Goal: Task Accomplishment & Management: Manage account settings

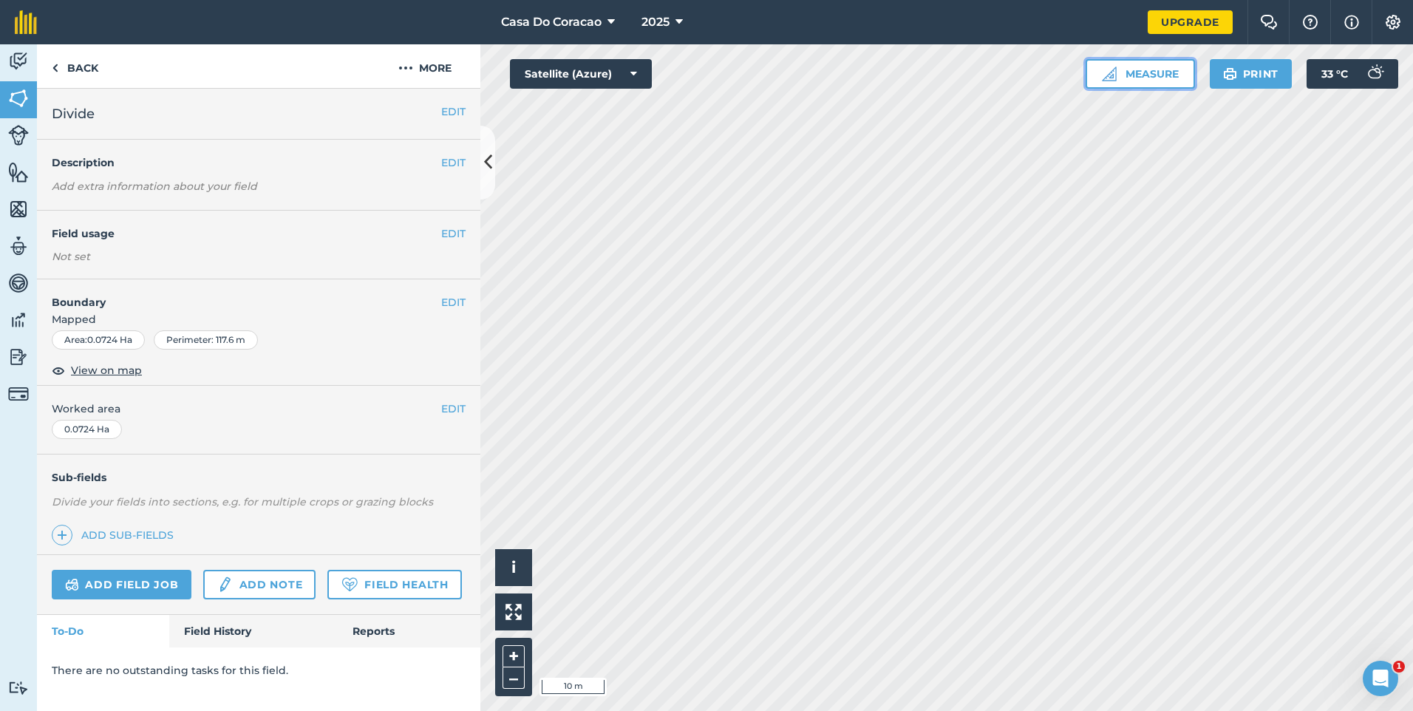
click at [1151, 64] on button "Measure" at bounding box center [1140, 74] width 109 height 30
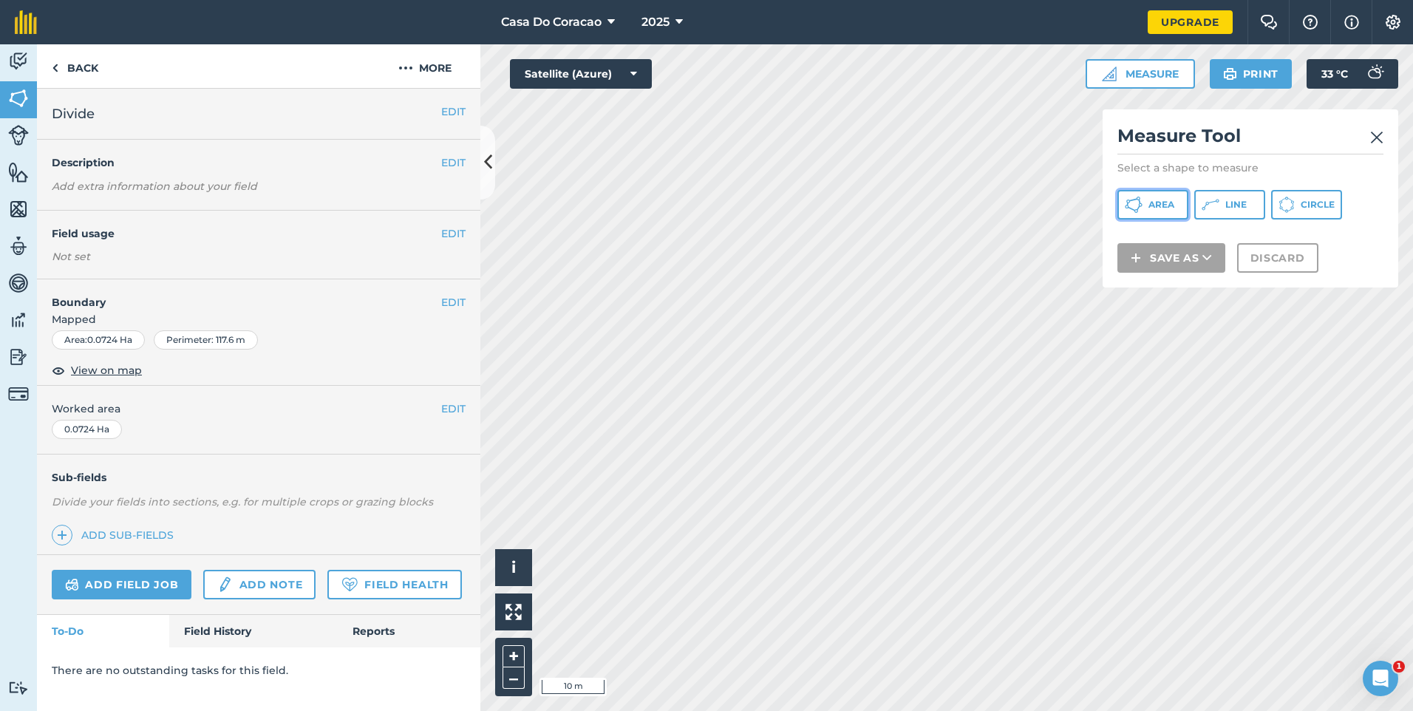
click at [1181, 206] on button "Area" at bounding box center [1152, 205] width 71 height 30
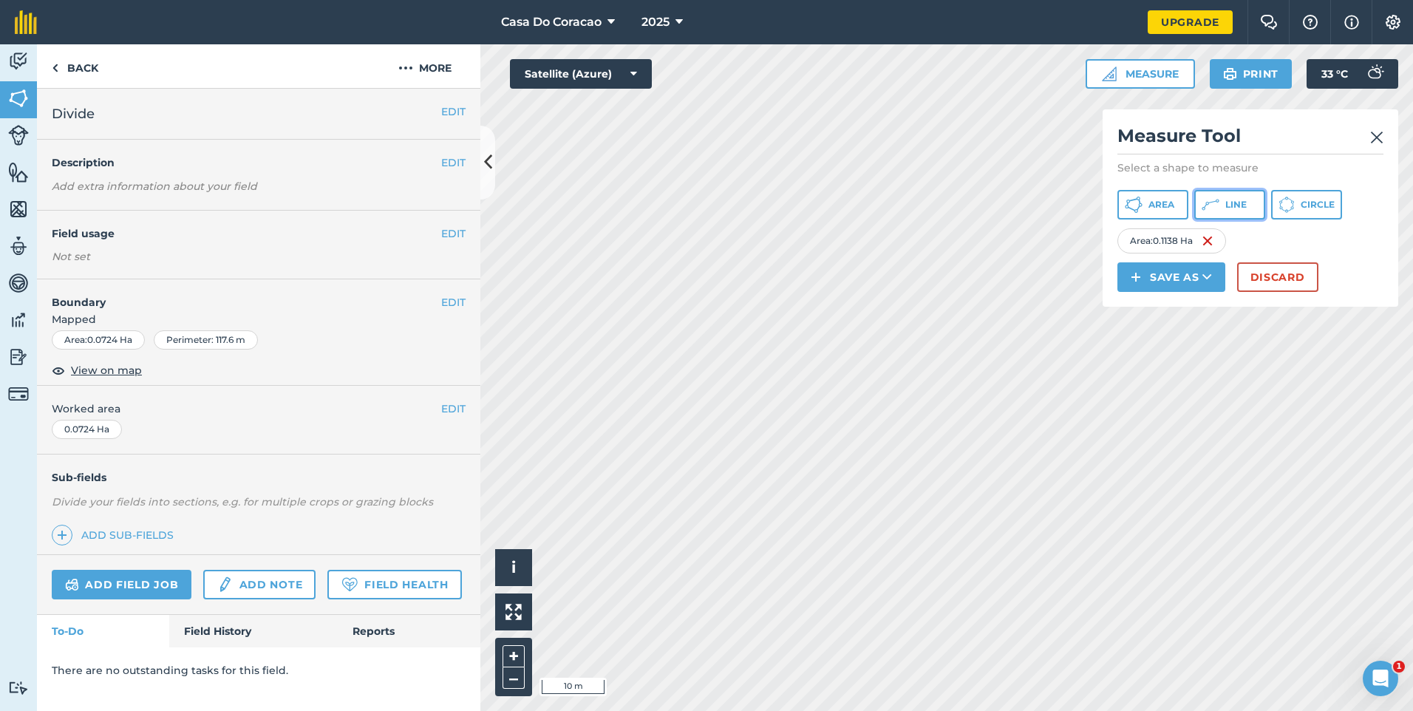
click at [1236, 194] on button "Line" at bounding box center [1229, 205] width 71 height 30
click at [1334, 250] on img at bounding box center [1332, 241] width 12 height 18
click at [1247, 204] on span "Line" at bounding box center [1235, 205] width 21 height 12
click at [1339, 250] on img at bounding box center [1335, 241] width 12 height 18
click at [1234, 208] on button "Line" at bounding box center [1229, 205] width 71 height 30
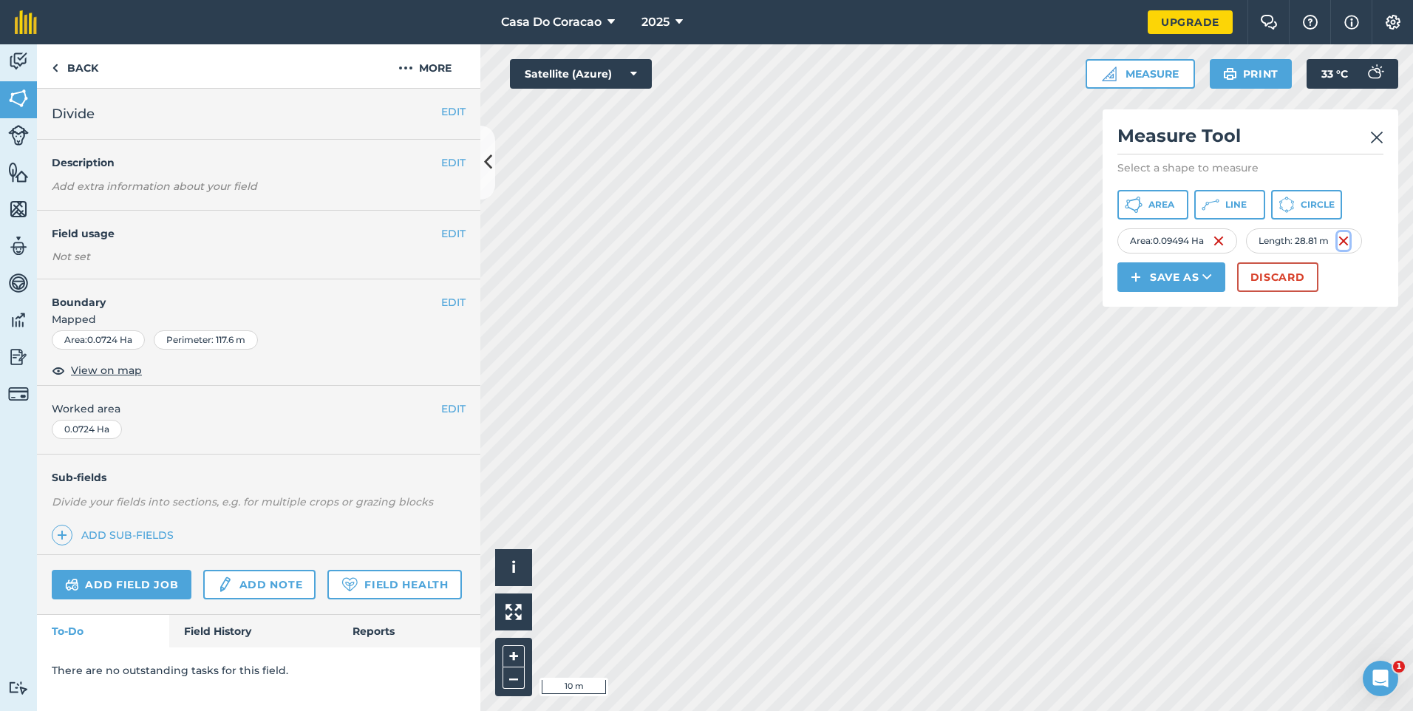
click at [1344, 250] on img at bounding box center [1344, 241] width 12 height 18
click at [1265, 207] on button "Line" at bounding box center [1229, 205] width 71 height 30
click at [1344, 250] on img at bounding box center [1344, 241] width 12 height 18
click at [1265, 205] on button "Line" at bounding box center [1229, 205] width 71 height 30
click at [1349, 250] on img at bounding box center [1343, 241] width 12 height 18
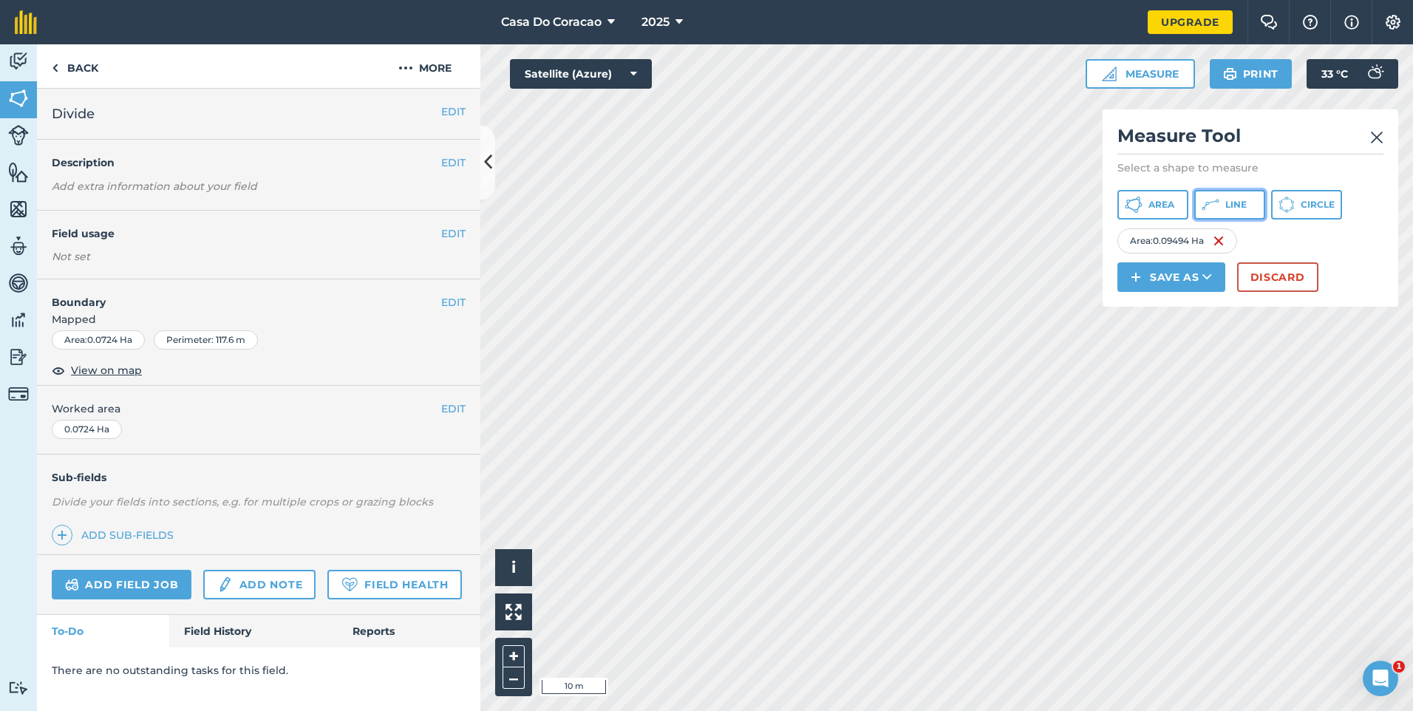
click at [1143, 212] on icon at bounding box center [1134, 205] width 18 height 18
click at [1344, 250] on img at bounding box center [1340, 241] width 12 height 18
click at [1265, 214] on button "Line" at bounding box center [1229, 205] width 71 height 30
click at [1349, 250] on img at bounding box center [1344, 241] width 12 height 18
click at [1214, 250] on img at bounding box center [1208, 241] width 12 height 18
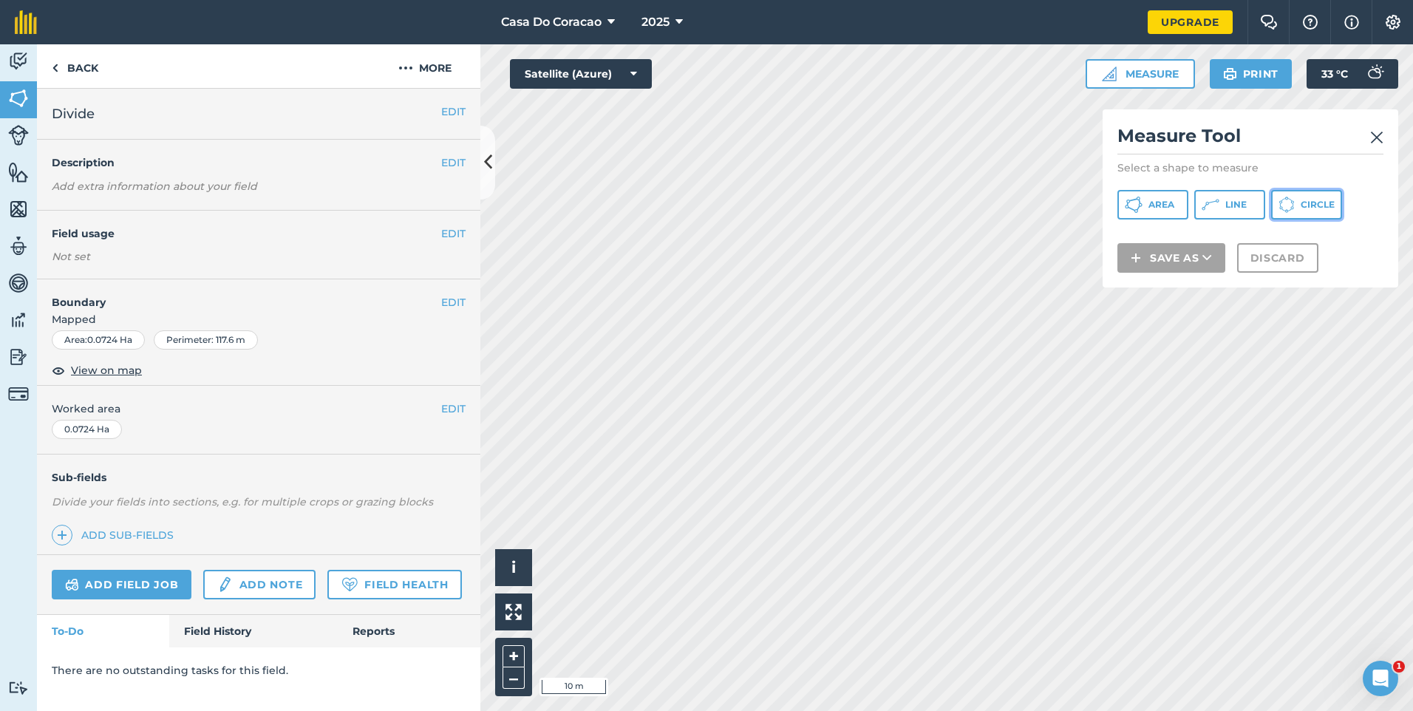
click at [1301, 211] on span "Circle" at bounding box center [1318, 205] width 34 height 12
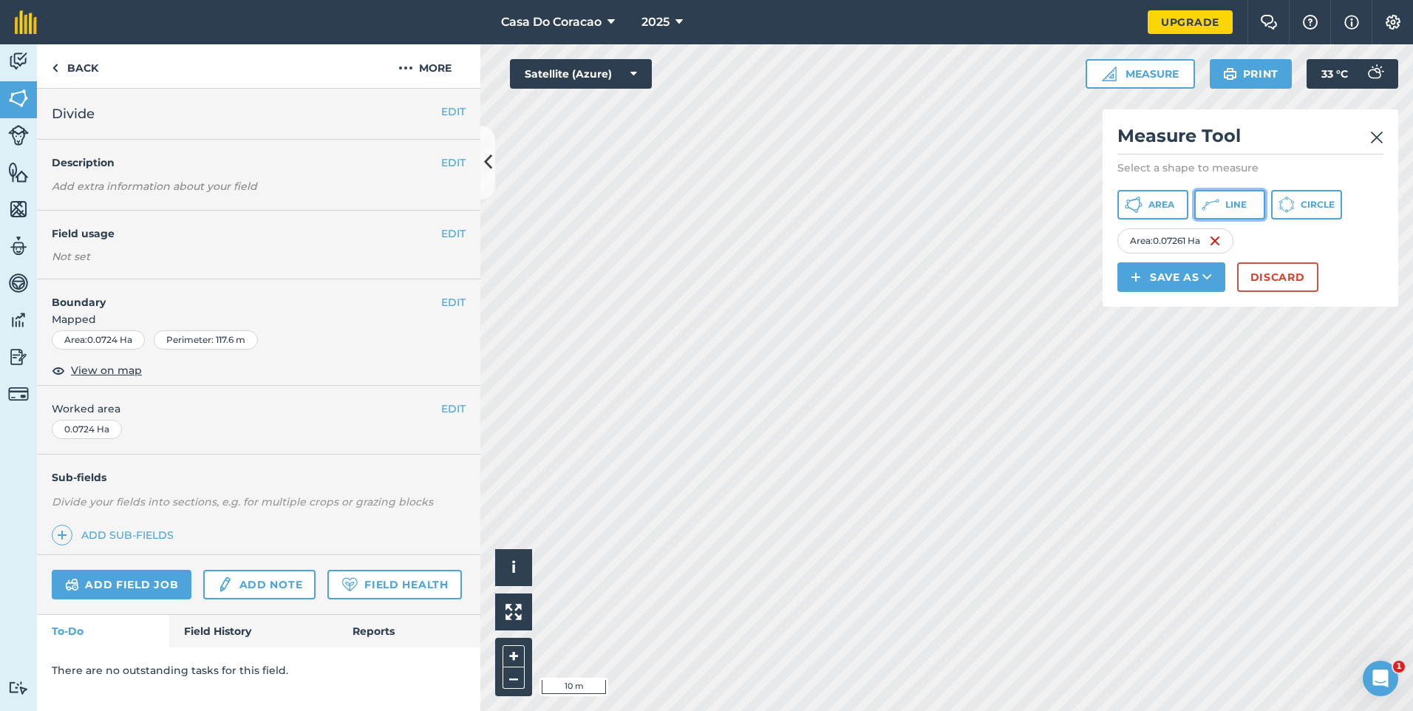
click at [1235, 208] on button "Line" at bounding box center [1229, 205] width 71 height 30
click at [1347, 250] on img at bounding box center [1342, 241] width 12 height 18
click at [1211, 250] on img at bounding box center [1215, 241] width 12 height 18
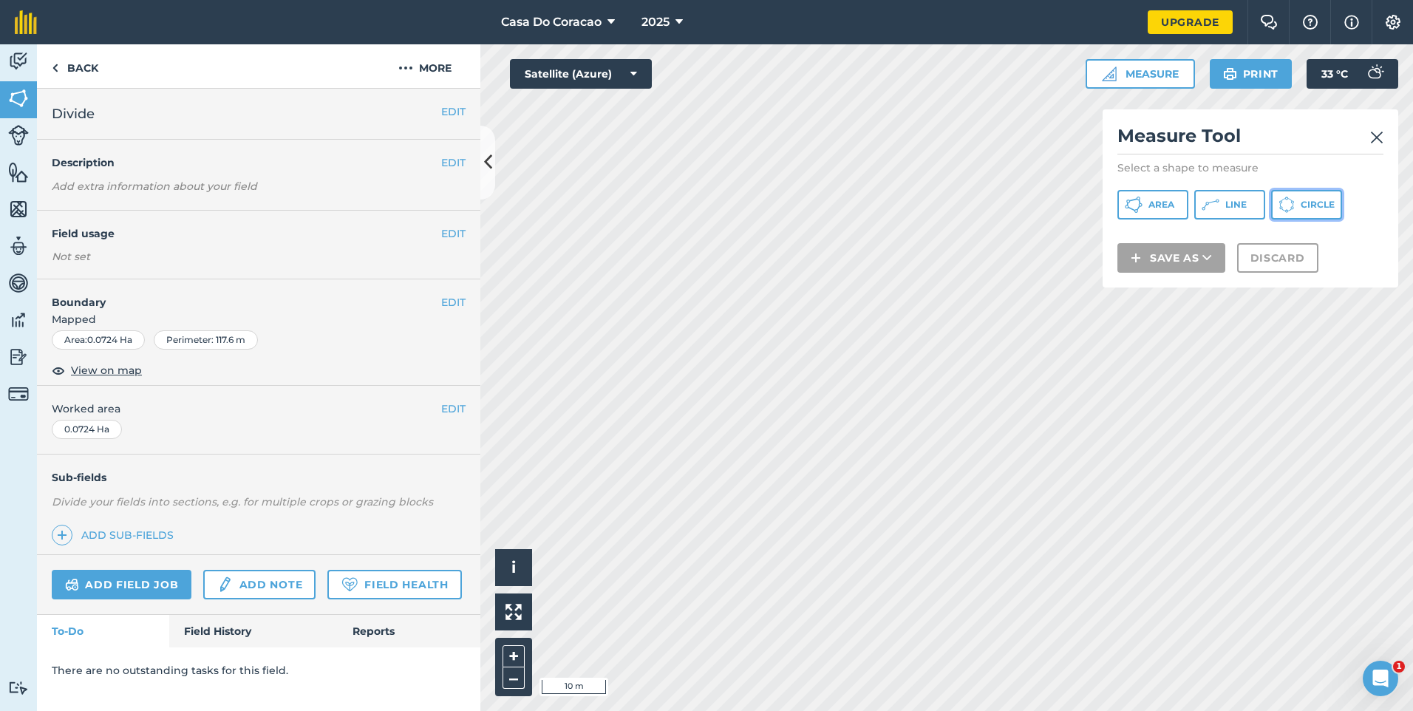
click at [1301, 211] on span "Circle" at bounding box center [1318, 205] width 34 height 12
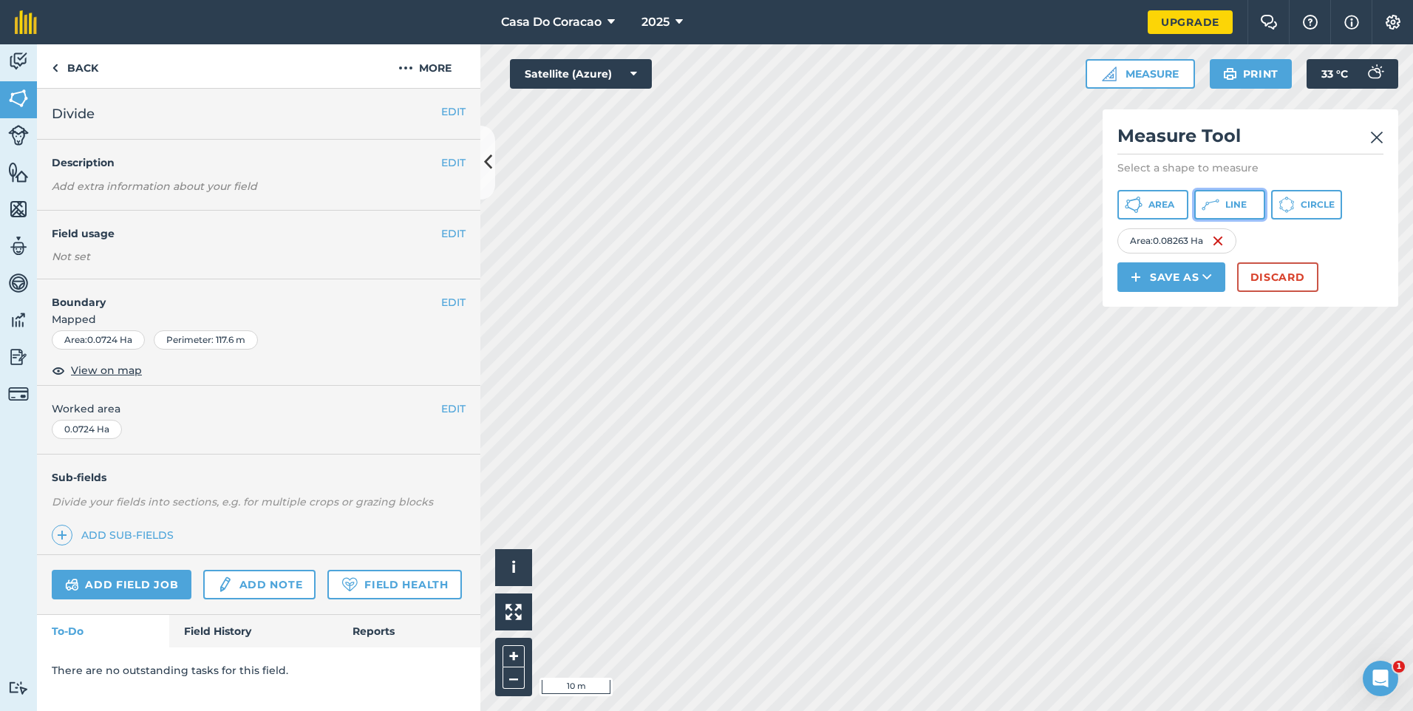
click at [1245, 200] on button "Line" at bounding box center [1229, 205] width 71 height 30
click at [1344, 250] on img at bounding box center [1341, 241] width 12 height 18
click at [1249, 215] on button "Line" at bounding box center [1229, 205] width 71 height 30
click at [1343, 250] on img at bounding box center [1344, 241] width 12 height 18
click at [1247, 208] on span "Line" at bounding box center [1235, 205] width 21 height 12
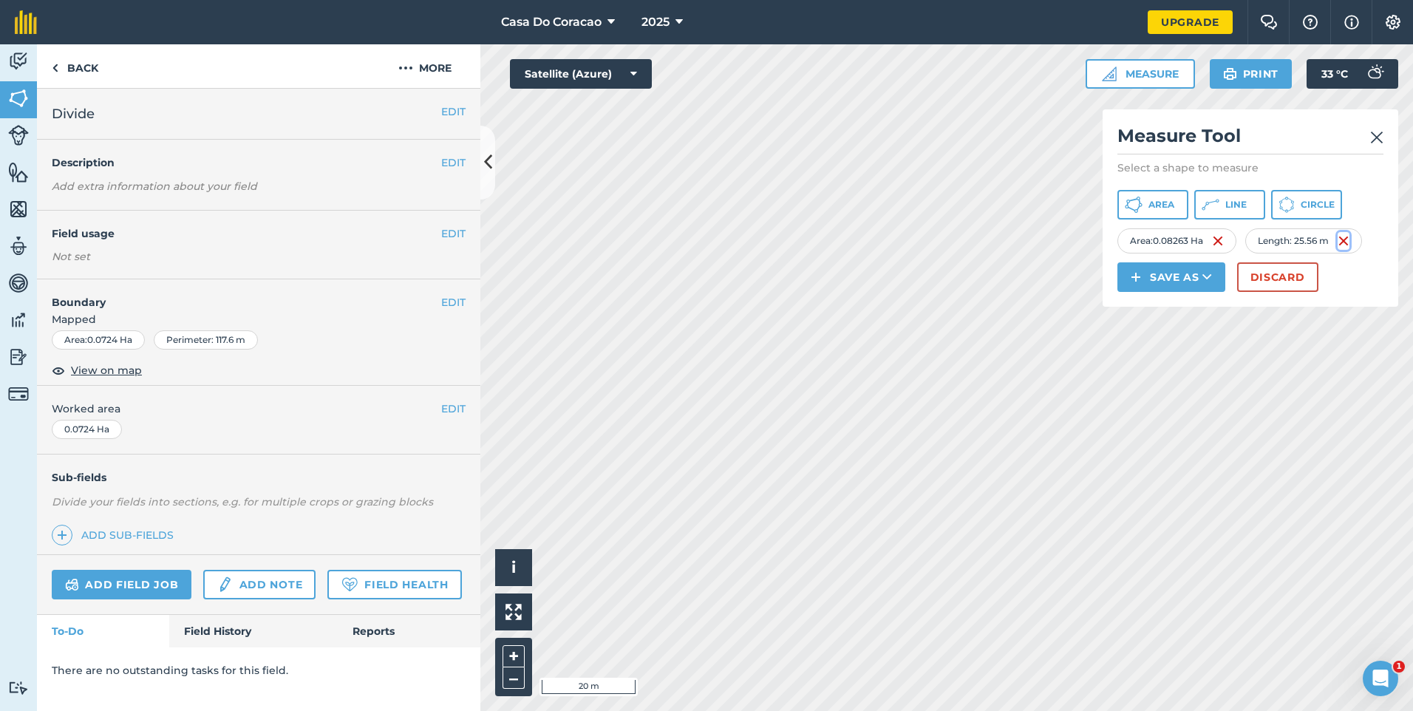
click at [1343, 250] on img at bounding box center [1344, 241] width 12 height 18
click at [1219, 250] on img at bounding box center [1218, 241] width 12 height 18
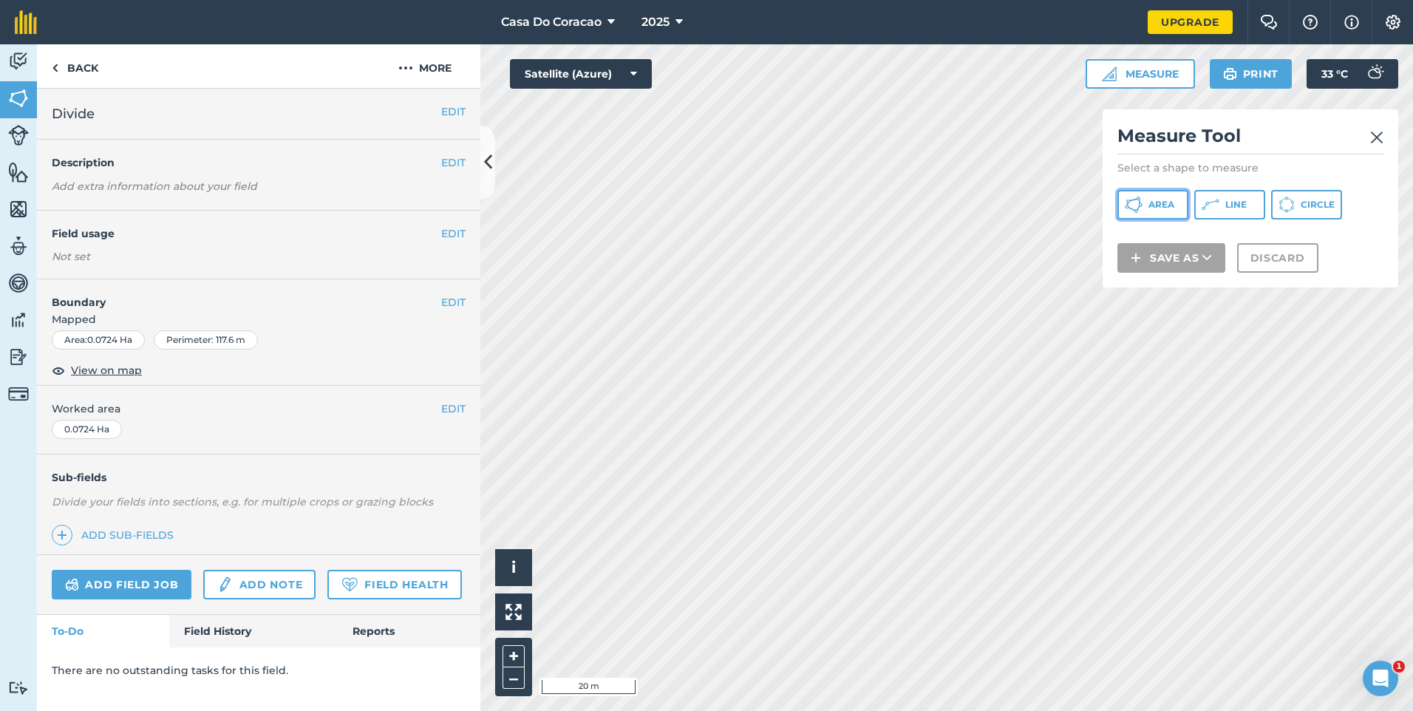
click at [1178, 206] on button "Area" at bounding box center [1152, 205] width 71 height 30
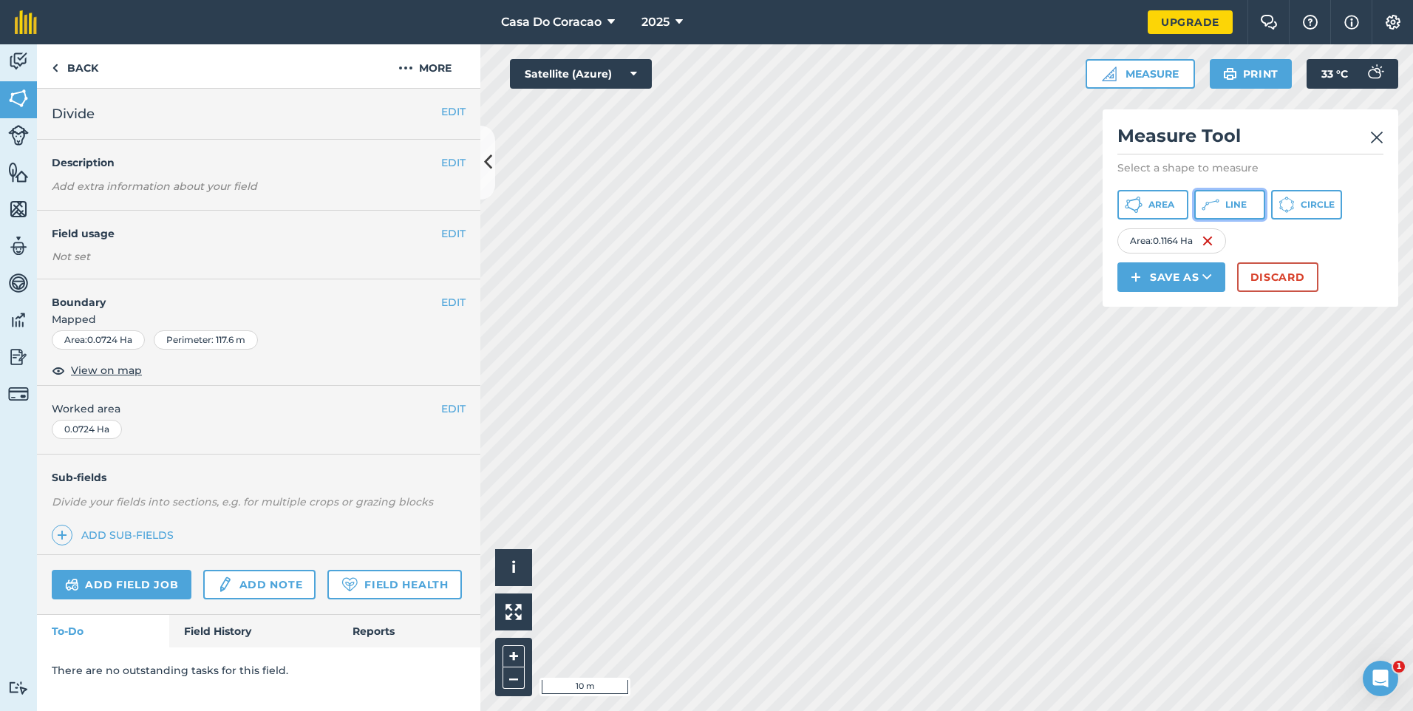
click at [1236, 203] on button "Line" at bounding box center [1229, 205] width 71 height 30
click at [1341, 250] on img at bounding box center [1335, 241] width 12 height 18
click at [1265, 214] on button "Line" at bounding box center [1229, 205] width 71 height 30
click at [1243, 208] on span "Line" at bounding box center [1235, 205] width 21 height 12
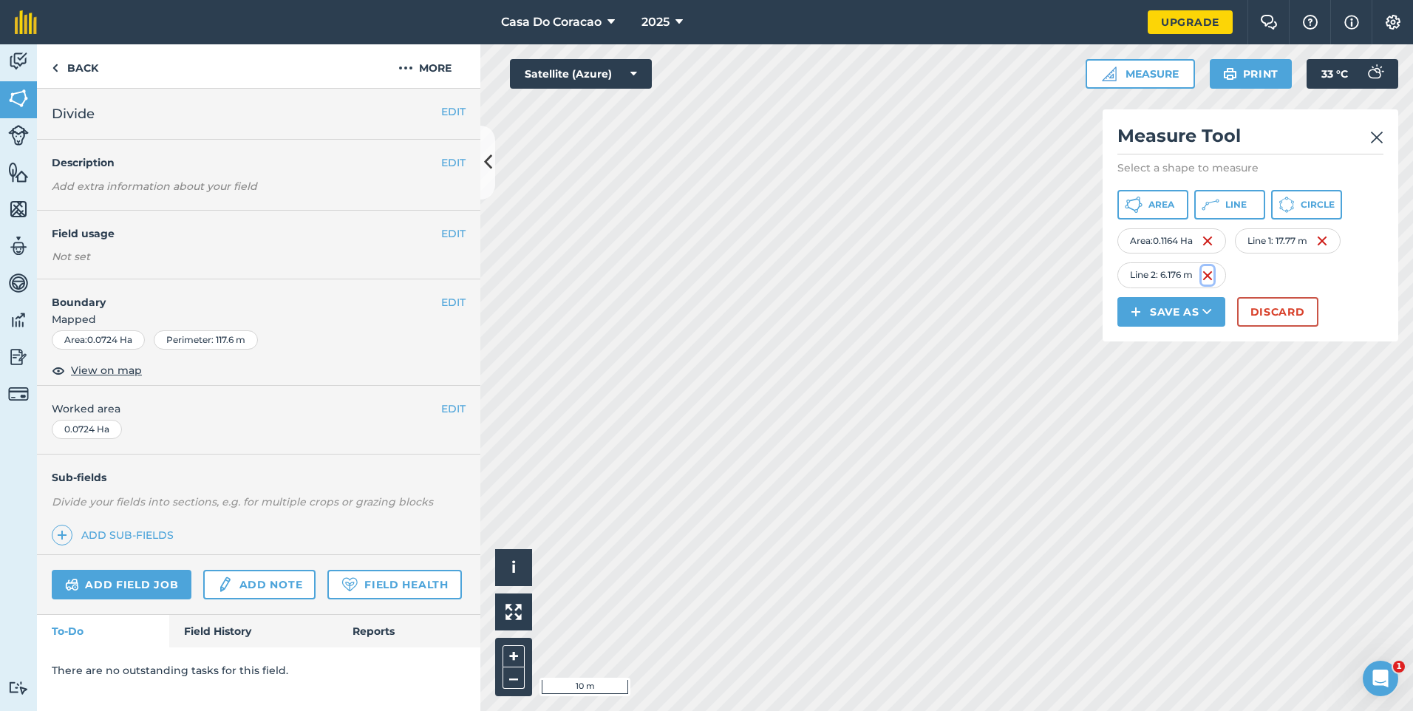
click at [1212, 285] on img at bounding box center [1208, 276] width 12 height 18
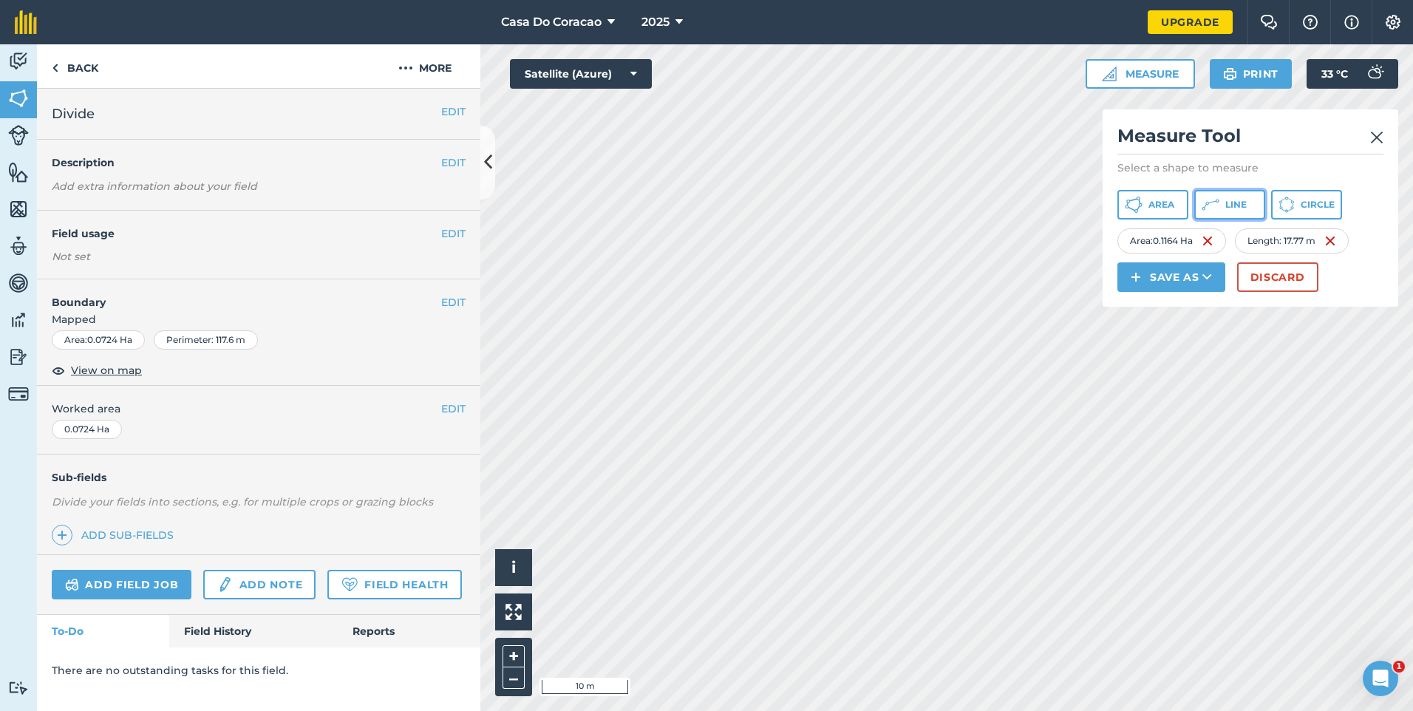
click at [1243, 206] on span "Line" at bounding box center [1235, 205] width 21 height 12
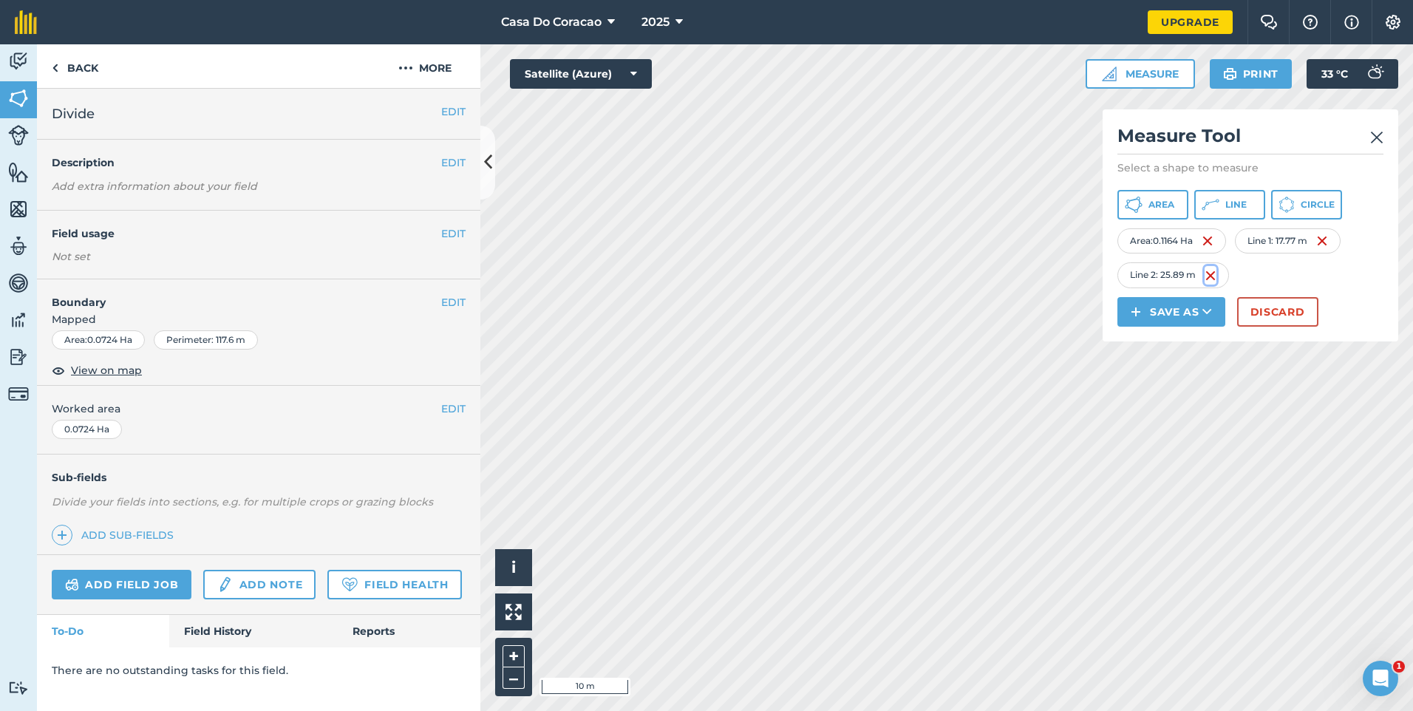
click at [1213, 285] on img at bounding box center [1211, 276] width 12 height 18
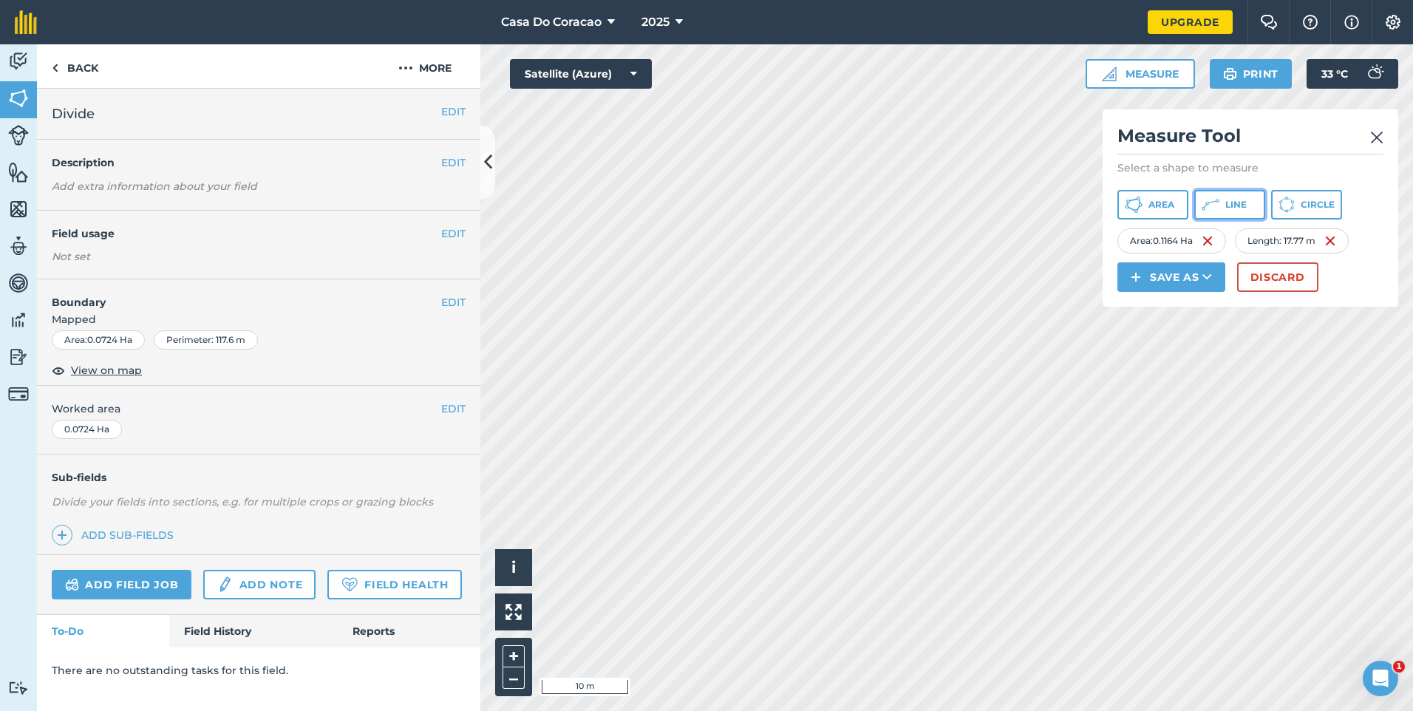
click at [1247, 211] on span "Line" at bounding box center [1235, 205] width 21 height 12
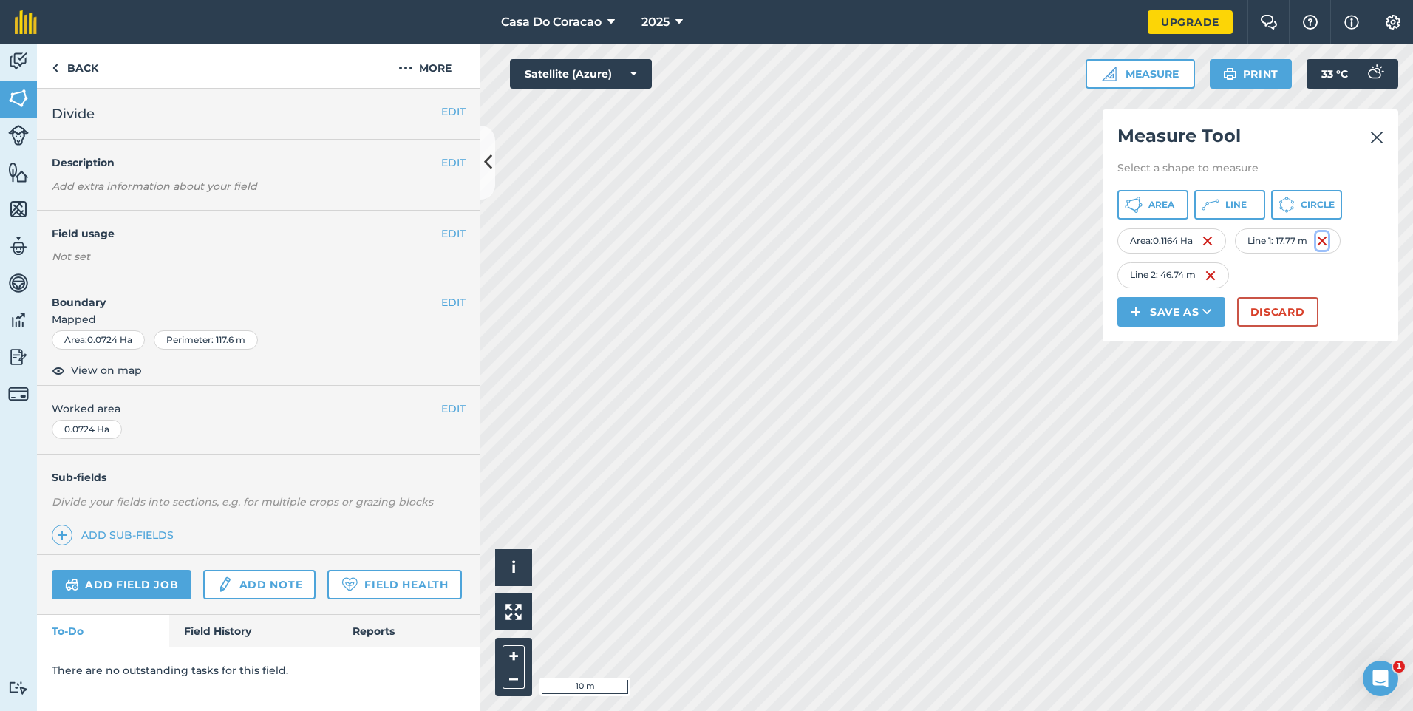
click at [1325, 250] on img at bounding box center [1322, 241] width 12 height 18
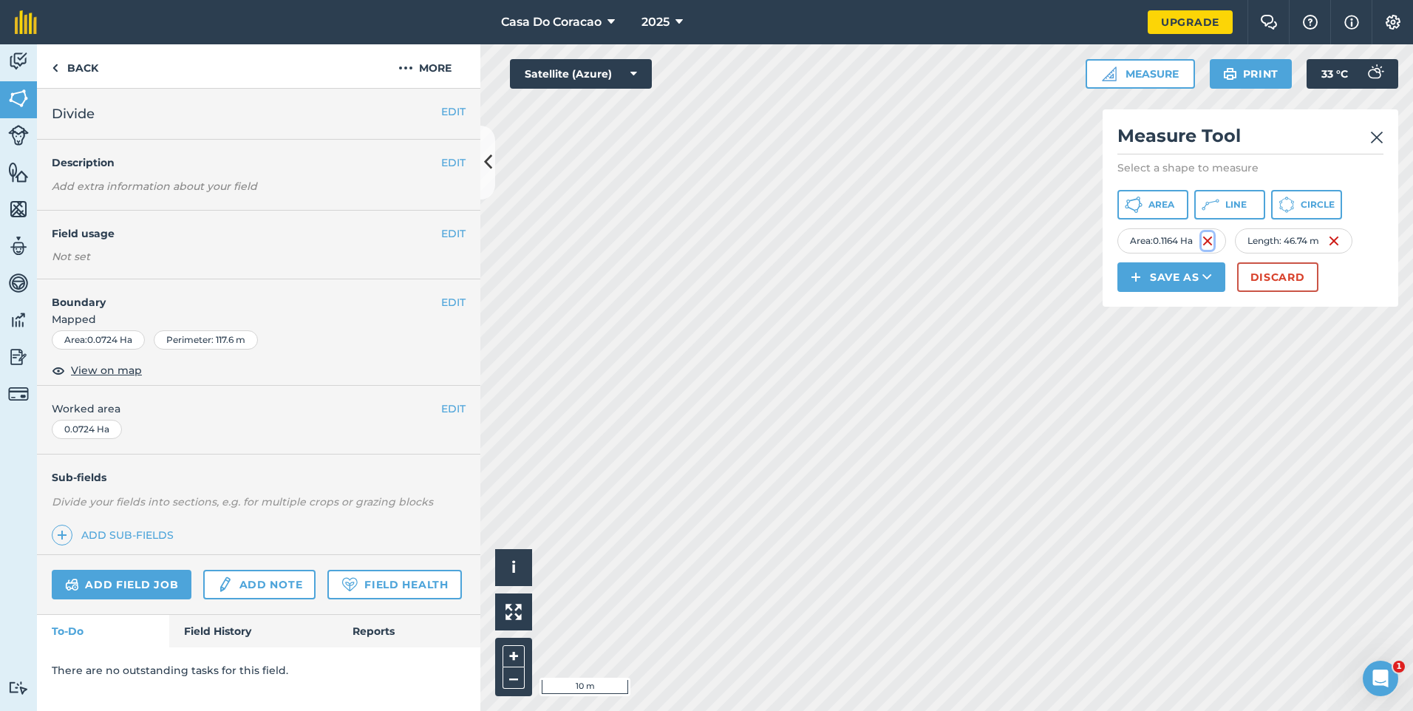
click at [1211, 250] on img at bounding box center [1208, 241] width 12 height 18
click at [1216, 250] on img at bounding box center [1217, 241] width 12 height 18
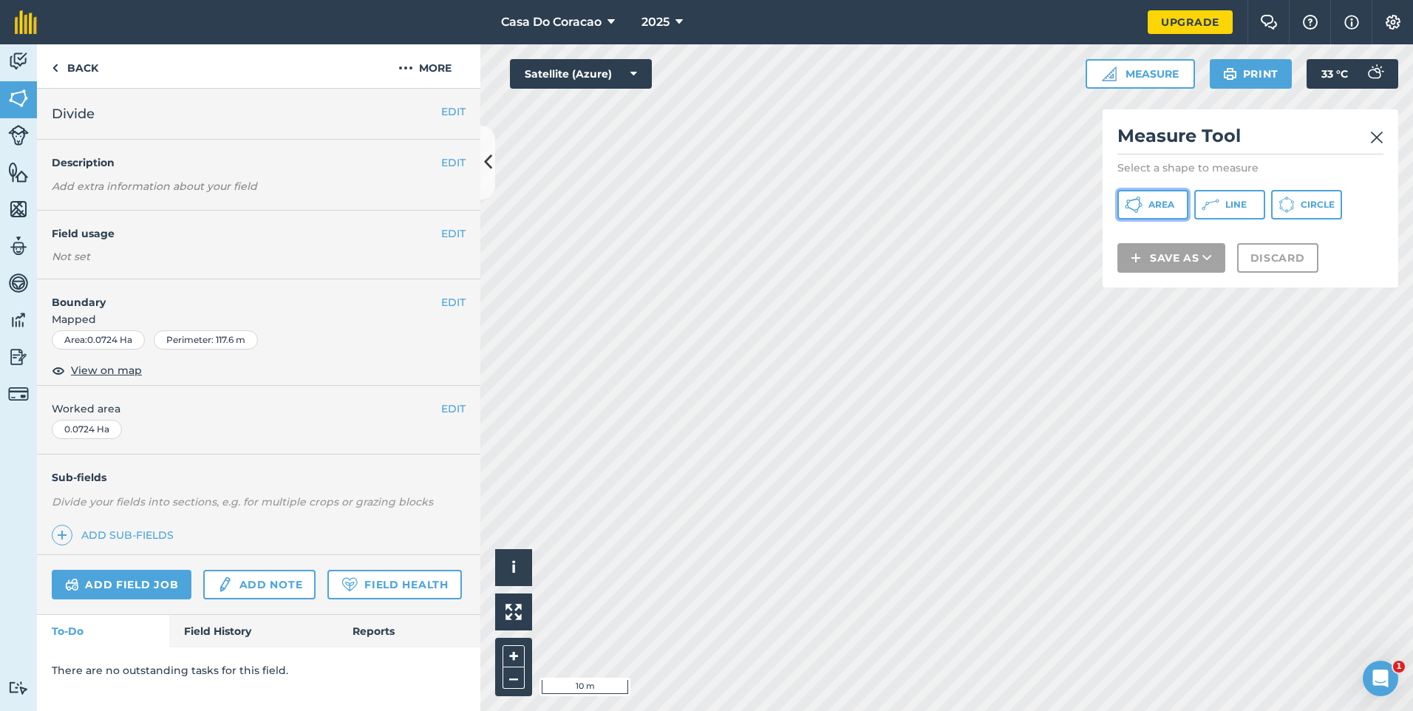
click at [1158, 202] on span "Area" at bounding box center [1161, 205] width 26 height 12
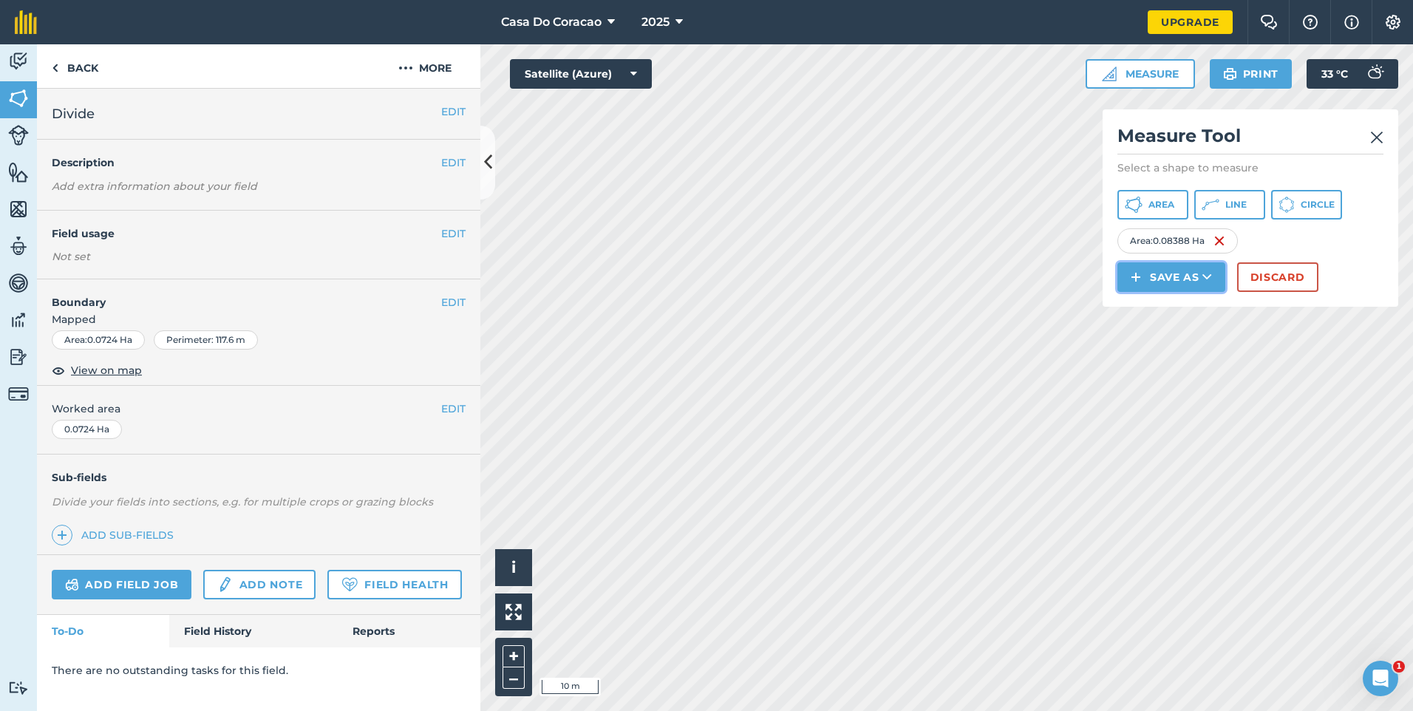
click at [1171, 292] on button "Save as" at bounding box center [1171, 277] width 108 height 30
click at [1177, 327] on link "Field" at bounding box center [1171, 310] width 103 height 33
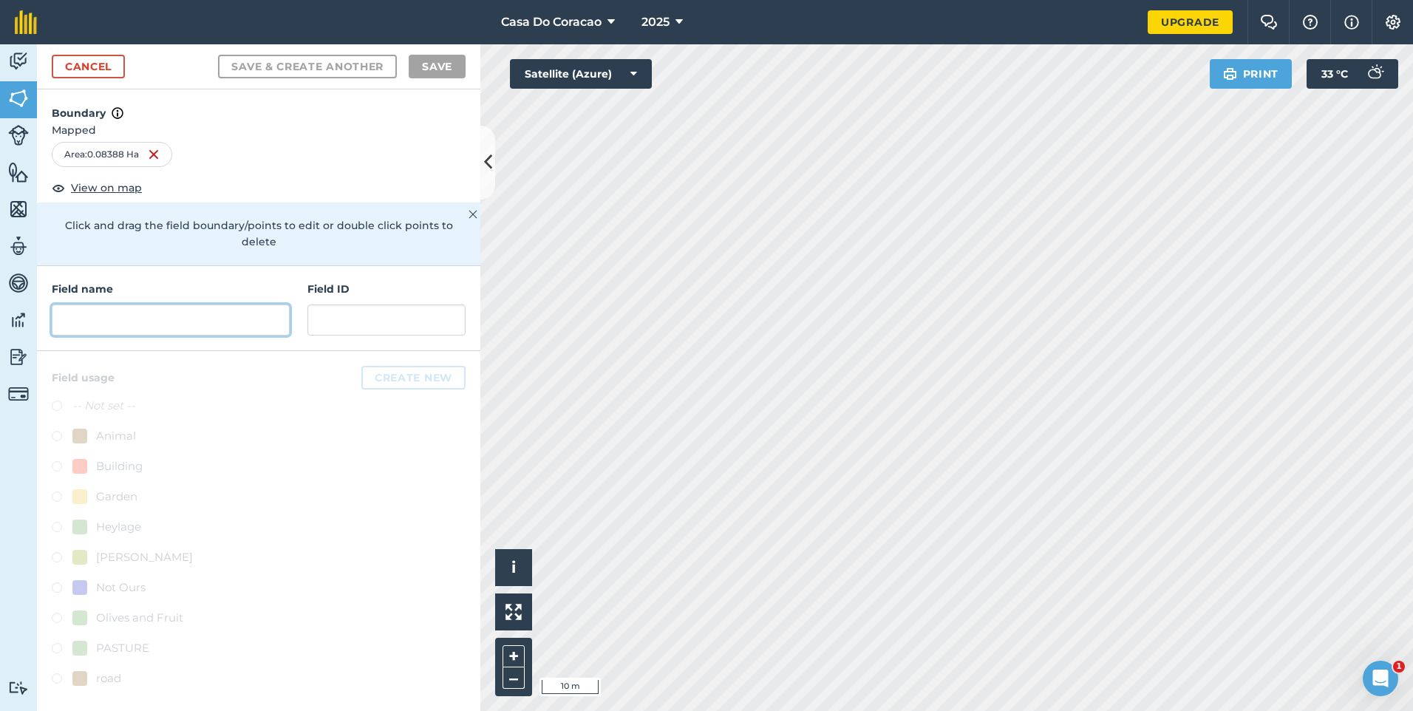
click at [179, 304] on input "text" at bounding box center [171, 319] width 238 height 31
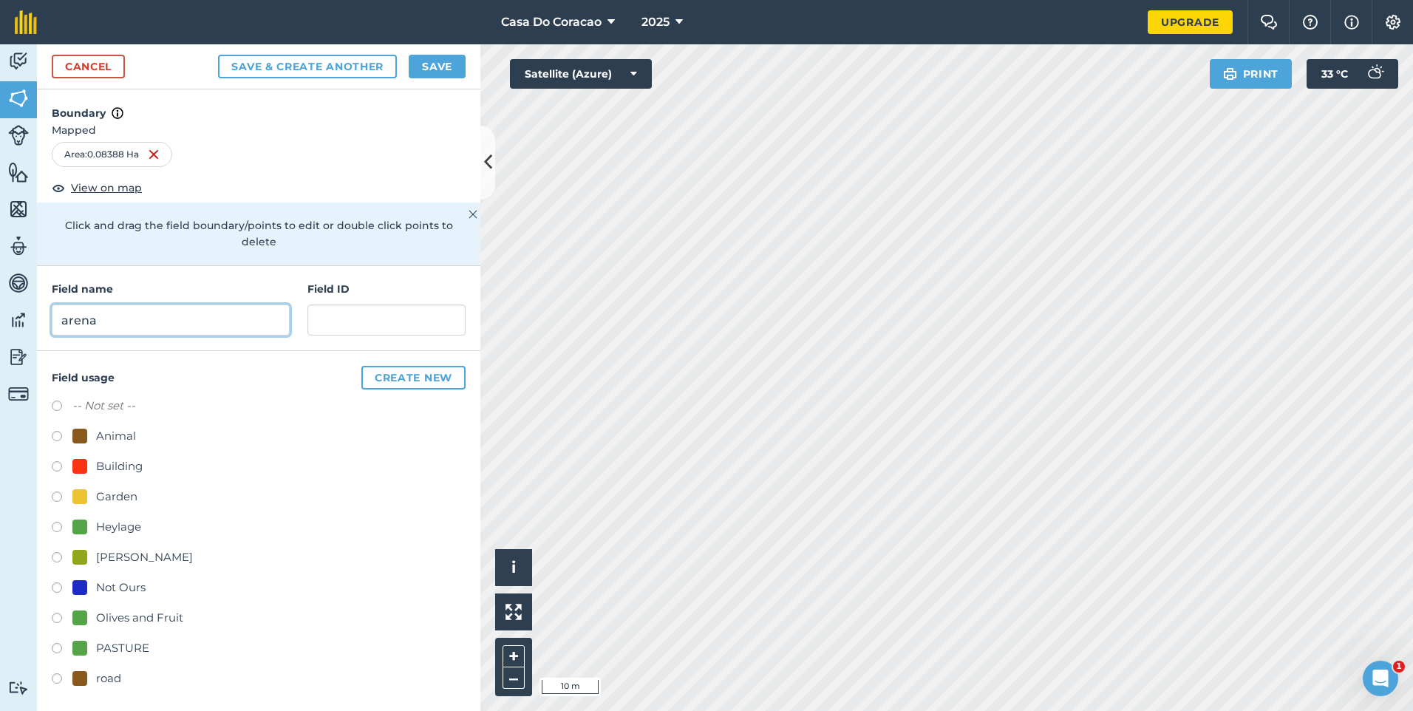
type input "arena"
click at [421, 74] on button "Save" at bounding box center [437, 67] width 57 height 24
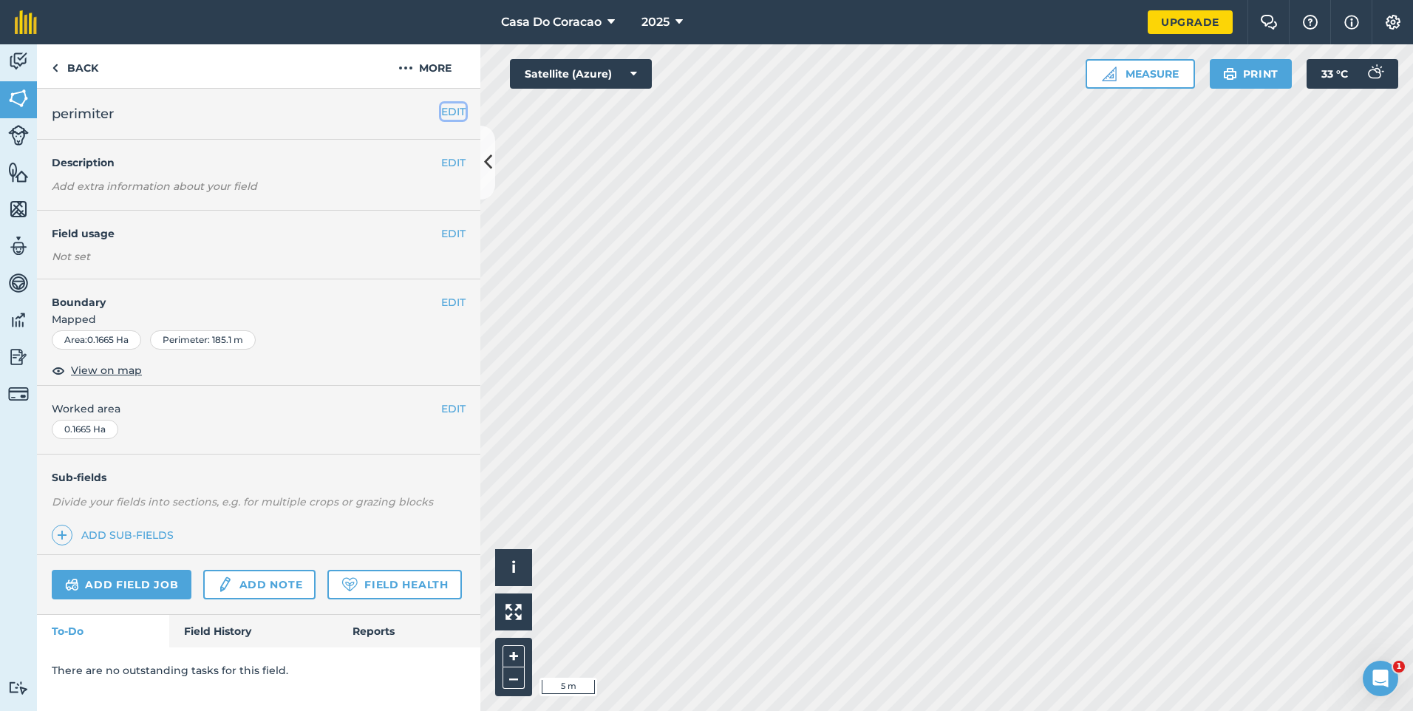
click at [446, 116] on button "EDIT" at bounding box center [453, 111] width 24 height 16
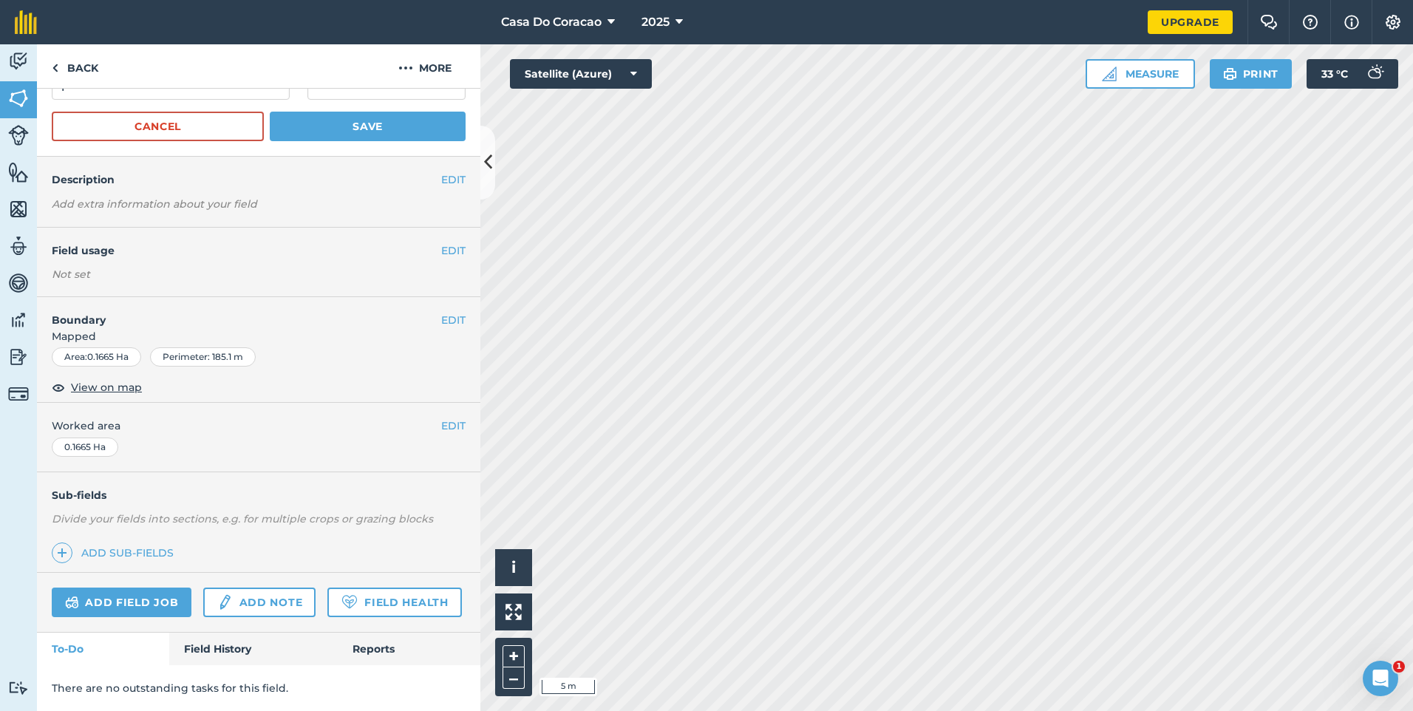
scroll to position [100, 0]
click at [447, 312] on button "EDIT" at bounding box center [453, 320] width 24 height 16
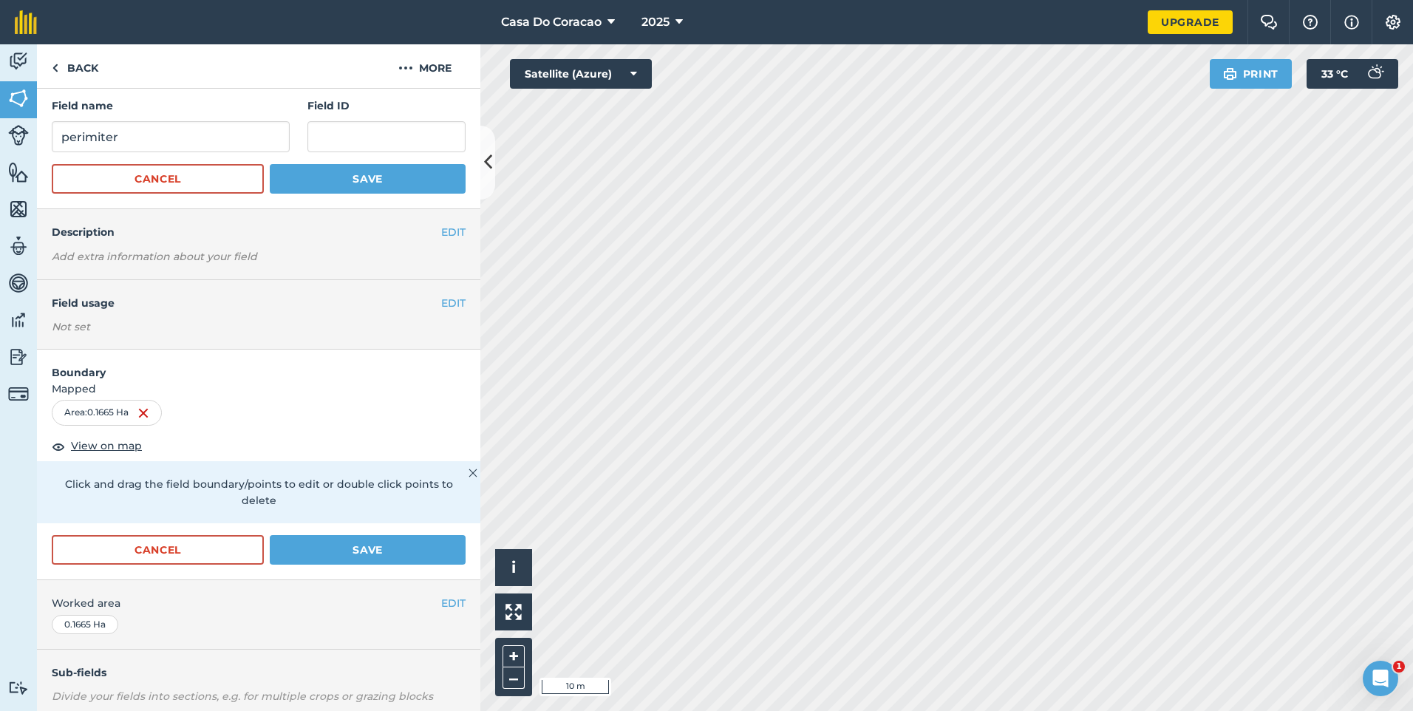
scroll to position [0, 0]
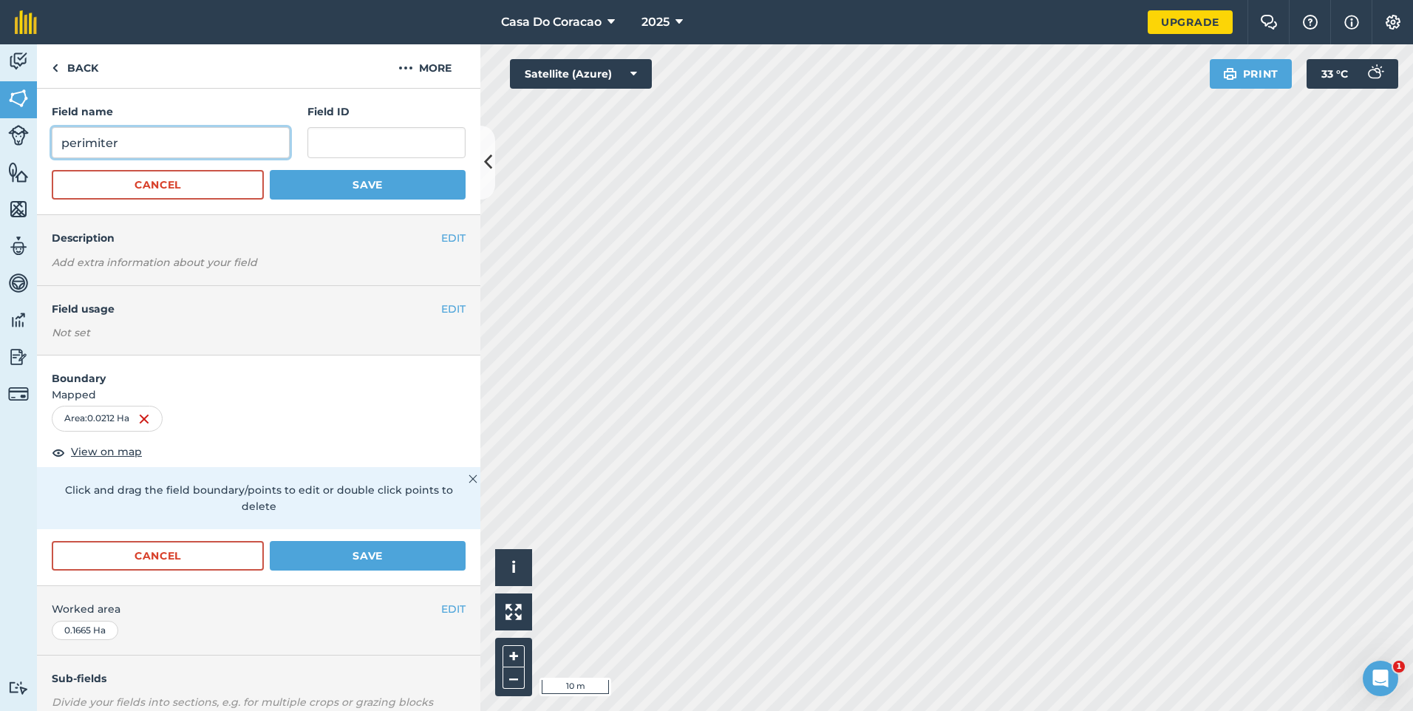
click at [171, 148] on input "perimiter" at bounding box center [171, 142] width 238 height 31
click at [214, 125] on div "Field name perimiter" at bounding box center [171, 130] width 238 height 55
drag, startPoint x: 214, startPoint y: 125, endPoint x: 209, endPoint y: 139, distance: 14.7
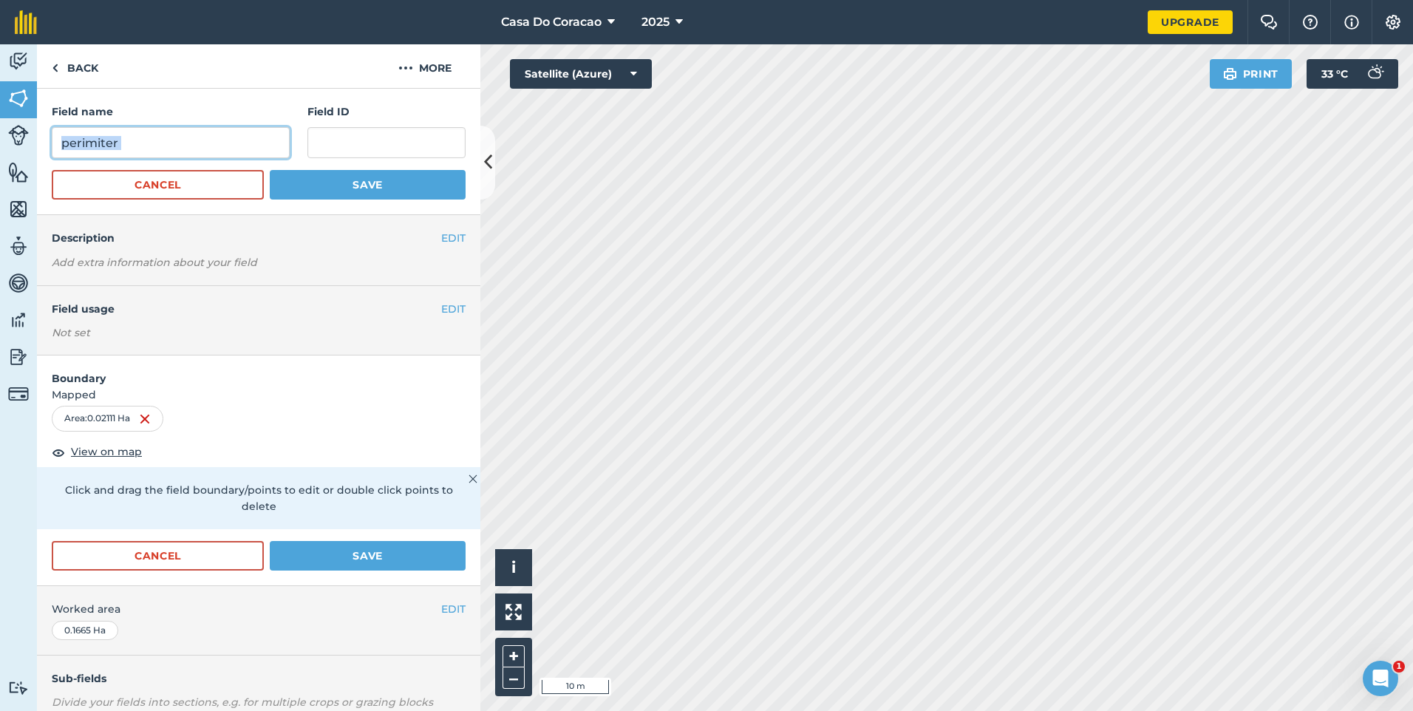
click at [209, 139] on input "perimiter" at bounding box center [171, 142] width 238 height 31
type input "spare"
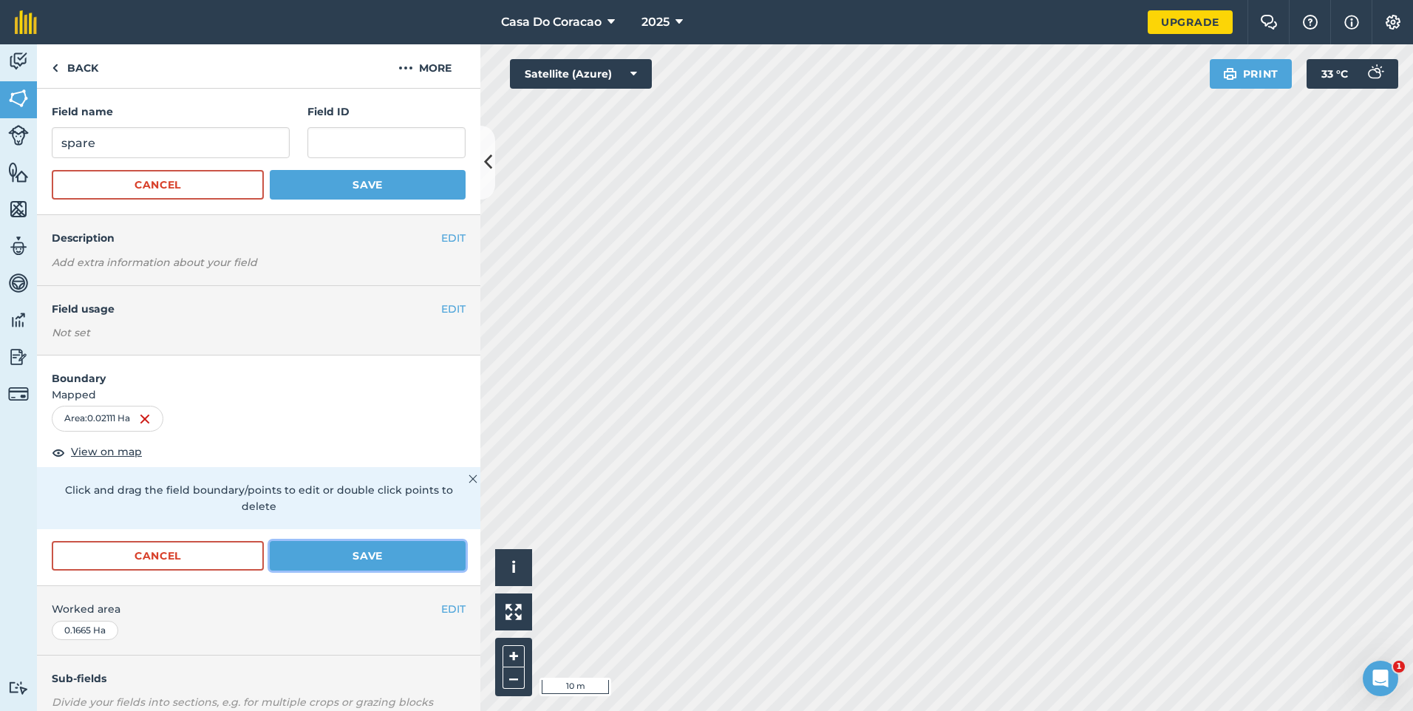
click at [372, 551] on button "Save" at bounding box center [368, 556] width 196 height 30
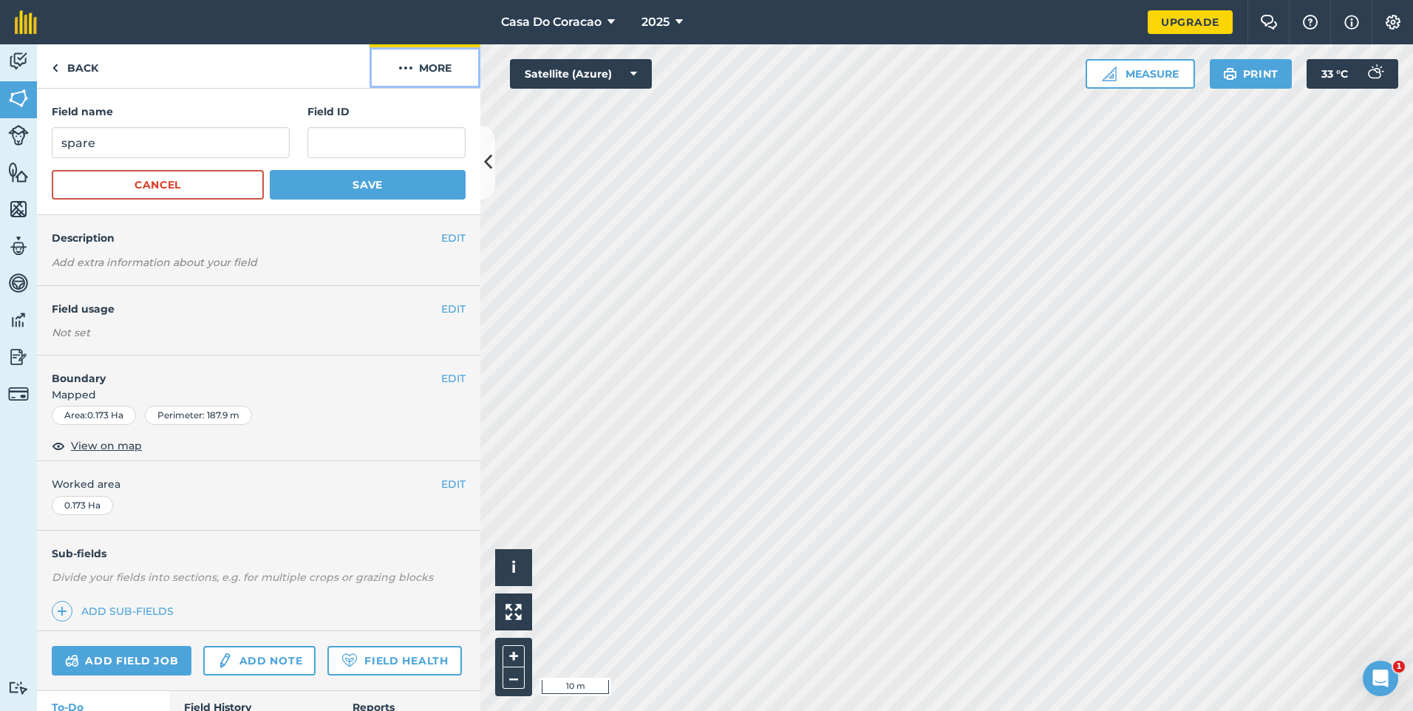
click at [421, 65] on button "More" at bounding box center [425, 66] width 111 height 44
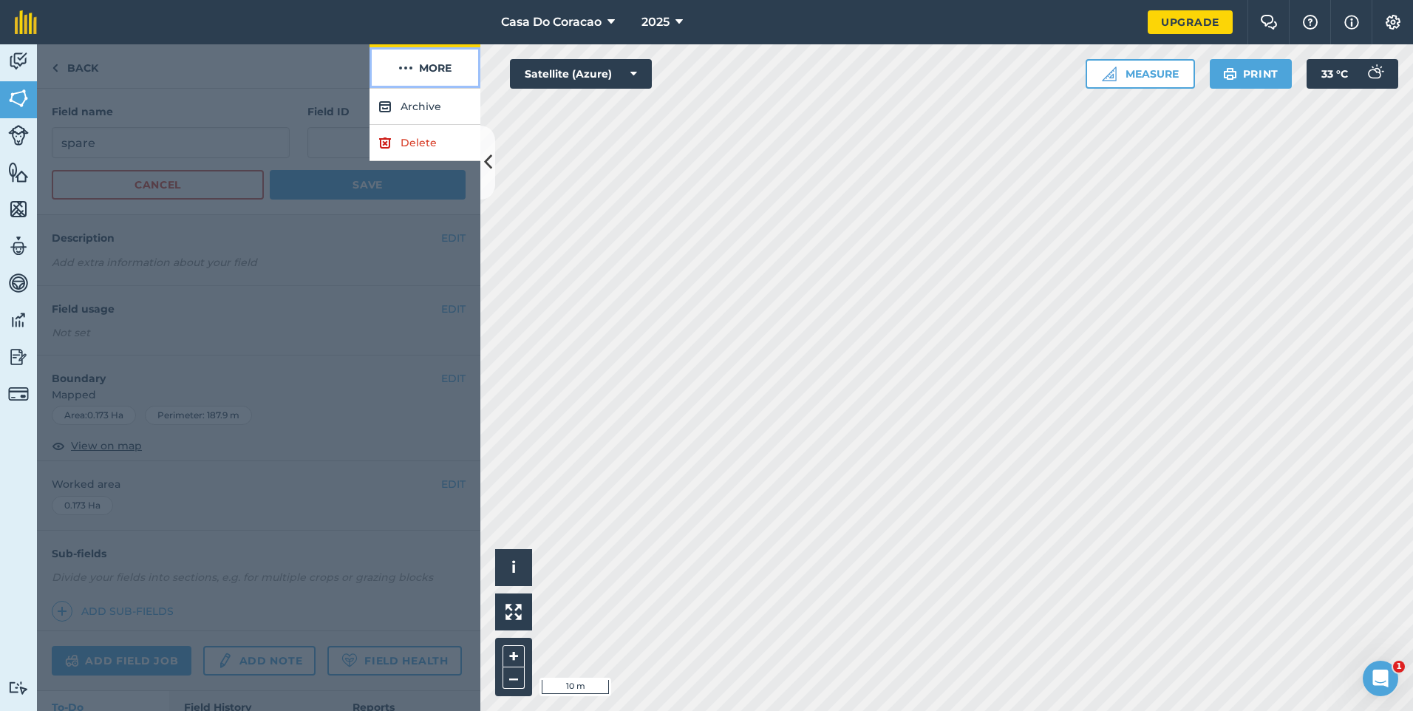
click at [421, 65] on button "More" at bounding box center [425, 66] width 111 height 44
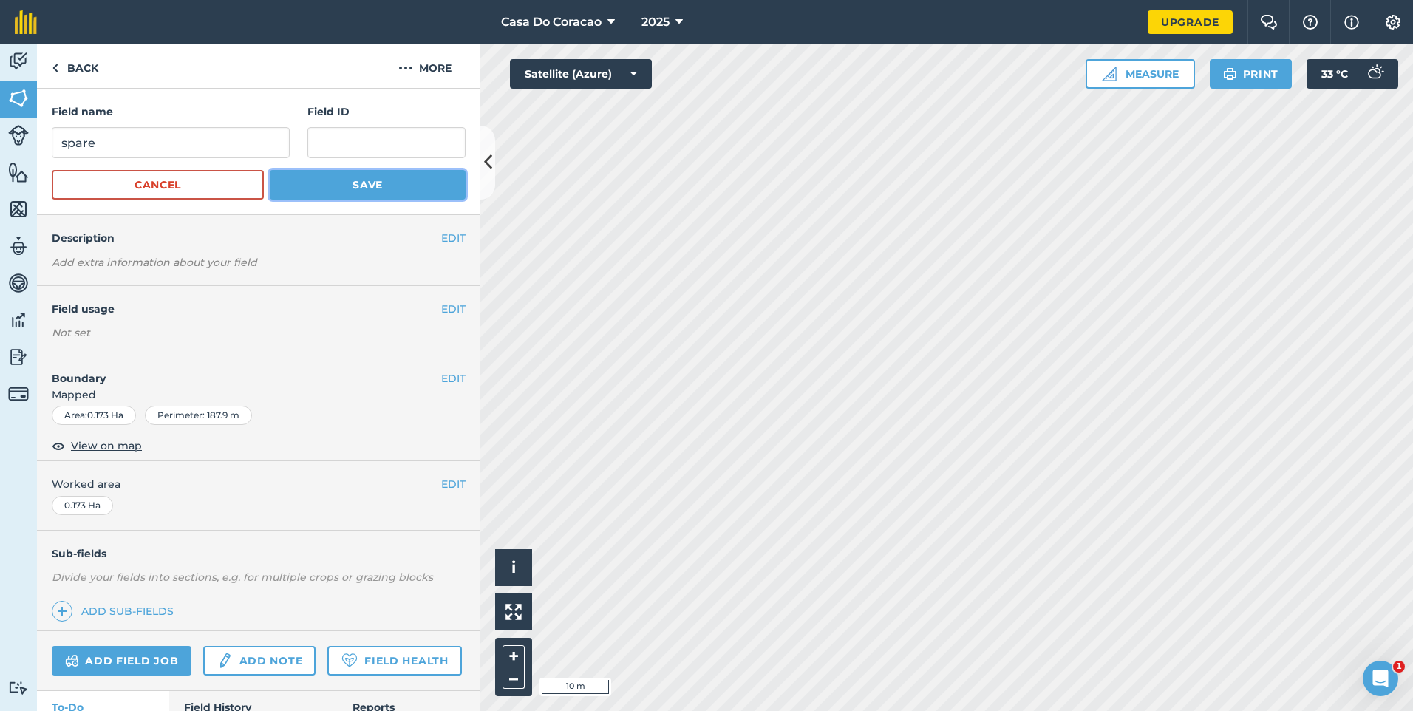
click at [400, 188] on button "Save" at bounding box center [368, 185] width 196 height 30
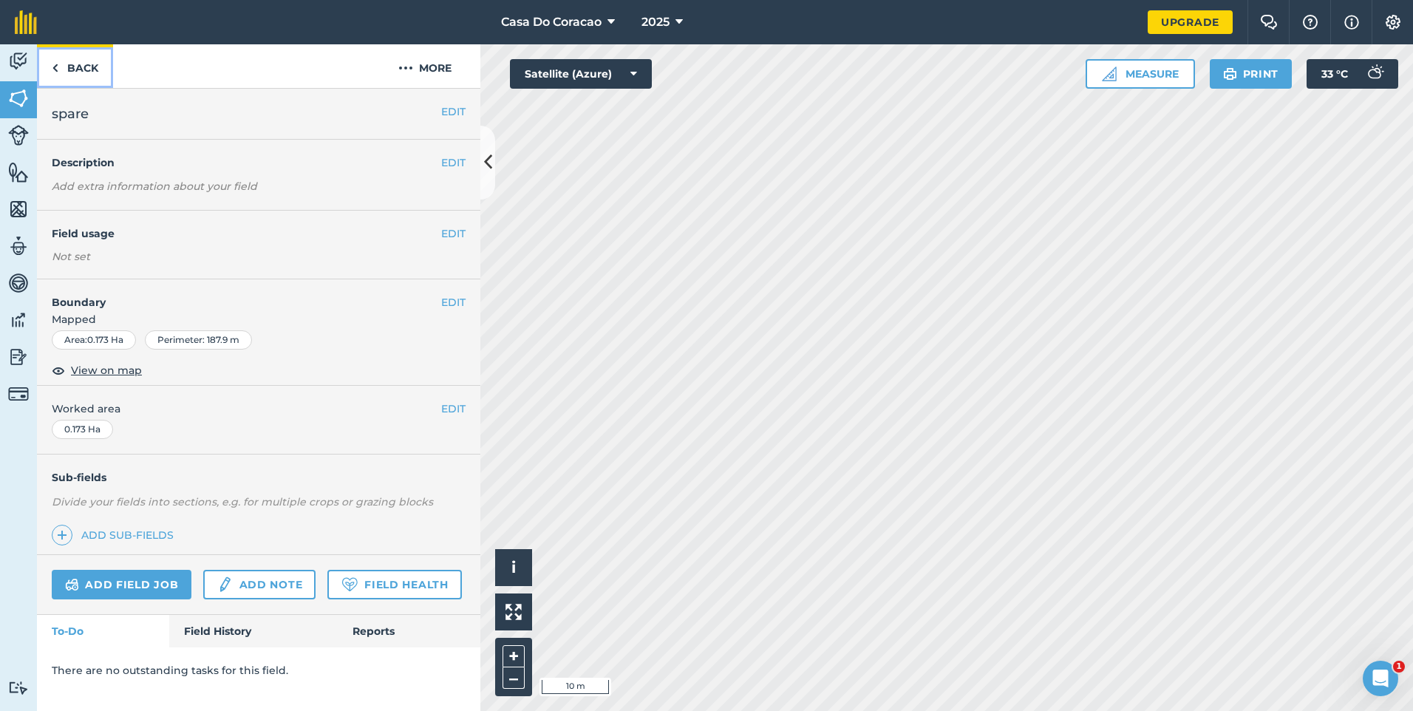
click at [97, 76] on link "Back" at bounding box center [75, 66] width 76 height 44
click at [61, 76] on link "Back" at bounding box center [75, 66] width 76 height 44
click at [82, 66] on link "Back" at bounding box center [75, 66] width 76 height 44
click at [455, 299] on button "EDIT" at bounding box center [453, 302] width 24 height 16
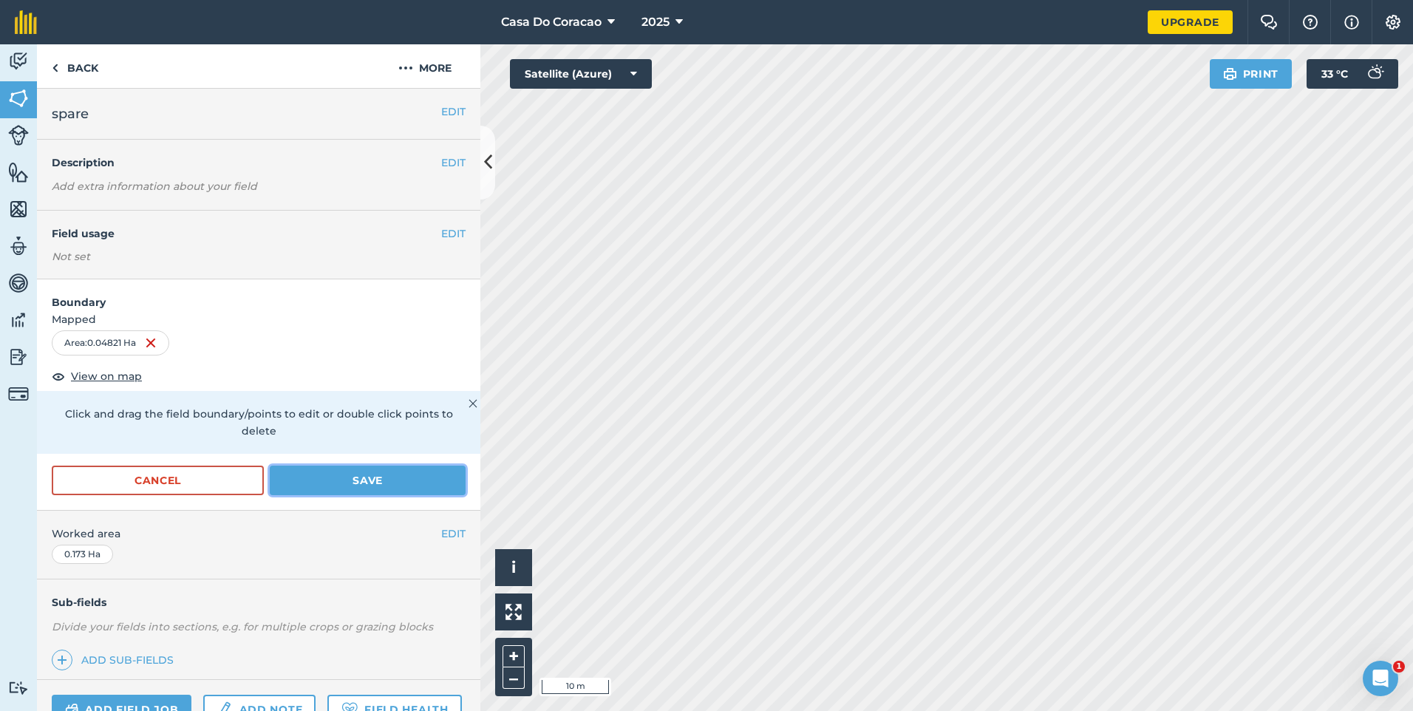
click at [359, 474] on button "Save" at bounding box center [368, 481] width 196 height 30
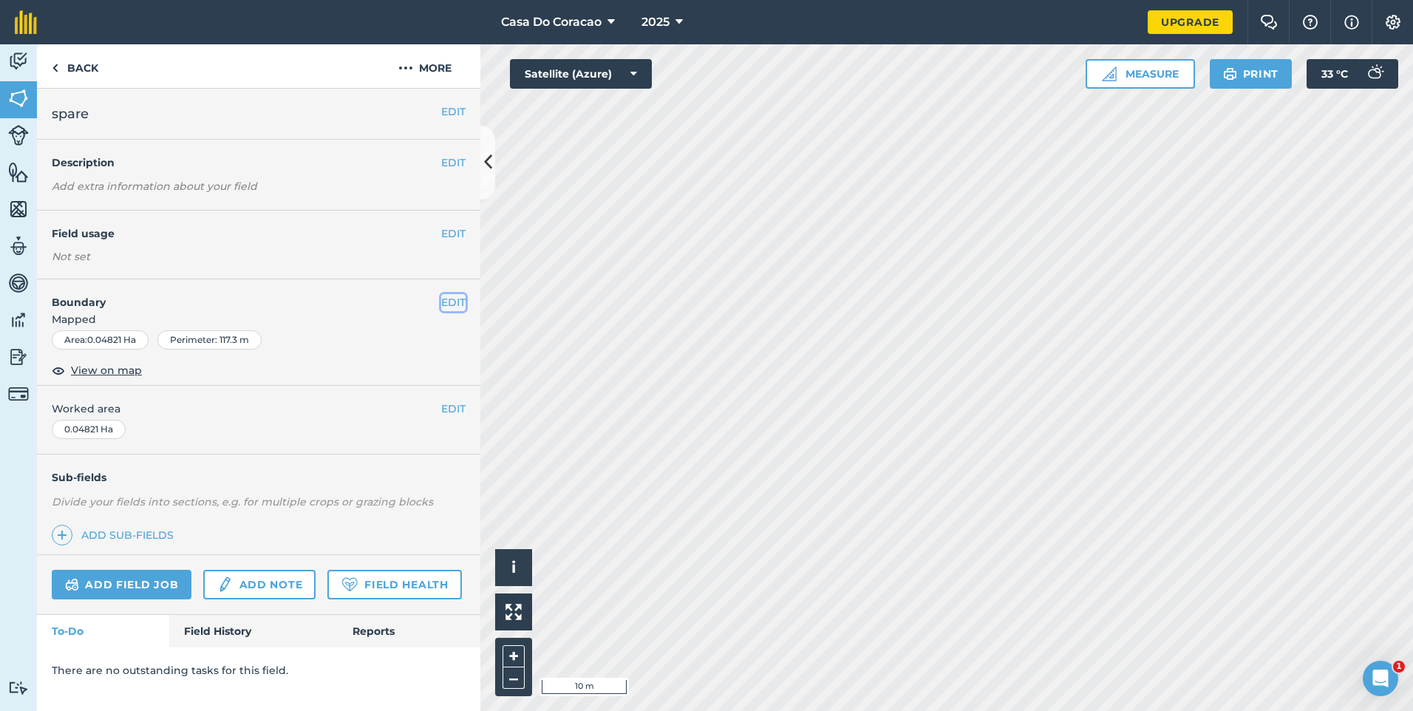
click at [450, 298] on button "EDIT" at bounding box center [453, 302] width 24 height 16
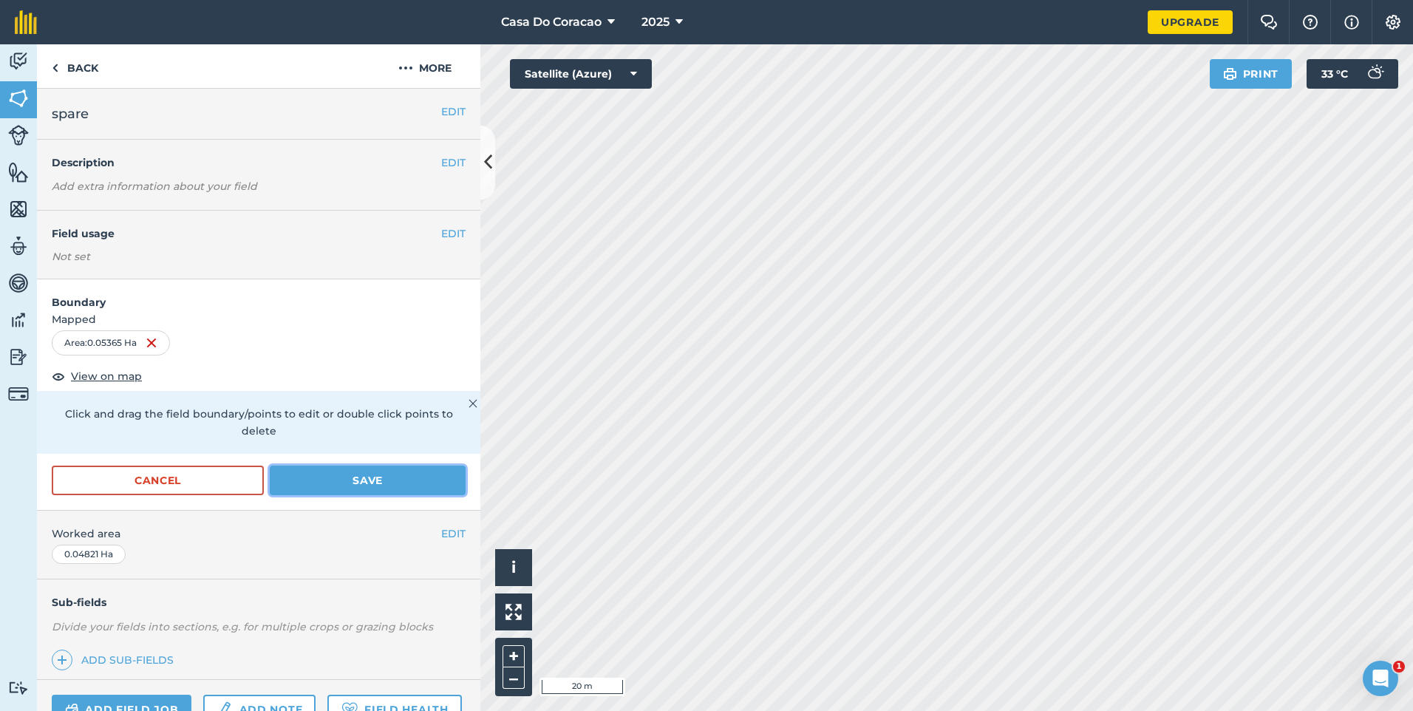
click at [413, 474] on button "Save" at bounding box center [368, 481] width 196 height 30
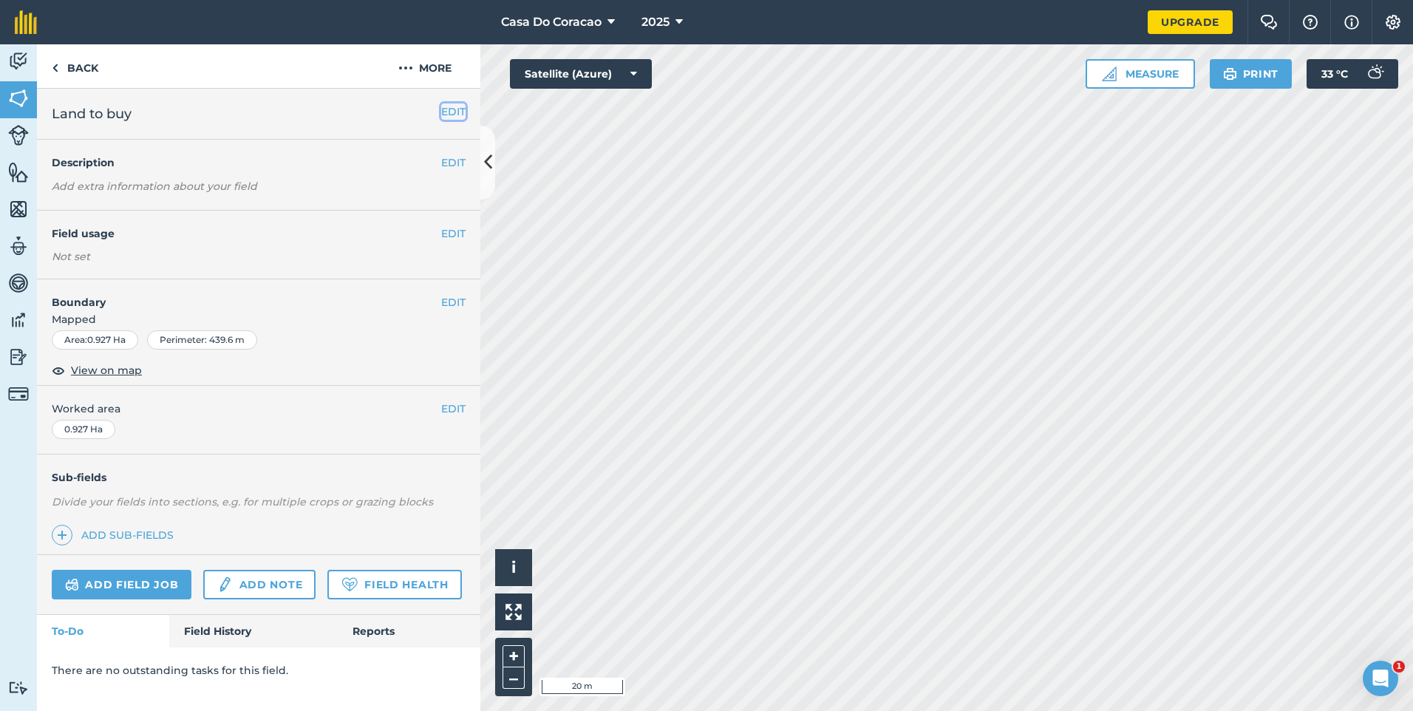
click at [452, 112] on button "EDIT" at bounding box center [453, 111] width 24 height 16
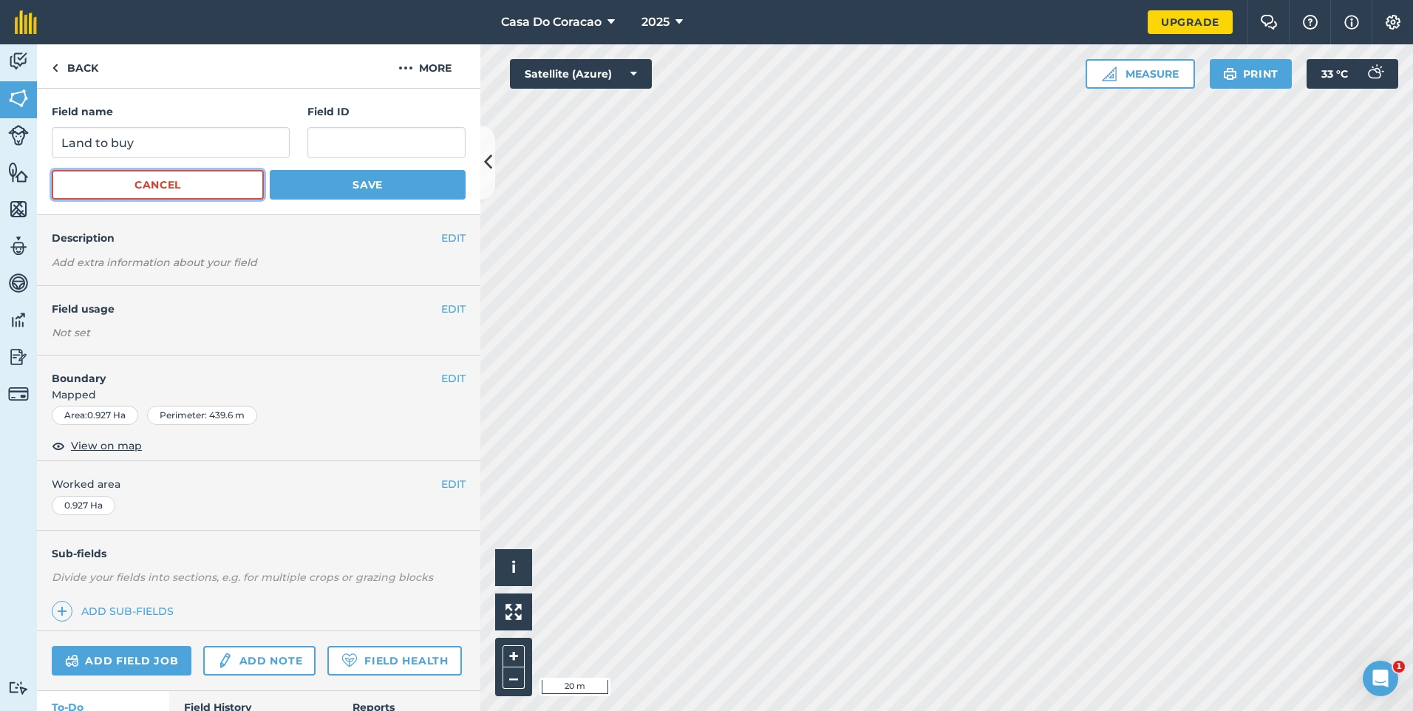
click at [197, 181] on button "Cancel" at bounding box center [158, 185] width 212 height 30
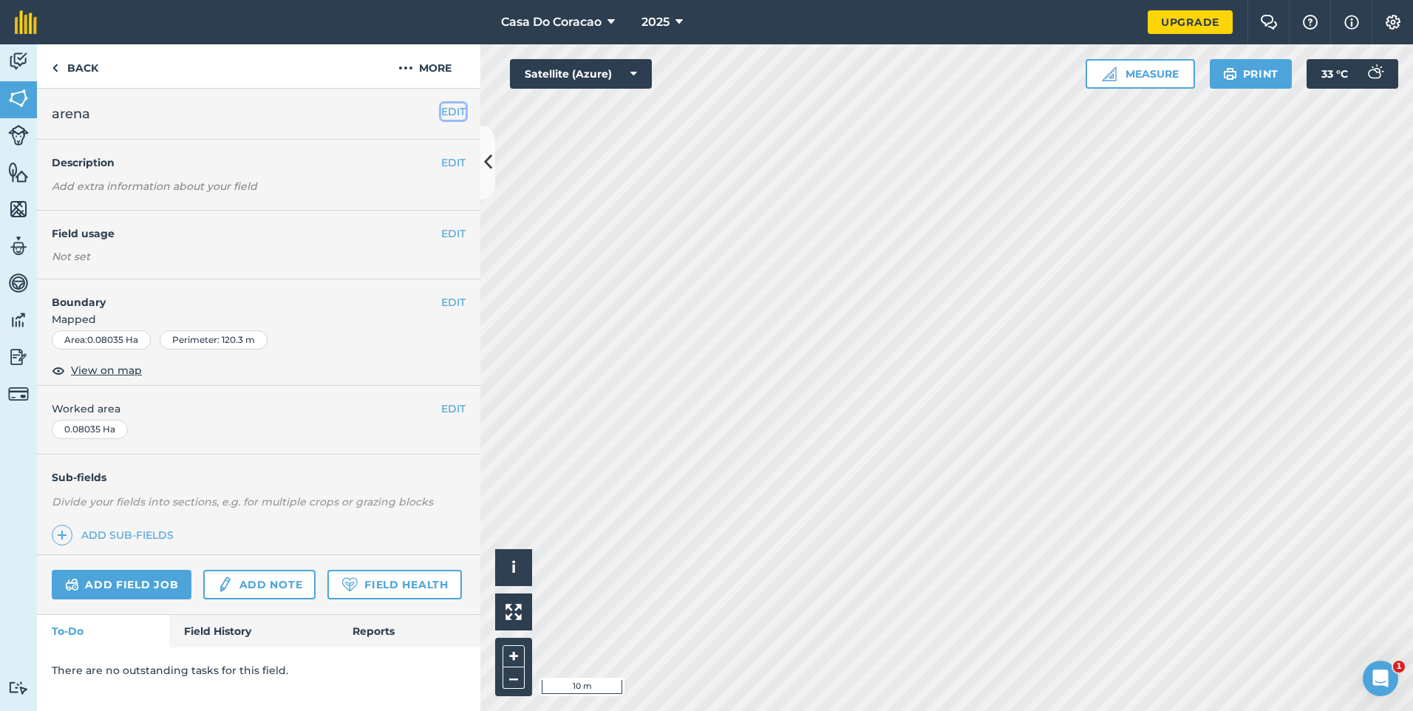
click at [443, 109] on button "EDIT" at bounding box center [453, 111] width 24 height 16
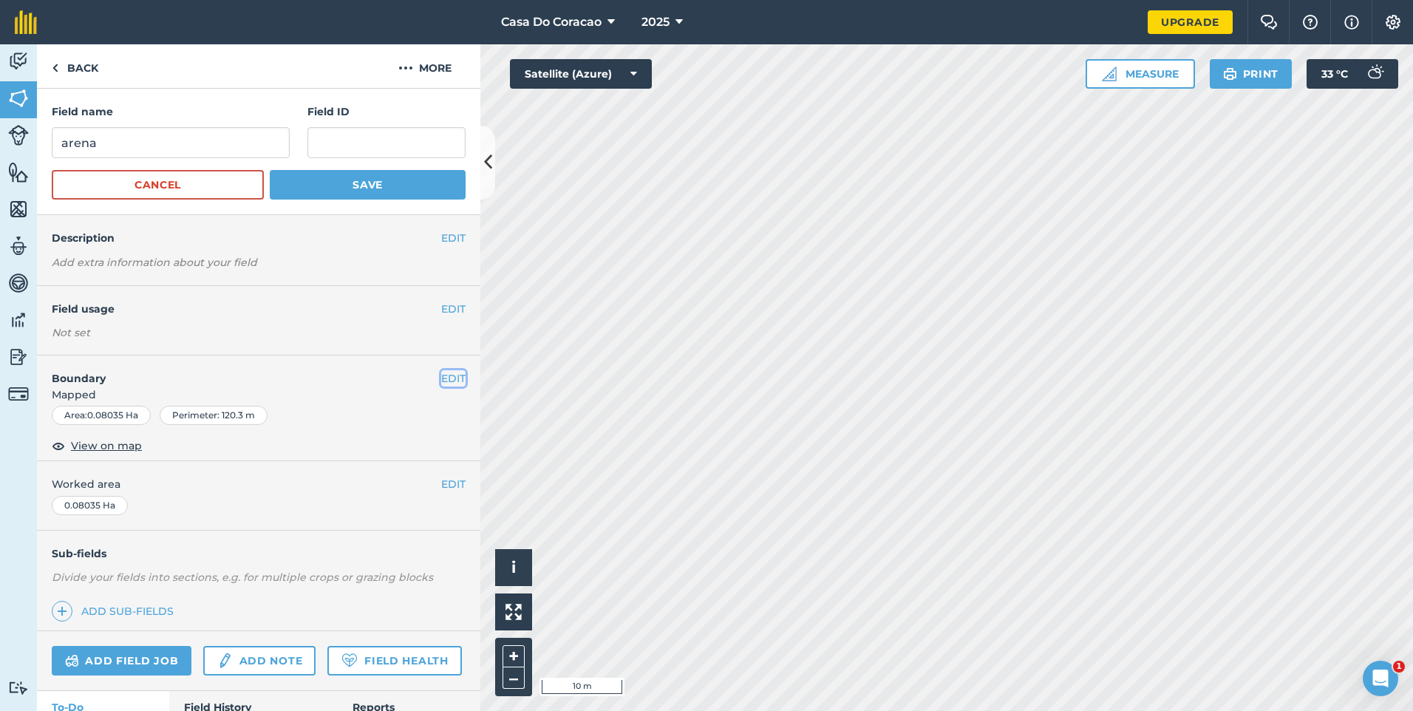
click at [444, 384] on button "EDIT" at bounding box center [453, 378] width 24 height 16
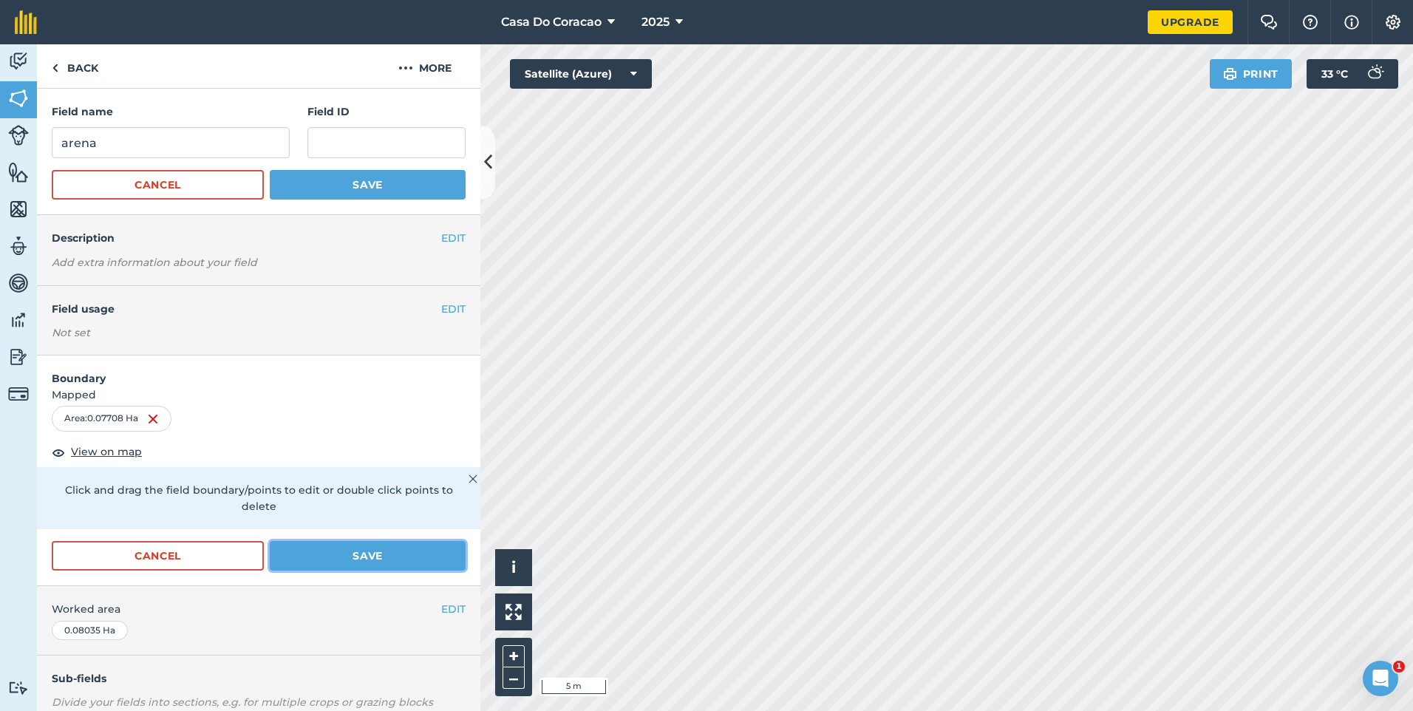
click at [376, 565] on button "Save" at bounding box center [368, 556] width 196 height 30
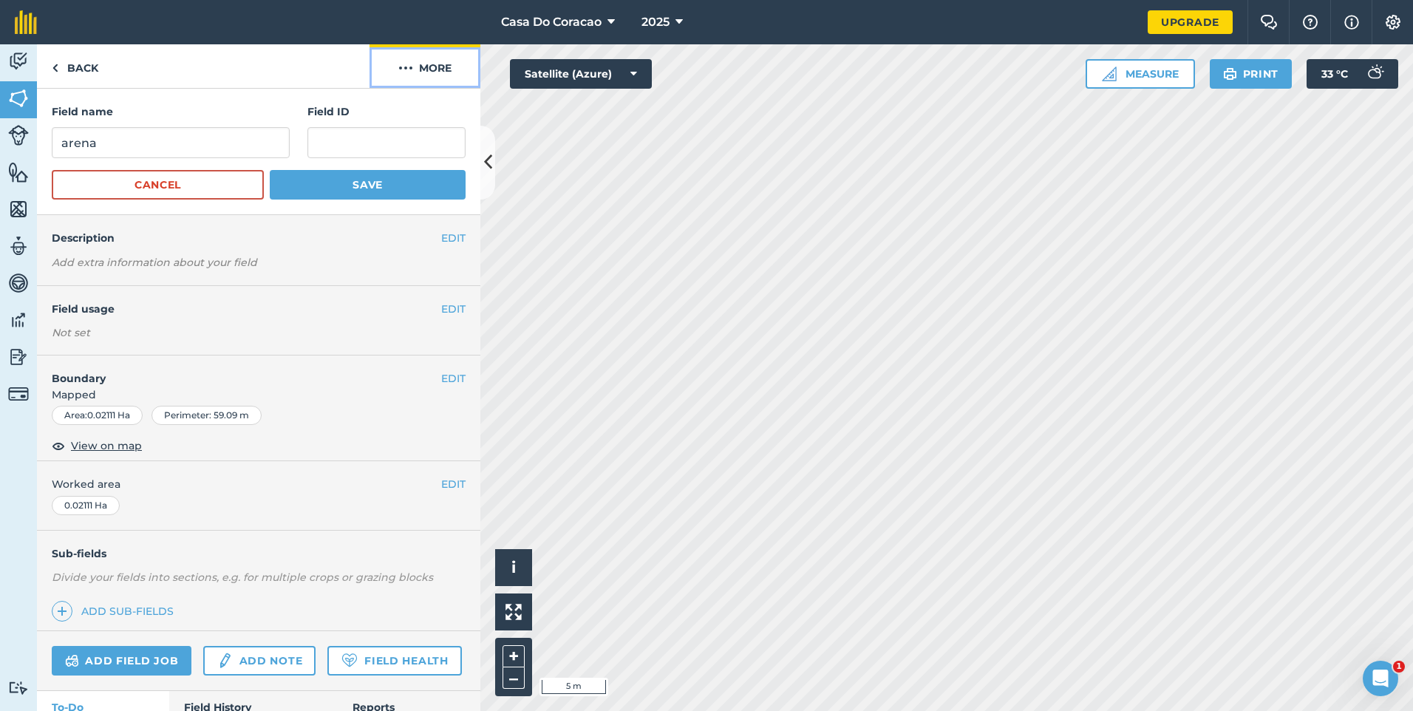
click at [421, 71] on button "More" at bounding box center [425, 66] width 111 height 44
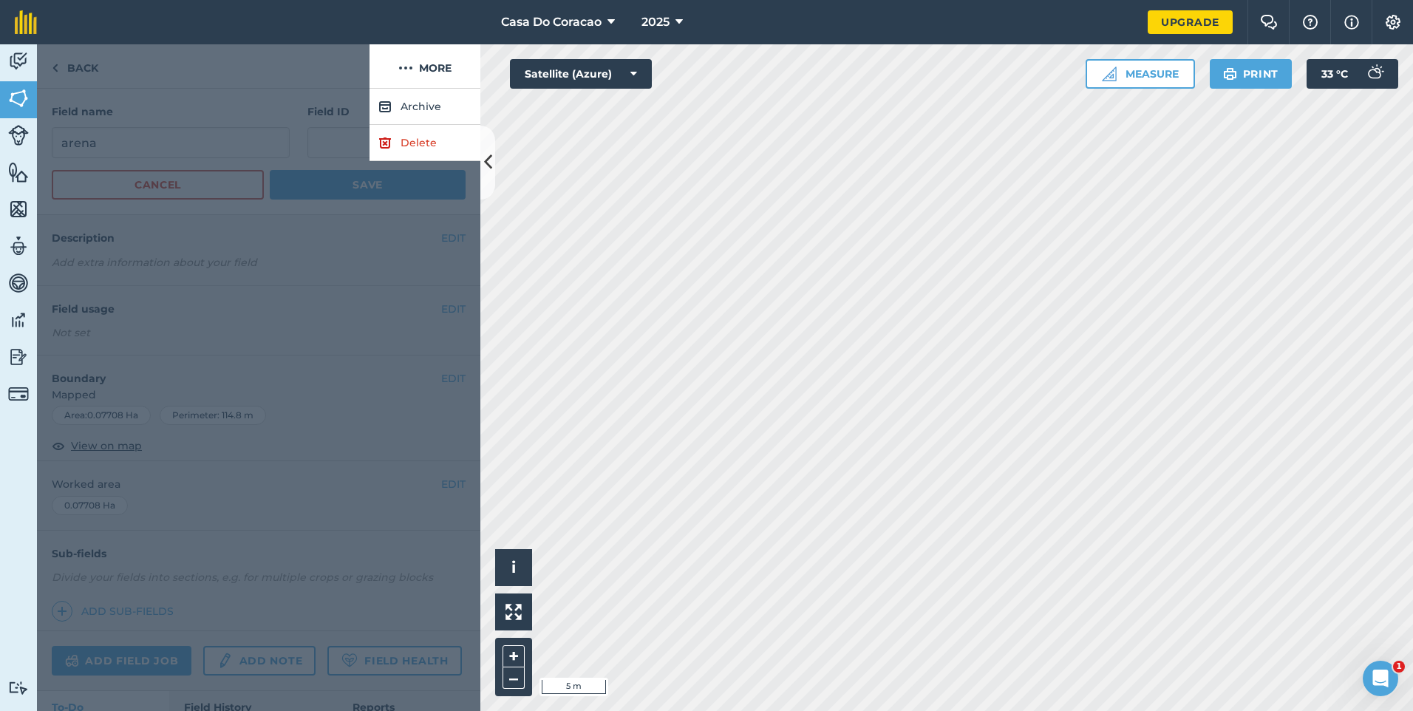
click at [110, 48] on div at bounding box center [203, 66] width 333 height 44
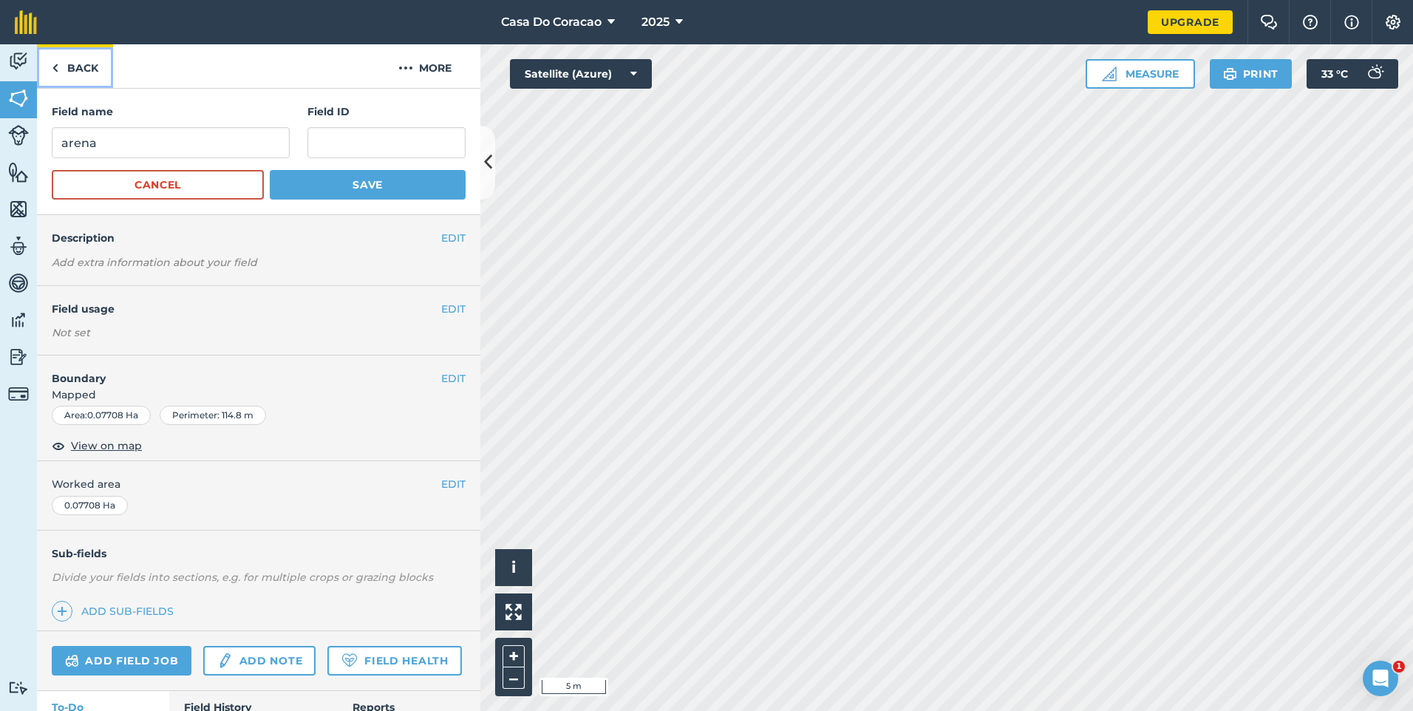
click at [81, 63] on link "Back" at bounding box center [75, 66] width 76 height 44
click at [63, 67] on link "Back" at bounding box center [75, 66] width 76 height 44
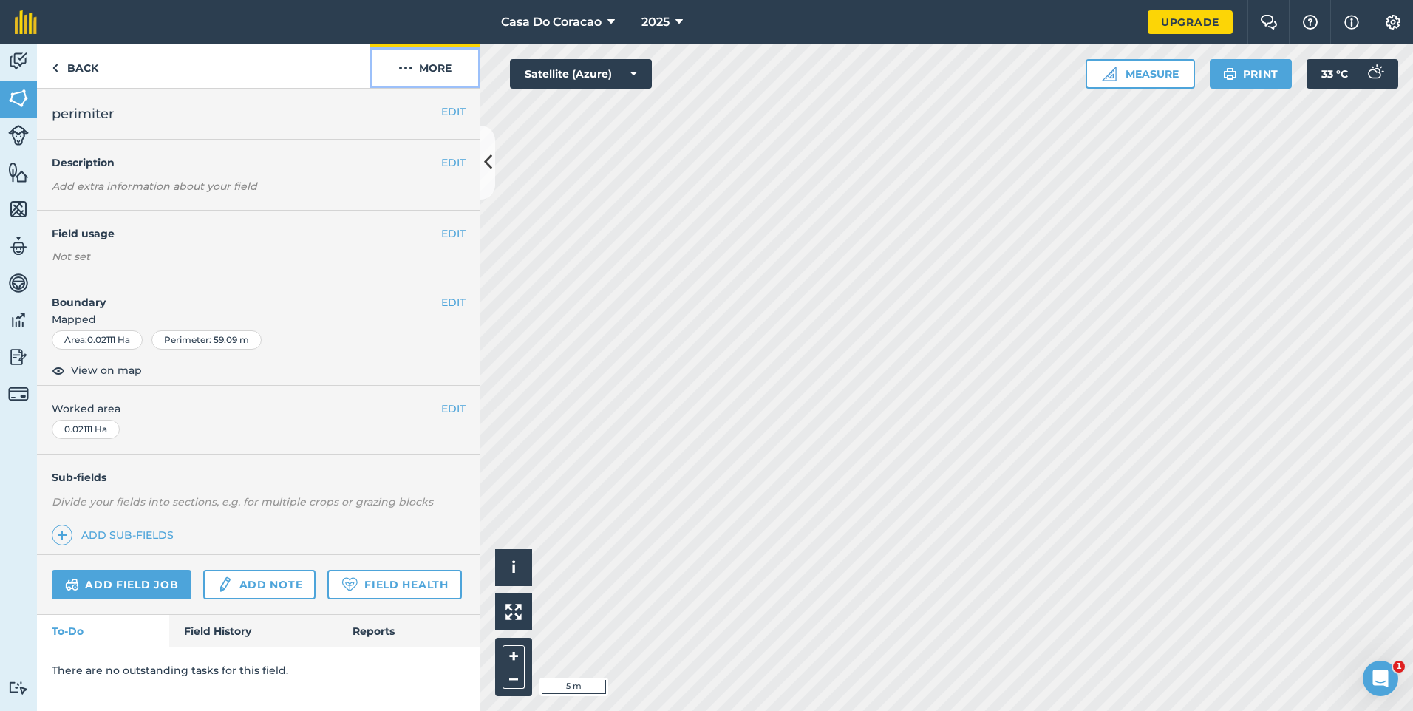
click at [415, 55] on button "More" at bounding box center [425, 66] width 111 height 44
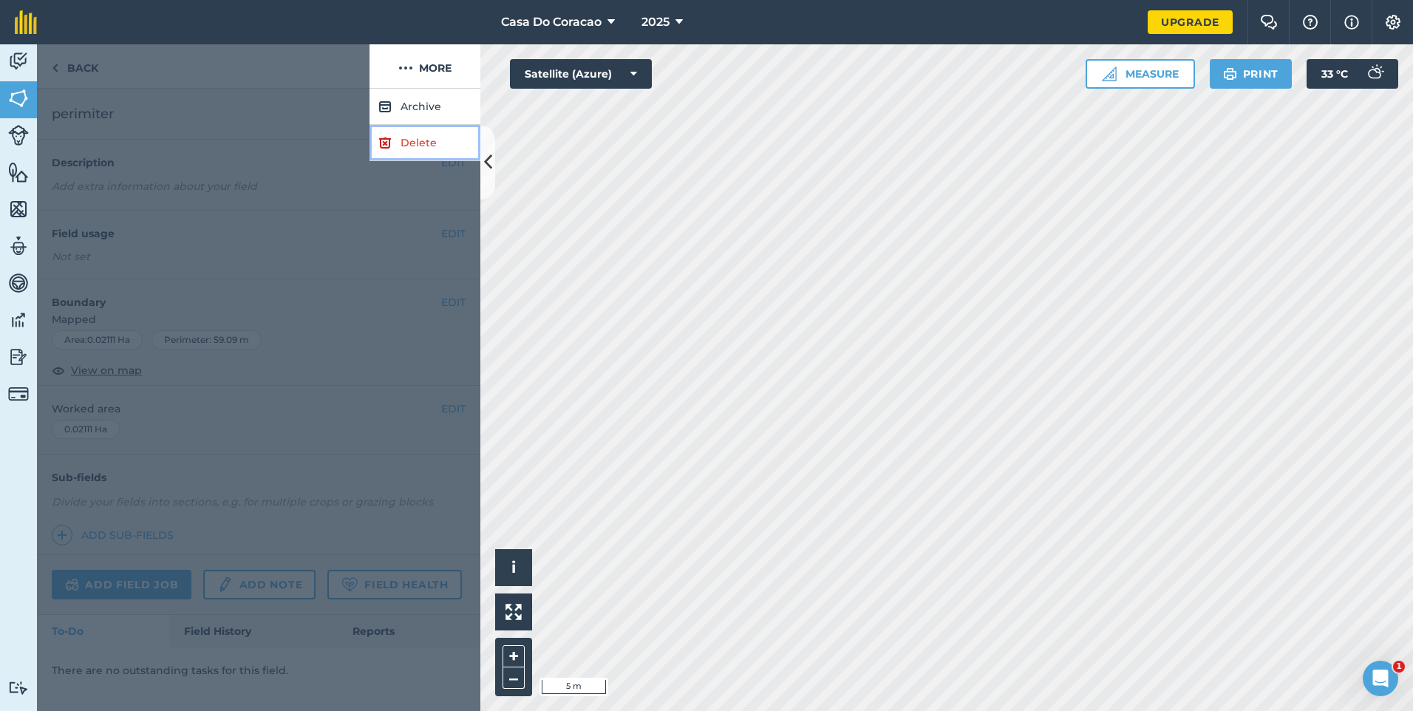
click at [429, 147] on link "Delete" at bounding box center [425, 143] width 111 height 36
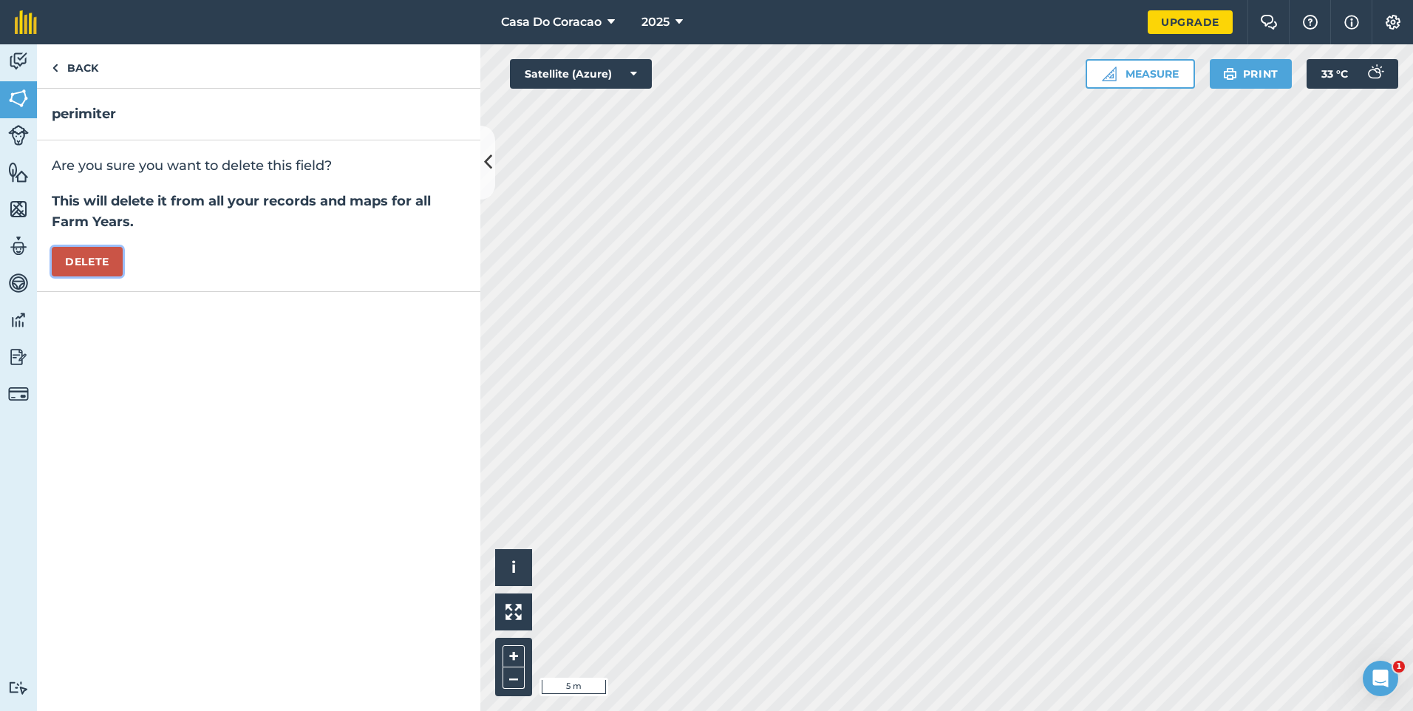
click at [95, 266] on button "Delete" at bounding box center [87, 262] width 71 height 30
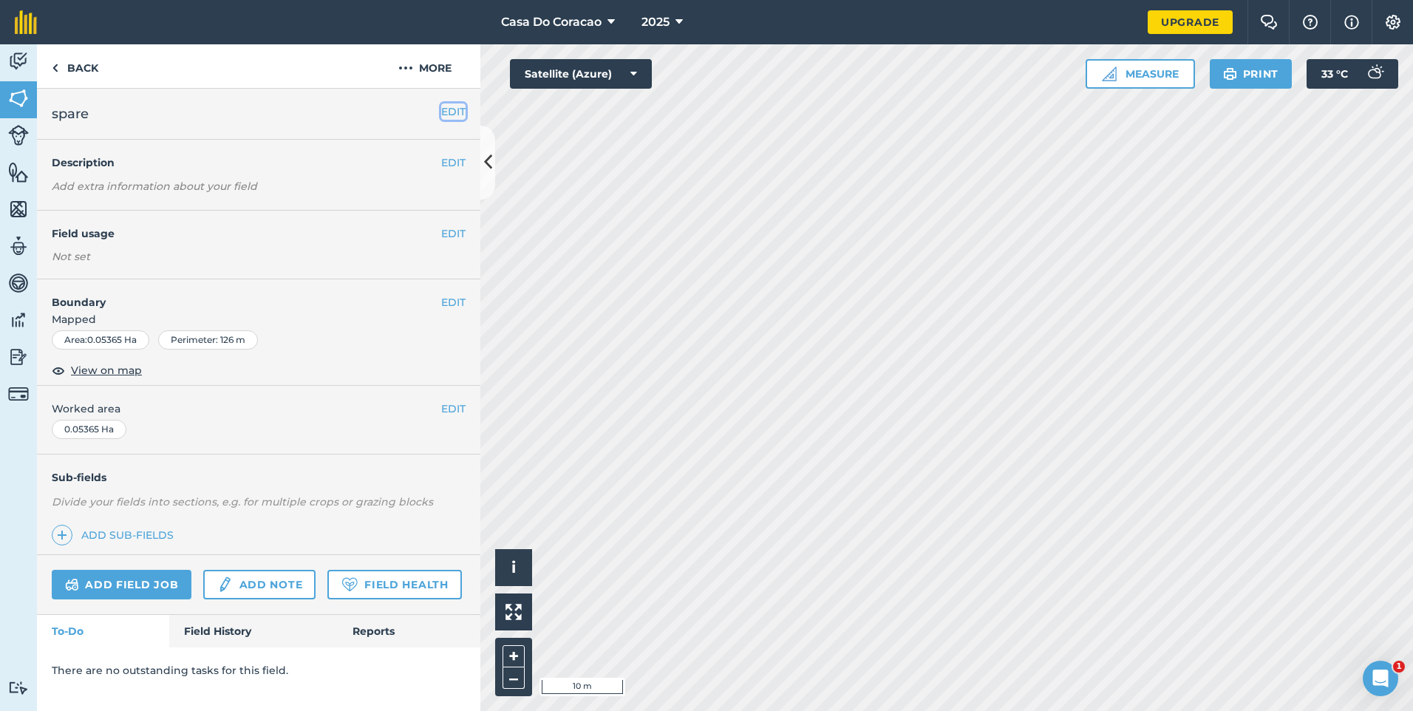
click at [444, 112] on button "EDIT" at bounding box center [453, 111] width 24 height 16
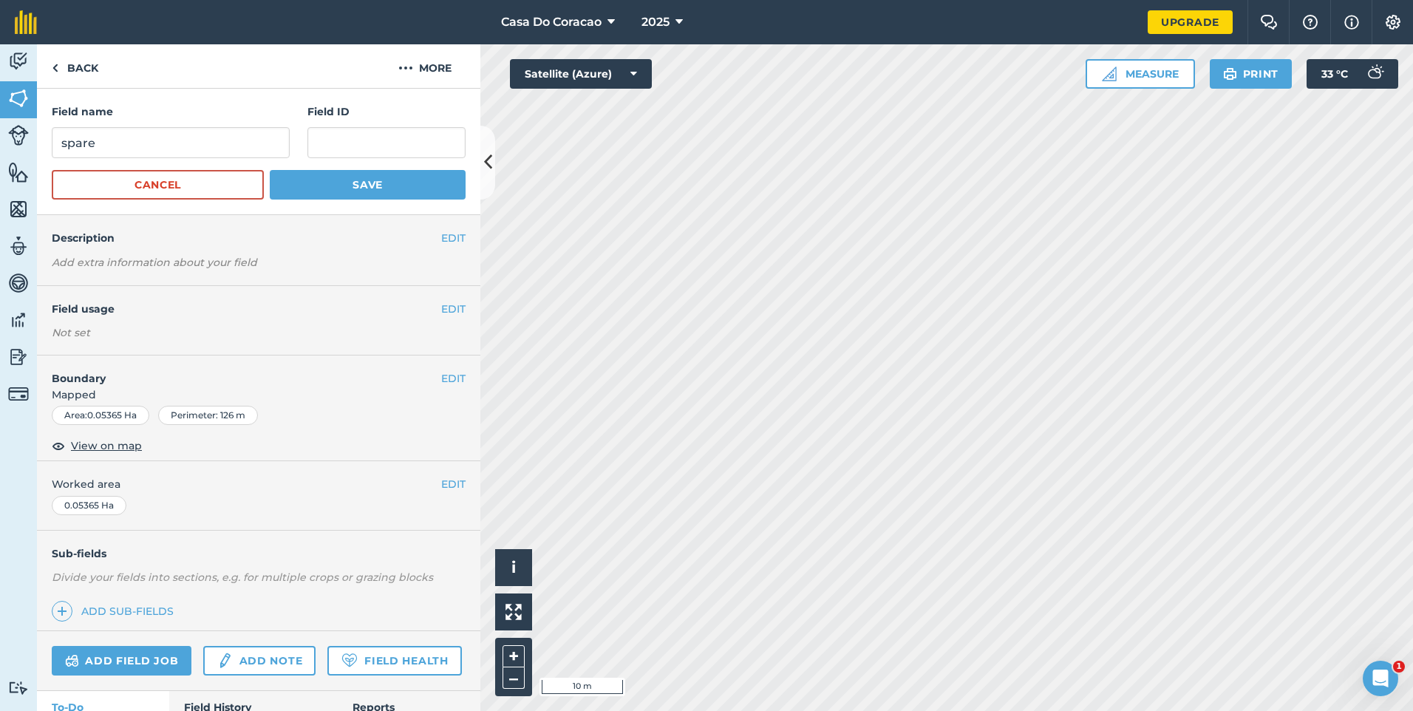
click at [446, 387] on span "Mapped" at bounding box center [258, 395] width 443 height 16
click at [441, 377] on button "EDIT" at bounding box center [453, 378] width 24 height 16
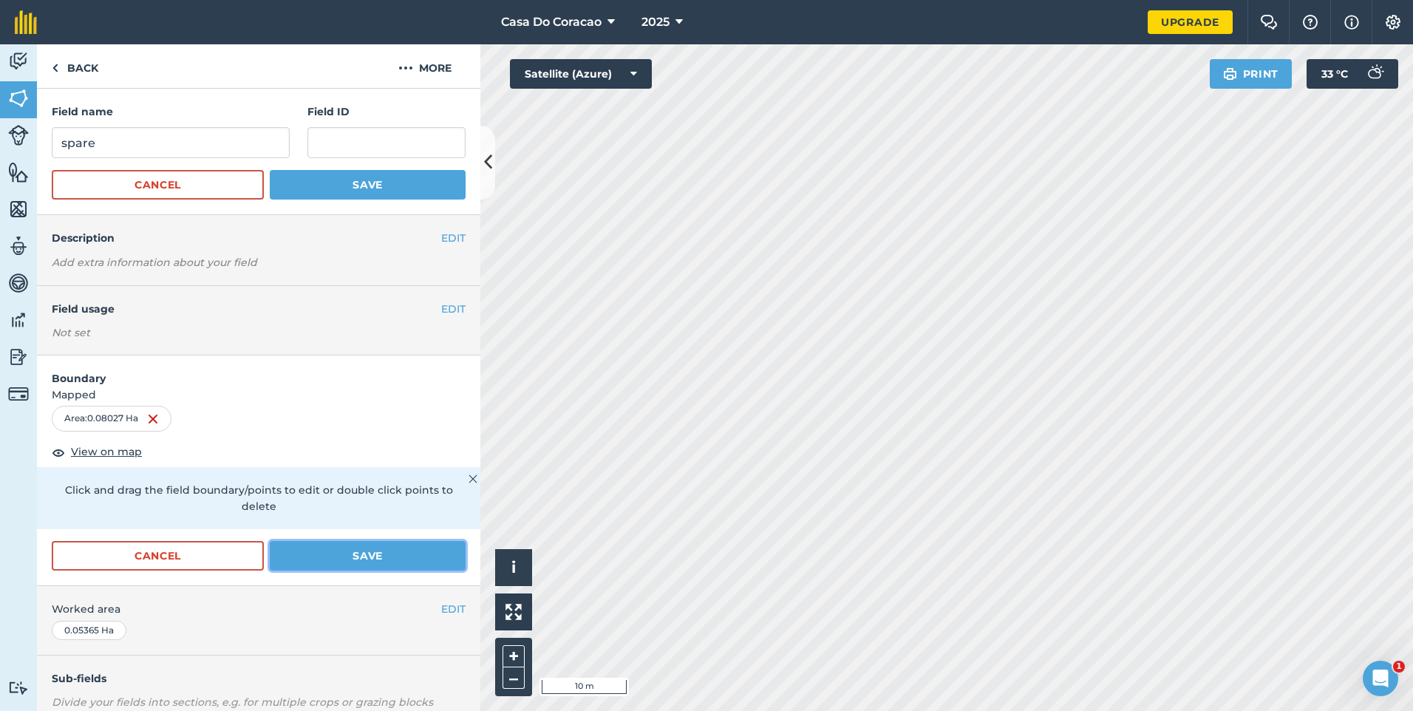
click at [404, 550] on button "Save" at bounding box center [368, 556] width 196 height 30
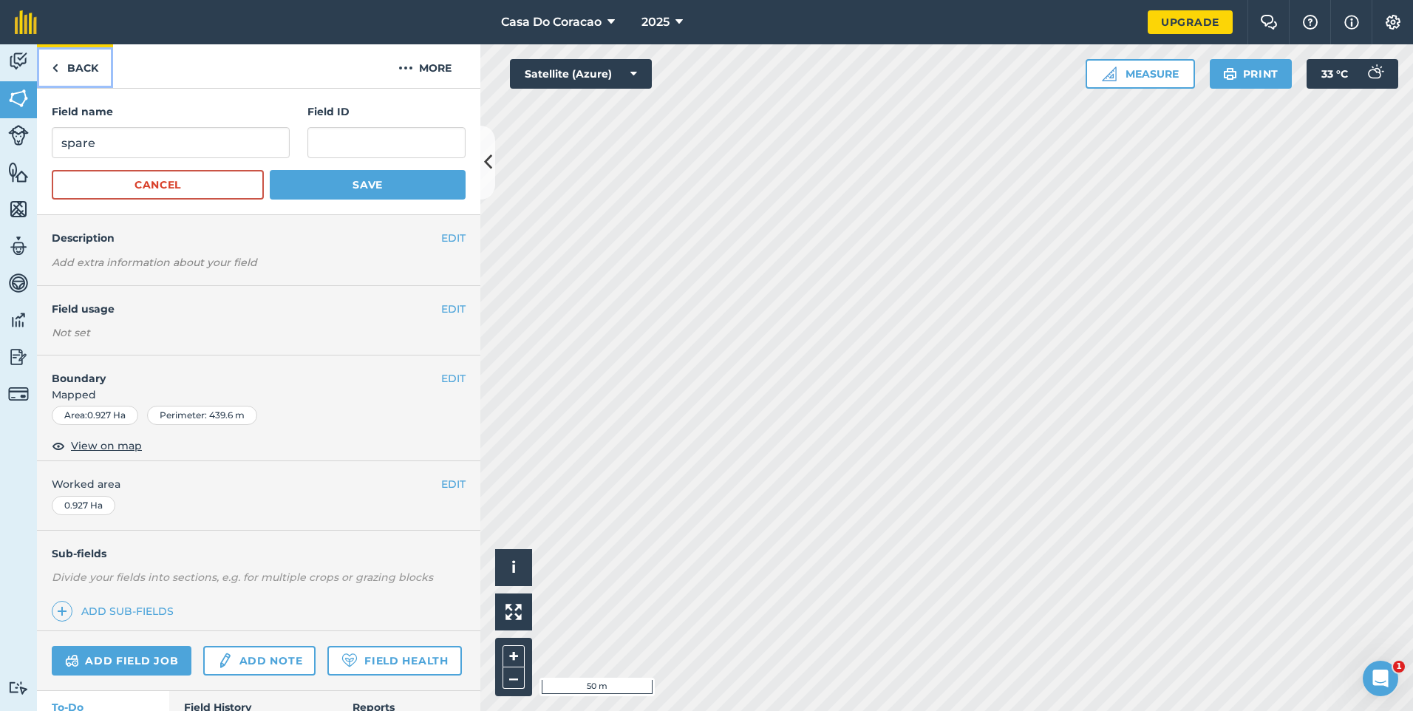
click at [98, 66] on link "Back" at bounding box center [75, 66] width 76 height 44
click at [98, 68] on link "Back" at bounding box center [75, 66] width 76 height 44
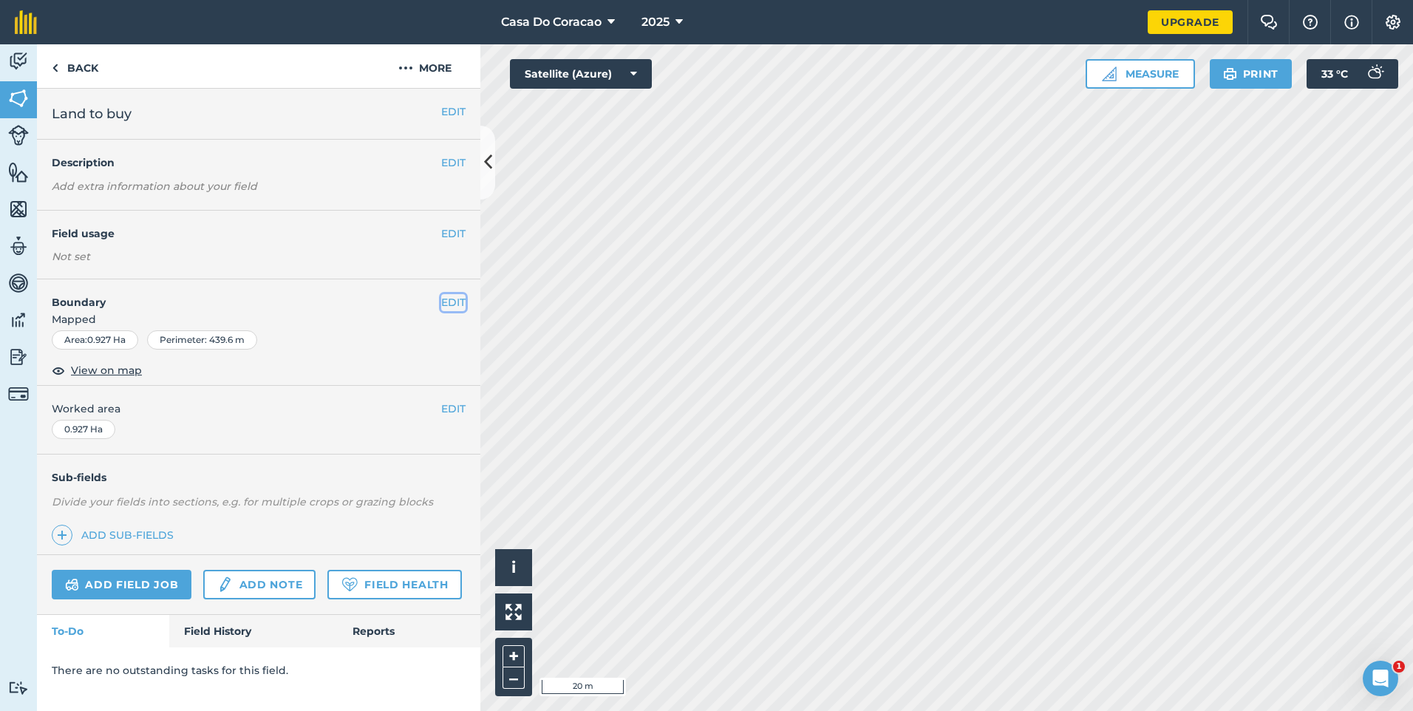
click at [459, 304] on button "EDIT" at bounding box center [453, 302] width 24 height 16
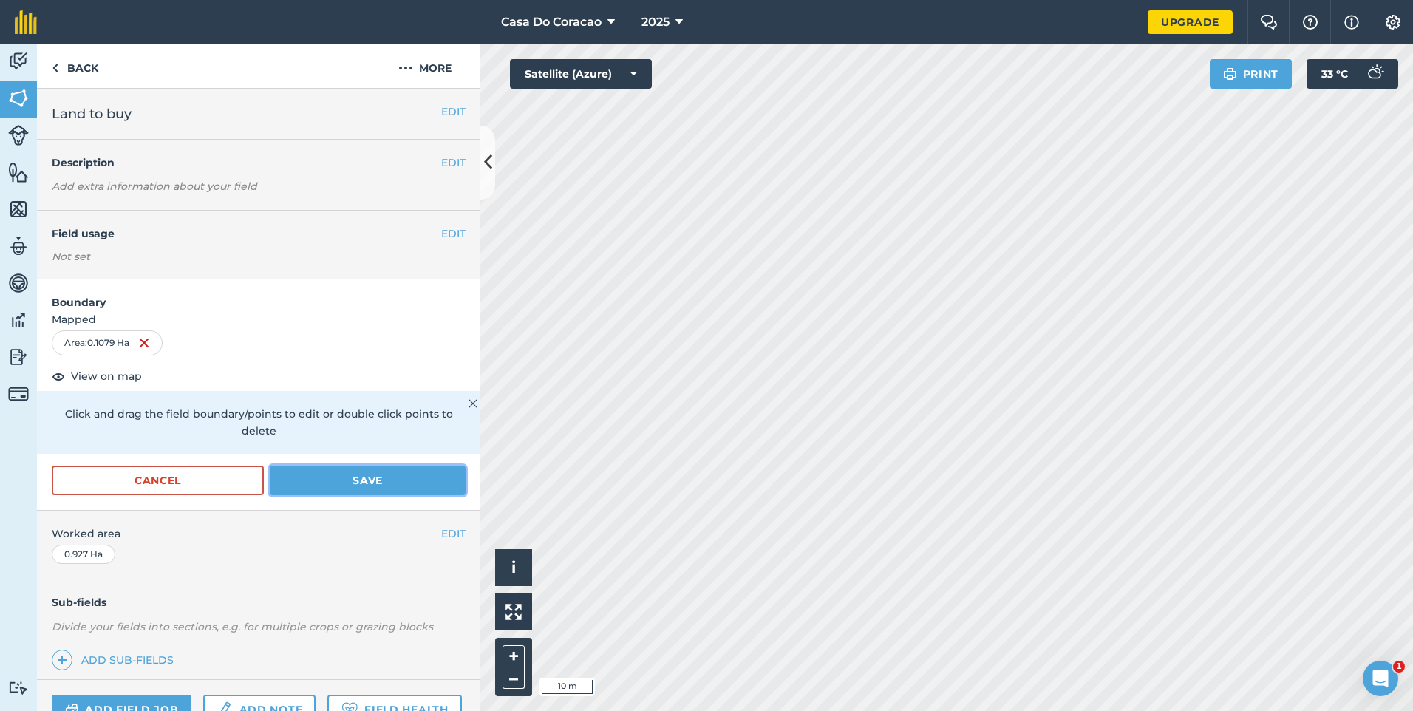
click at [351, 483] on button "Save" at bounding box center [368, 481] width 196 height 30
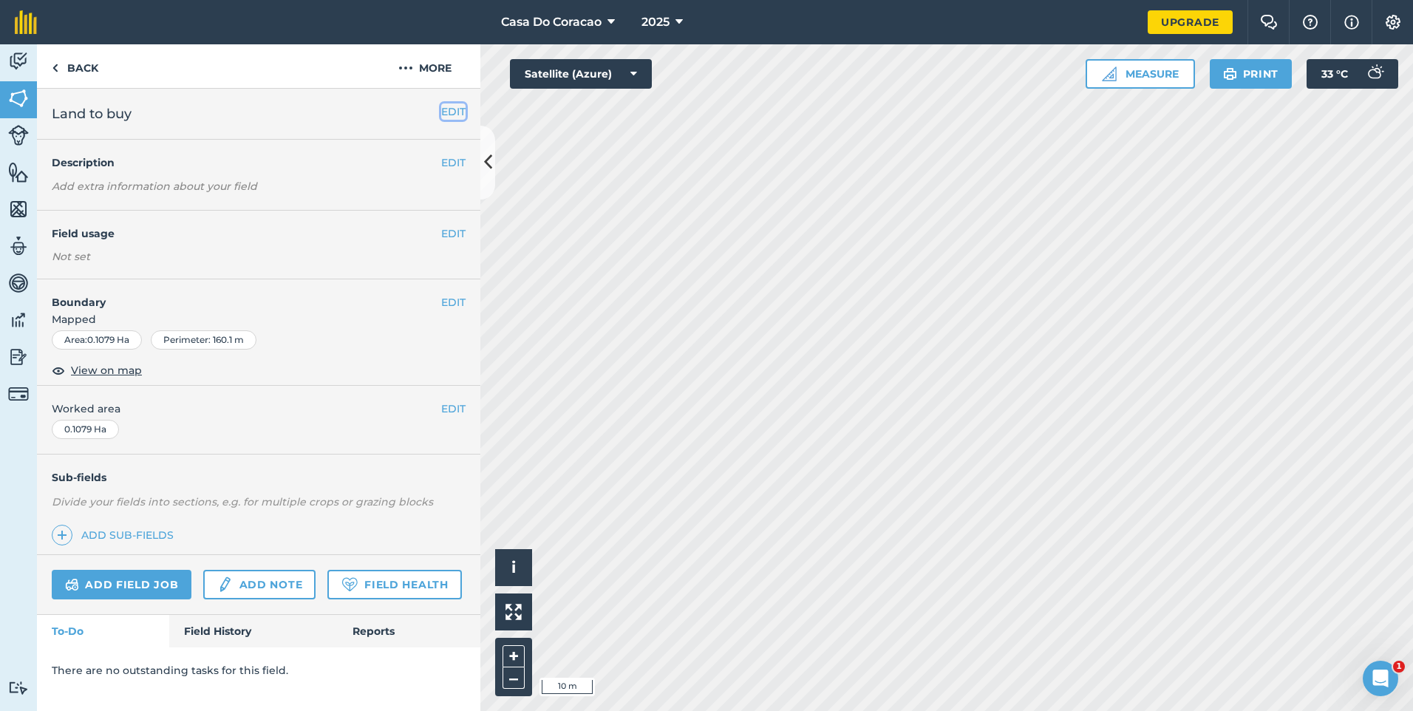
click at [460, 109] on button "EDIT" at bounding box center [453, 111] width 24 height 16
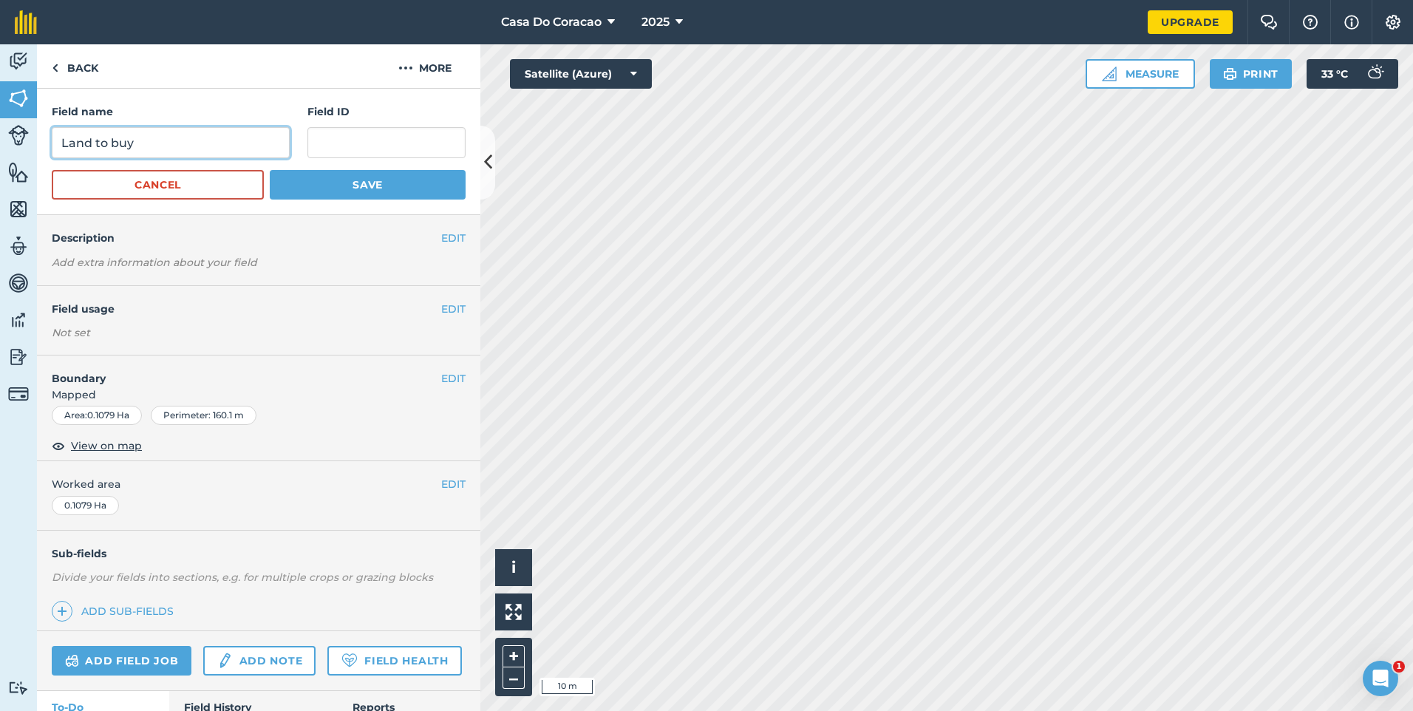
click at [217, 140] on input "Land to buy" at bounding box center [171, 142] width 238 height 31
type input "plot"
click at [333, 186] on button "Save" at bounding box center [368, 185] width 196 height 30
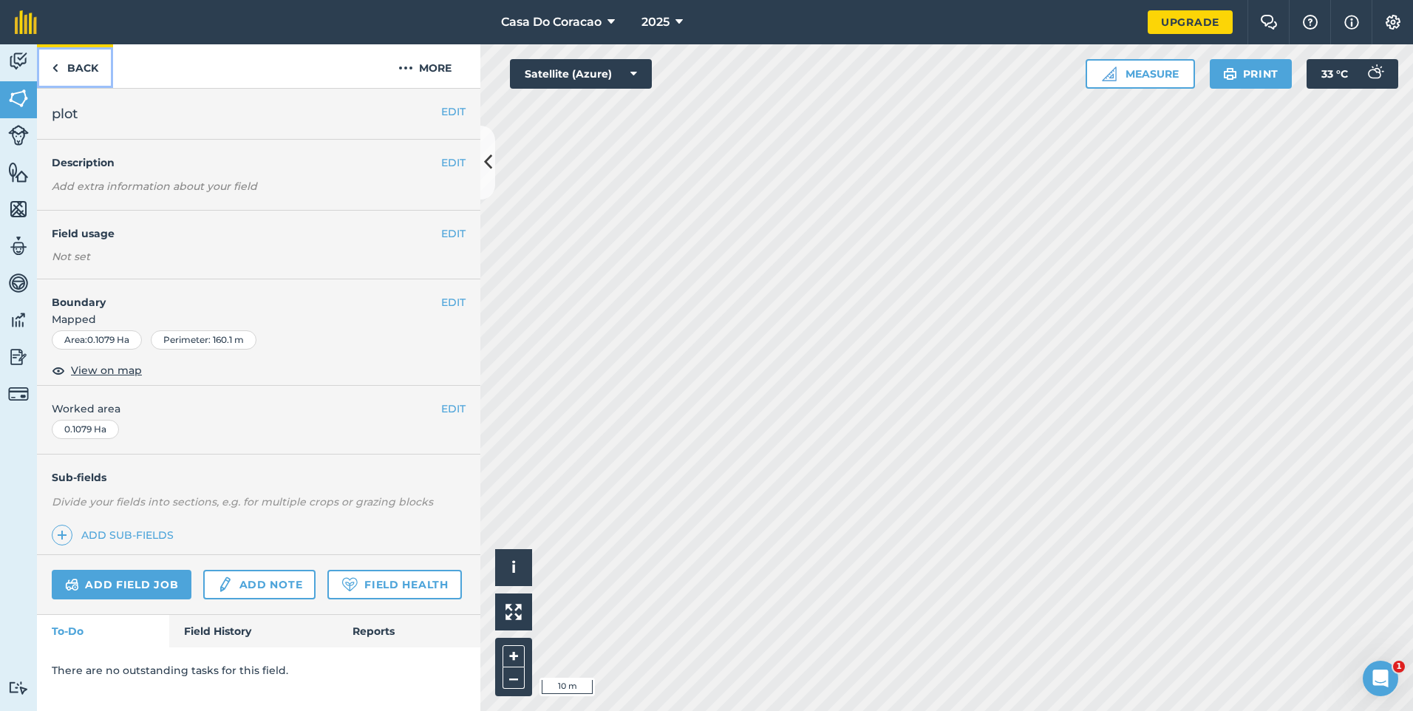
click at [67, 52] on link "Back" at bounding box center [75, 66] width 76 height 44
click at [78, 67] on link "Back" at bounding box center [75, 66] width 76 height 44
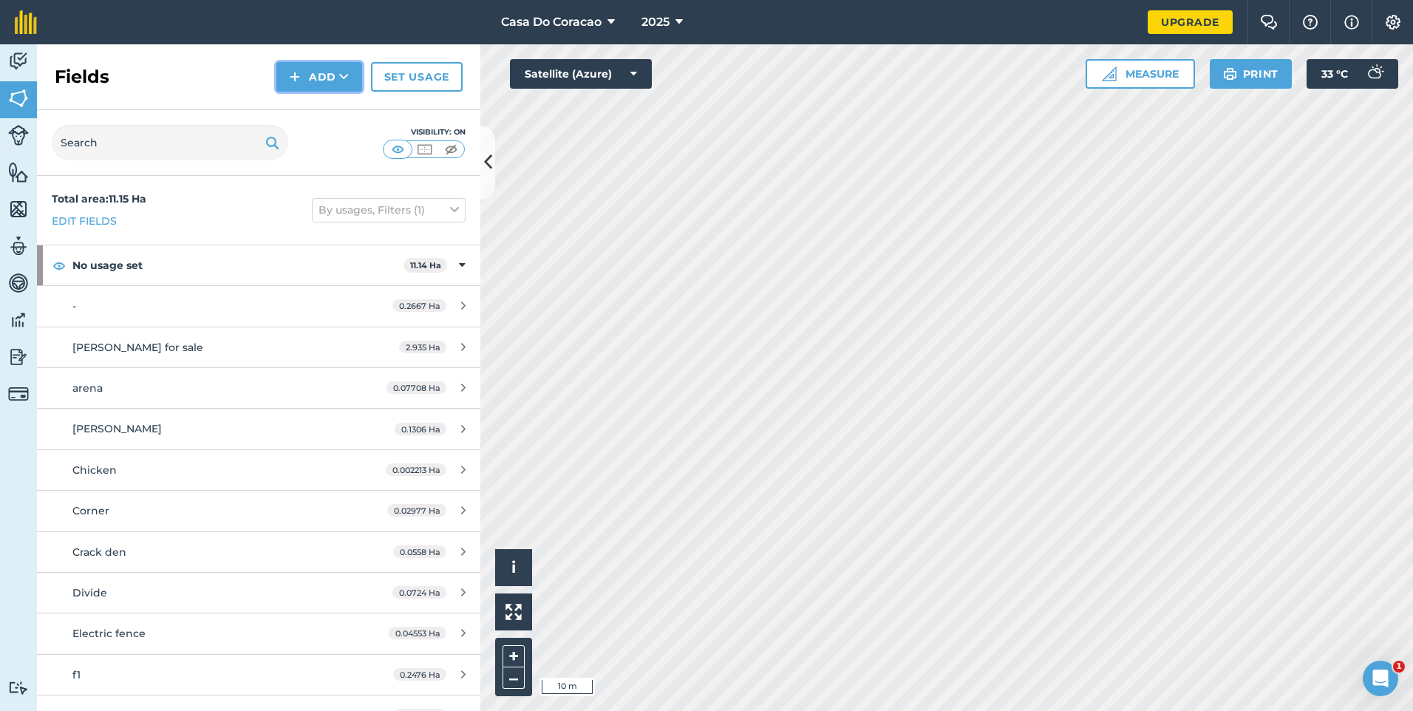
click at [315, 78] on button "Add" at bounding box center [319, 77] width 86 height 30
click at [243, 75] on div "Fields Add Draw Import Set usage" at bounding box center [258, 77] width 443 height 66
click at [305, 82] on button "Add" at bounding box center [319, 77] width 86 height 30
click at [319, 100] on link "Draw" at bounding box center [319, 110] width 81 height 33
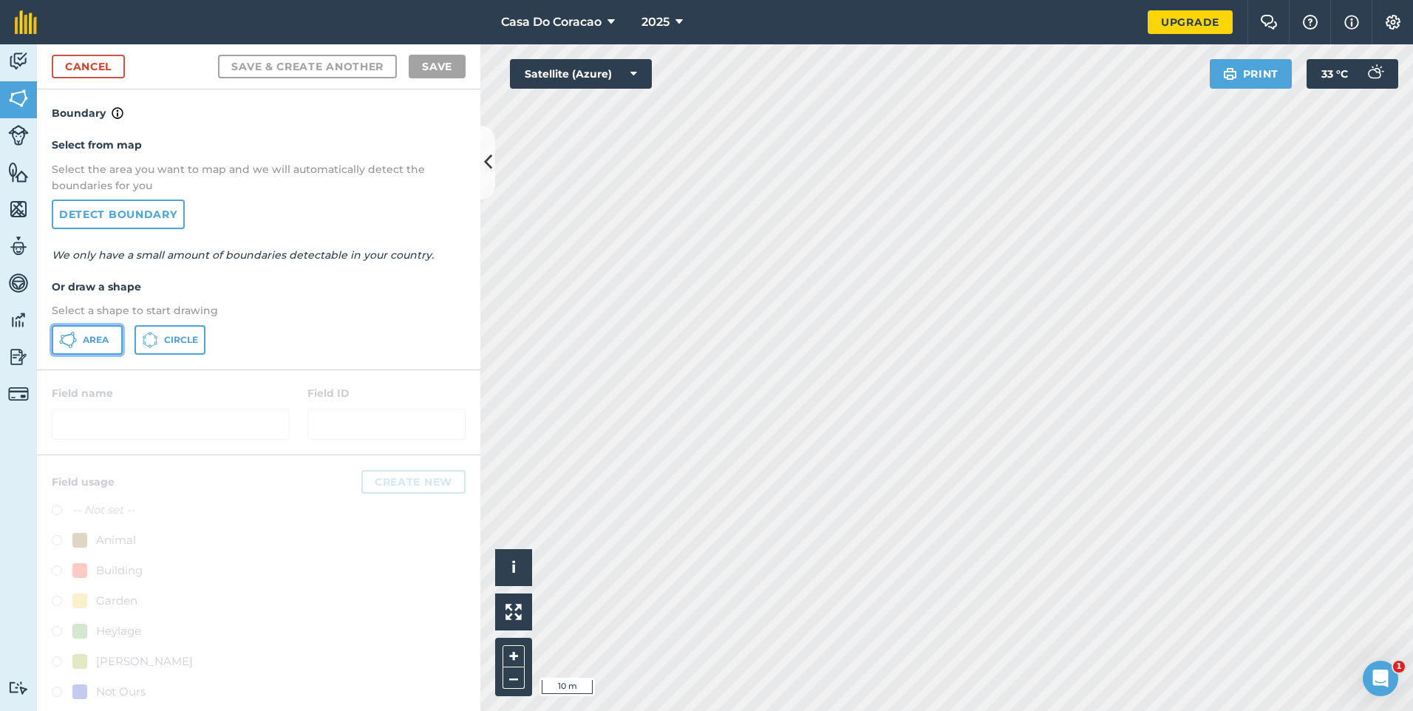
drag, startPoint x: 99, startPoint y: 337, endPoint x: 391, endPoint y: 352, distance: 292.3
click at [99, 338] on span "Area" at bounding box center [96, 340] width 26 height 12
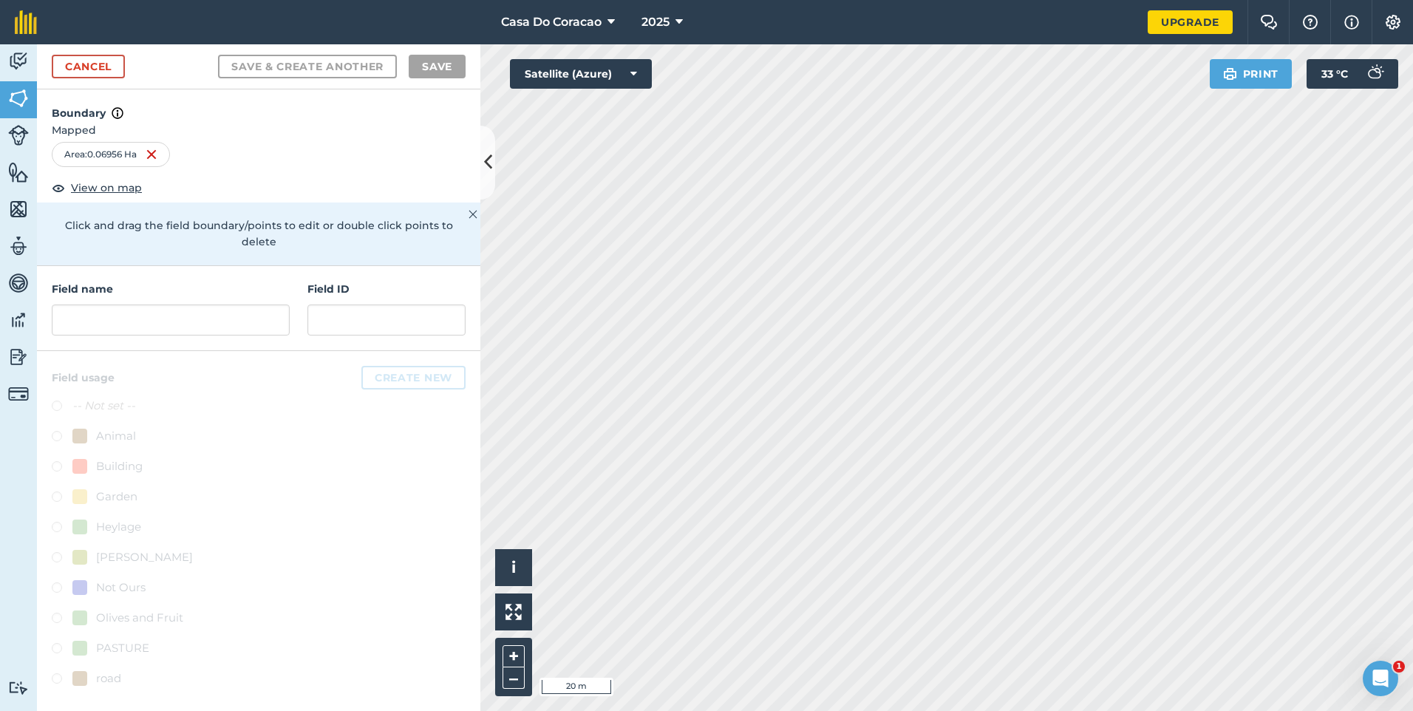
click at [196, 319] on div "Field name Field ID" at bounding box center [258, 308] width 443 height 85
click at [199, 307] on input "text" at bounding box center [171, 319] width 238 height 31
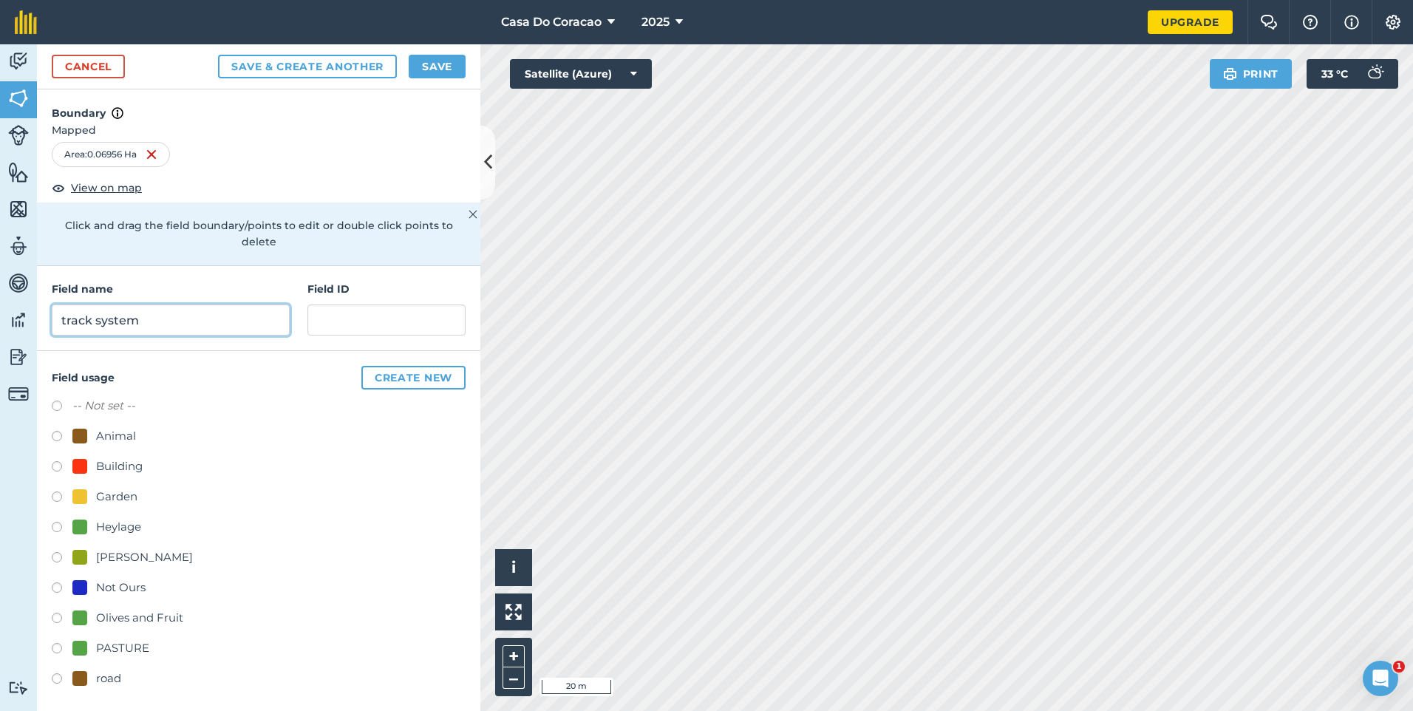
type input "track system"
click at [449, 69] on button "Save" at bounding box center [437, 67] width 57 height 24
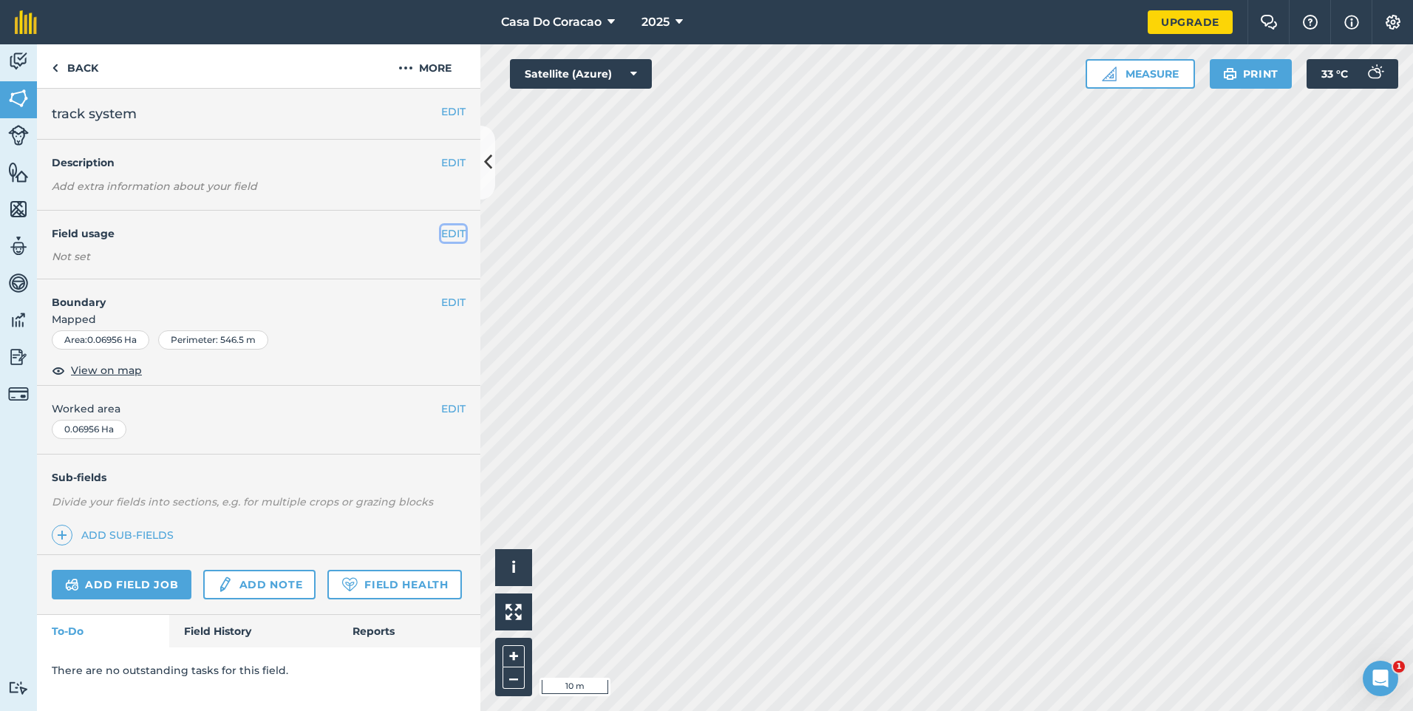
click at [459, 237] on button "EDIT" at bounding box center [453, 233] width 24 height 16
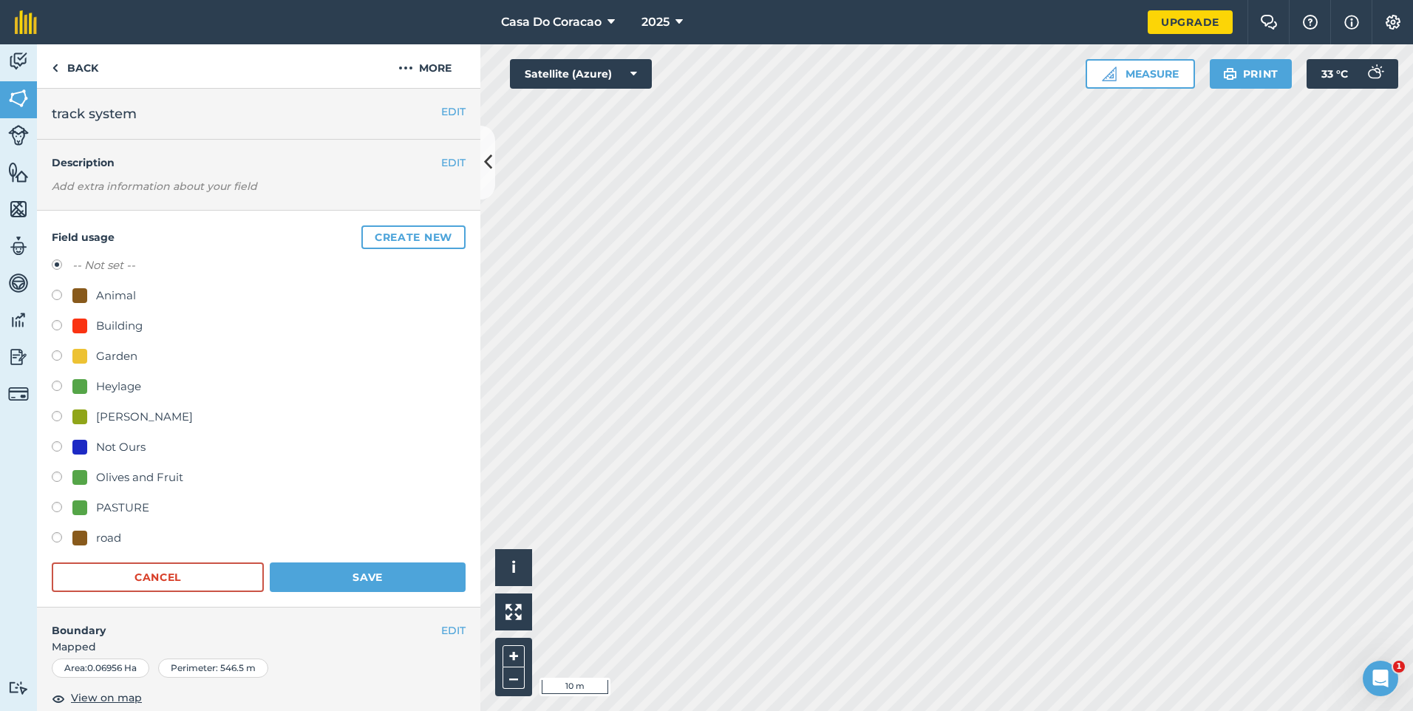
click at [95, 446] on div "Not Ours" at bounding box center [108, 447] width 73 height 18
radio input "true"
radio input "false"
click at [303, 574] on button "Save" at bounding box center [368, 577] width 196 height 30
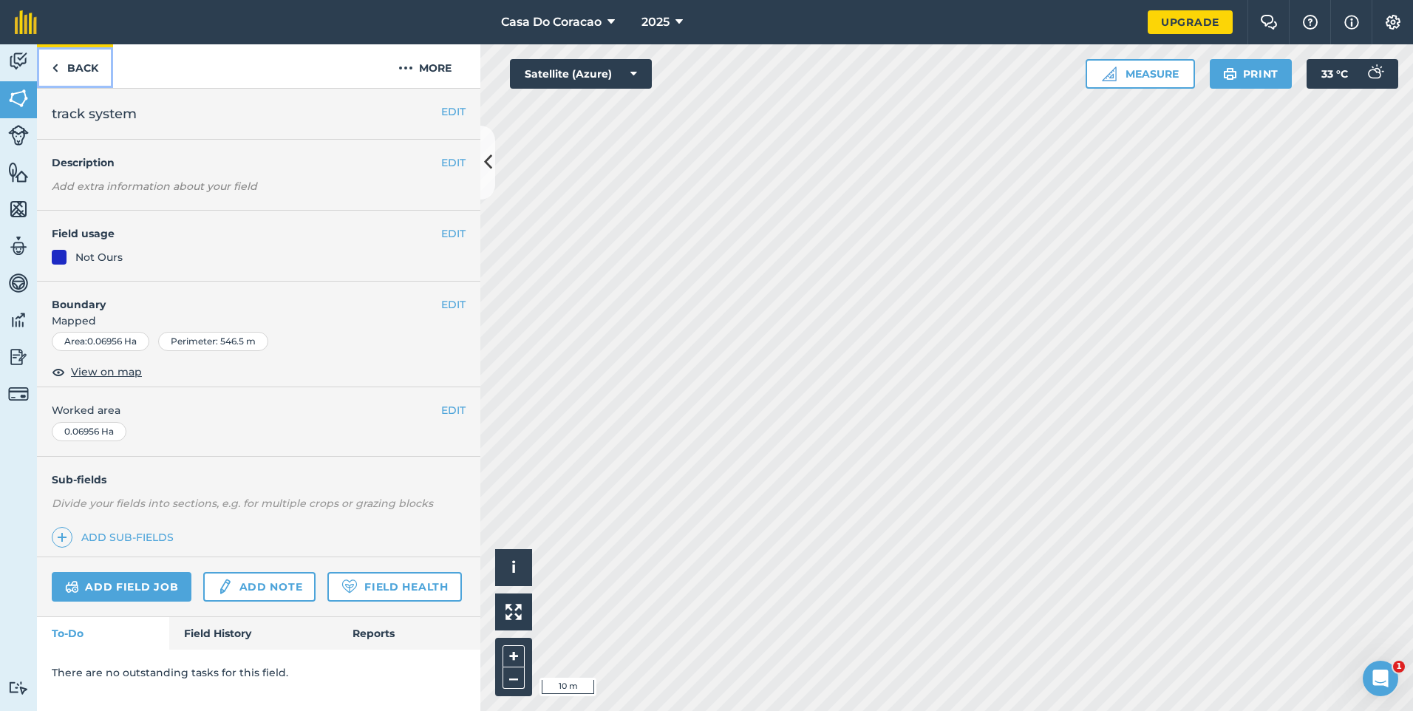
click at [70, 70] on link "Back" at bounding box center [75, 66] width 76 height 44
click at [75, 62] on link "Back" at bounding box center [75, 66] width 76 height 44
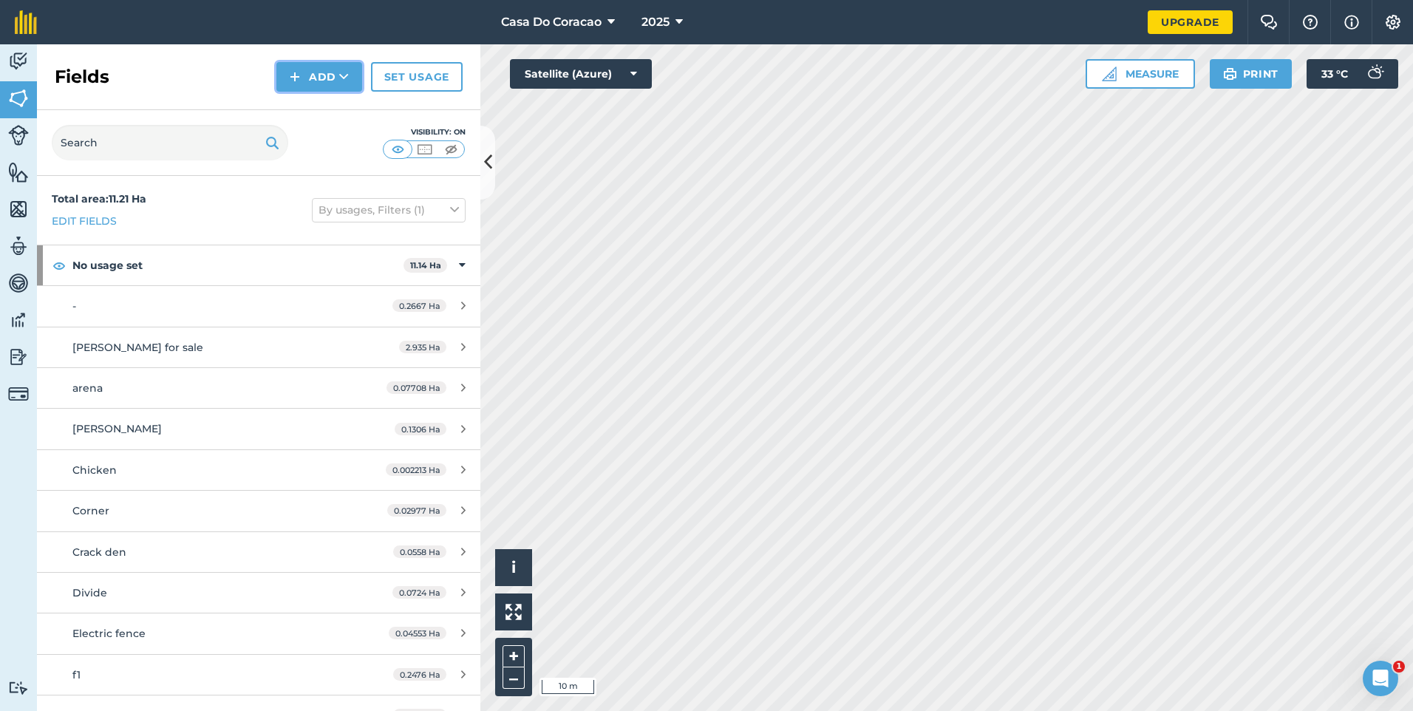
click at [315, 83] on button "Add" at bounding box center [319, 77] width 86 height 30
click at [316, 106] on link "Draw" at bounding box center [319, 110] width 81 height 33
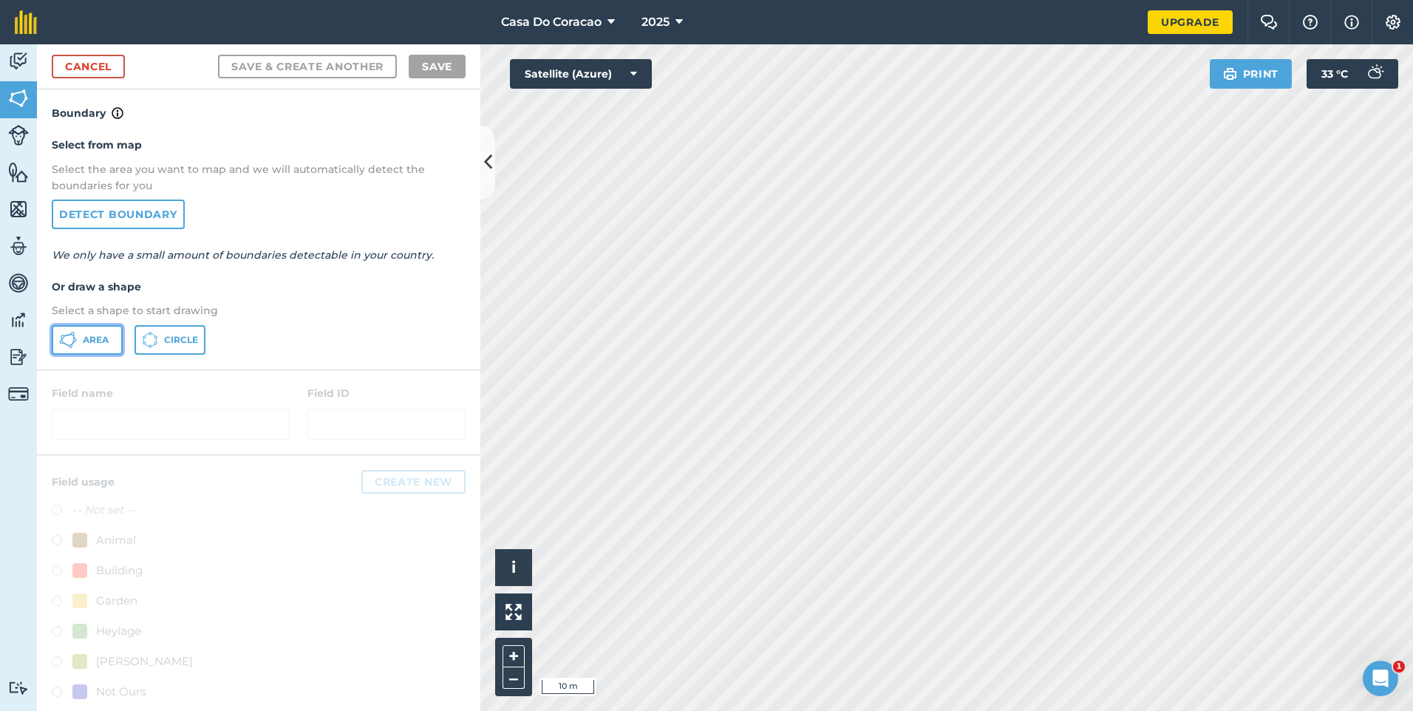
click at [98, 341] on span "Area" at bounding box center [96, 340] width 26 height 12
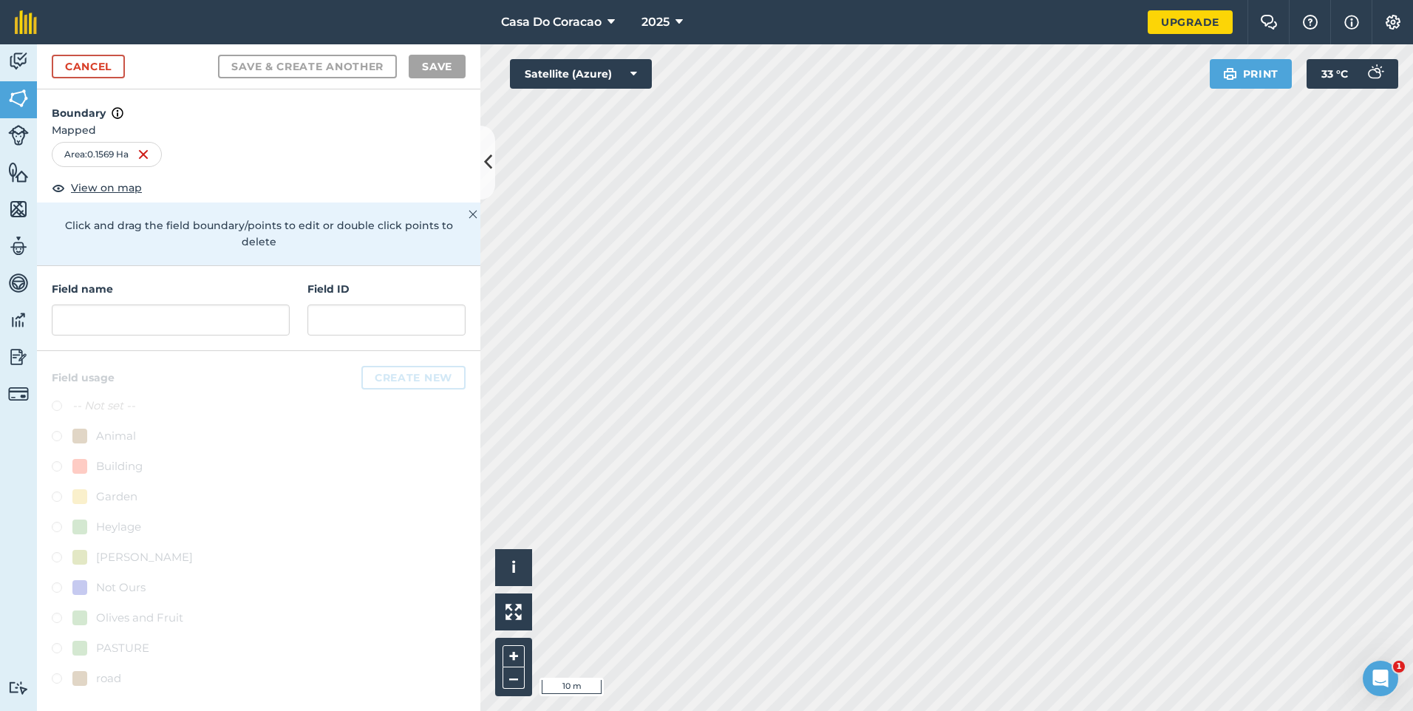
click at [145, 286] on div "Field name" at bounding box center [171, 308] width 238 height 55
click at [143, 304] on input "text" at bounding box center [171, 319] width 238 height 31
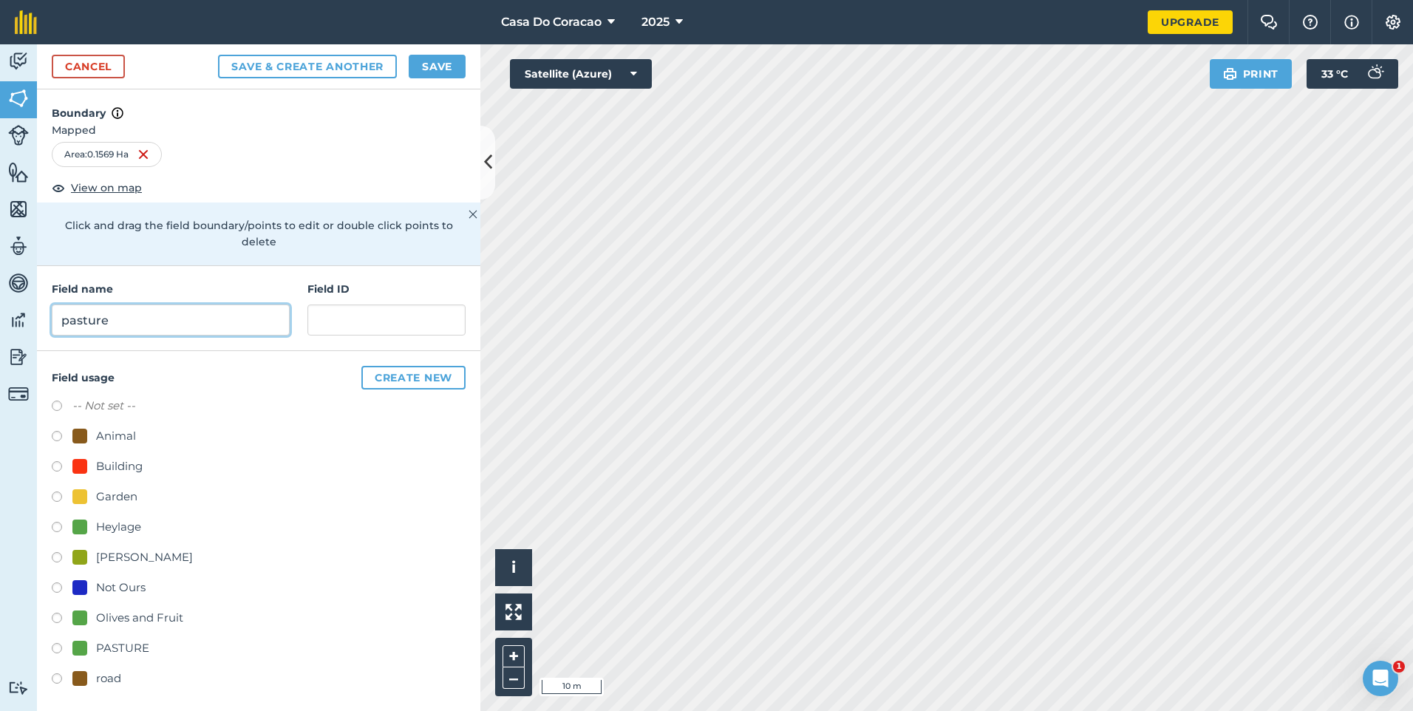
type input "pasture"
click at [454, 72] on button "Save" at bounding box center [437, 67] width 57 height 24
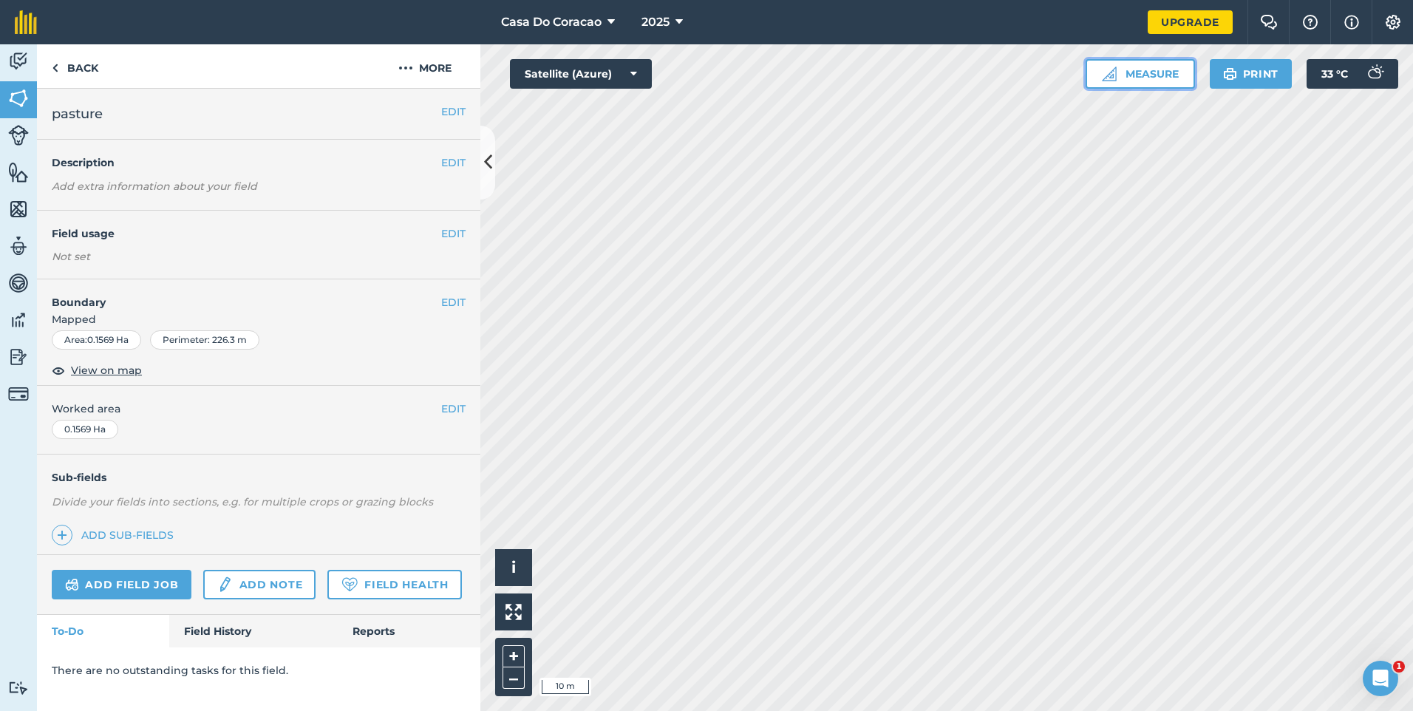
click at [1152, 75] on button "Measure" at bounding box center [1140, 74] width 109 height 30
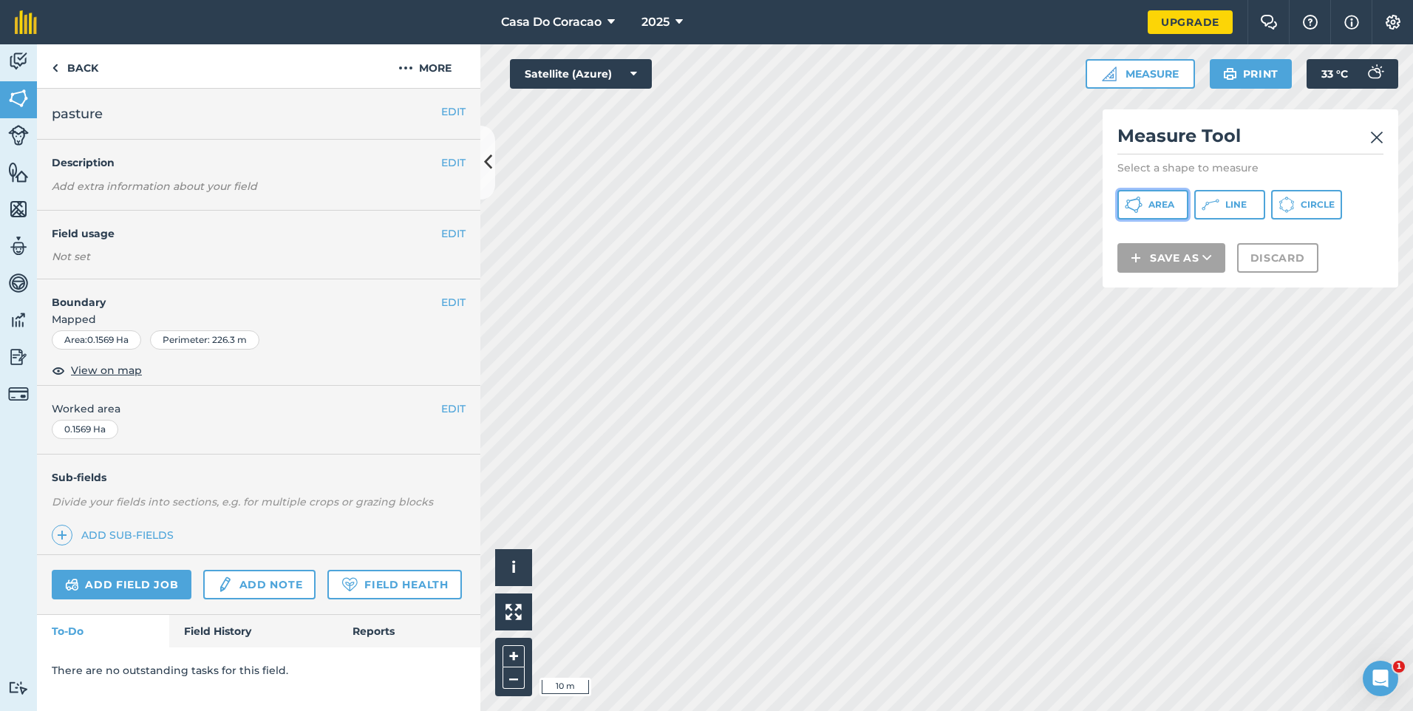
click at [1174, 209] on span "Area" at bounding box center [1161, 205] width 26 height 12
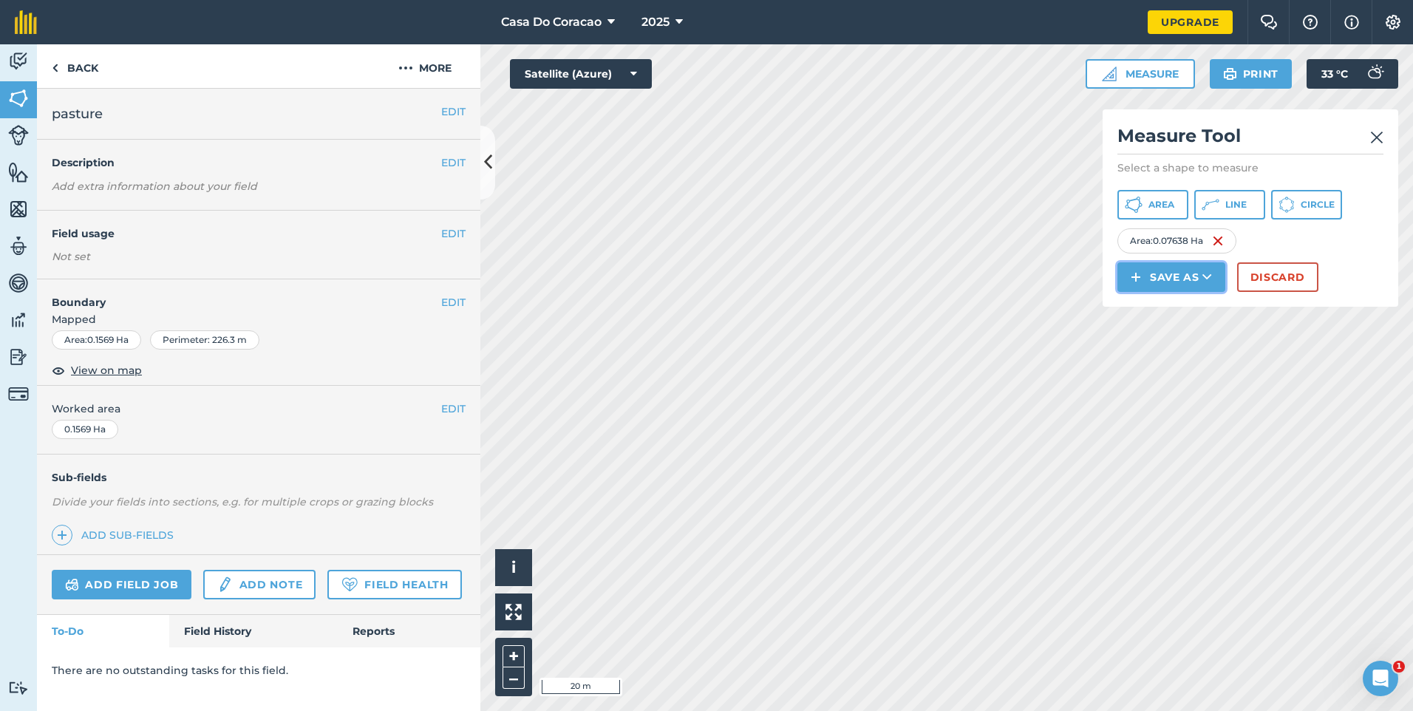
click at [1158, 292] on button "Save as" at bounding box center [1171, 277] width 108 height 30
click at [1185, 327] on link "Field" at bounding box center [1171, 310] width 103 height 33
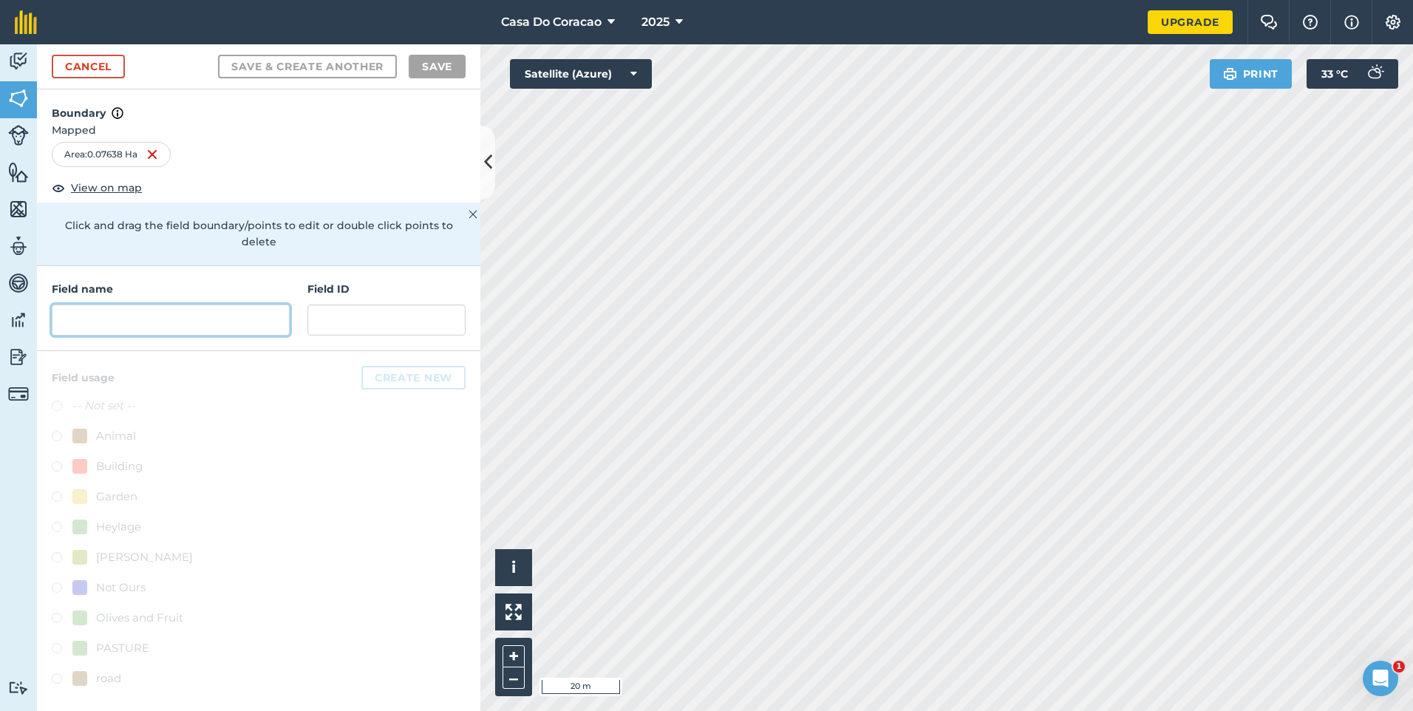
click at [218, 310] on input "text" at bounding box center [171, 319] width 238 height 31
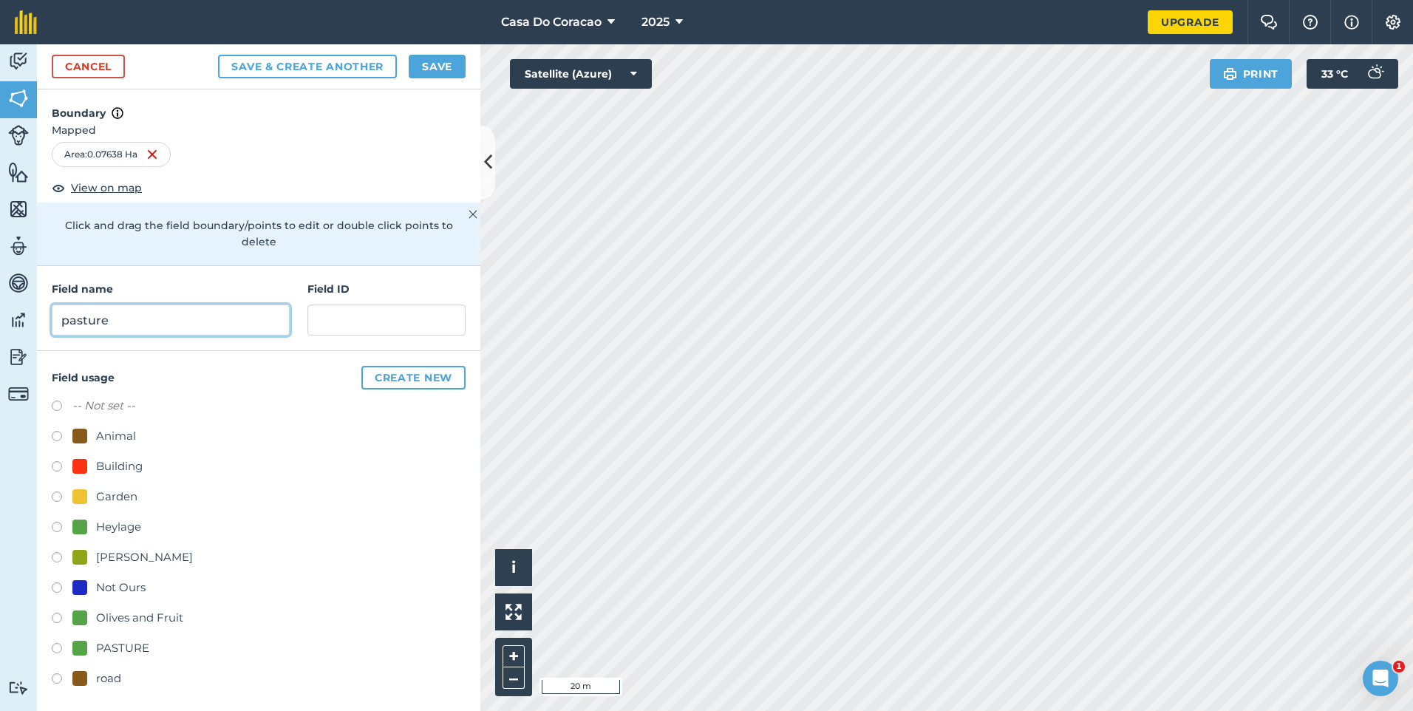
type input "pasture"
click at [447, 64] on button "Save" at bounding box center [437, 67] width 57 height 24
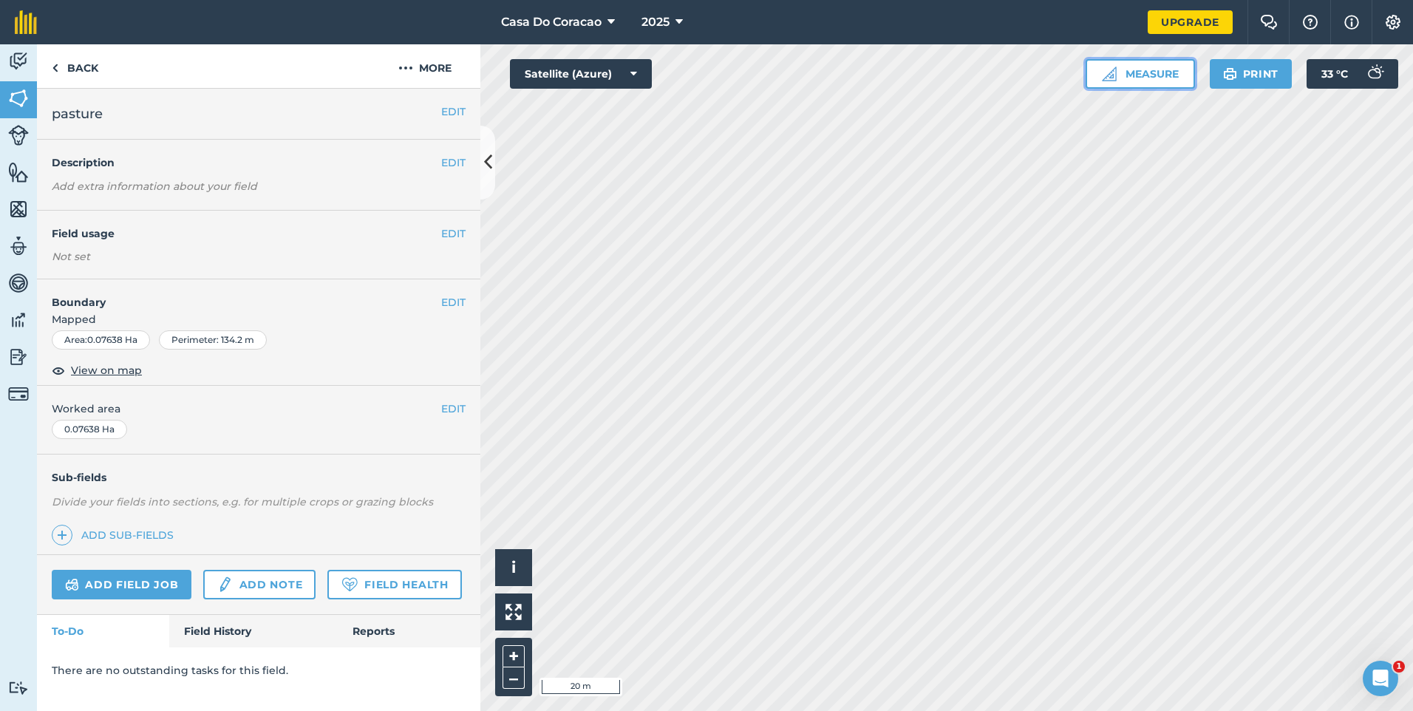
click at [1140, 75] on button "Measure" at bounding box center [1140, 74] width 109 height 30
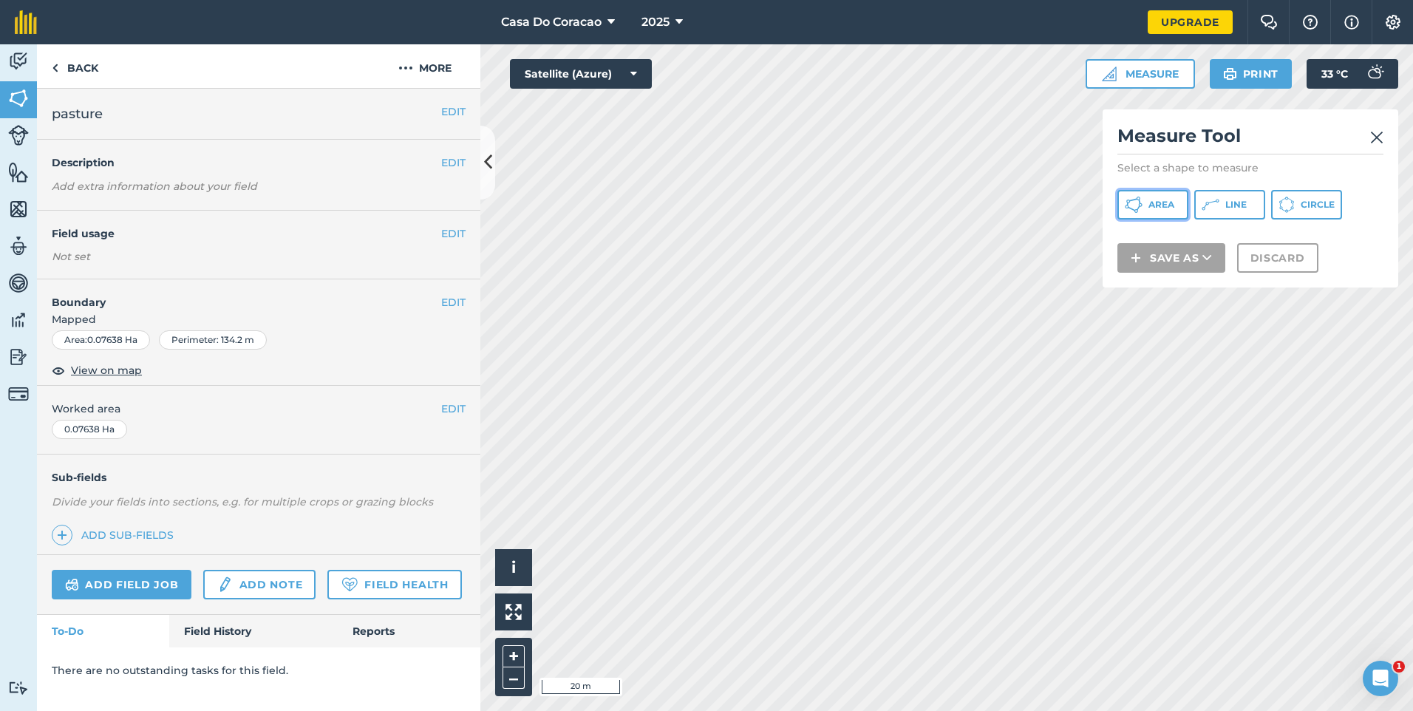
click at [1164, 208] on span "Area" at bounding box center [1161, 205] width 26 height 12
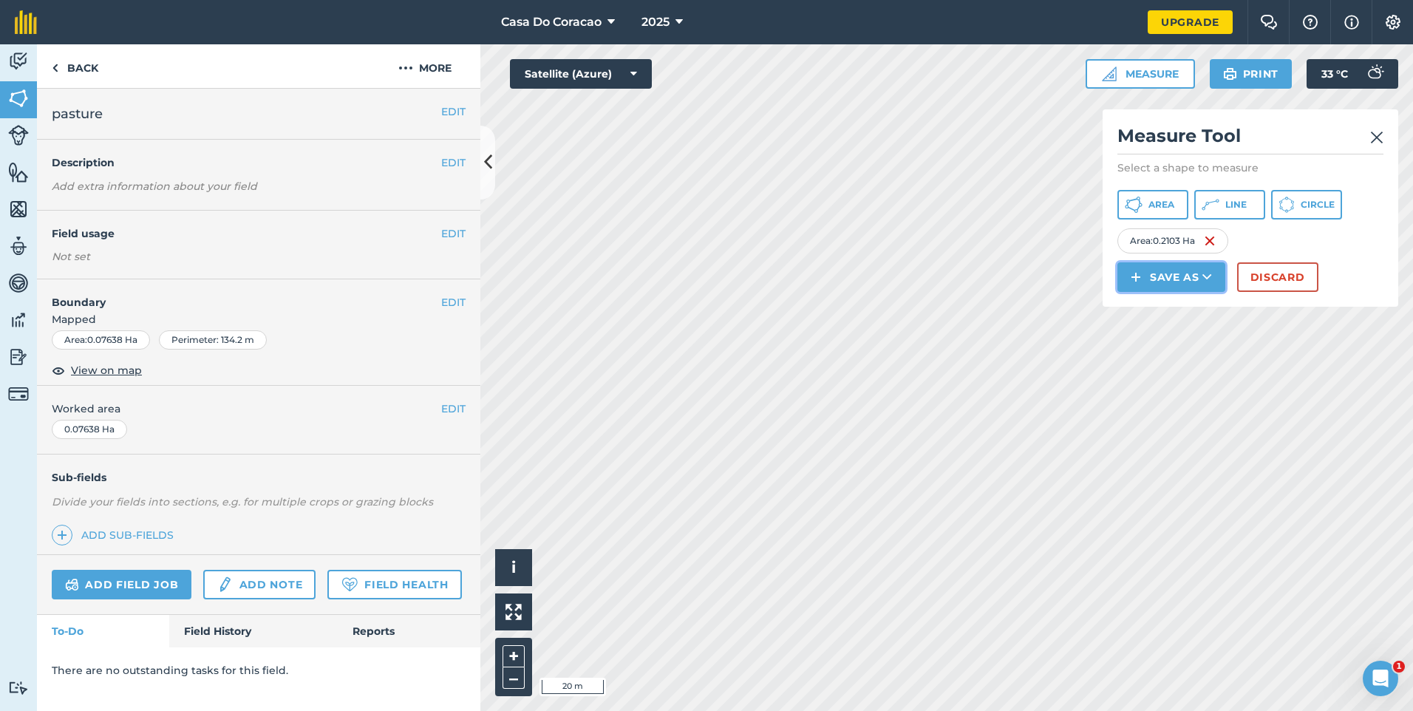
click at [1178, 292] on button "Save as" at bounding box center [1171, 277] width 108 height 30
click at [1161, 292] on button "Save as" at bounding box center [1171, 277] width 108 height 30
click at [1174, 327] on link "Field" at bounding box center [1171, 310] width 103 height 33
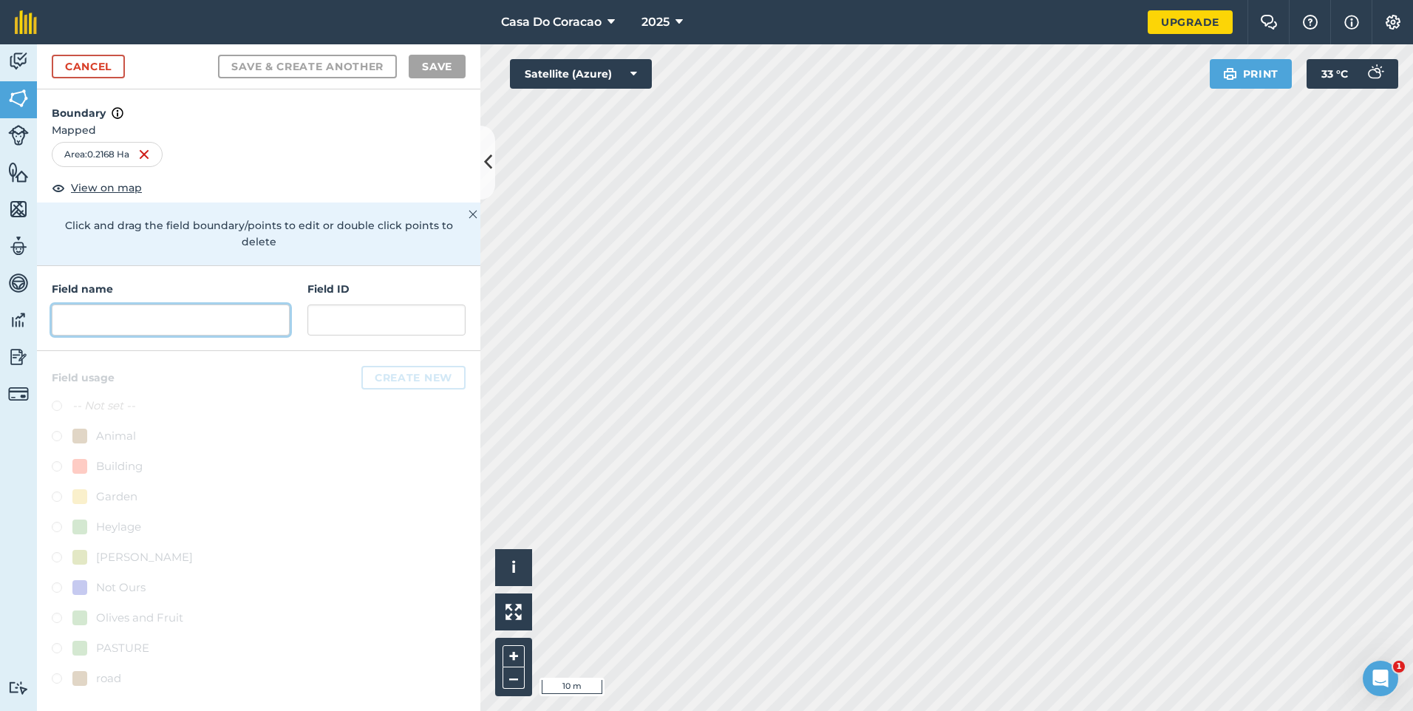
click at [231, 304] on input "text" at bounding box center [171, 319] width 238 height 31
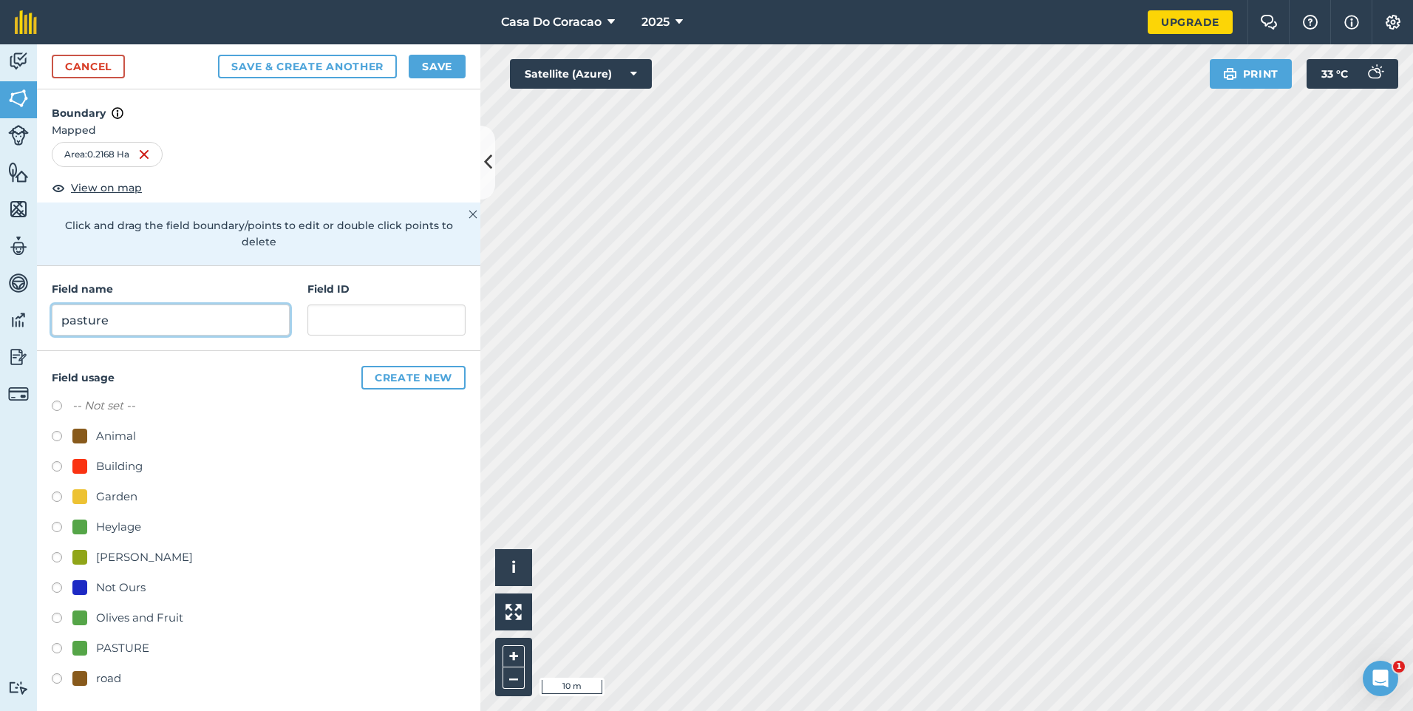
type input "pasture"
click at [423, 75] on button "Save" at bounding box center [437, 67] width 57 height 24
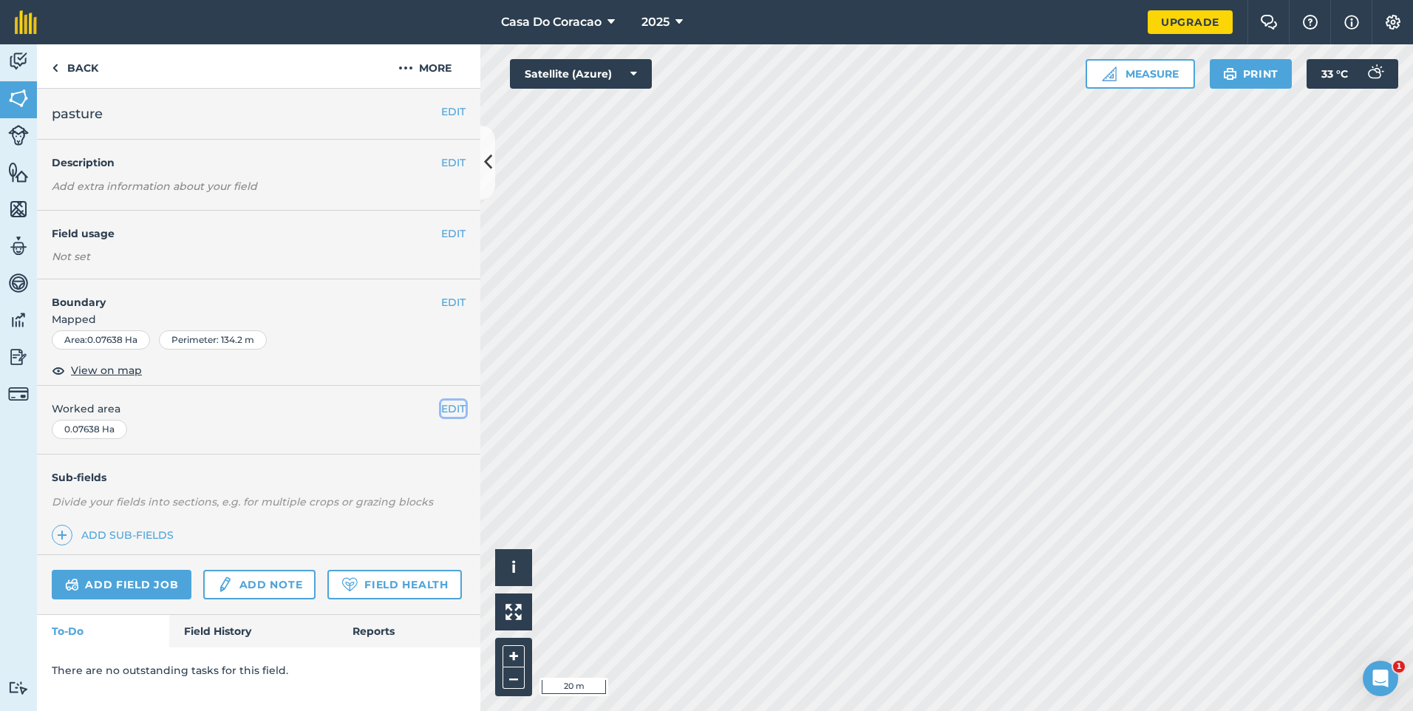
click at [447, 409] on button "EDIT" at bounding box center [453, 409] width 24 height 16
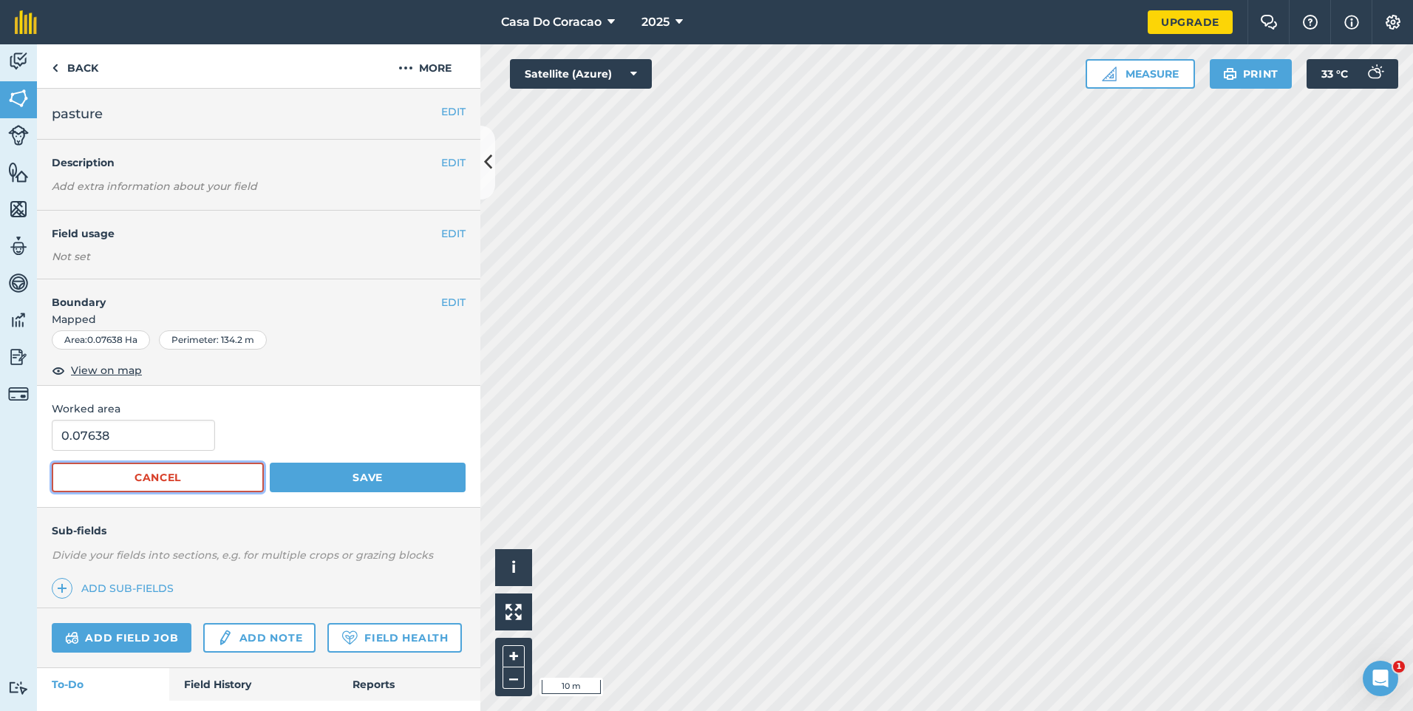
click at [164, 480] on button "Cancel" at bounding box center [158, 478] width 212 height 30
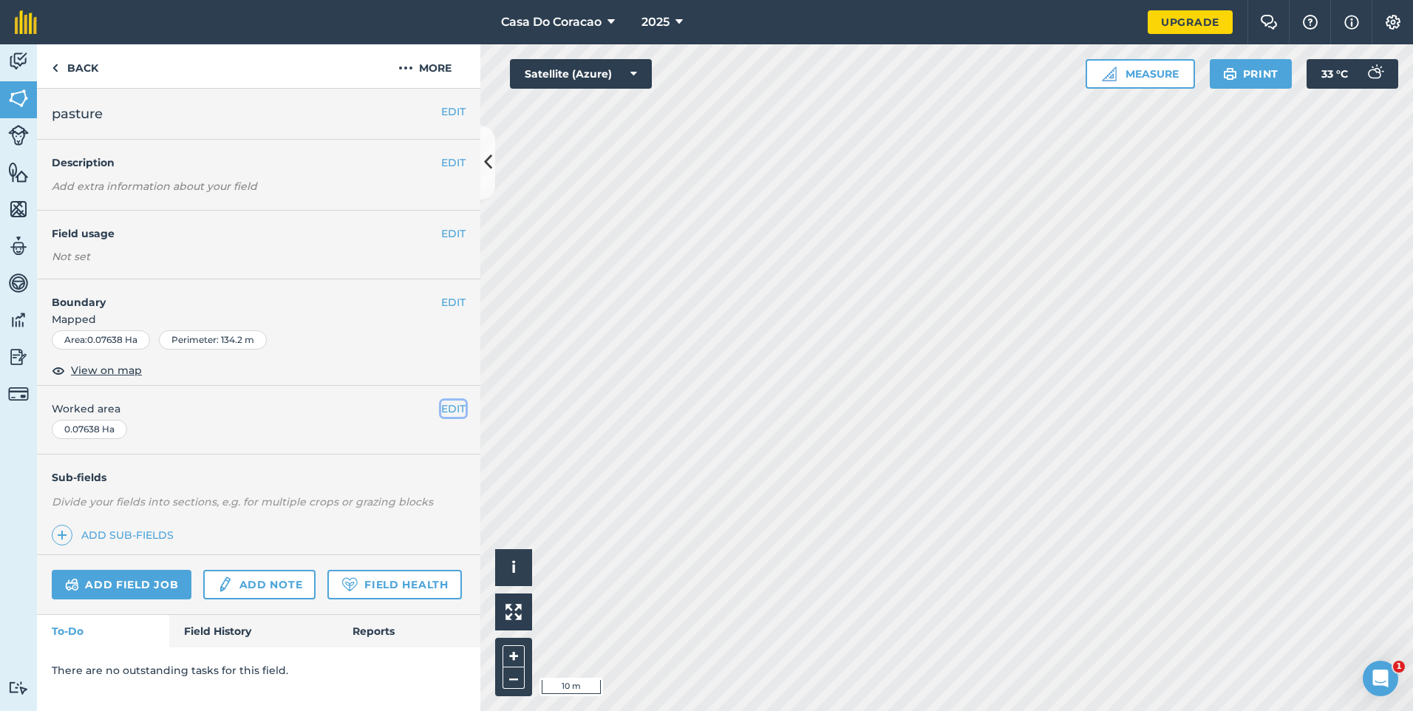
click at [463, 412] on button "EDIT" at bounding box center [453, 409] width 24 height 16
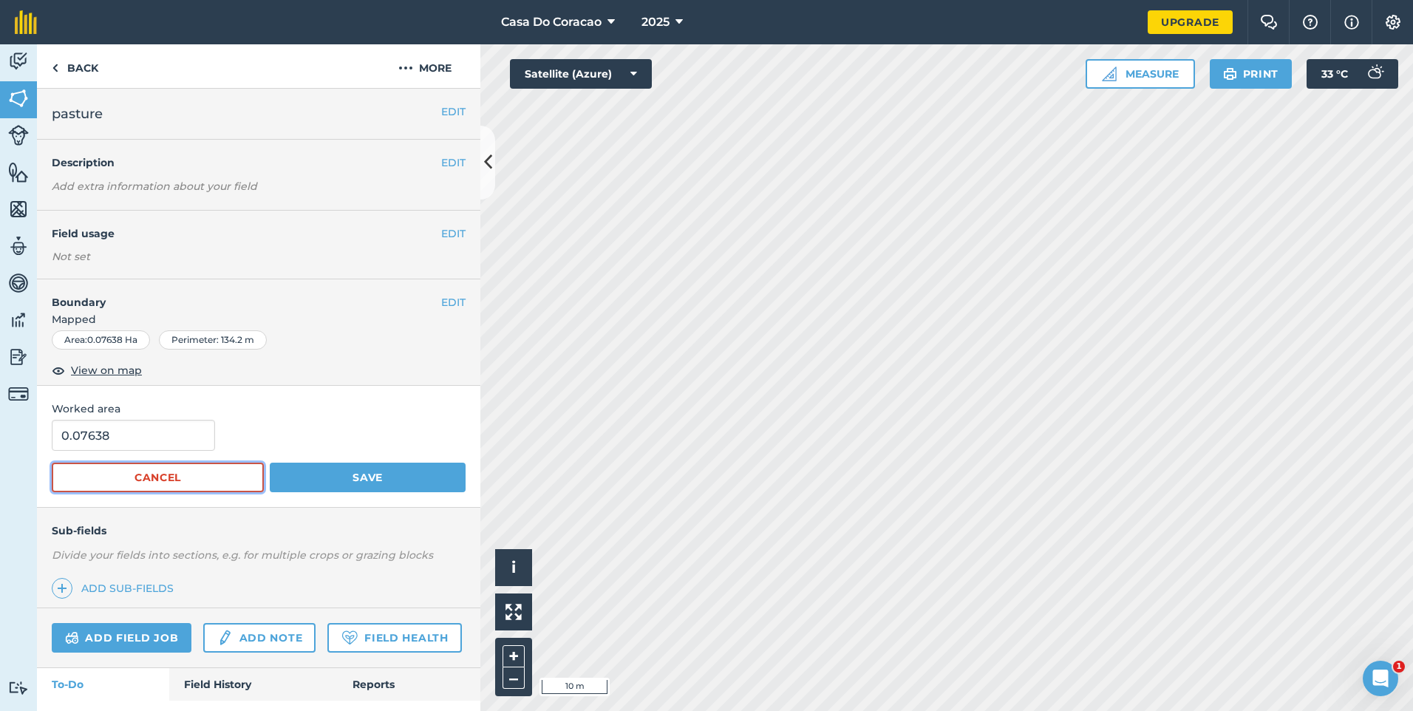
click at [200, 479] on button "Cancel" at bounding box center [158, 478] width 212 height 30
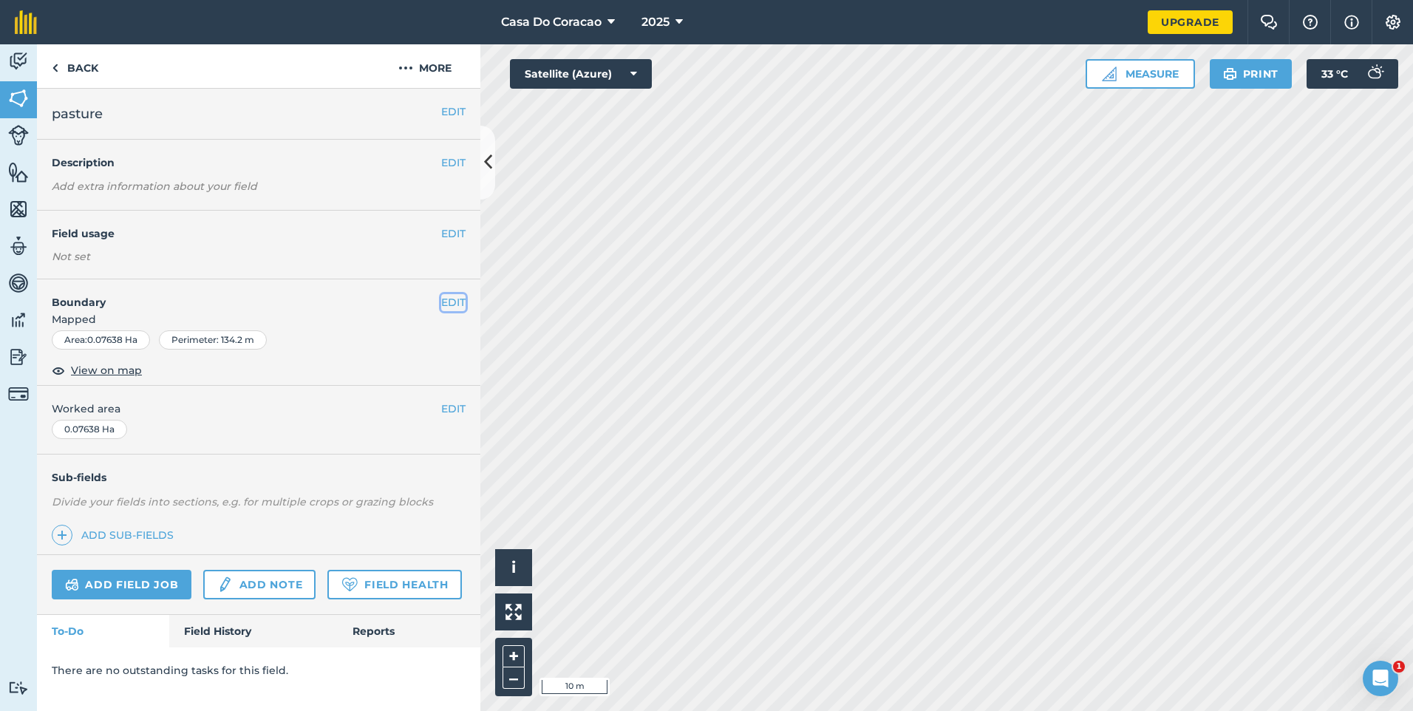
click at [442, 305] on button "EDIT" at bounding box center [453, 302] width 24 height 16
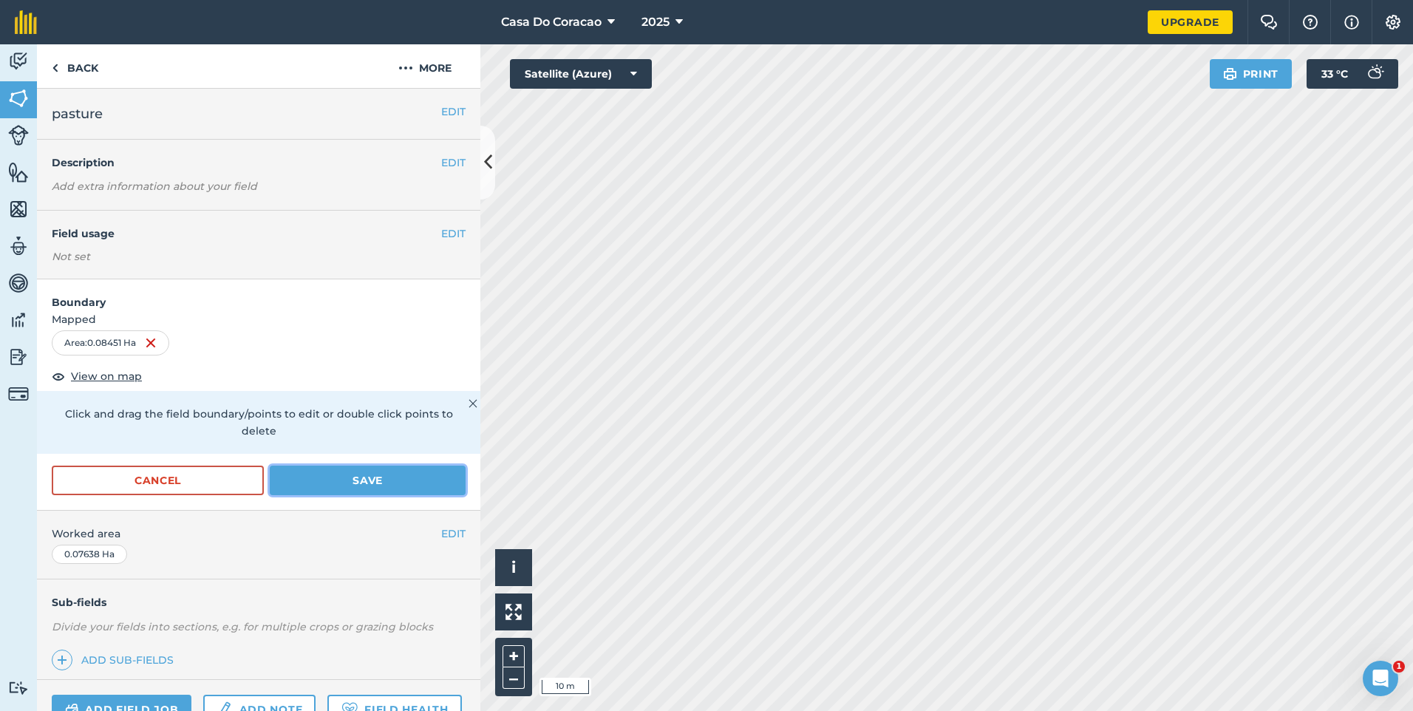
click at [333, 483] on button "Save" at bounding box center [368, 481] width 196 height 30
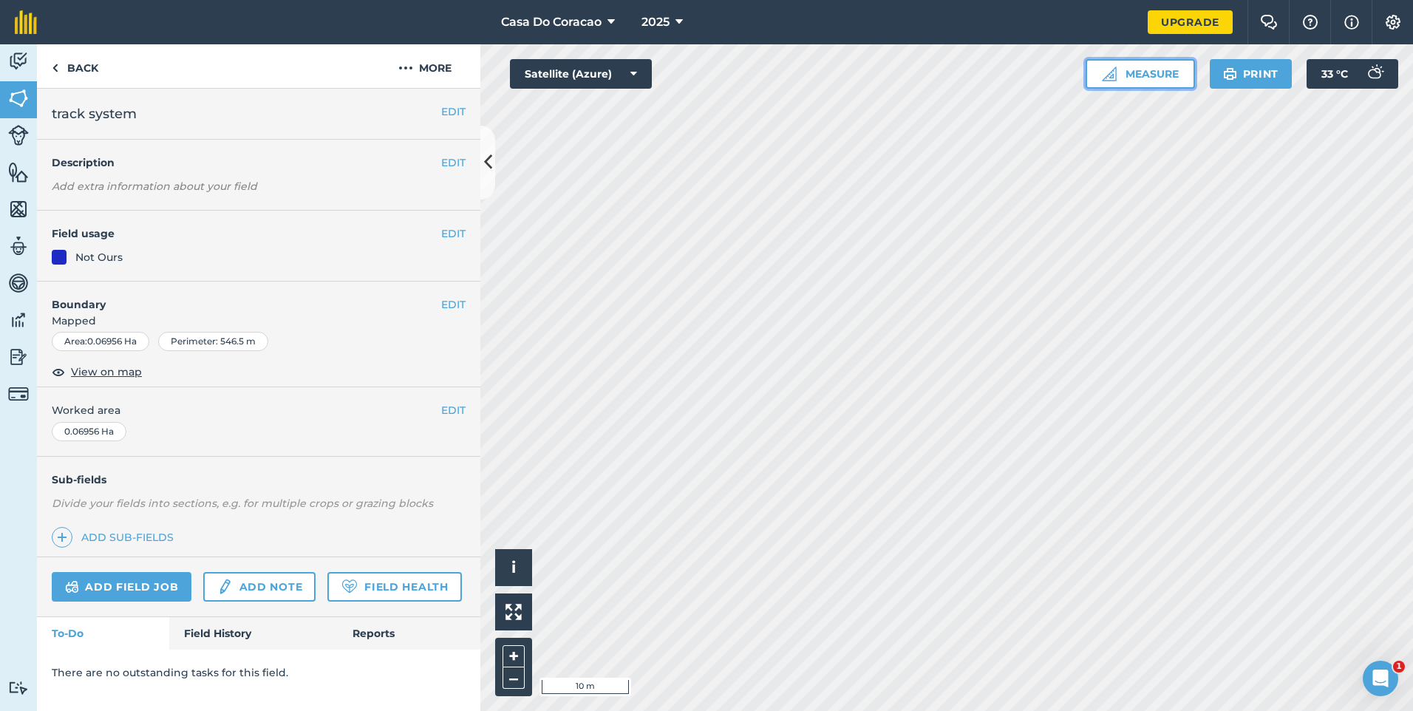
click at [1140, 73] on button "Measure" at bounding box center [1140, 74] width 109 height 30
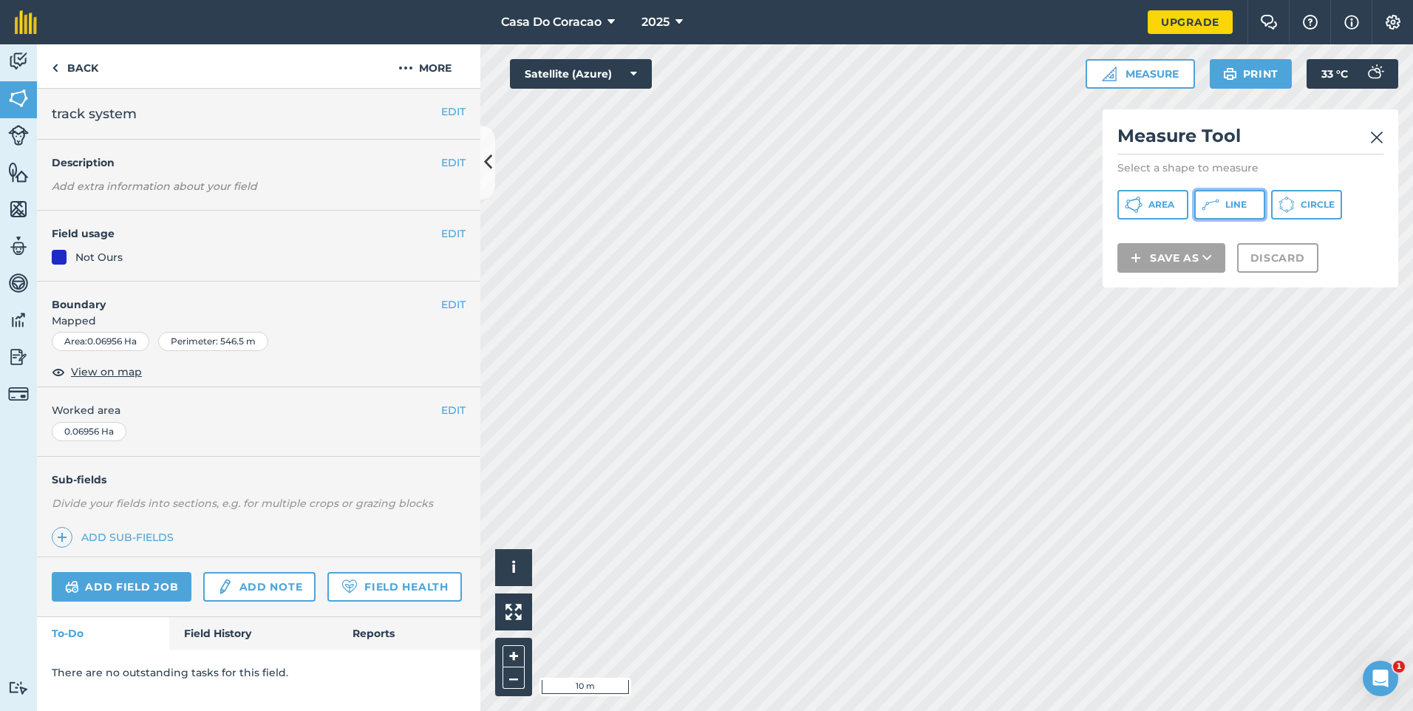
click at [1238, 200] on button "Line" at bounding box center [1229, 205] width 71 height 30
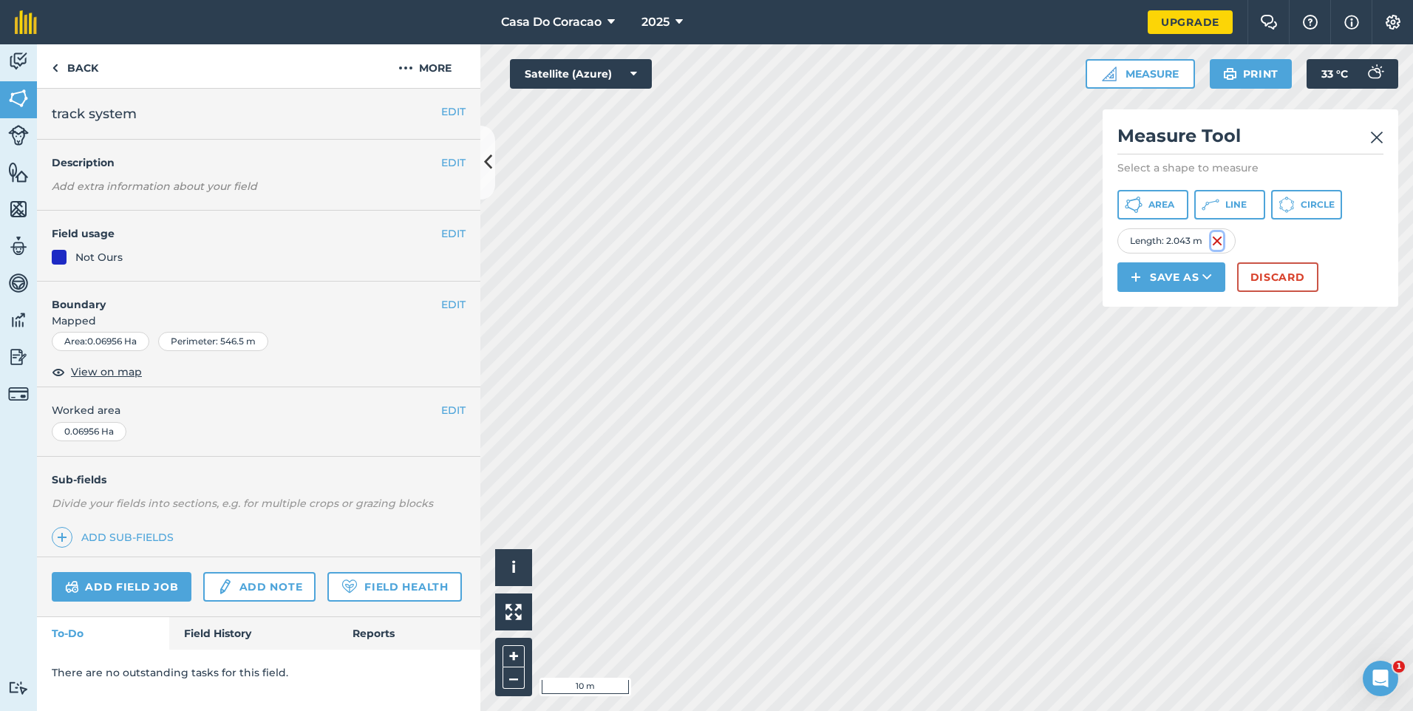
click at [1222, 250] on img at bounding box center [1217, 241] width 12 height 18
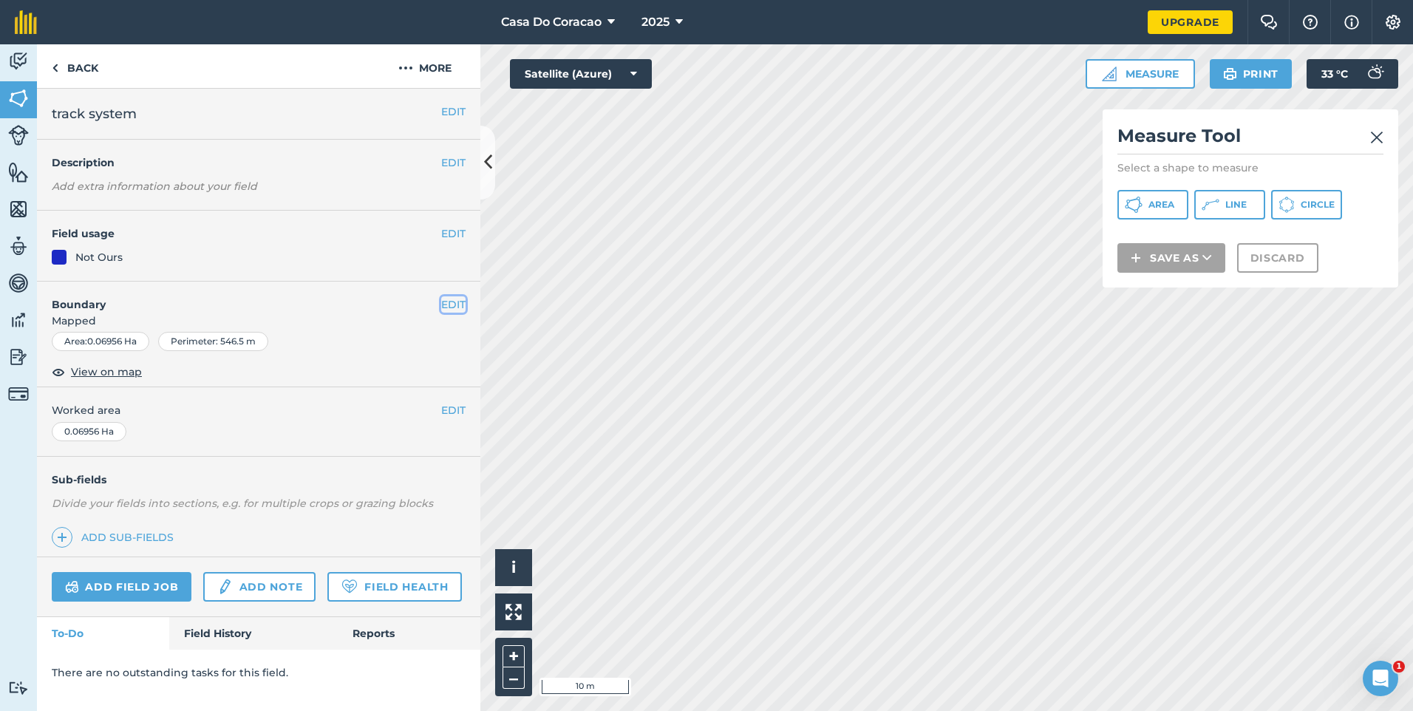
click at [442, 312] on button "EDIT" at bounding box center [453, 304] width 24 height 16
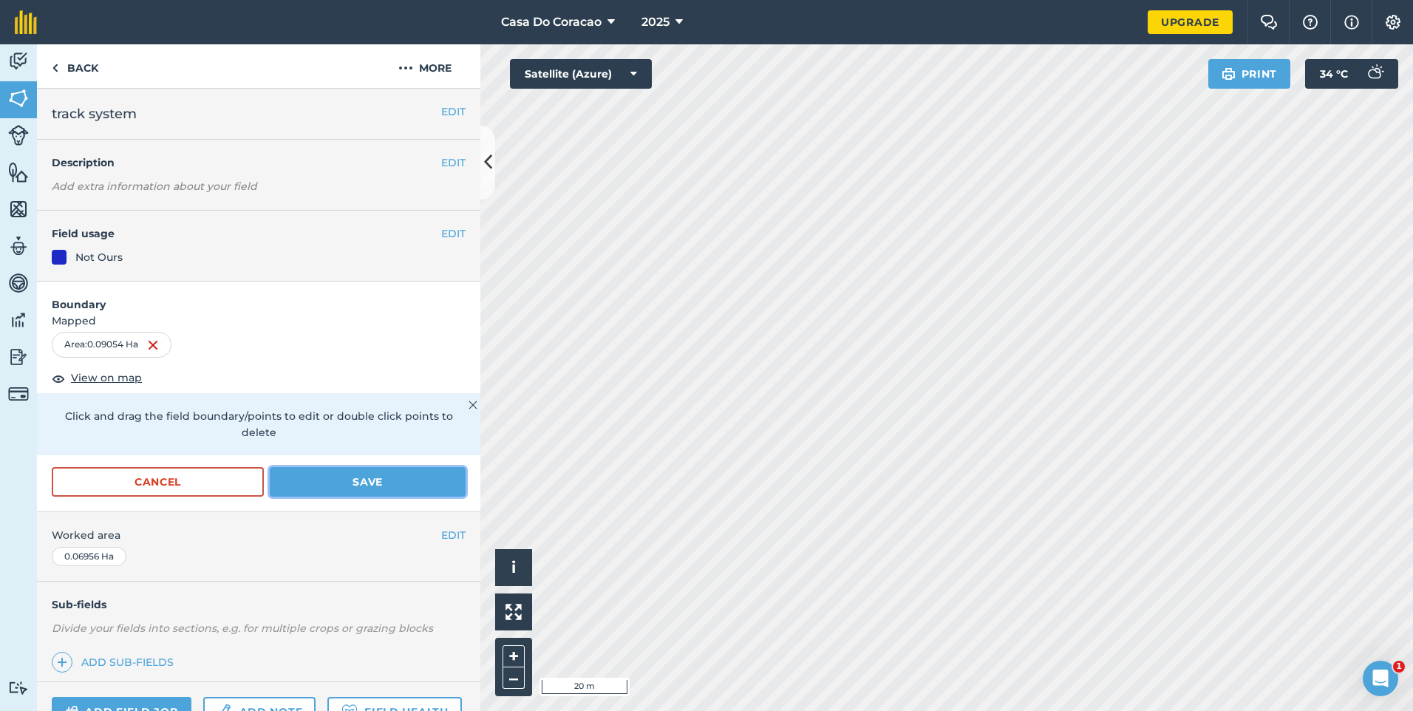
click at [336, 470] on button "Save" at bounding box center [368, 482] width 196 height 30
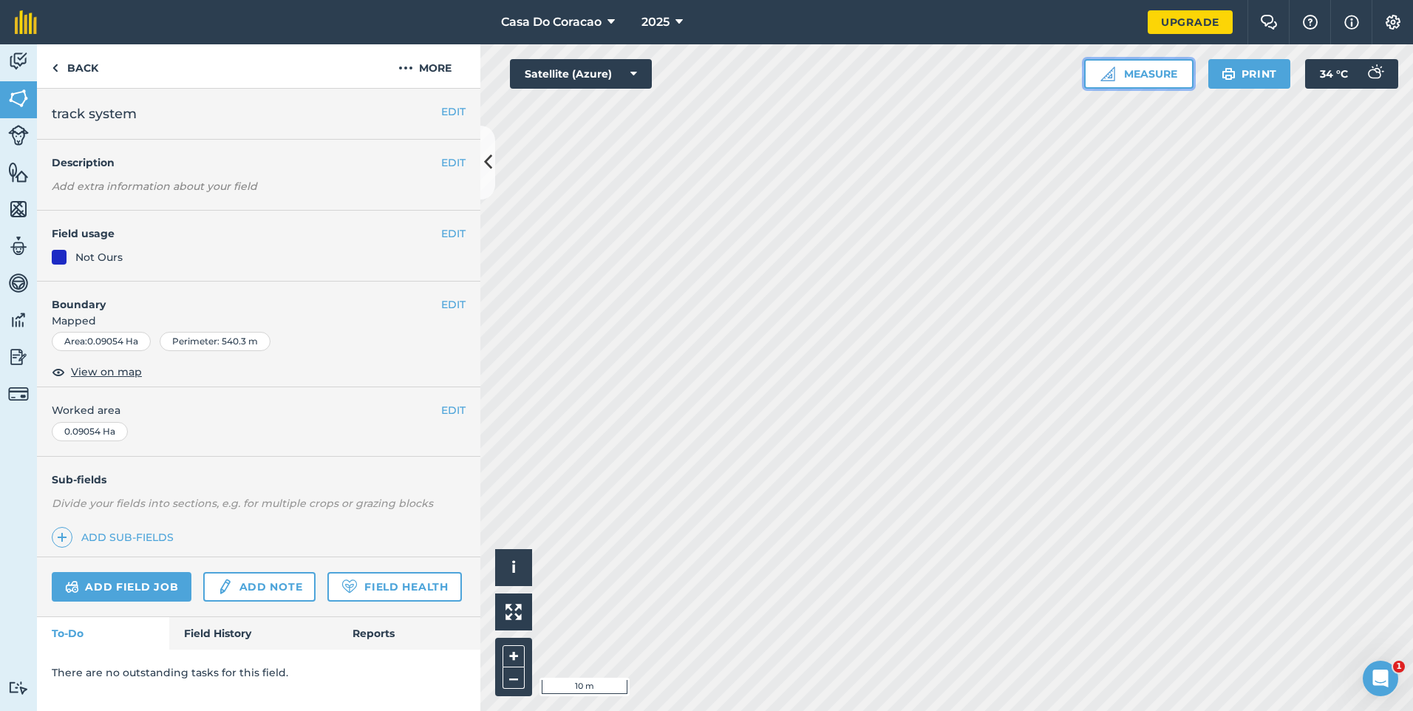
click at [1137, 74] on button "Measure" at bounding box center [1138, 74] width 109 height 30
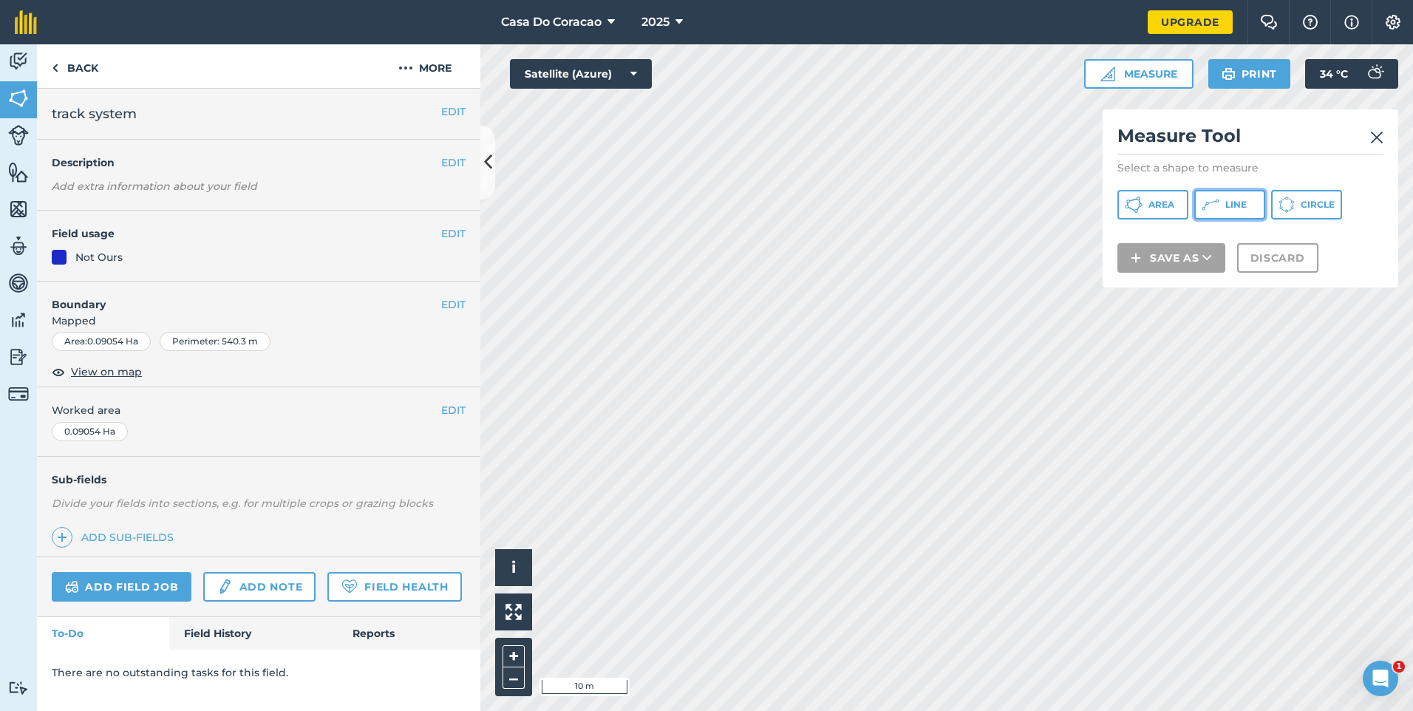
click at [1247, 208] on span "Line" at bounding box center [1235, 205] width 21 height 12
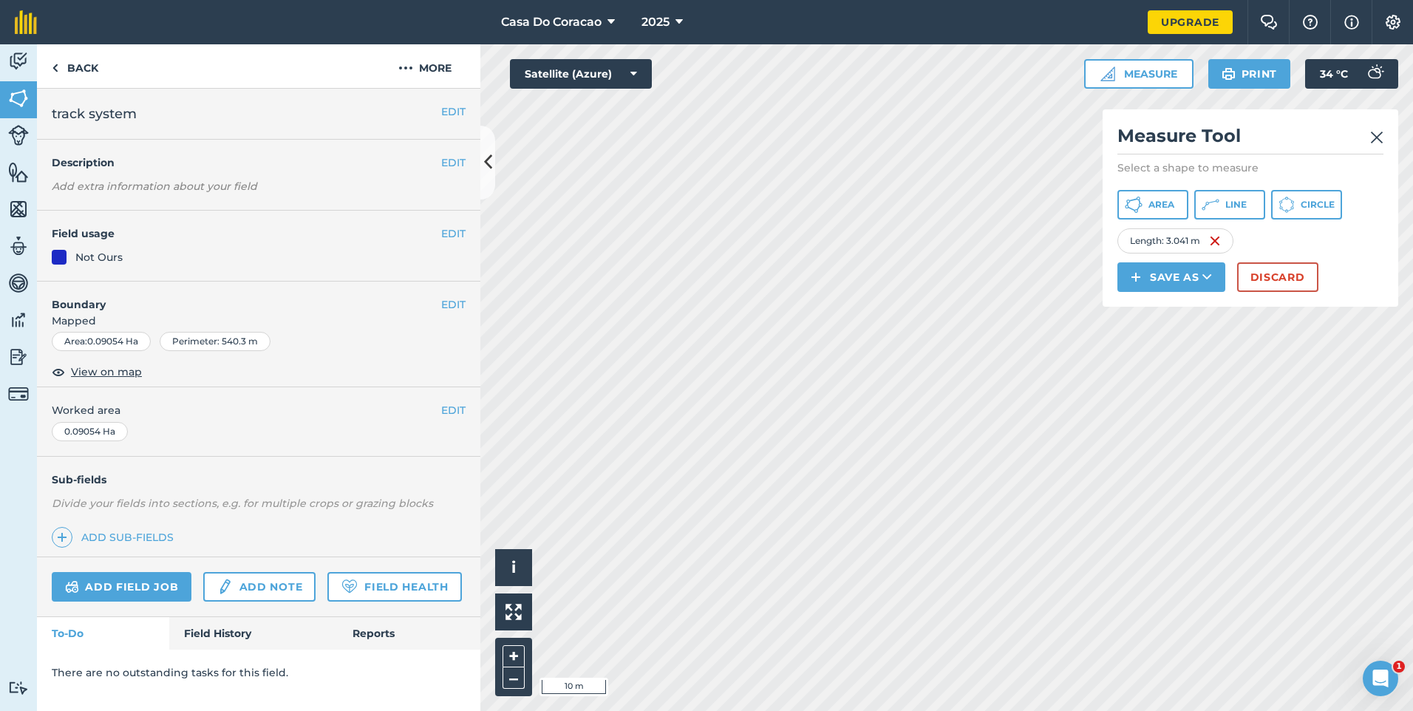
click at [1222, 253] on div "Length : 3.041 m" at bounding box center [1175, 240] width 116 height 25
click at [1214, 250] on img at bounding box center [1215, 241] width 12 height 18
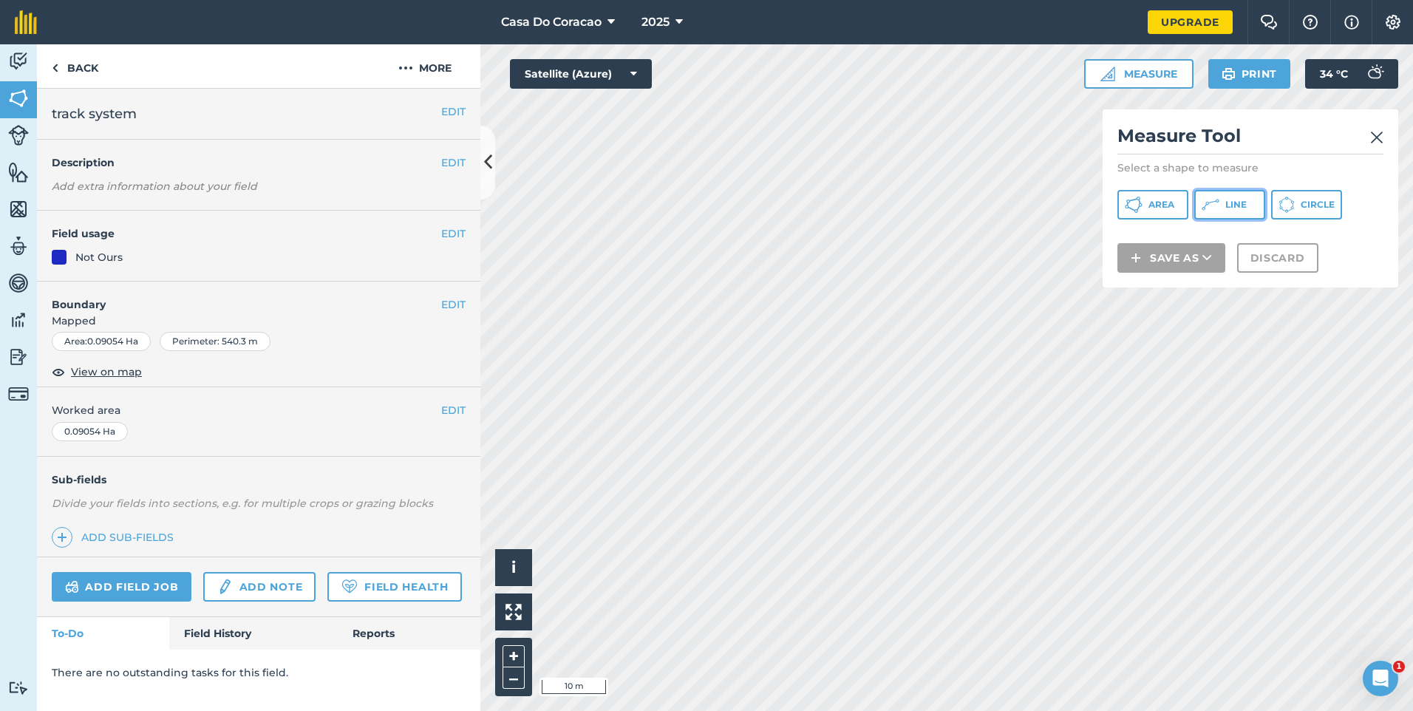
drag, startPoint x: 1261, startPoint y: 201, endPoint x: 1196, endPoint y: 211, distance: 65.9
click at [1247, 201] on span "Line" at bounding box center [1235, 205] width 21 height 12
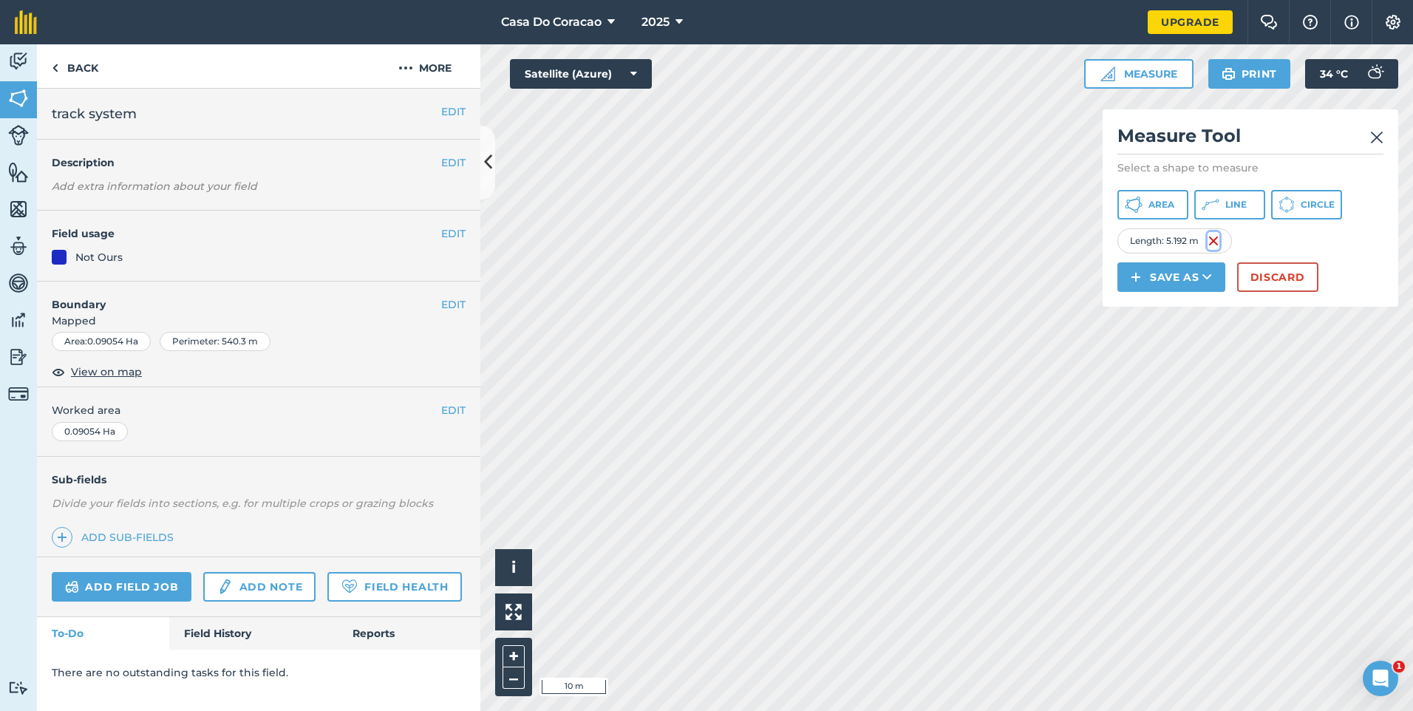
click at [1214, 250] on img at bounding box center [1214, 241] width 12 height 18
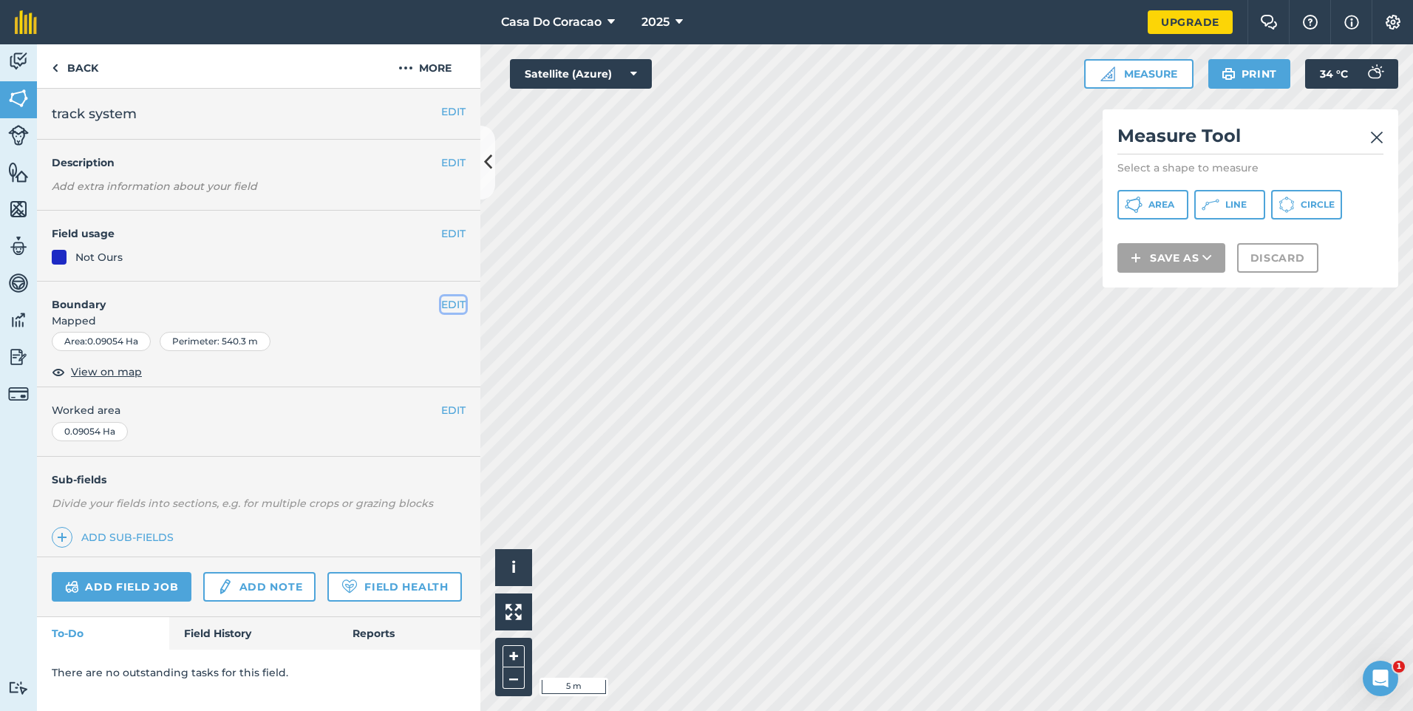
click at [449, 301] on button "EDIT" at bounding box center [453, 304] width 24 height 16
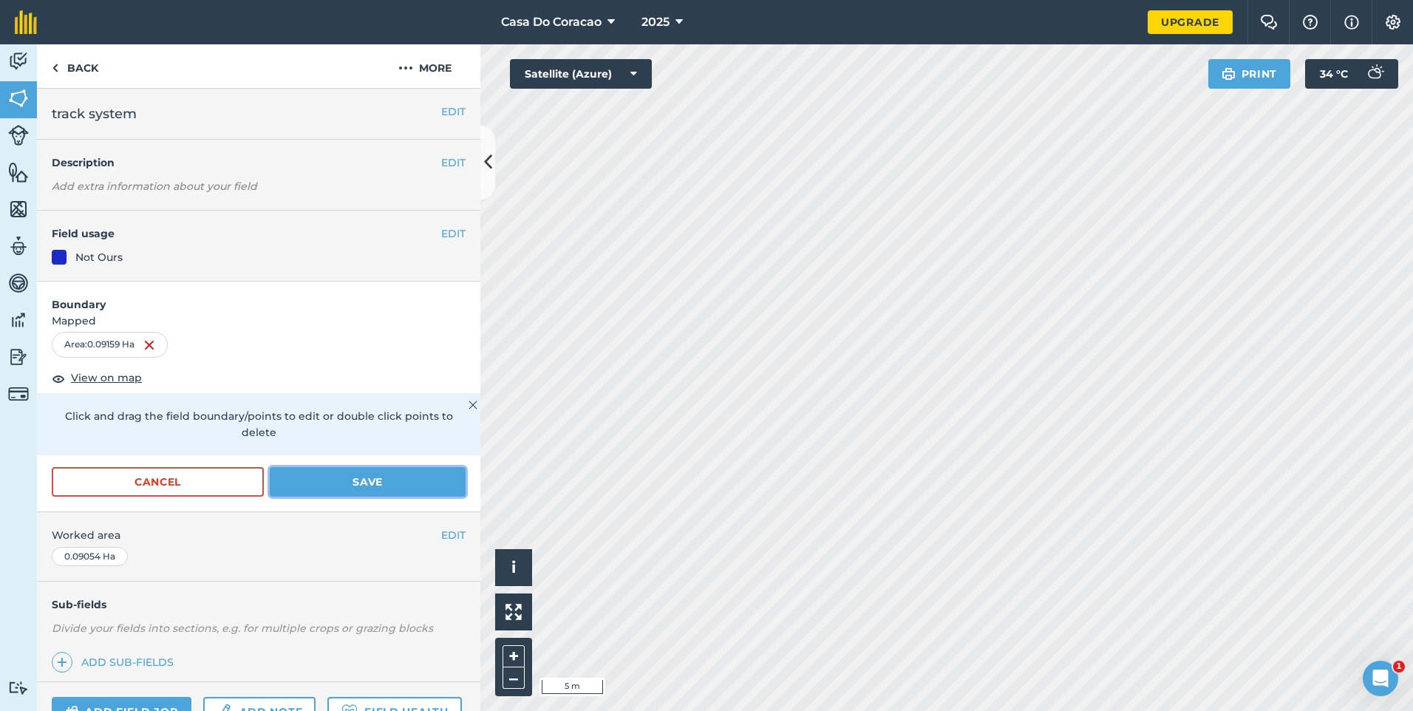
click at [391, 482] on button "Save" at bounding box center [368, 482] width 196 height 30
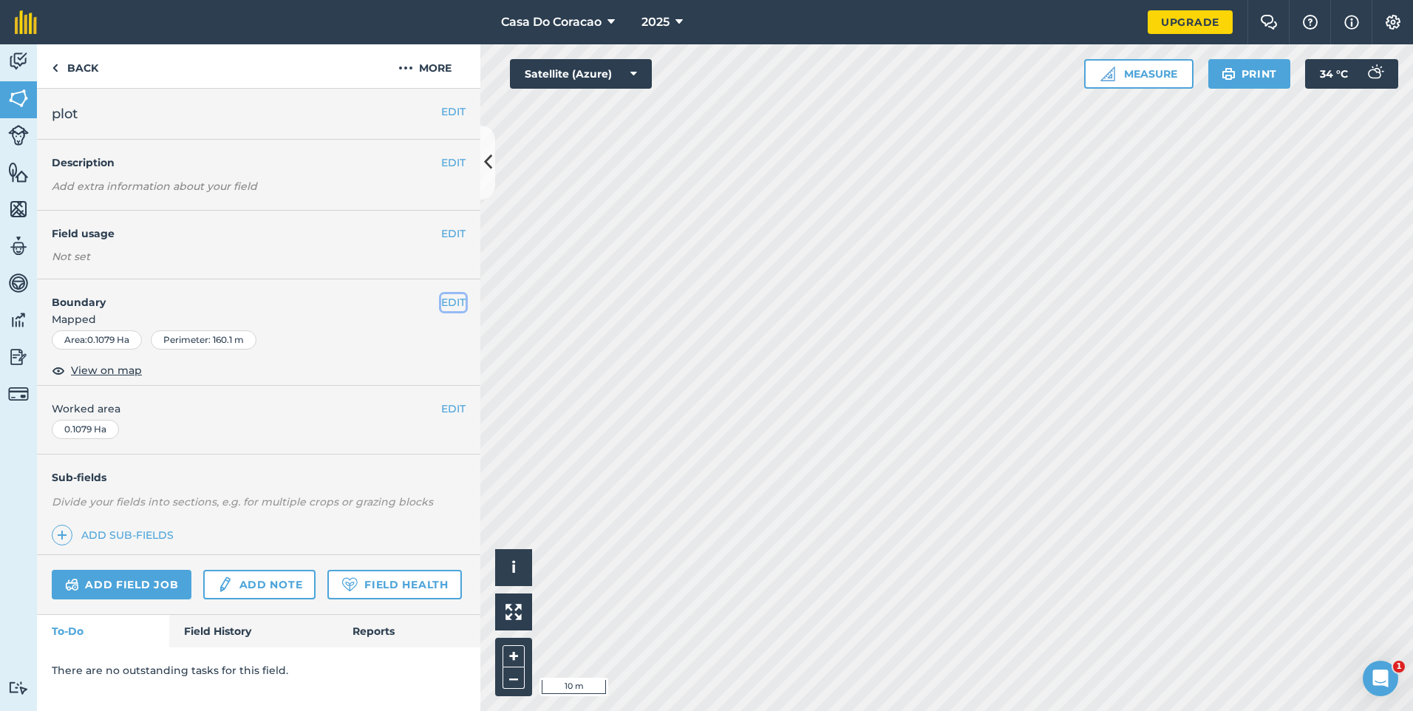
click at [462, 301] on button "EDIT" at bounding box center [453, 302] width 24 height 16
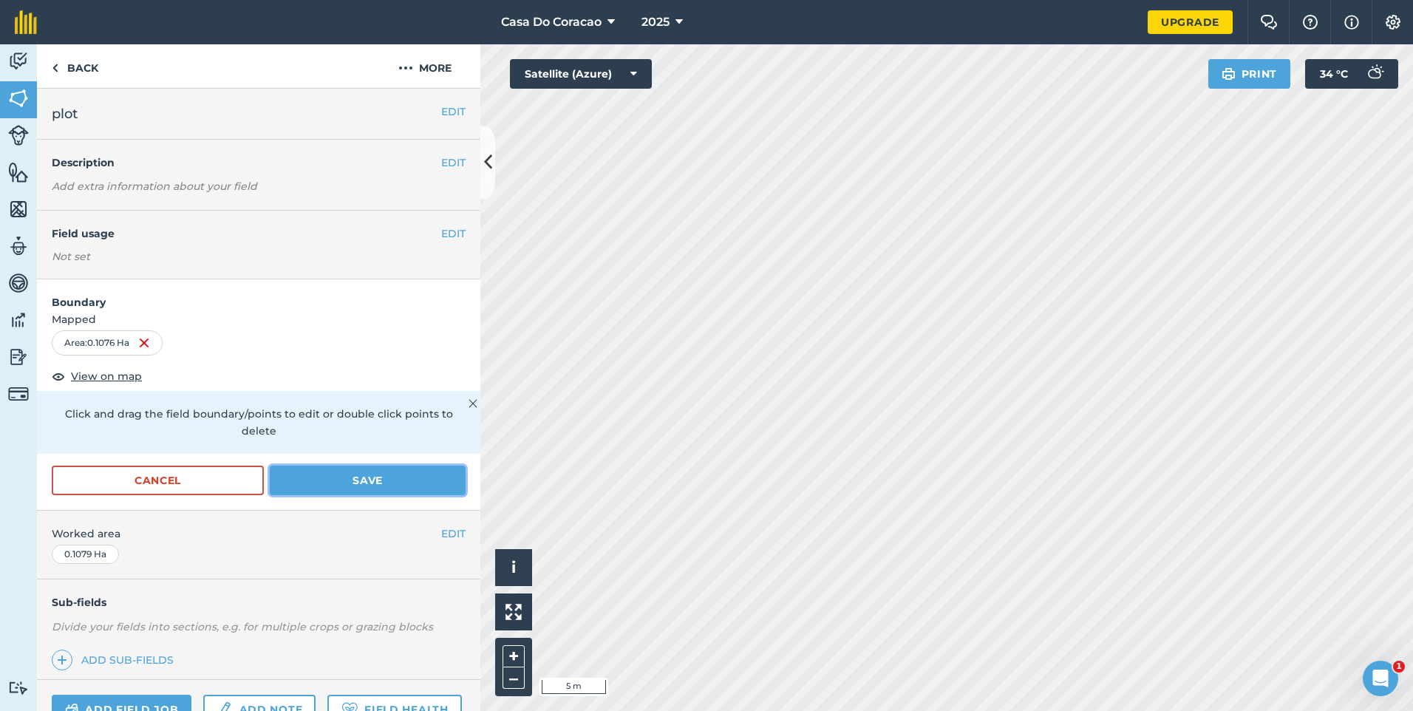
click at [333, 476] on button "Save" at bounding box center [368, 481] width 196 height 30
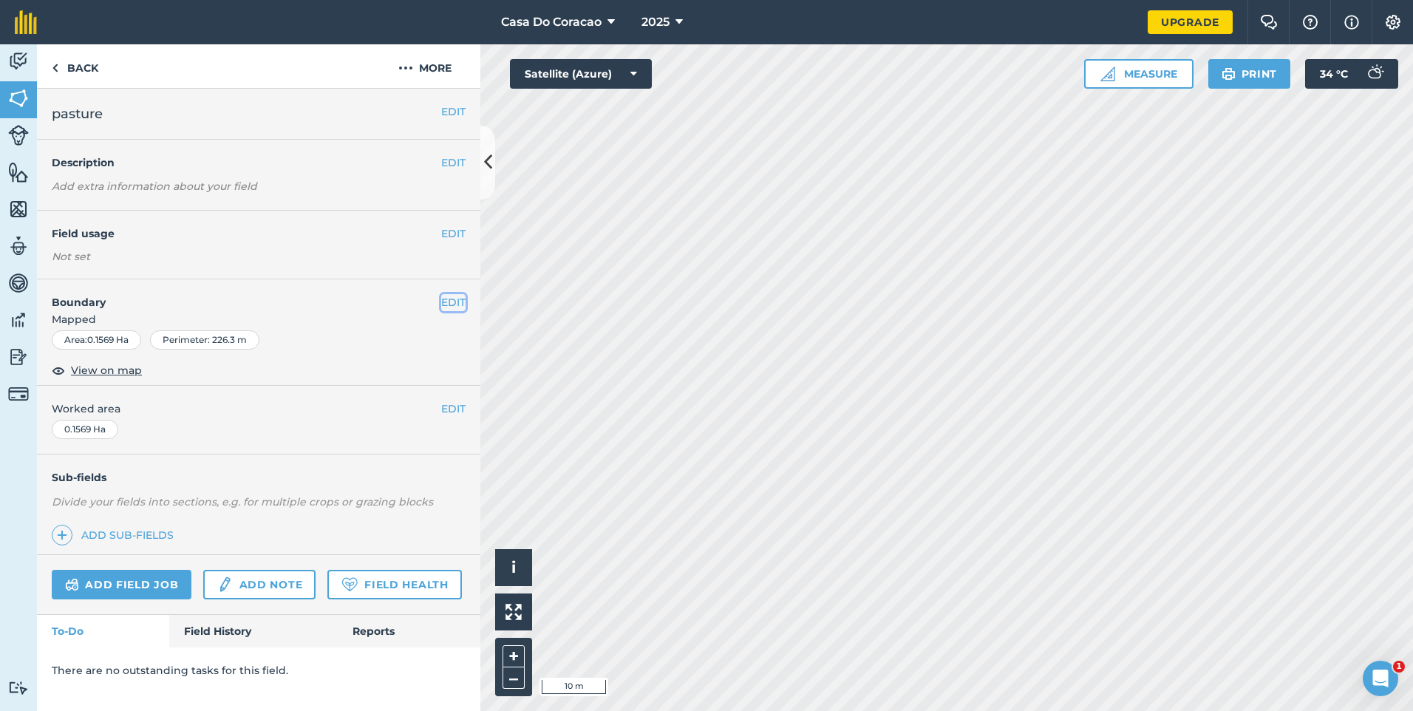
click at [451, 296] on button "EDIT" at bounding box center [453, 302] width 24 height 16
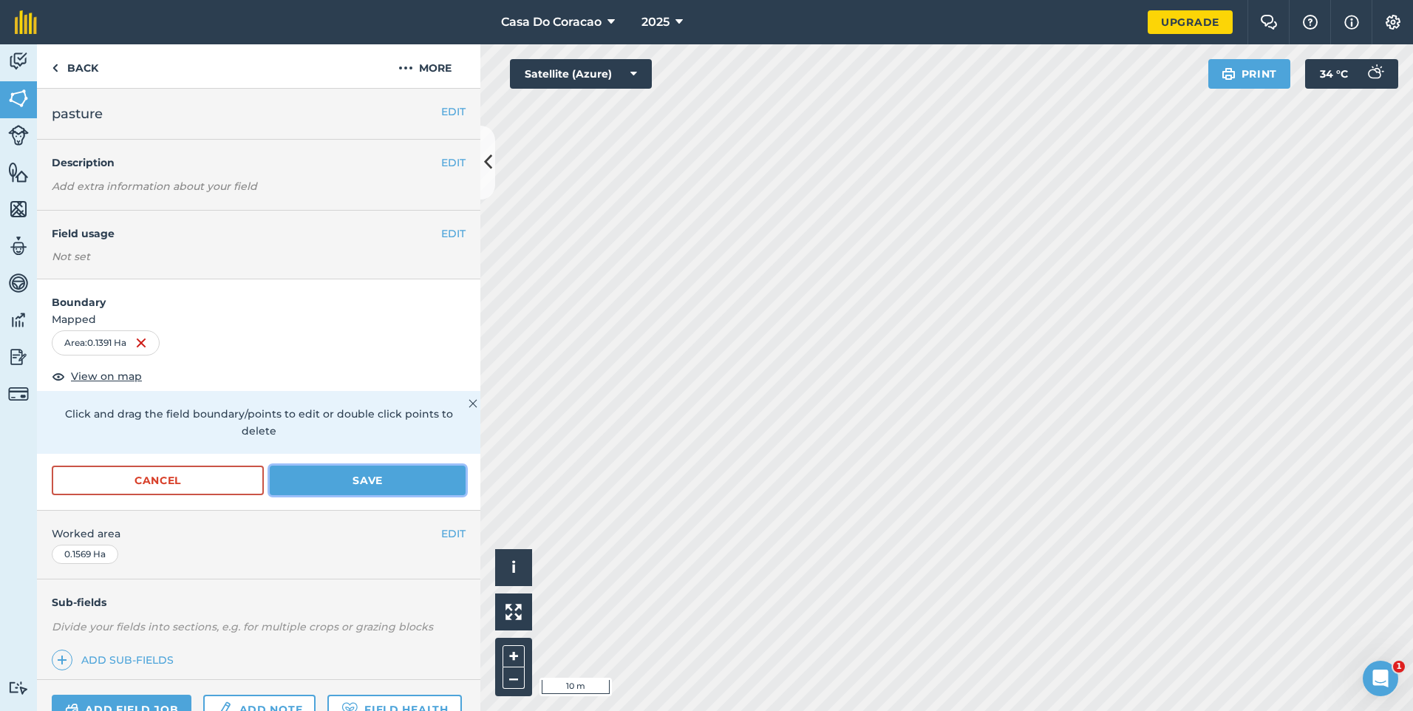
click at [368, 479] on button "Save" at bounding box center [368, 481] width 196 height 30
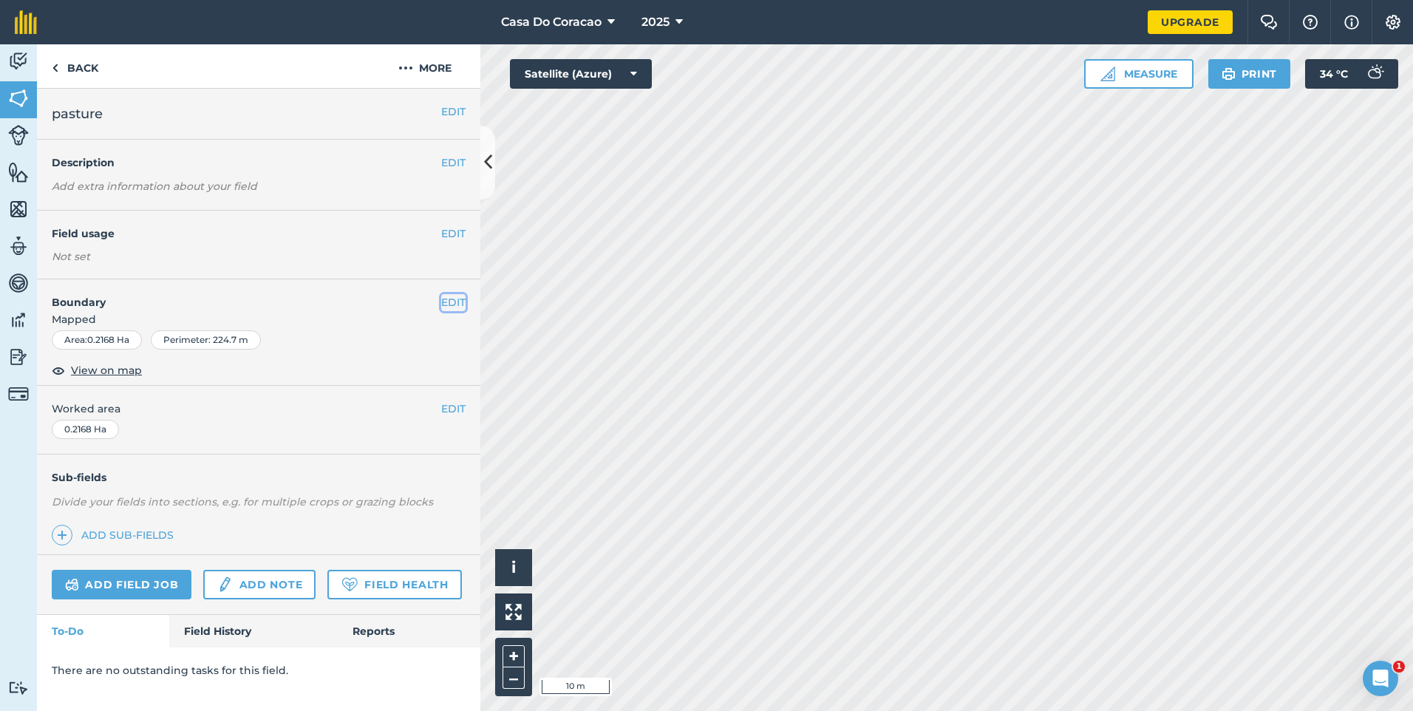
click at [450, 307] on button "EDIT" at bounding box center [453, 302] width 24 height 16
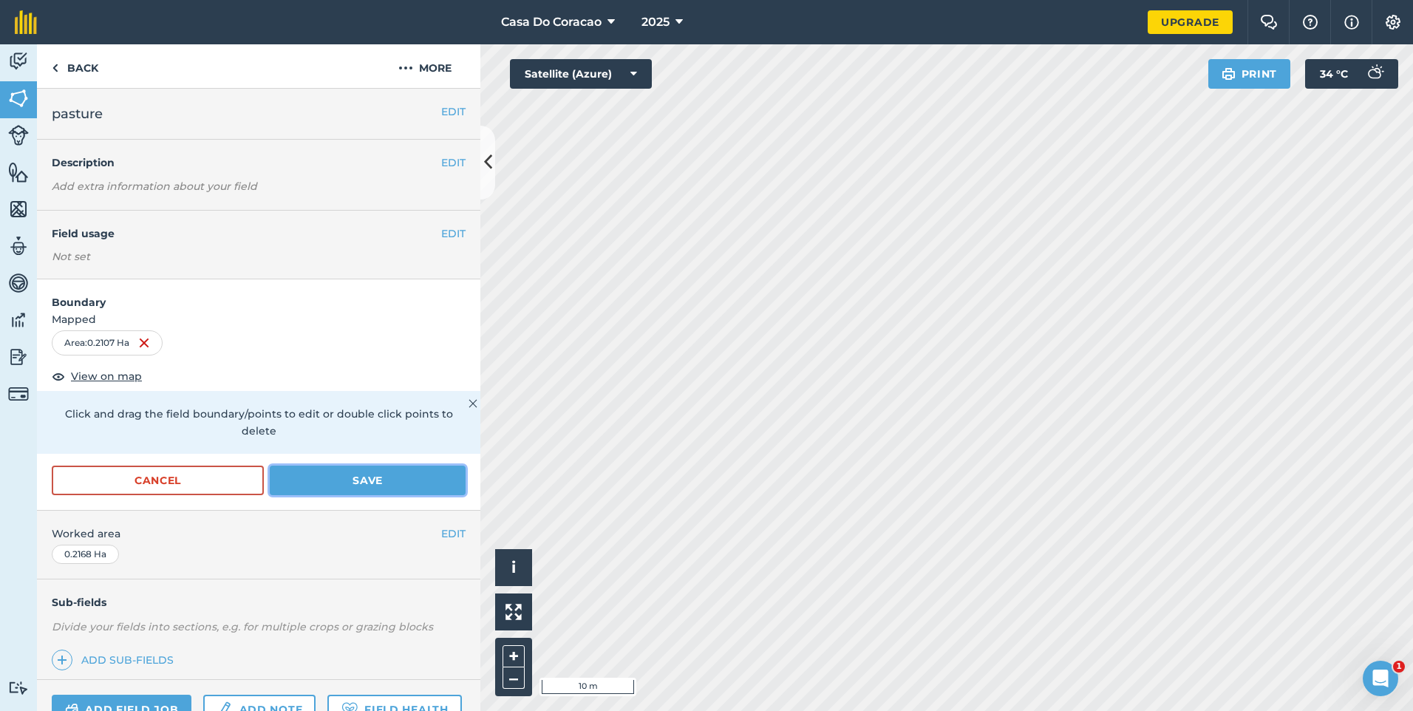
click at [342, 482] on button "Save" at bounding box center [368, 481] width 196 height 30
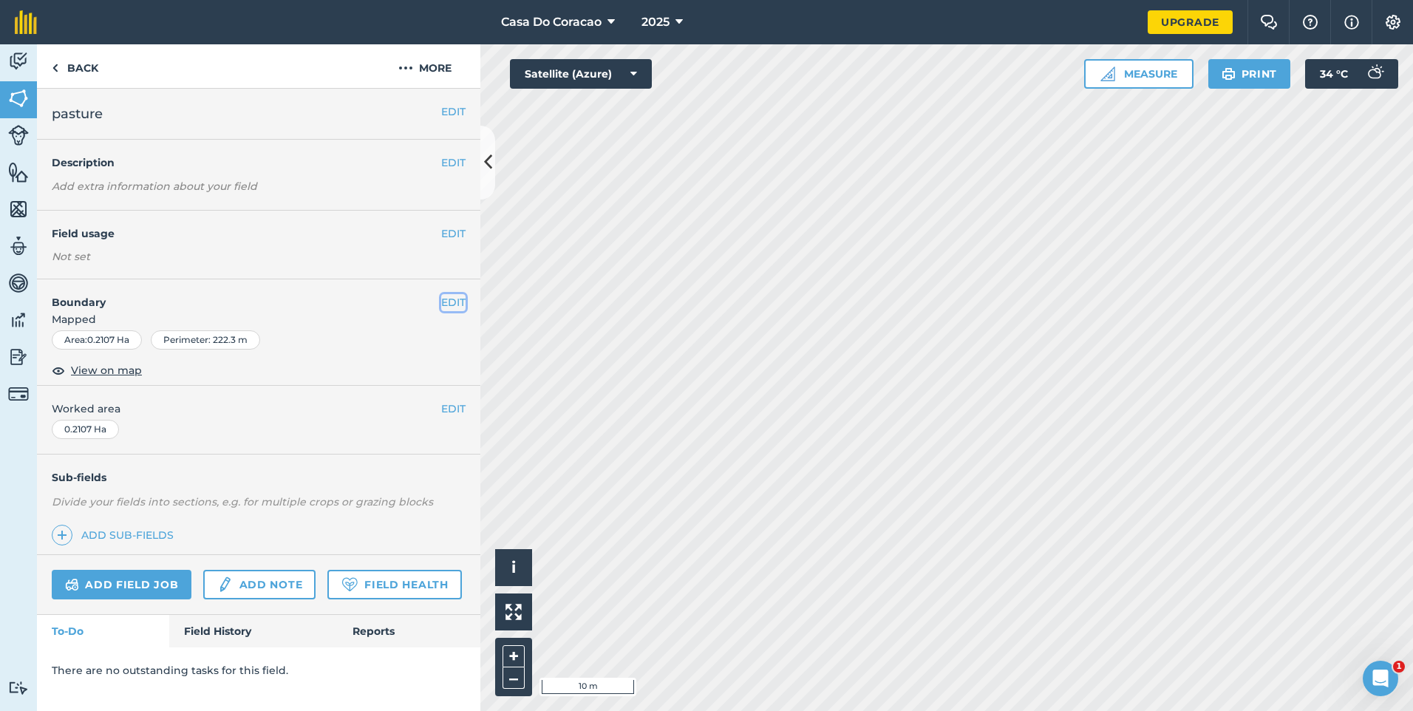
click at [448, 299] on button "EDIT" at bounding box center [453, 302] width 24 height 16
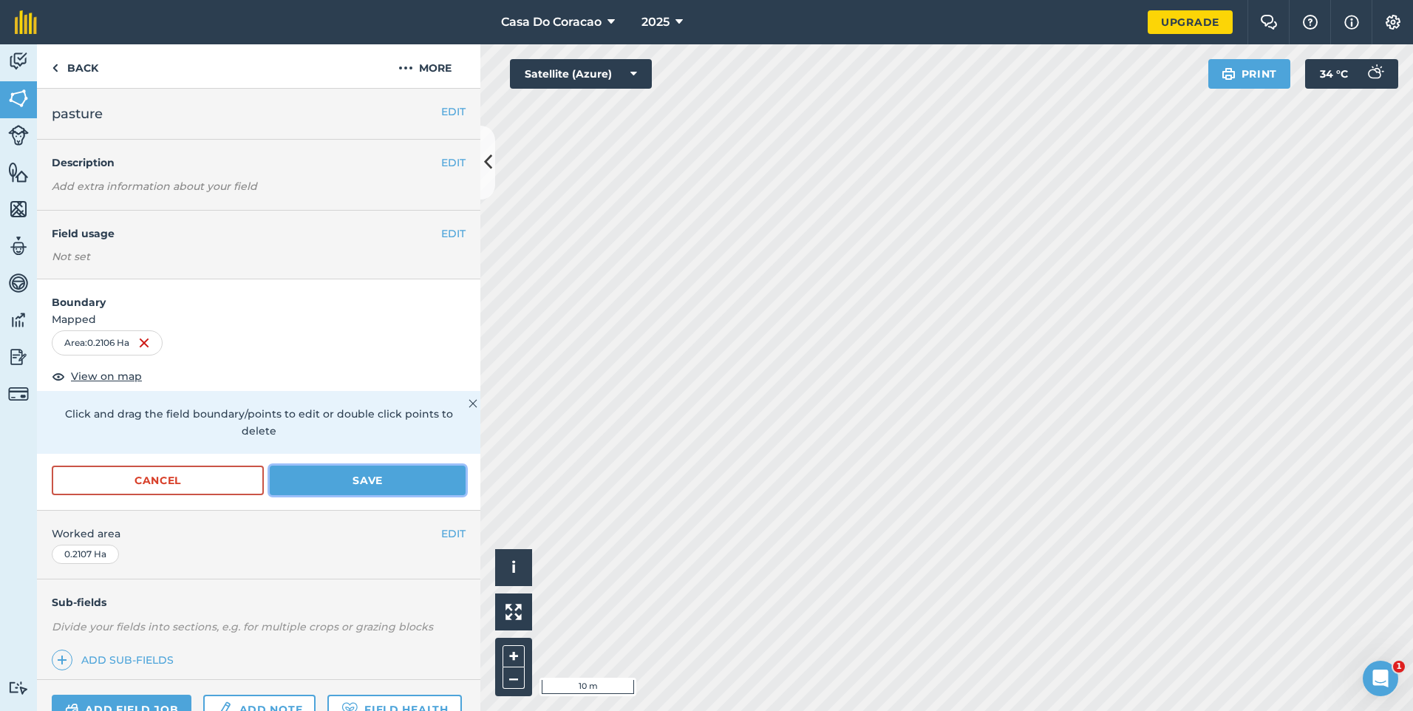
click at [419, 478] on button "Save" at bounding box center [368, 481] width 196 height 30
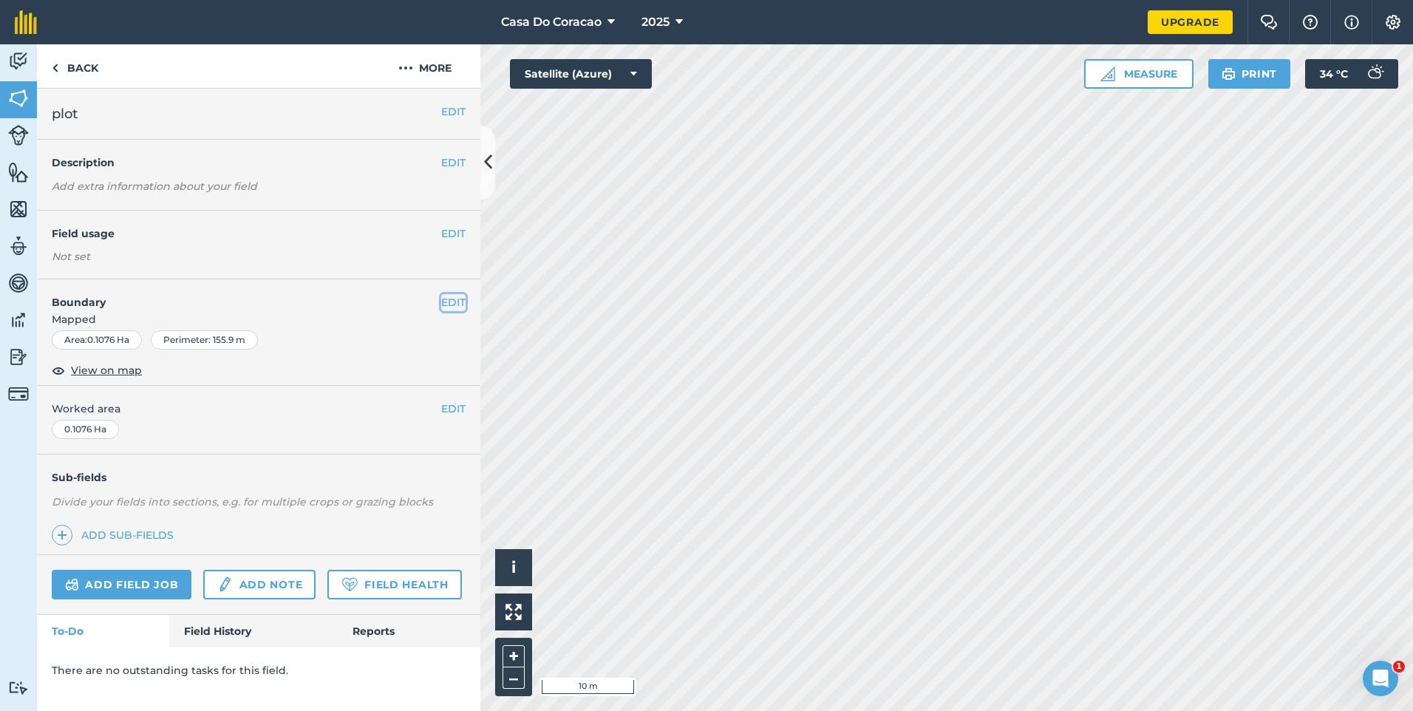
click at [455, 309] on button "EDIT" at bounding box center [453, 302] width 24 height 16
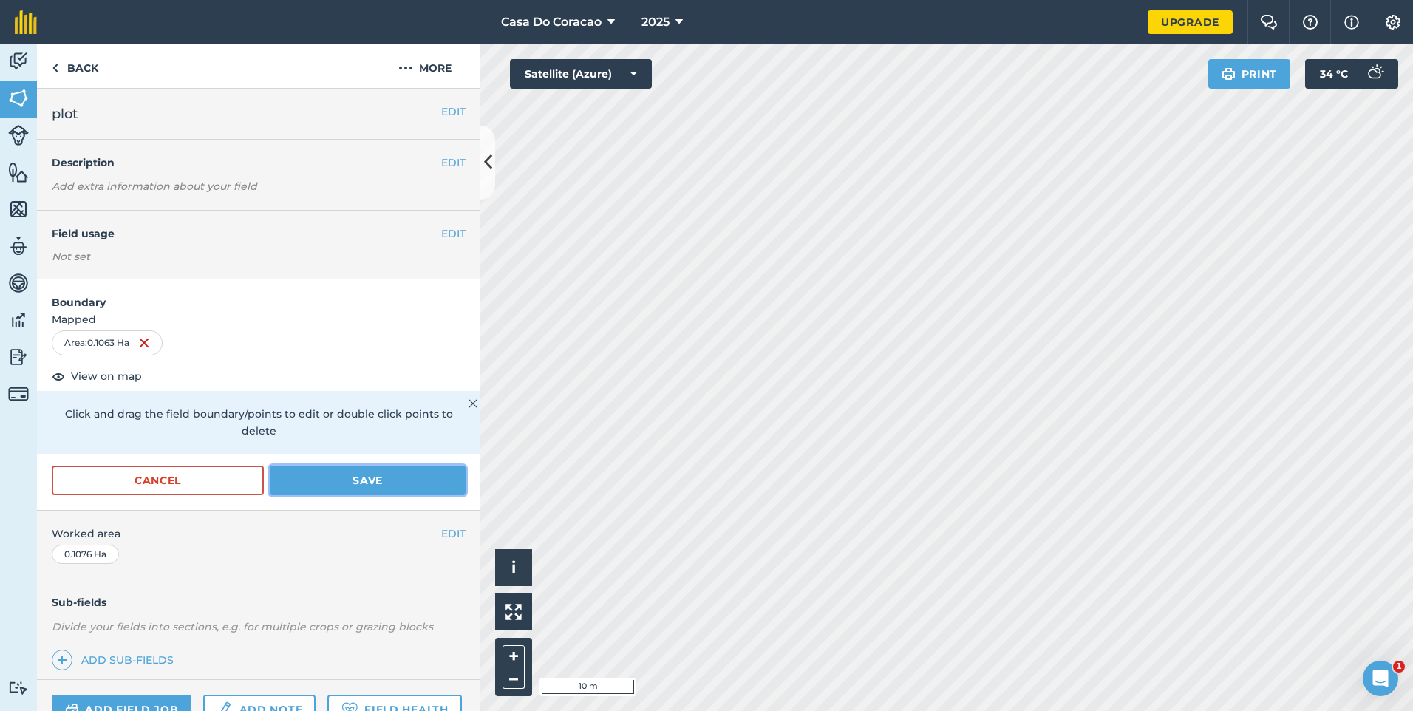
click at [431, 486] on button "Save" at bounding box center [368, 481] width 196 height 30
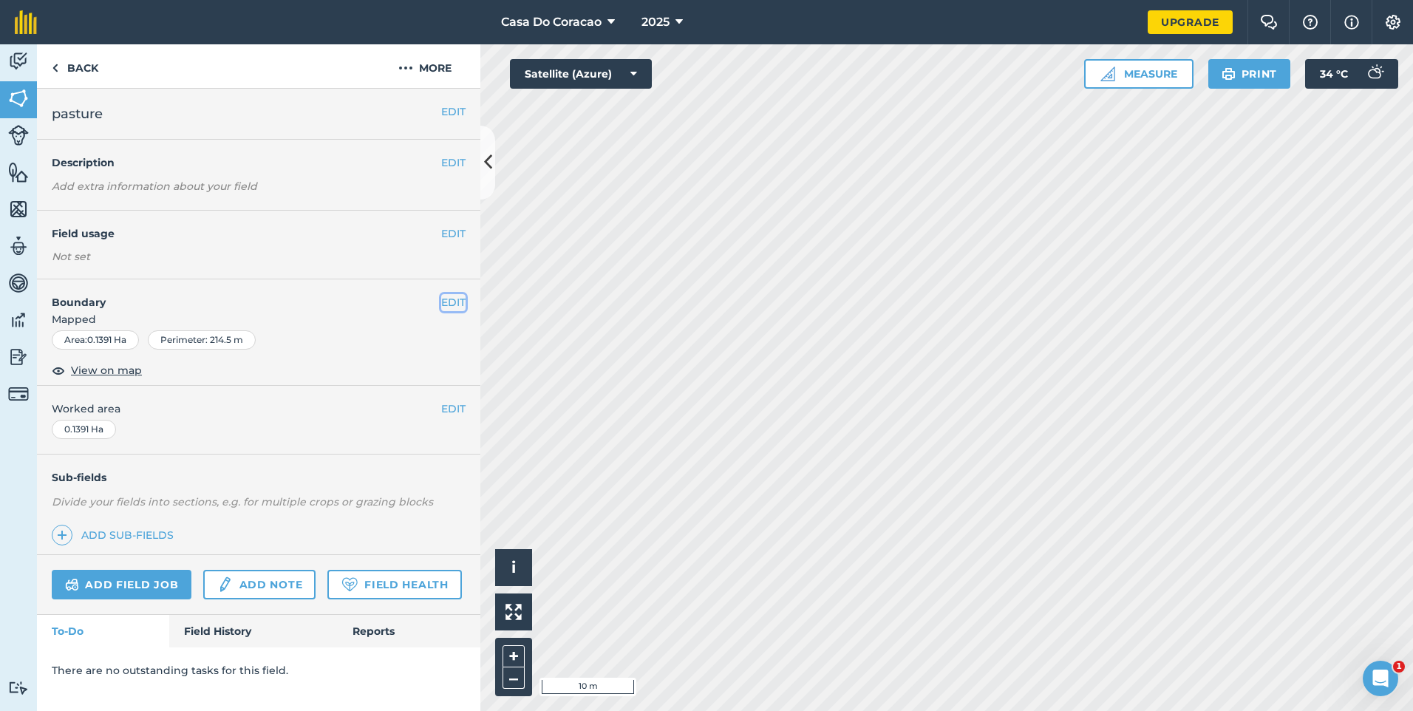
click at [457, 302] on button "EDIT" at bounding box center [453, 302] width 24 height 16
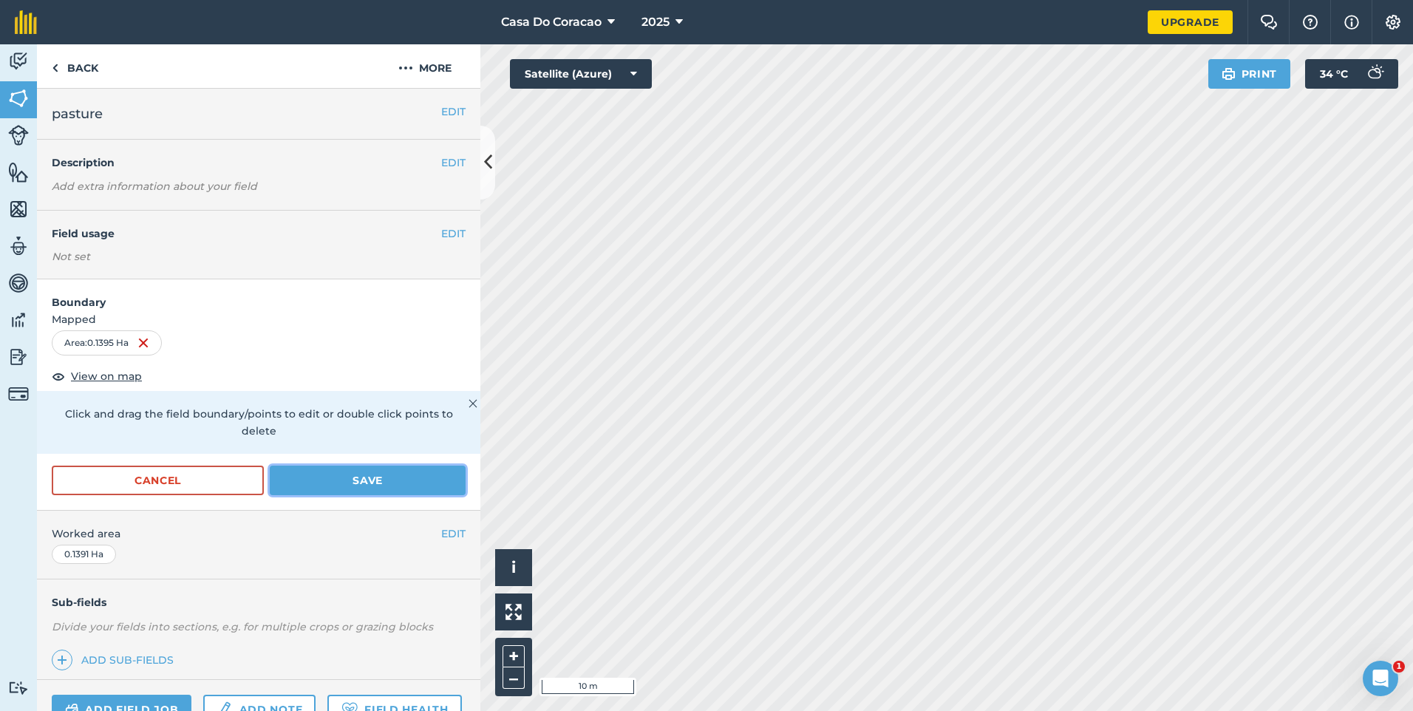
click at [346, 486] on button "Save" at bounding box center [368, 481] width 196 height 30
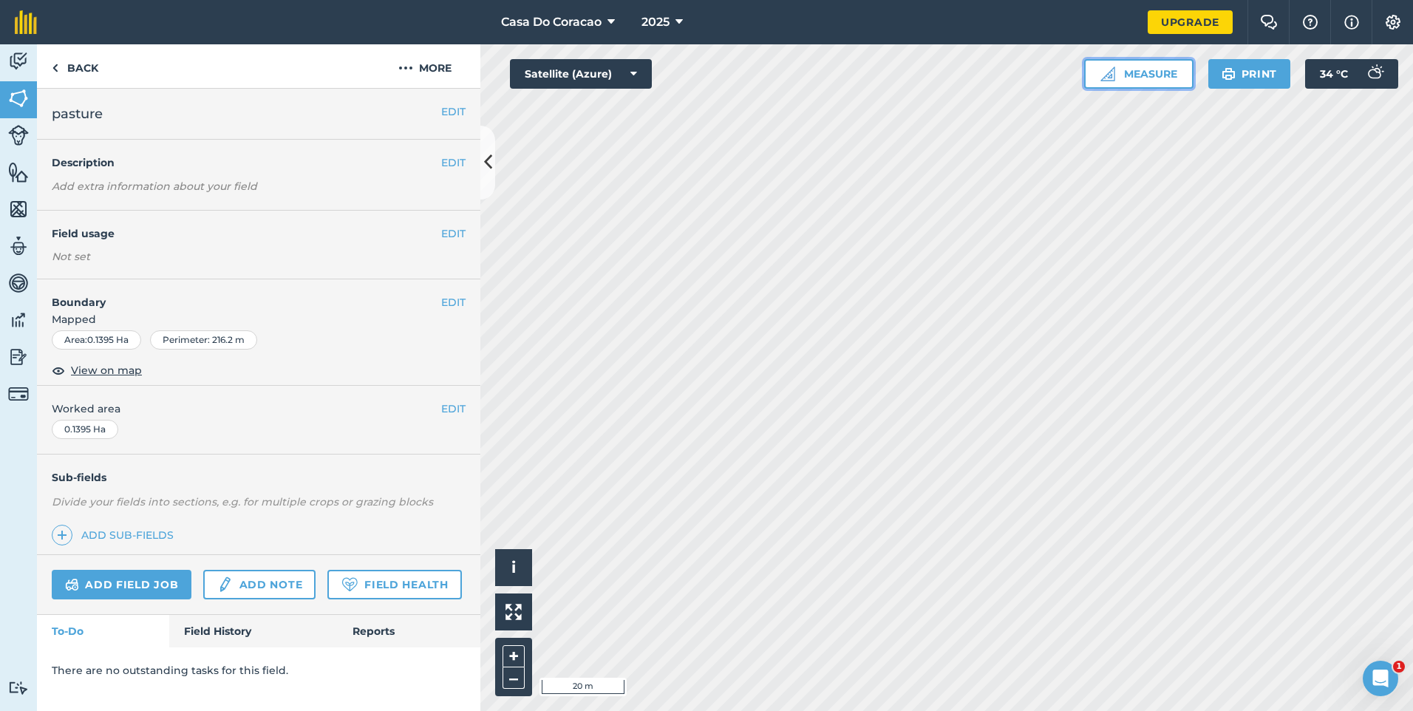
click at [1165, 66] on button "Measure" at bounding box center [1138, 74] width 109 height 30
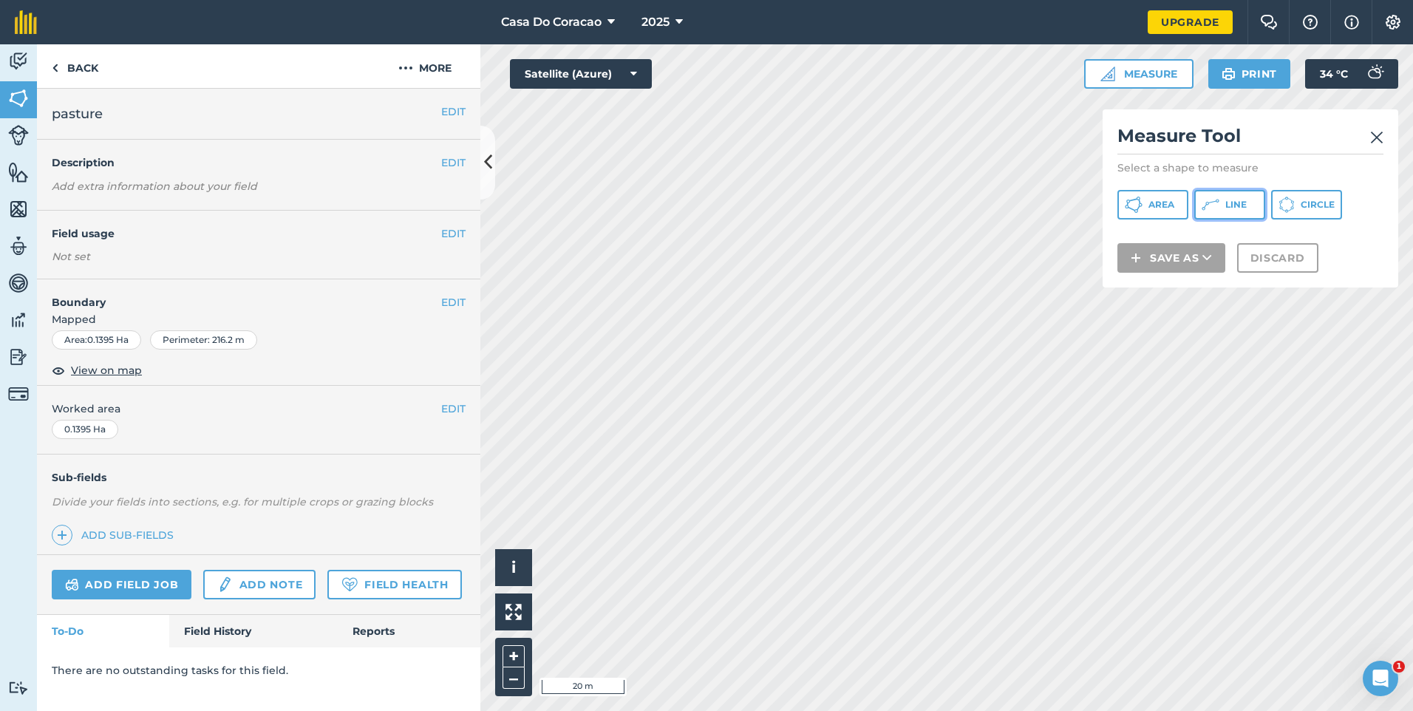
click at [1143, 205] on icon at bounding box center [1134, 205] width 18 height 18
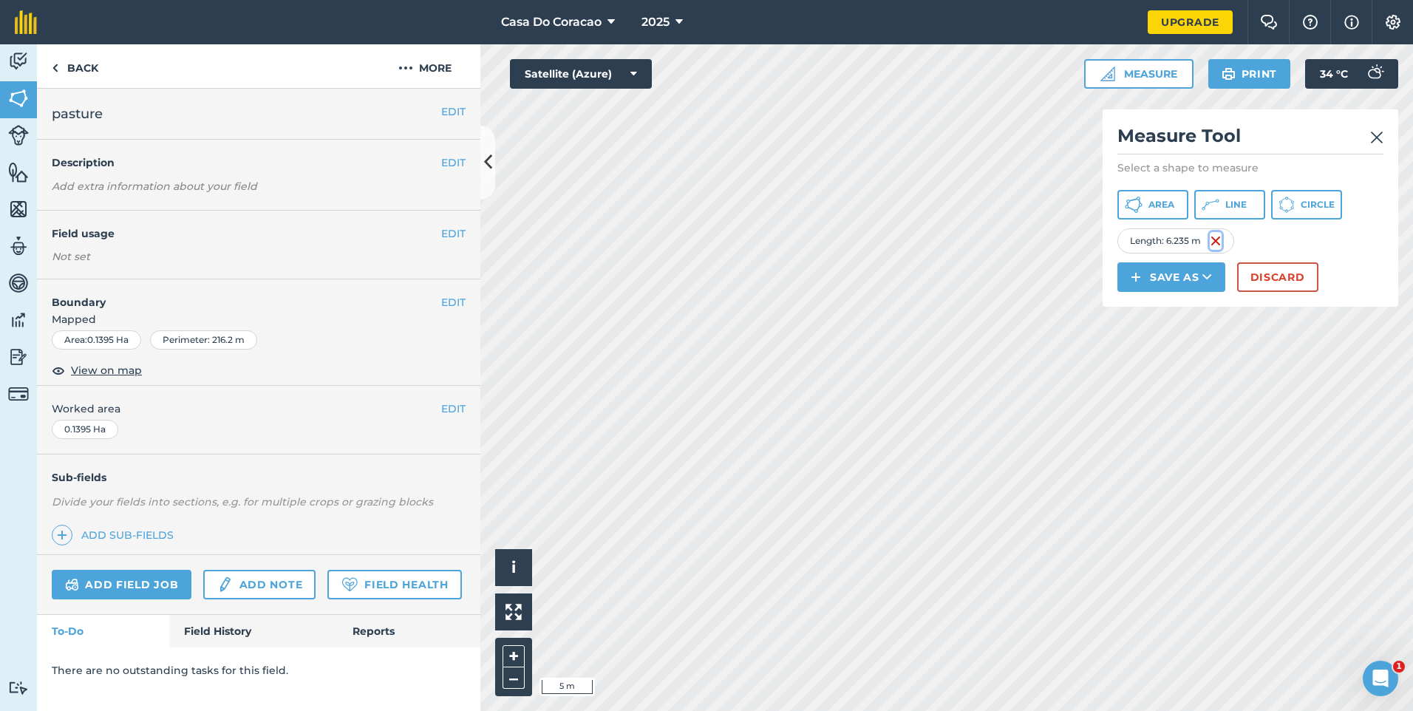
click at [1220, 250] on img at bounding box center [1216, 241] width 12 height 18
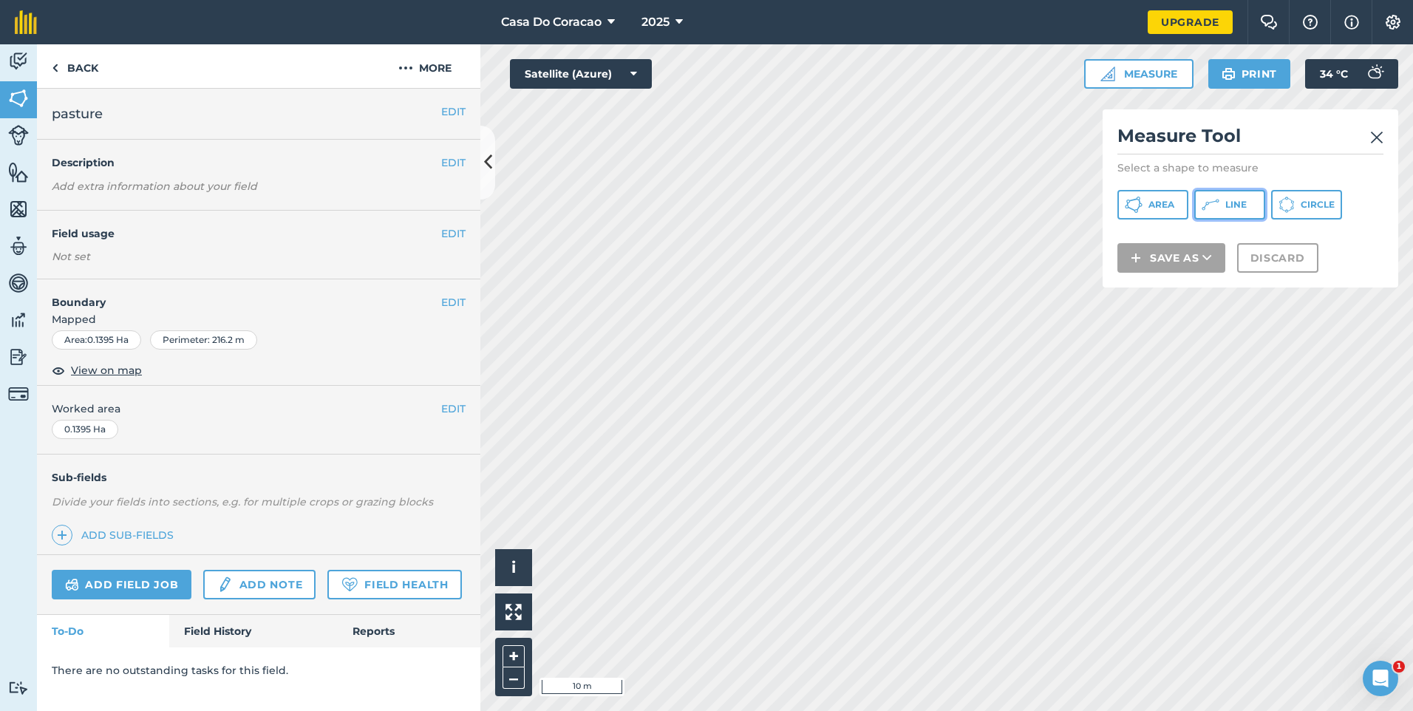
click at [1239, 211] on button "Line" at bounding box center [1229, 205] width 71 height 30
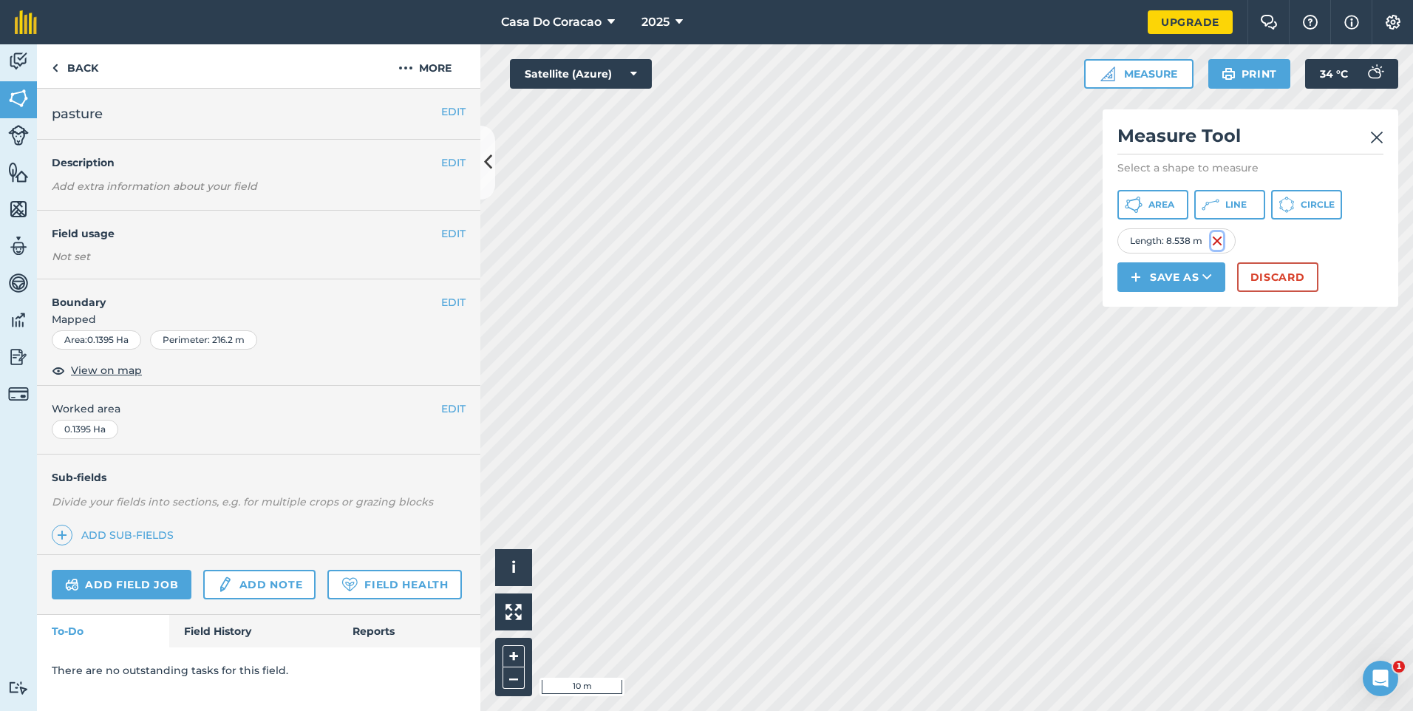
click at [1211, 250] on img at bounding box center [1217, 241] width 12 height 18
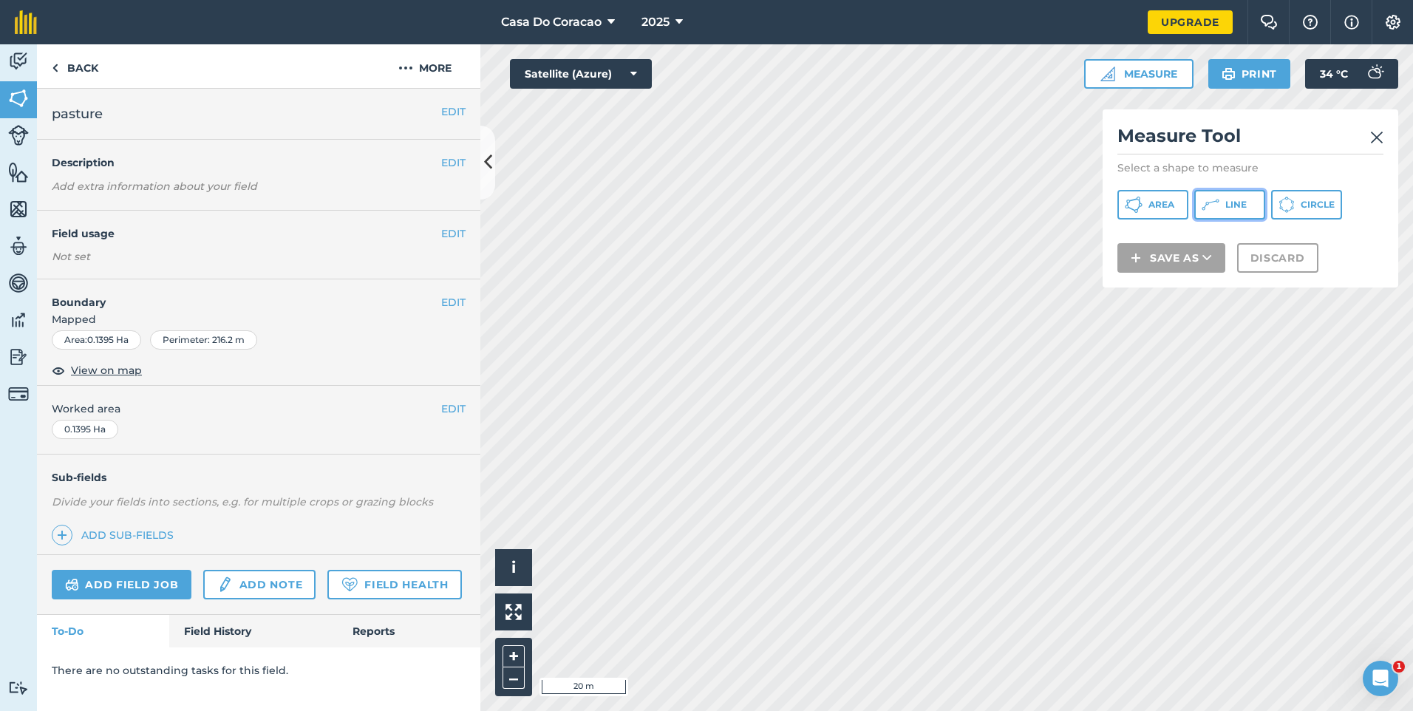
click at [1242, 203] on span "Line" at bounding box center [1235, 205] width 21 height 12
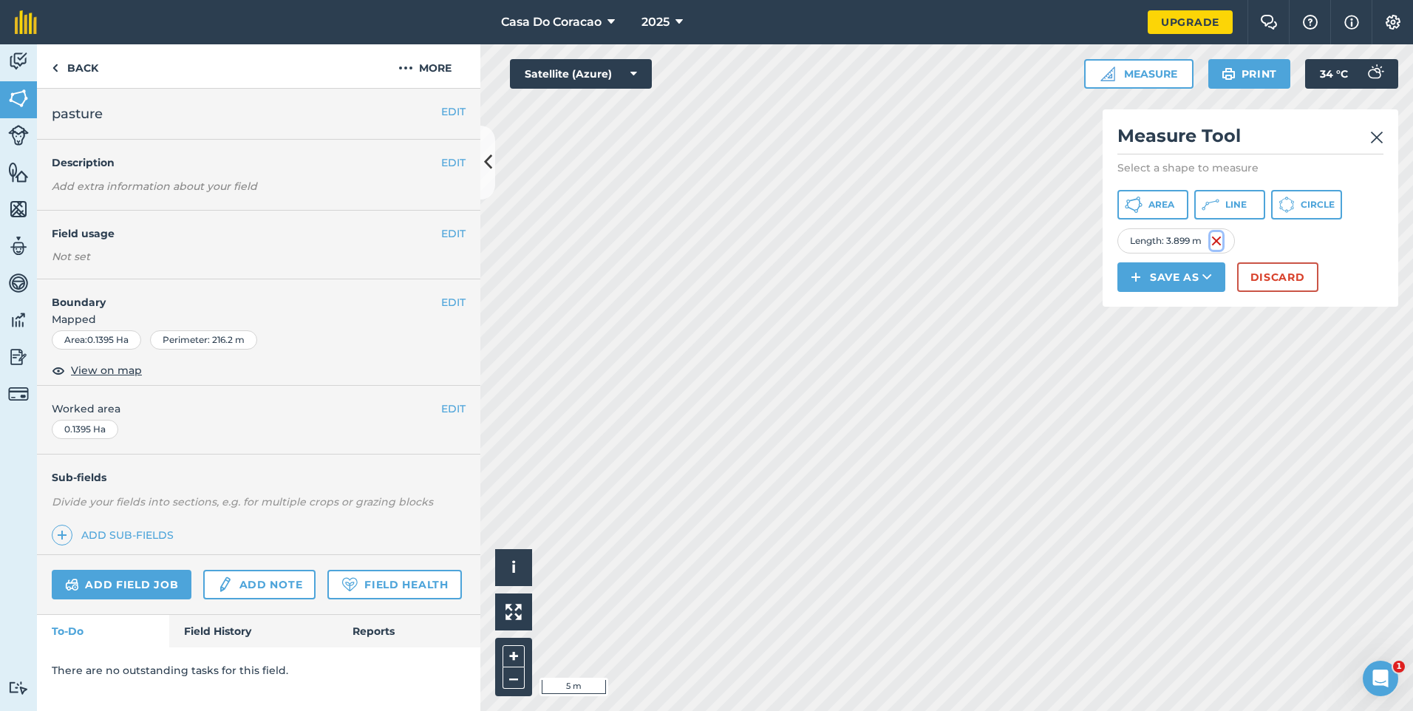
click at [1220, 250] on img at bounding box center [1217, 241] width 12 height 18
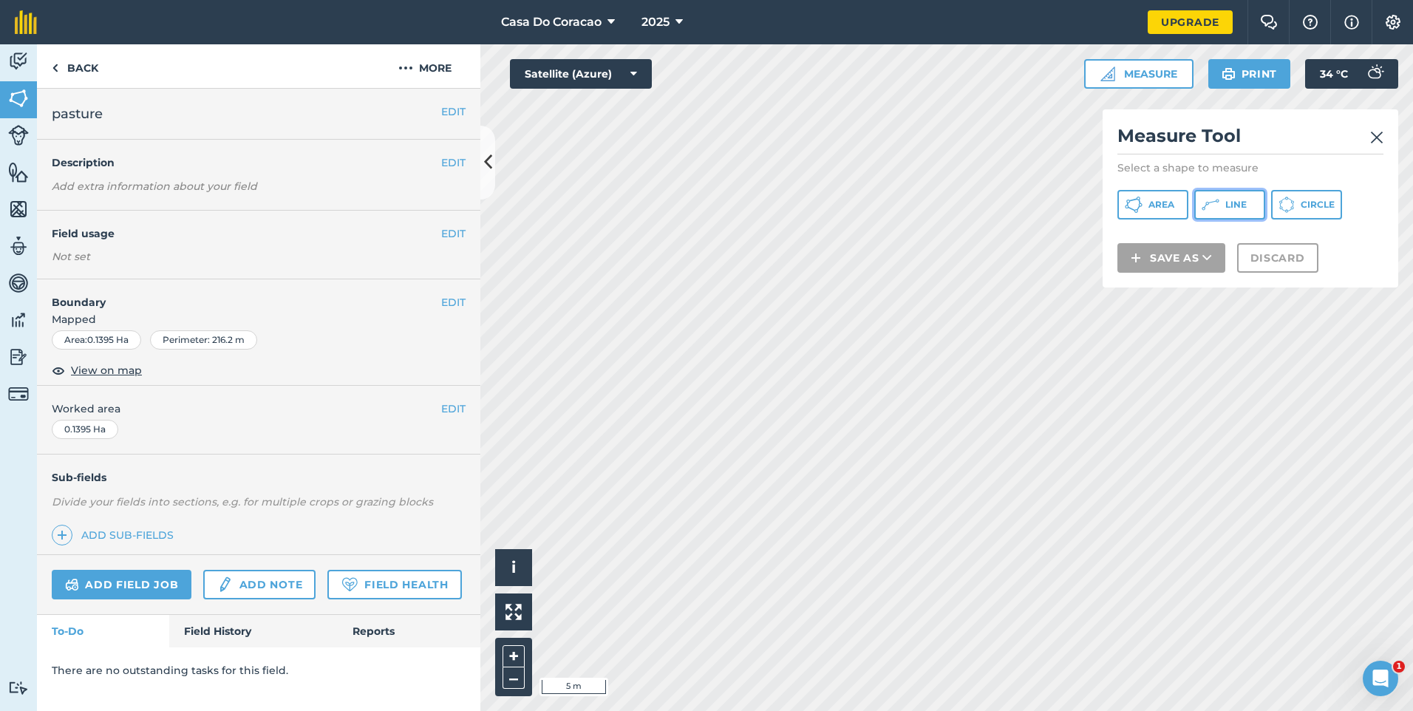
click at [1253, 194] on button "Line" at bounding box center [1229, 205] width 71 height 30
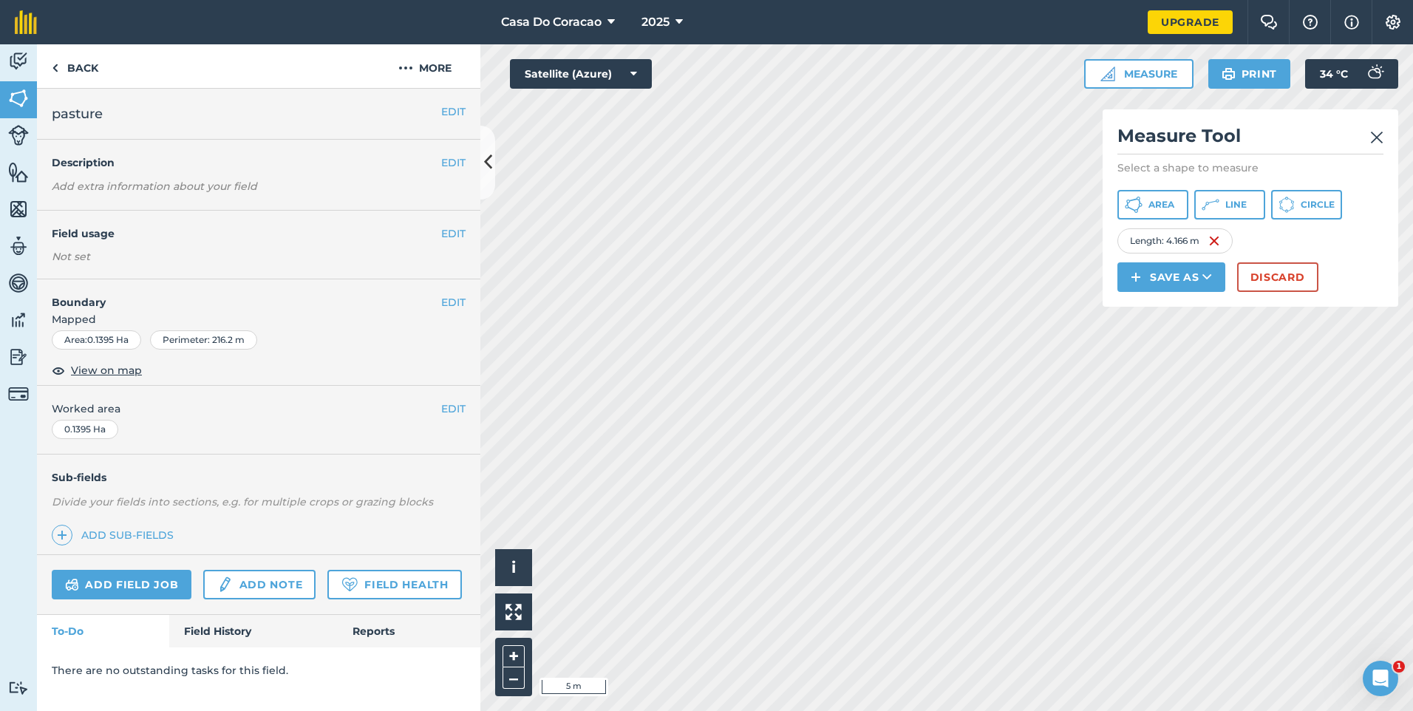
click at [1224, 253] on div "Length : 4.166 m" at bounding box center [1174, 240] width 115 height 25
click at [1215, 250] on img at bounding box center [1214, 241] width 12 height 18
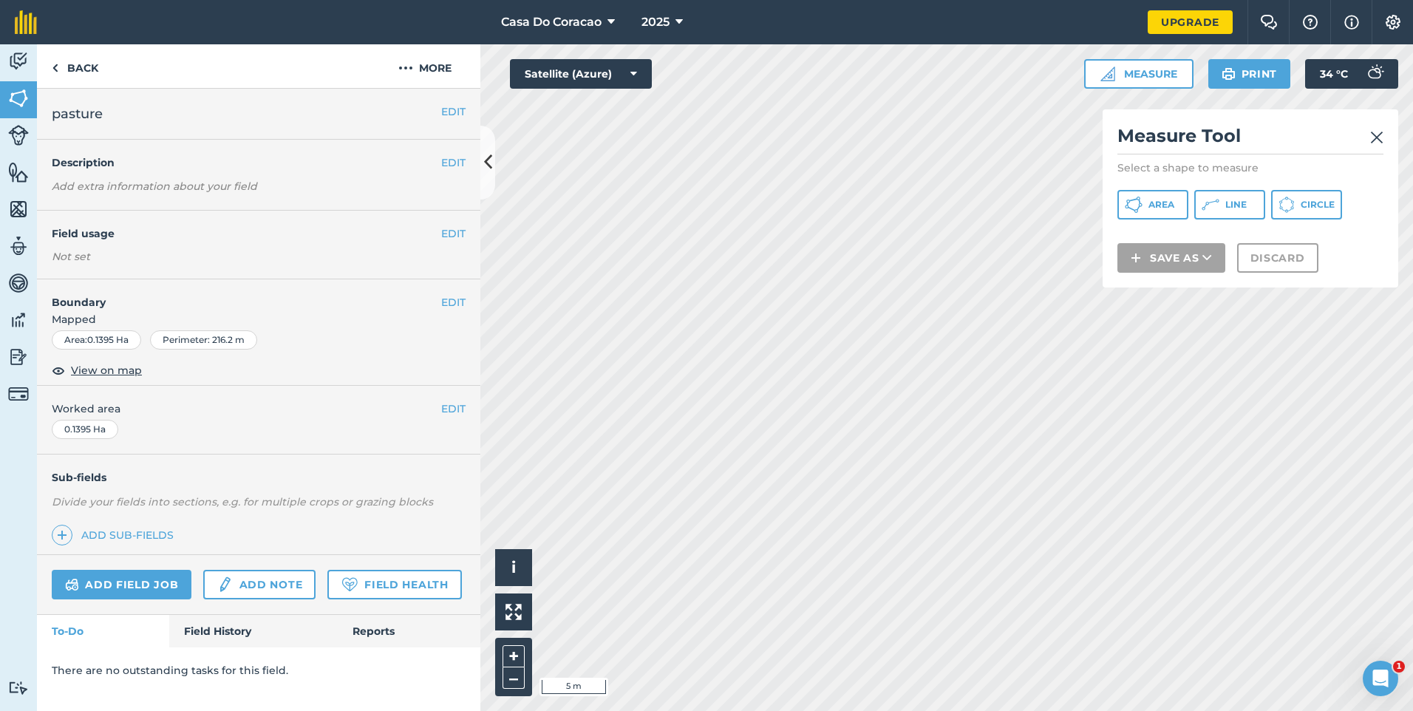
click at [1378, 133] on img at bounding box center [1376, 138] width 13 height 18
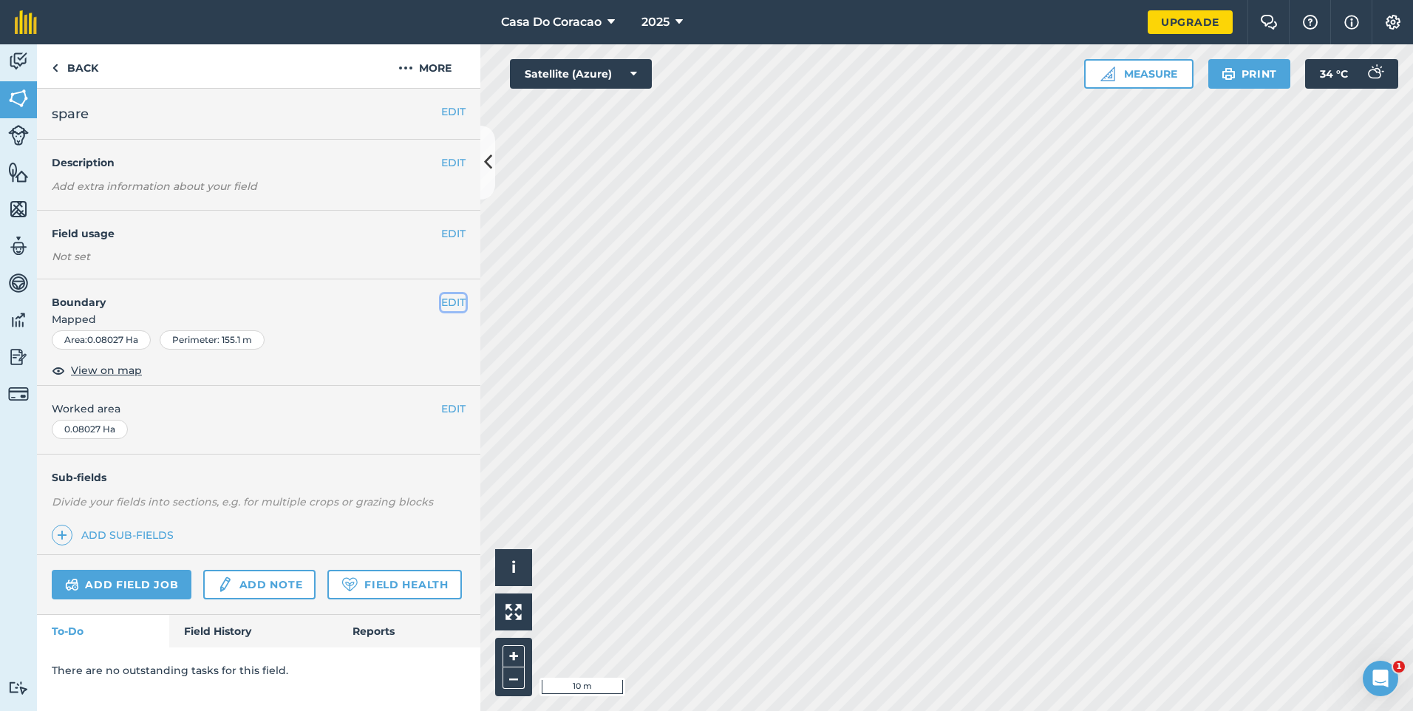
click at [454, 306] on button "EDIT" at bounding box center [453, 302] width 24 height 16
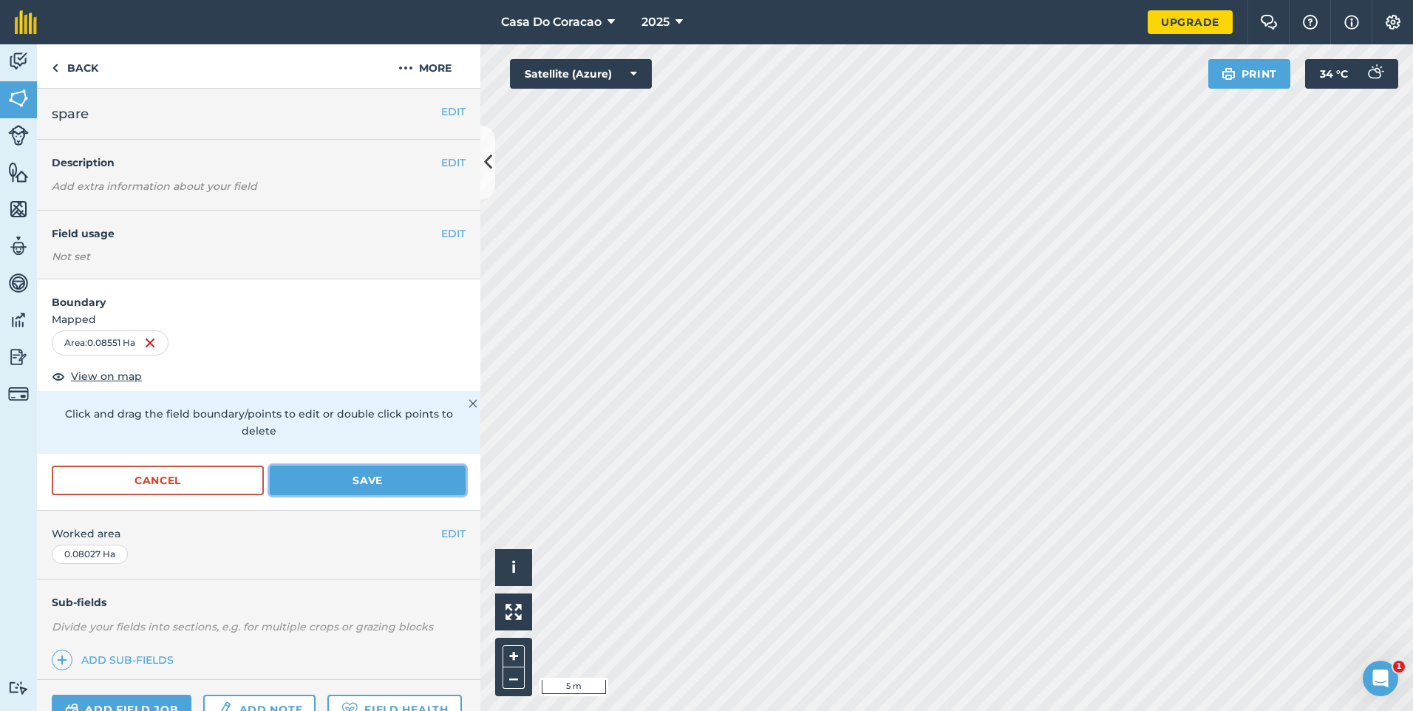
click at [311, 479] on button "Save" at bounding box center [368, 481] width 196 height 30
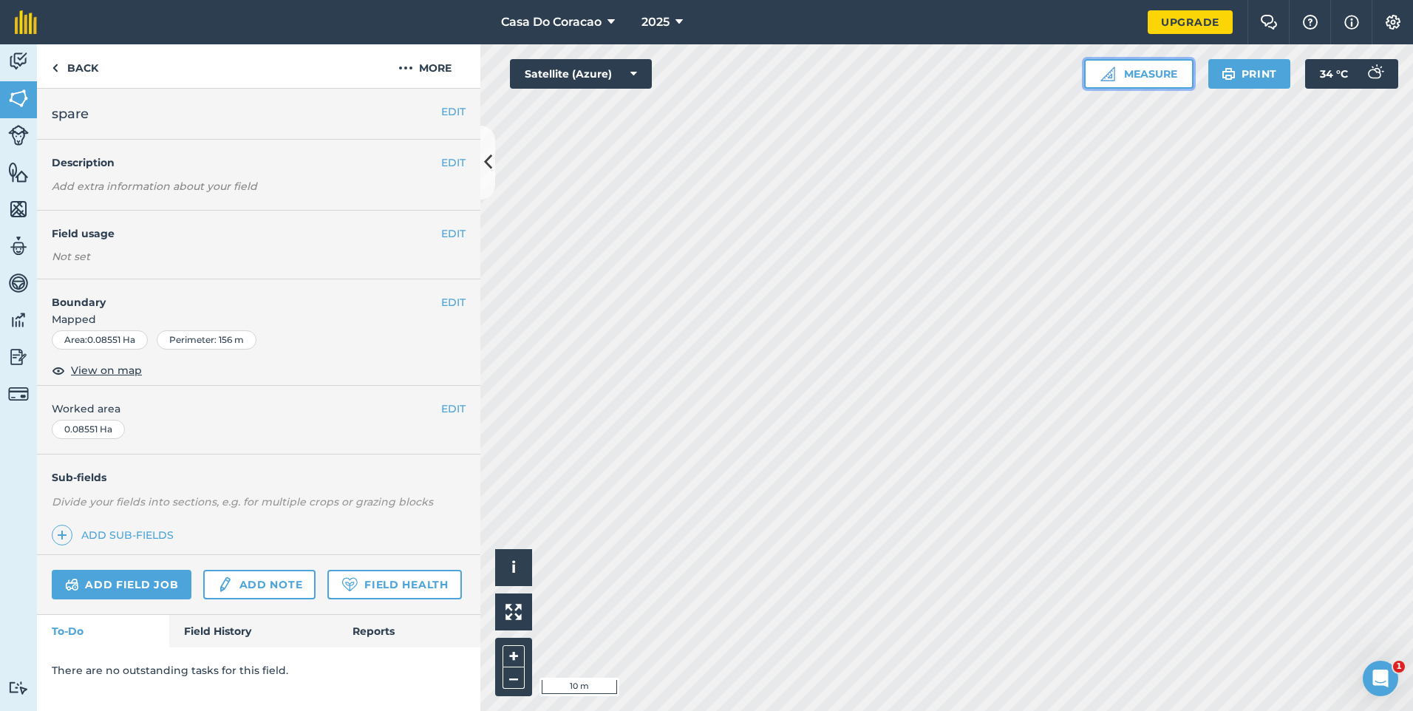
click at [1122, 71] on button "Measure" at bounding box center [1138, 74] width 109 height 30
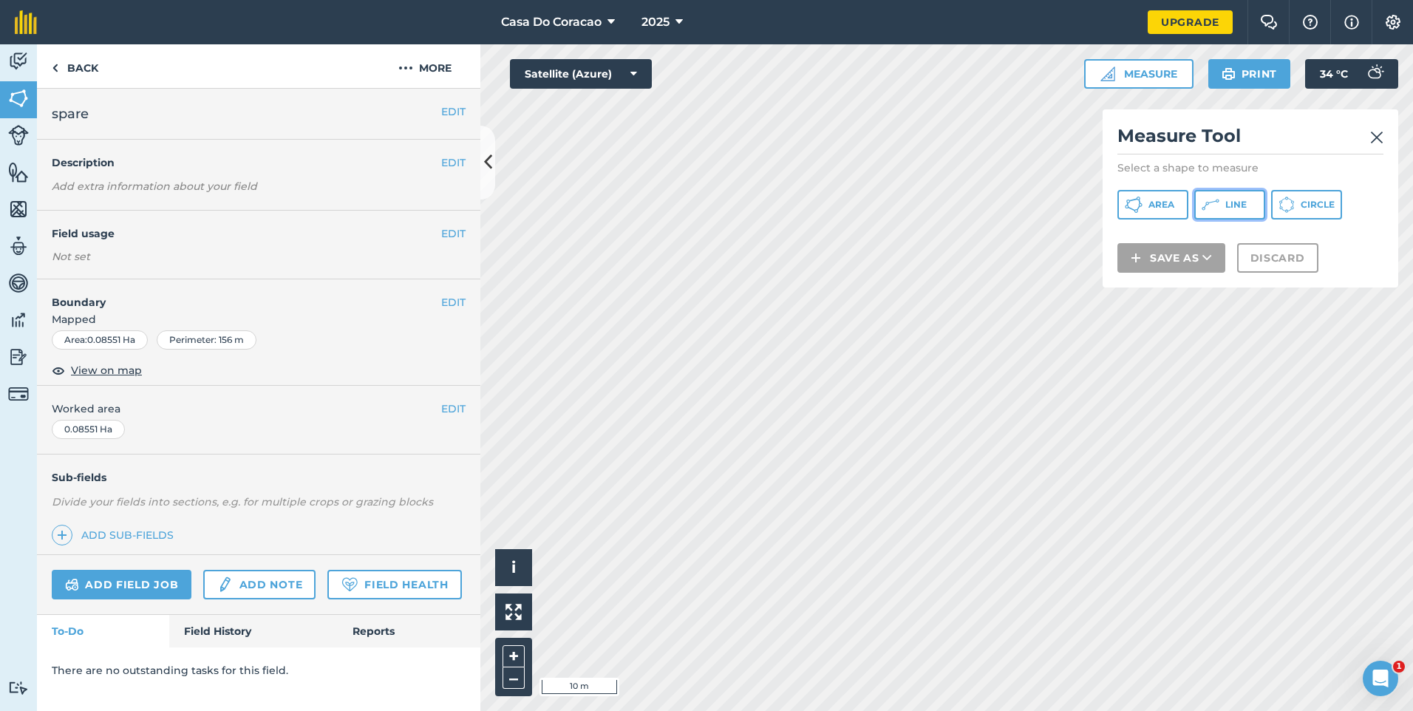
click at [1253, 194] on button "Line" at bounding box center [1229, 205] width 71 height 30
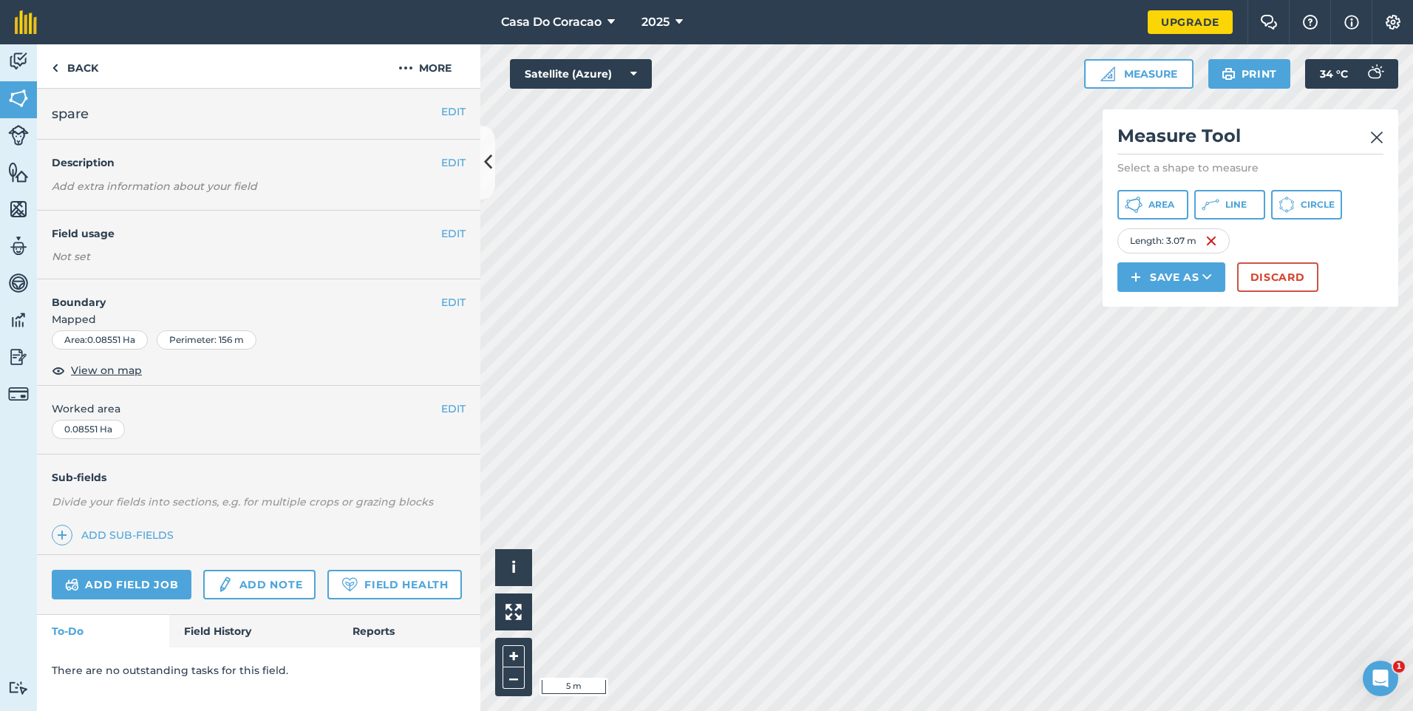
click at [1220, 253] on div "Length : 3.07 m" at bounding box center [1173, 240] width 112 height 25
click at [1216, 250] on img at bounding box center [1211, 241] width 12 height 18
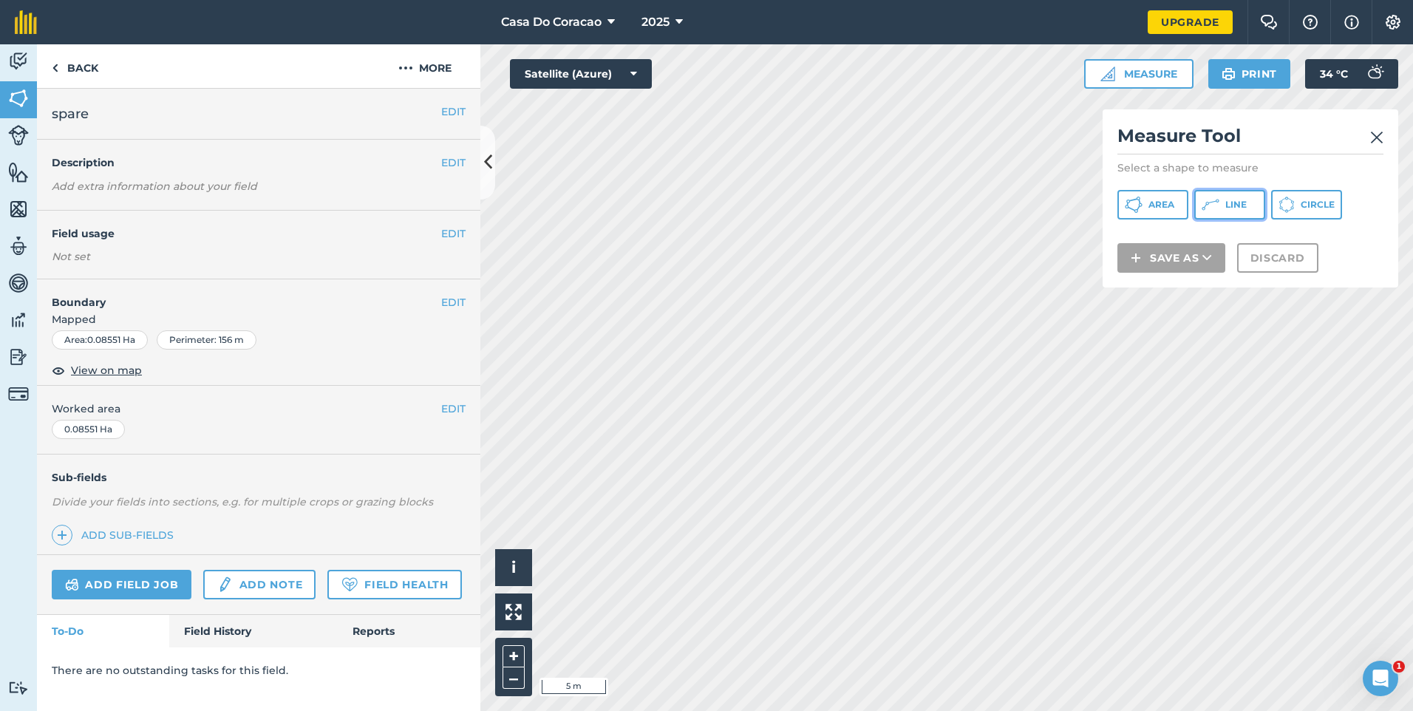
click at [1244, 203] on span "Line" at bounding box center [1235, 205] width 21 height 12
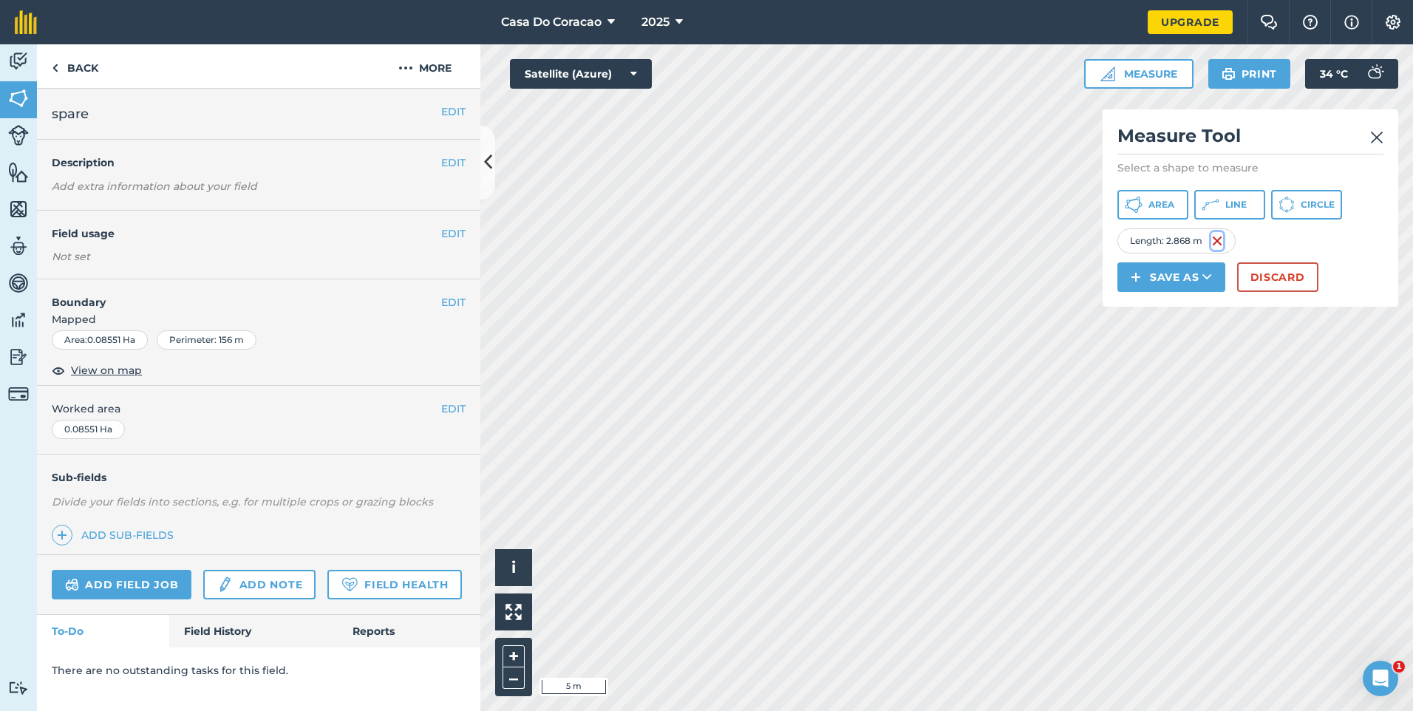
click at [1212, 250] on img at bounding box center [1217, 241] width 12 height 18
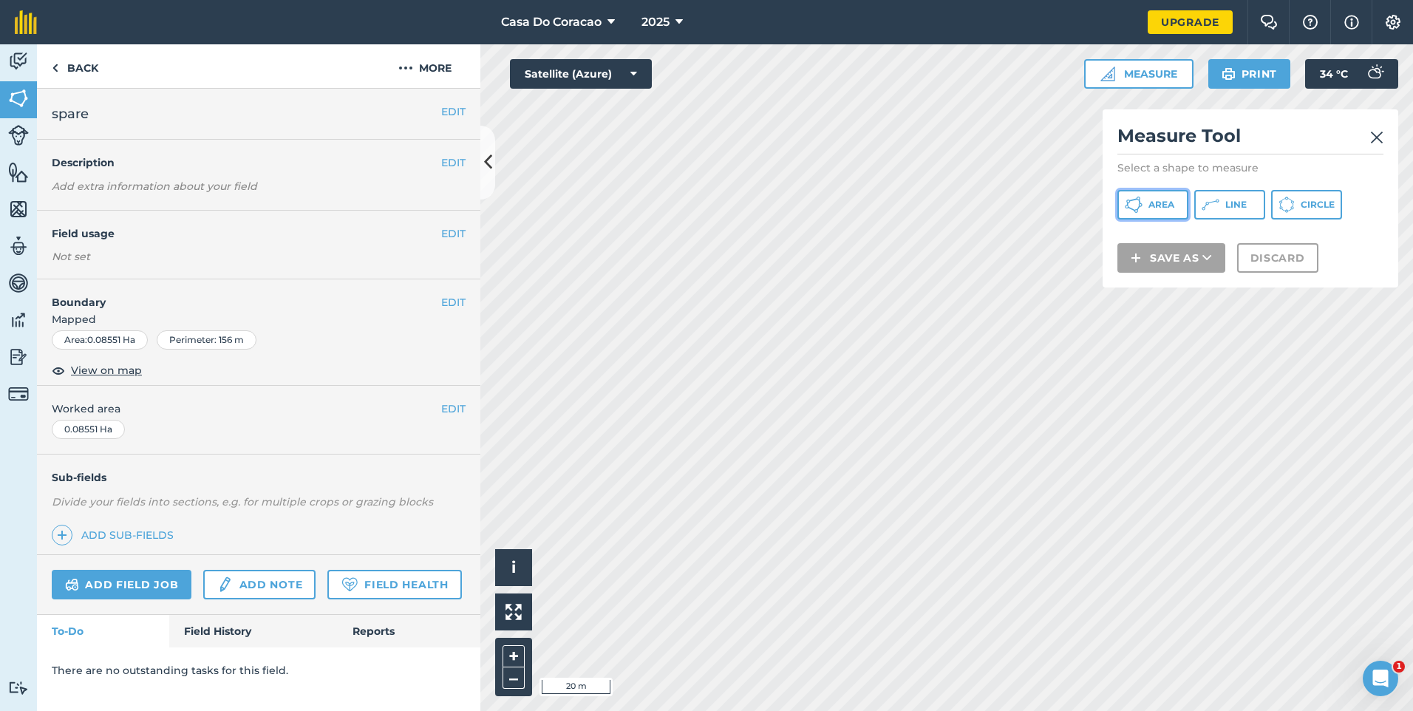
click at [1177, 208] on button "Area" at bounding box center [1152, 205] width 71 height 30
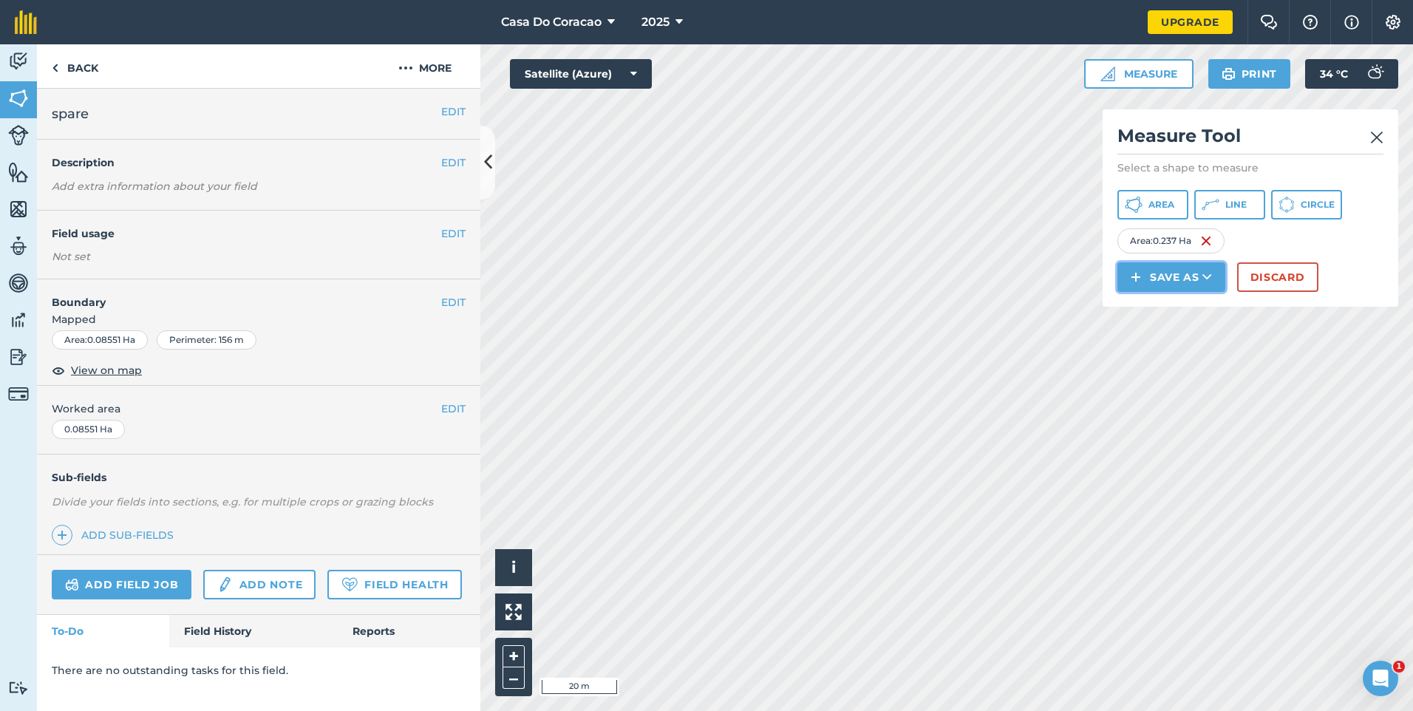
click at [1182, 292] on button "Save as" at bounding box center [1171, 277] width 108 height 30
click at [1175, 327] on link "Field" at bounding box center [1171, 310] width 103 height 33
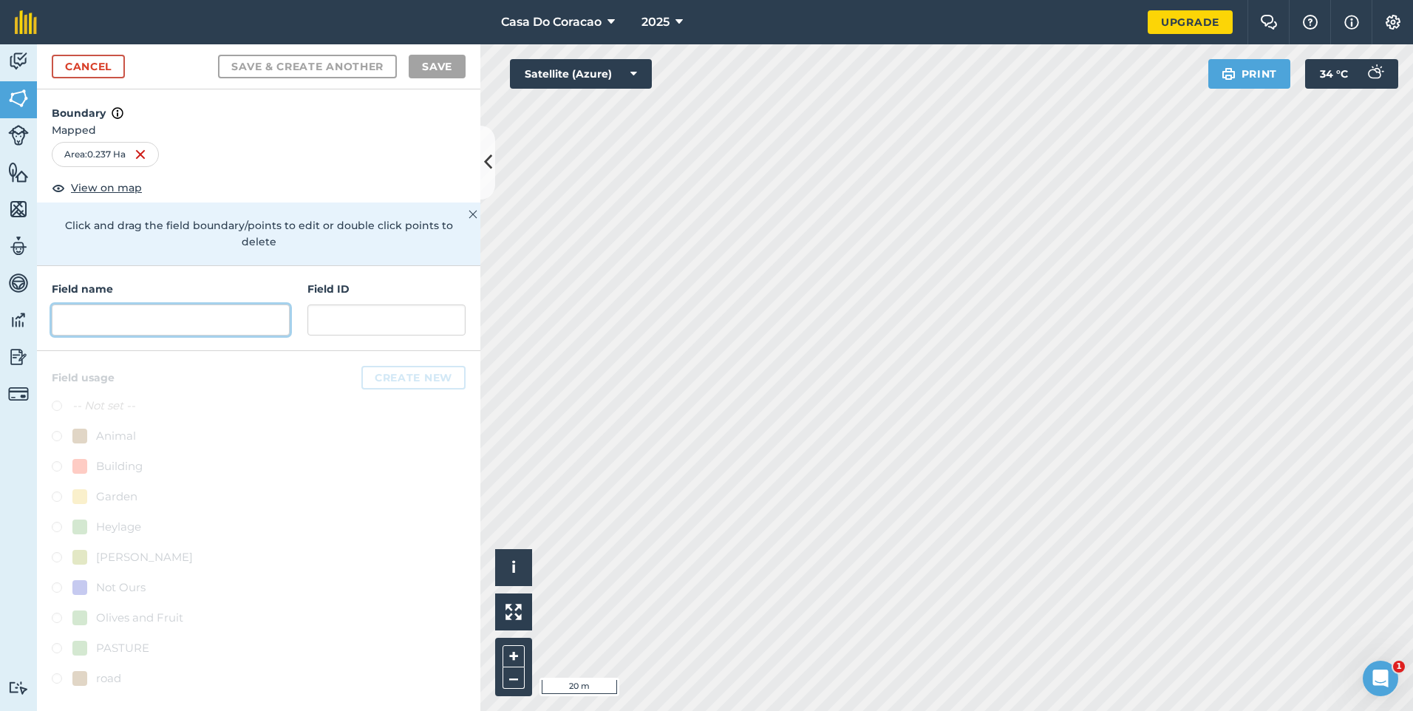
click at [251, 304] on input "text" at bounding box center [171, 319] width 238 height 31
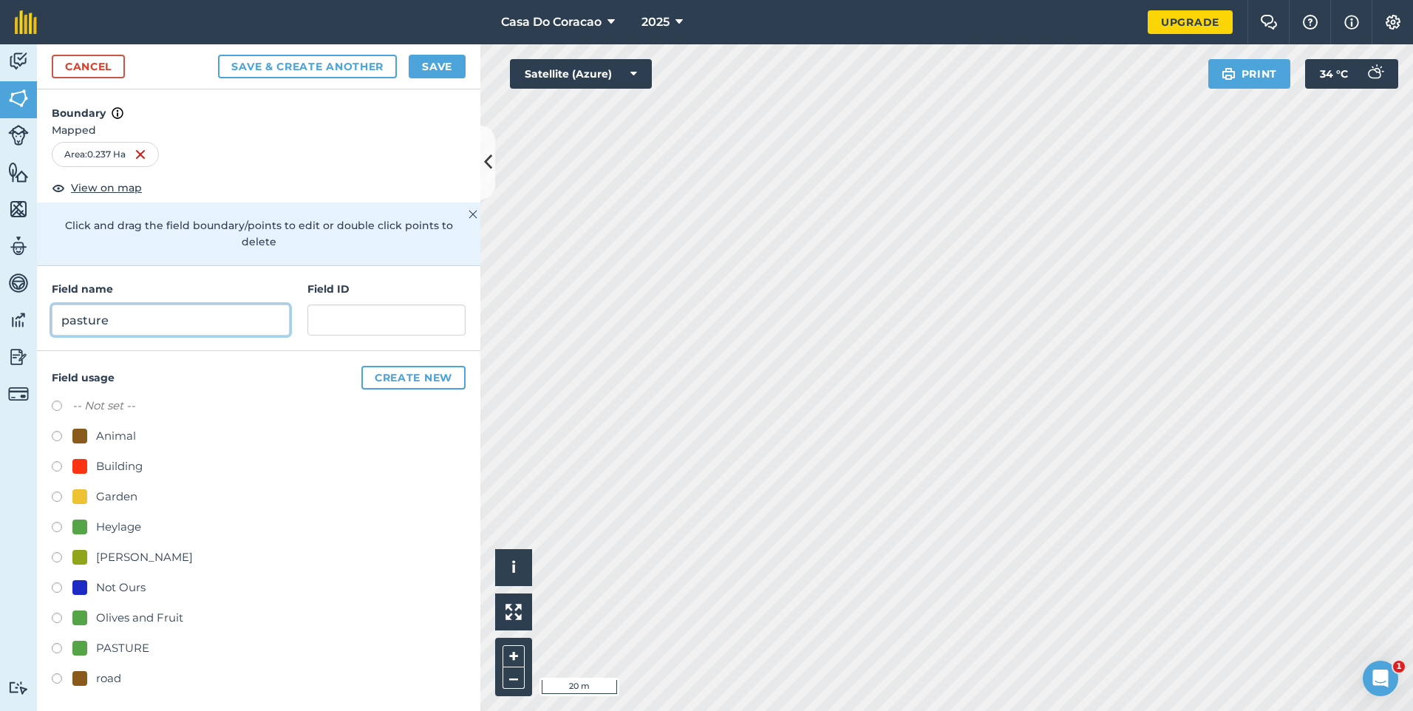
type input "pasture"
click at [439, 72] on button "Save" at bounding box center [437, 67] width 57 height 24
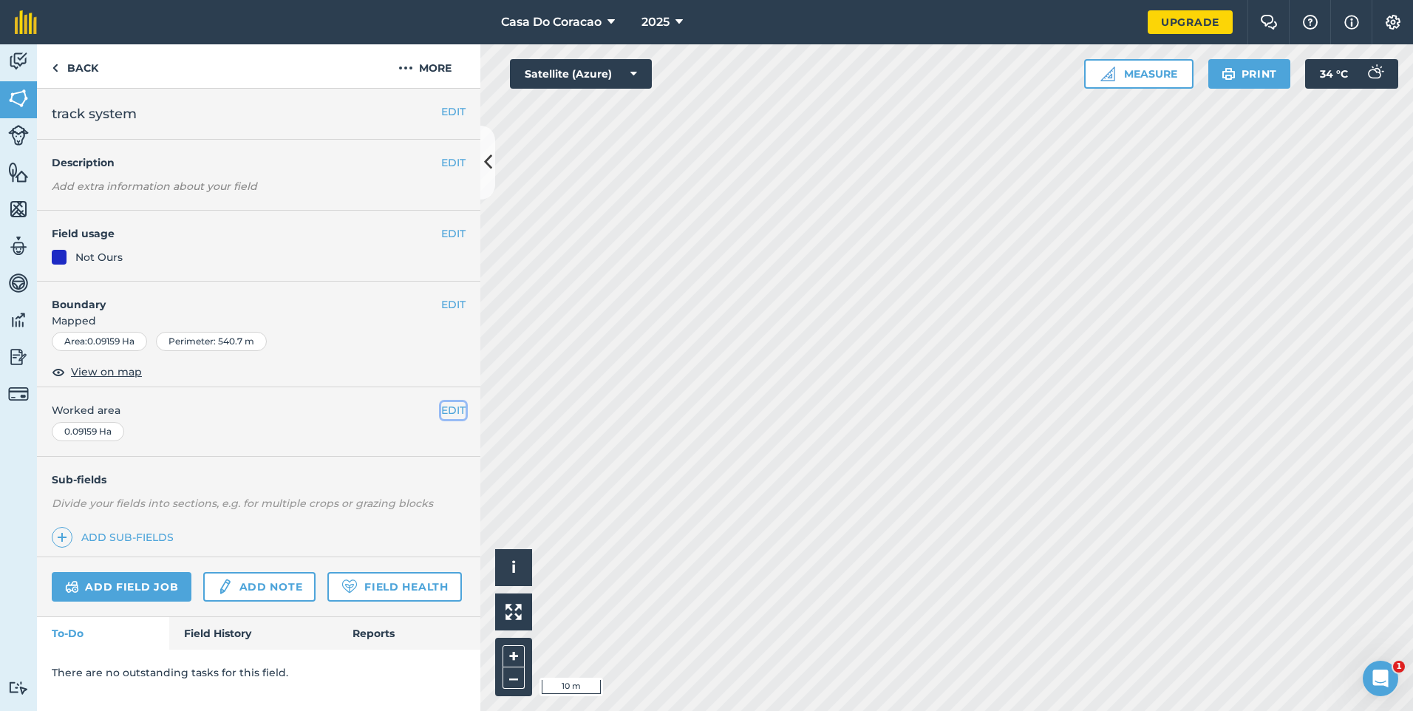
click at [455, 405] on button "EDIT" at bounding box center [453, 410] width 24 height 16
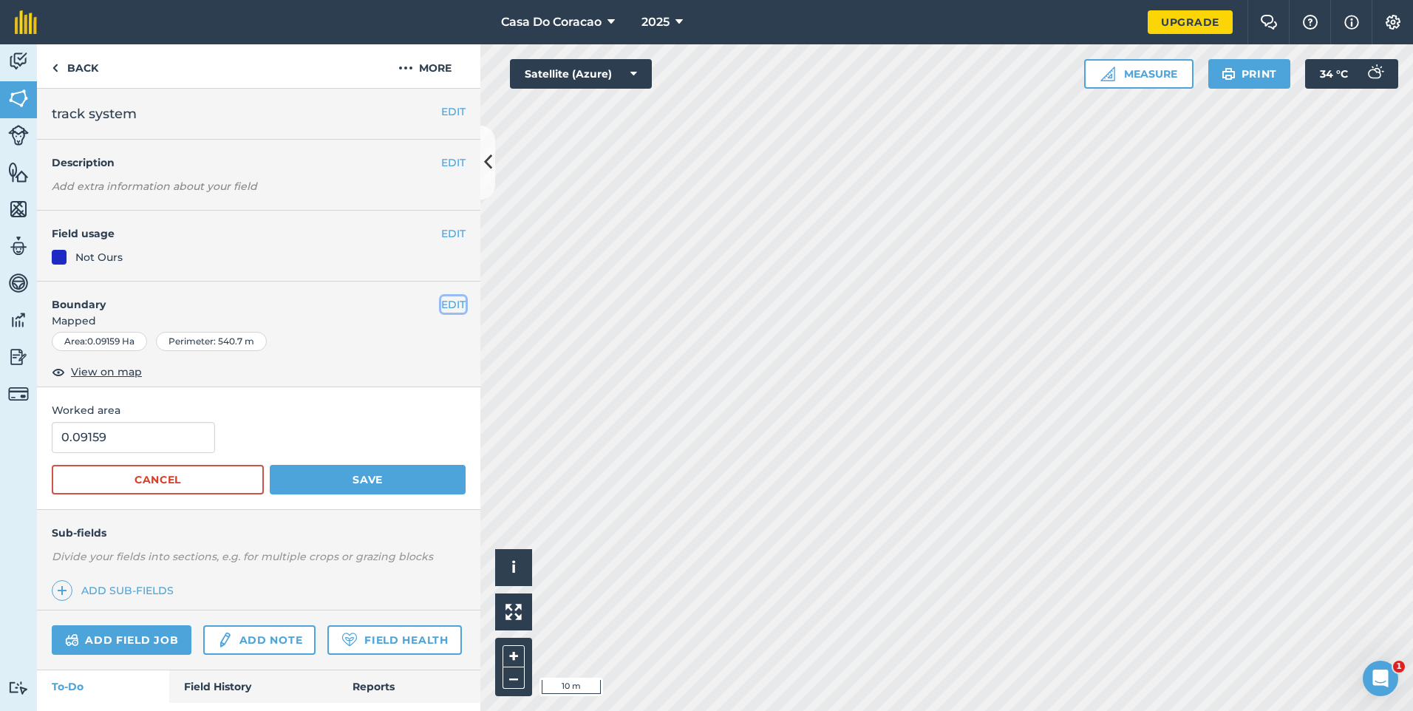
click at [441, 308] on button "EDIT" at bounding box center [453, 304] width 24 height 16
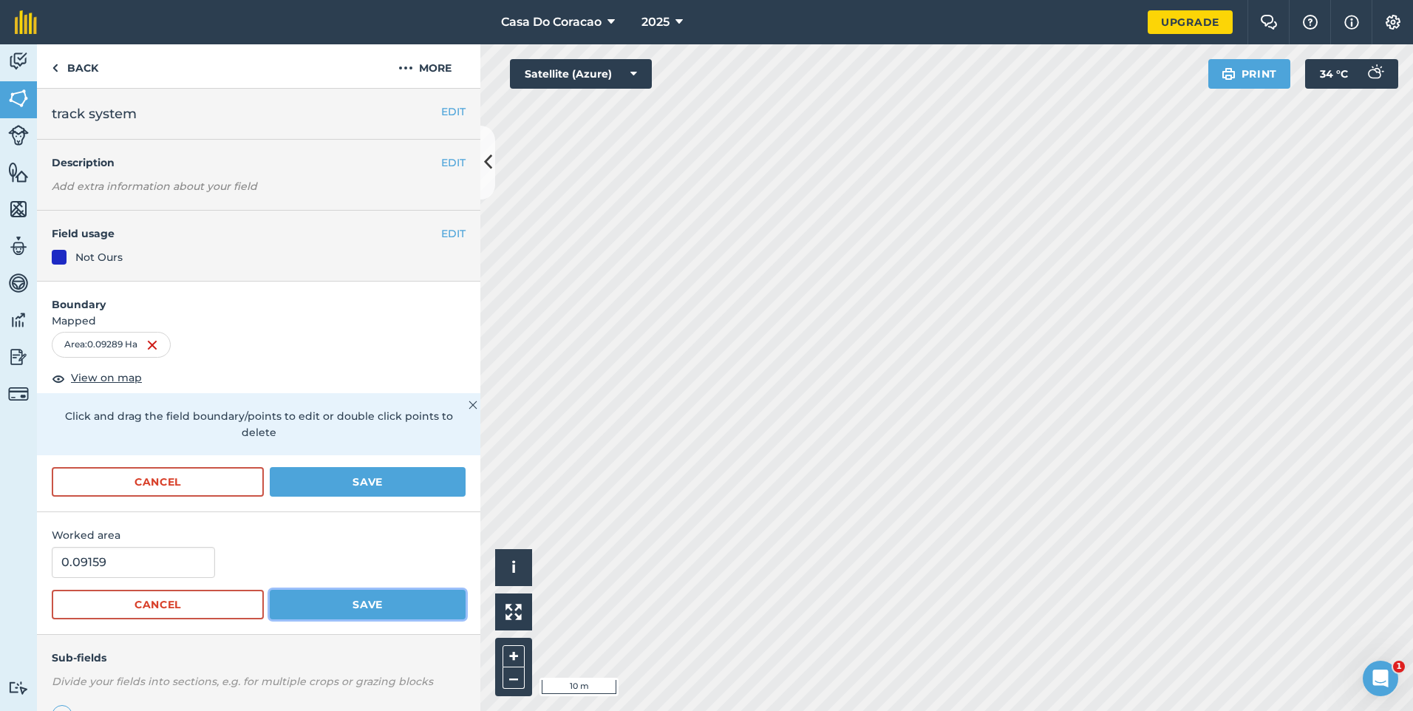
click at [367, 607] on button "Save" at bounding box center [368, 605] width 196 height 30
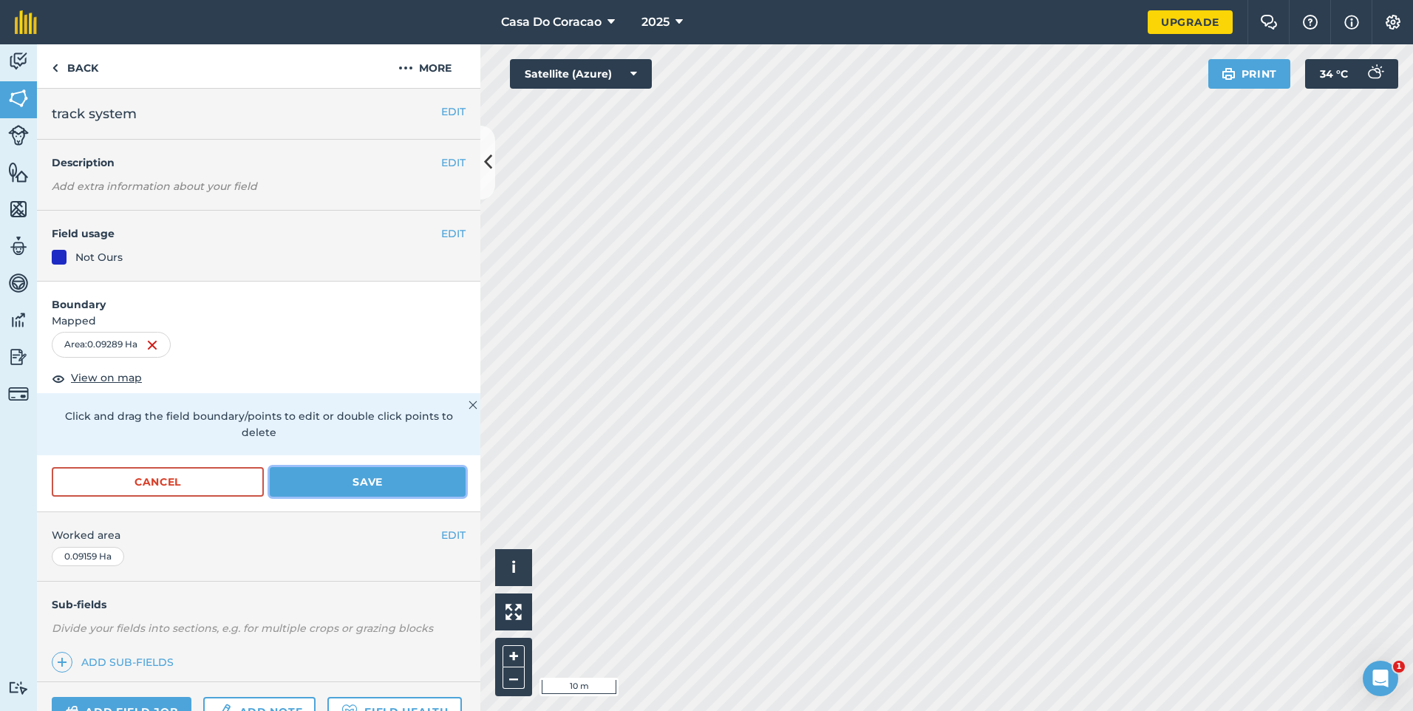
click at [358, 481] on button "Save" at bounding box center [368, 482] width 196 height 30
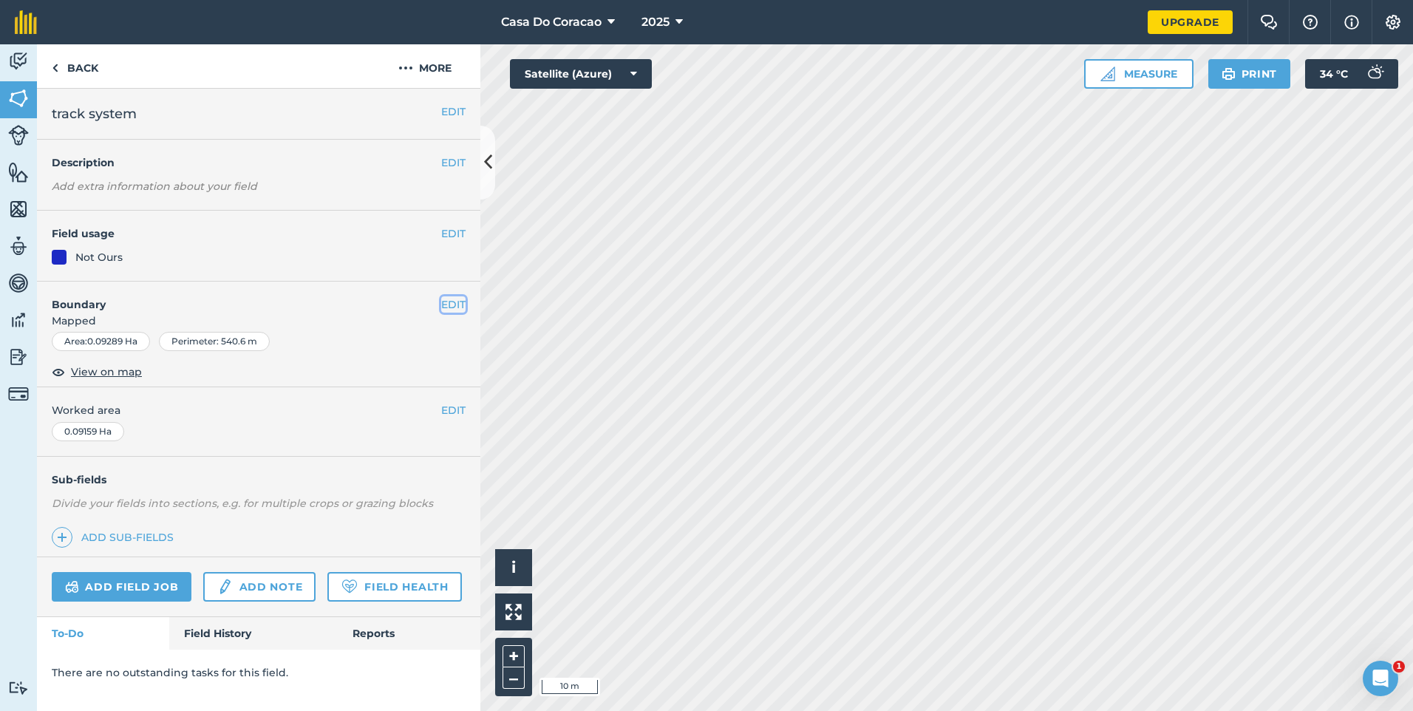
click at [449, 306] on button "EDIT" at bounding box center [453, 304] width 24 height 16
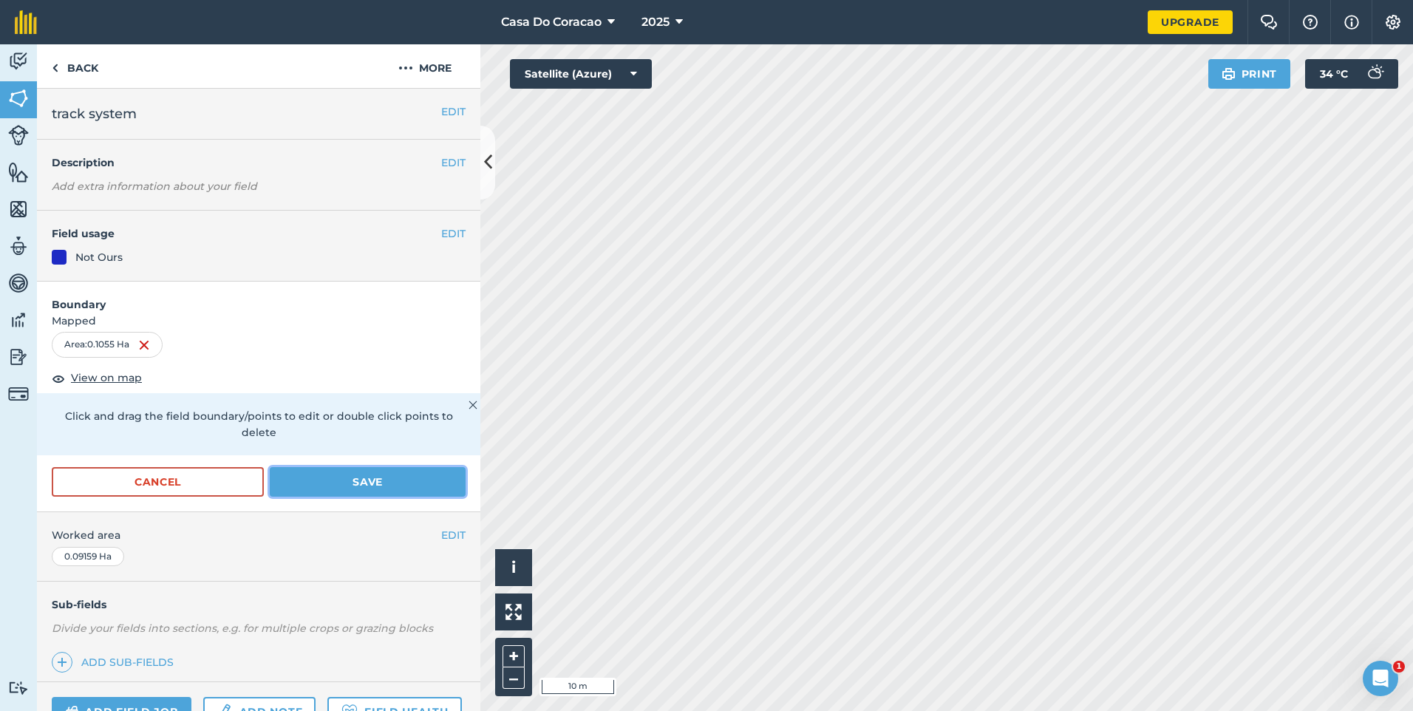
click at [324, 482] on button "Save" at bounding box center [368, 482] width 196 height 30
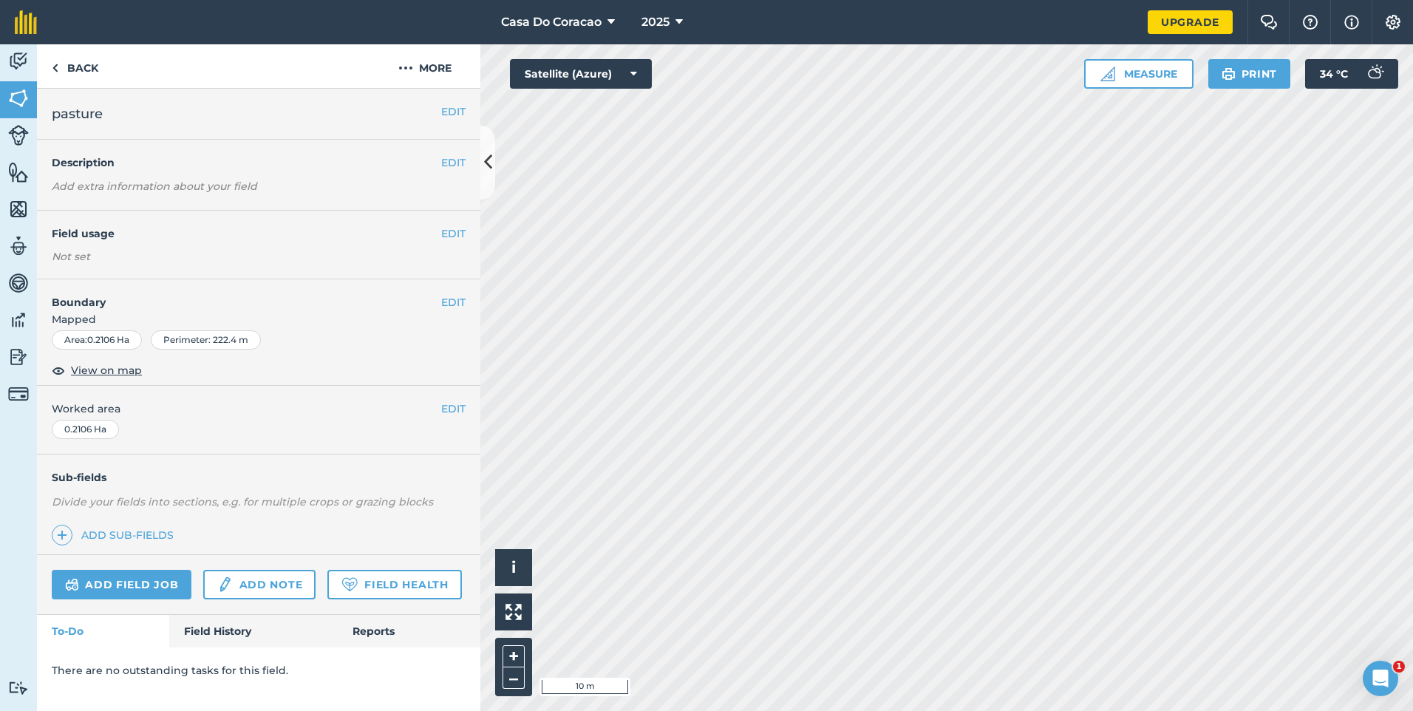
click at [438, 299] on h4 "Boundary" at bounding box center [239, 294] width 404 height 31
click at [445, 300] on button "EDIT" at bounding box center [453, 302] width 24 height 16
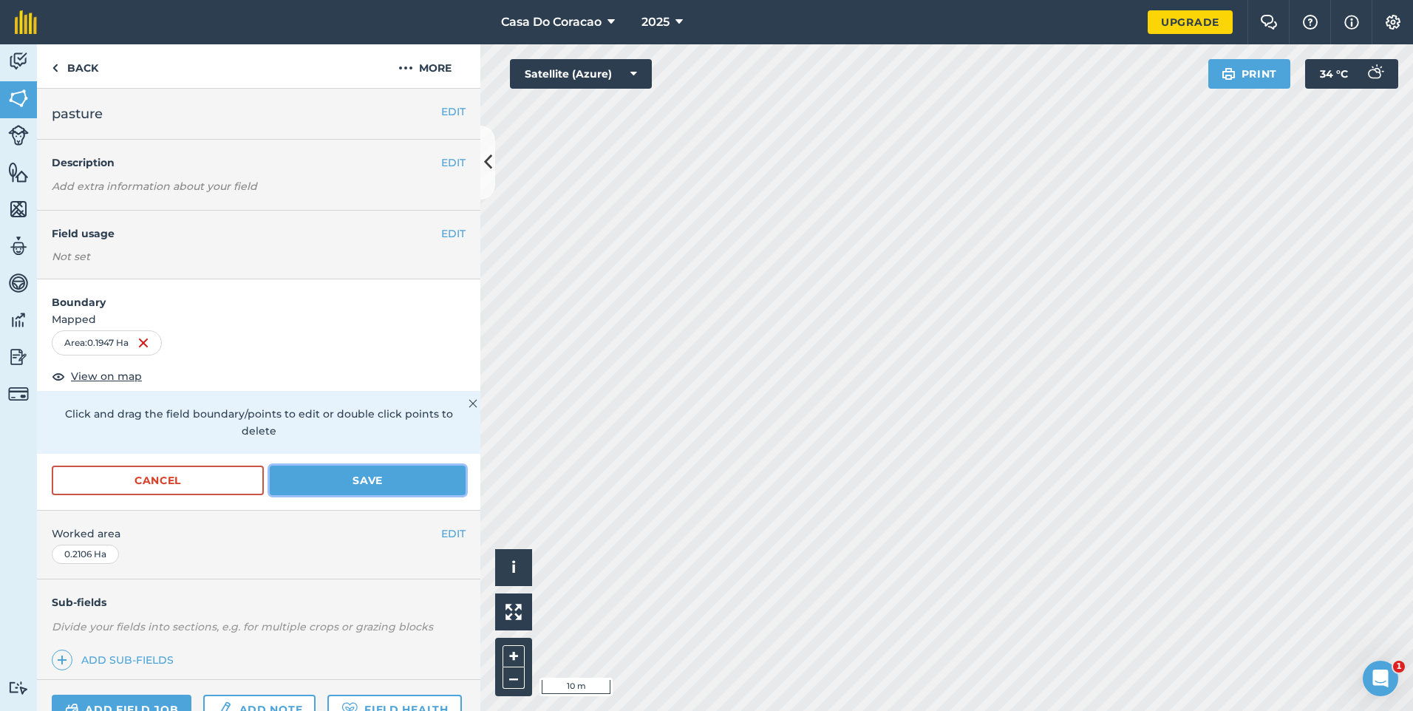
click at [347, 486] on button "Save" at bounding box center [368, 481] width 196 height 30
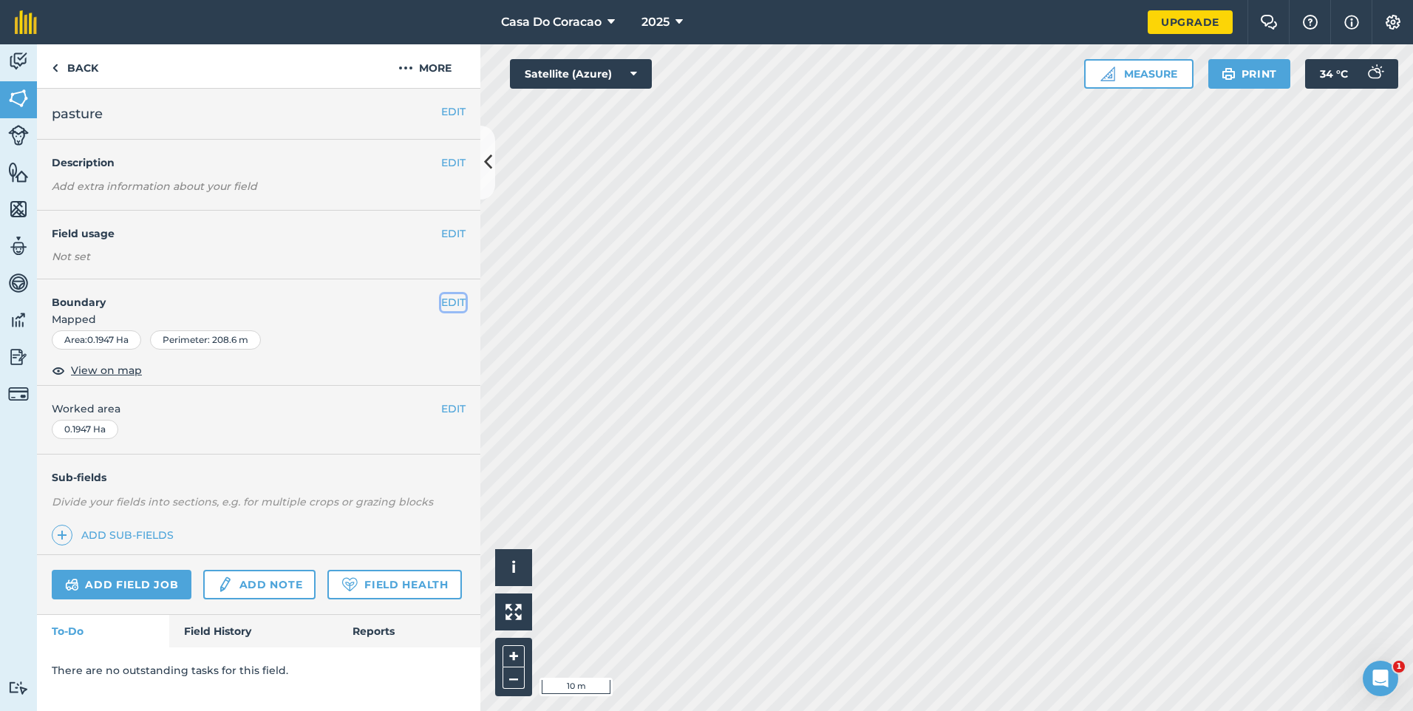
click at [449, 299] on button "EDIT" at bounding box center [453, 302] width 24 height 16
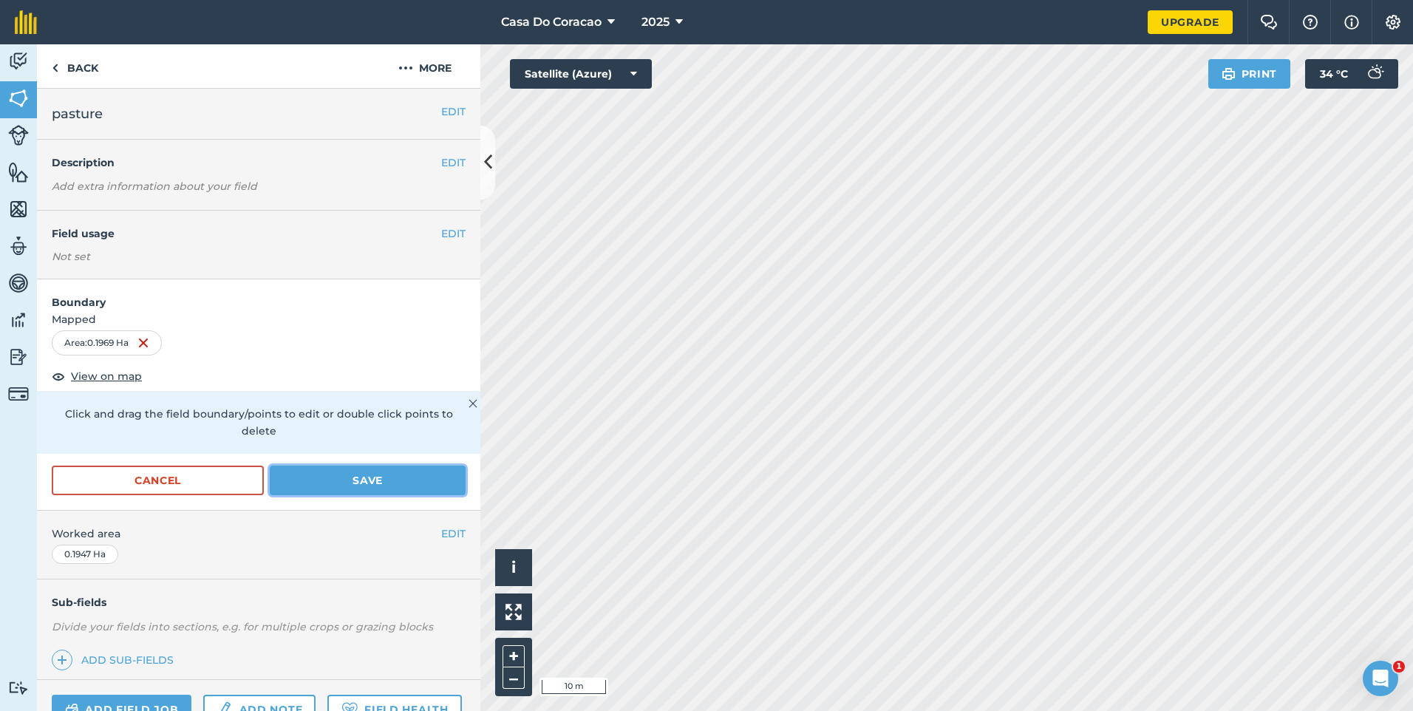
click at [367, 484] on button "Save" at bounding box center [368, 481] width 196 height 30
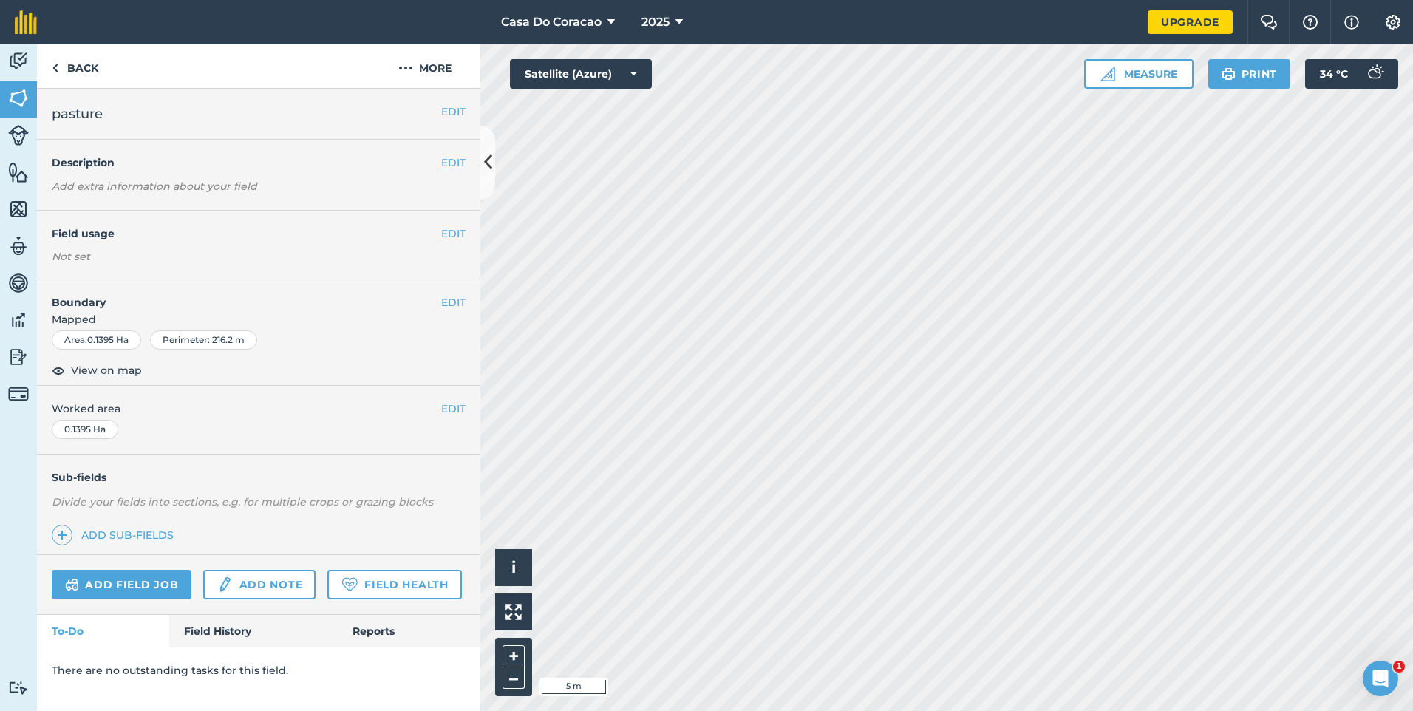
drag, startPoint x: 443, startPoint y: 311, endPoint x: 452, endPoint y: 308, distance: 9.3
click at [443, 311] on span "Mapped" at bounding box center [258, 319] width 443 height 16
click at [452, 307] on button "EDIT" at bounding box center [453, 302] width 24 height 16
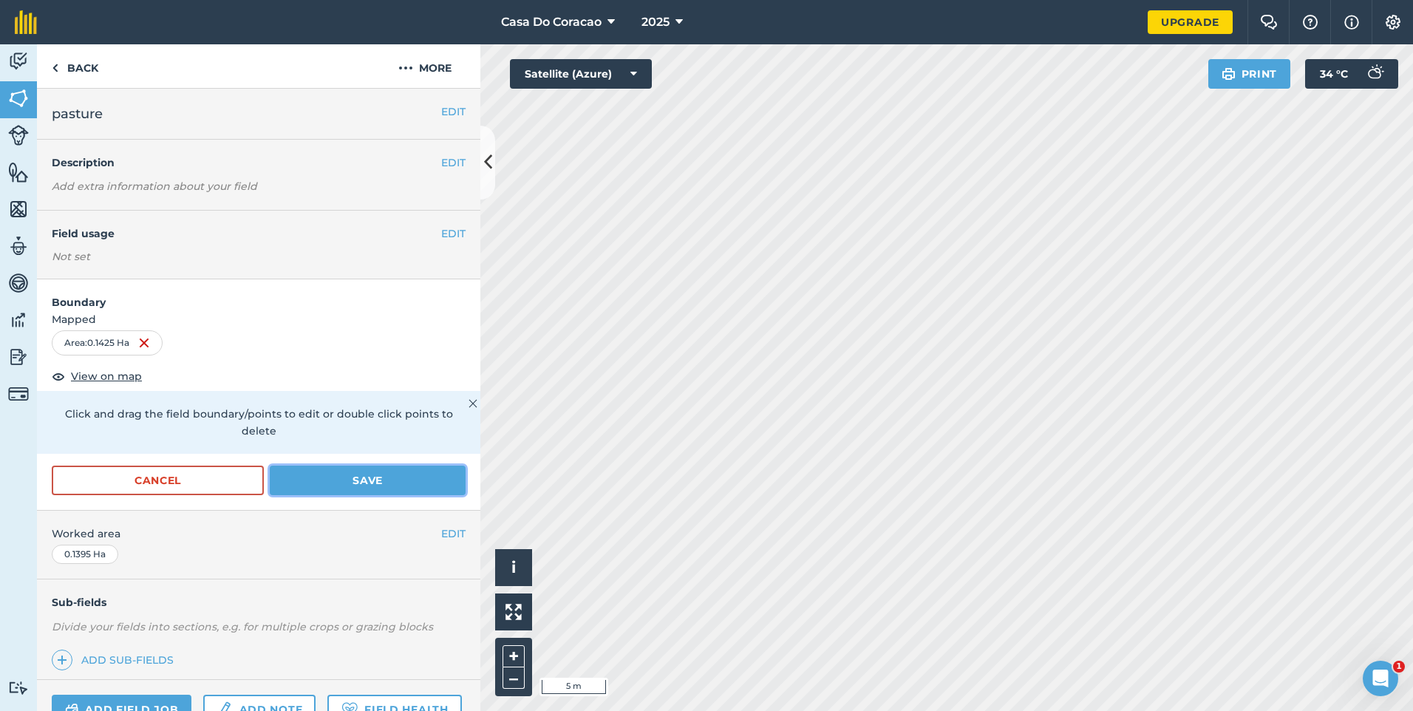
click at [308, 486] on button "Save" at bounding box center [368, 481] width 196 height 30
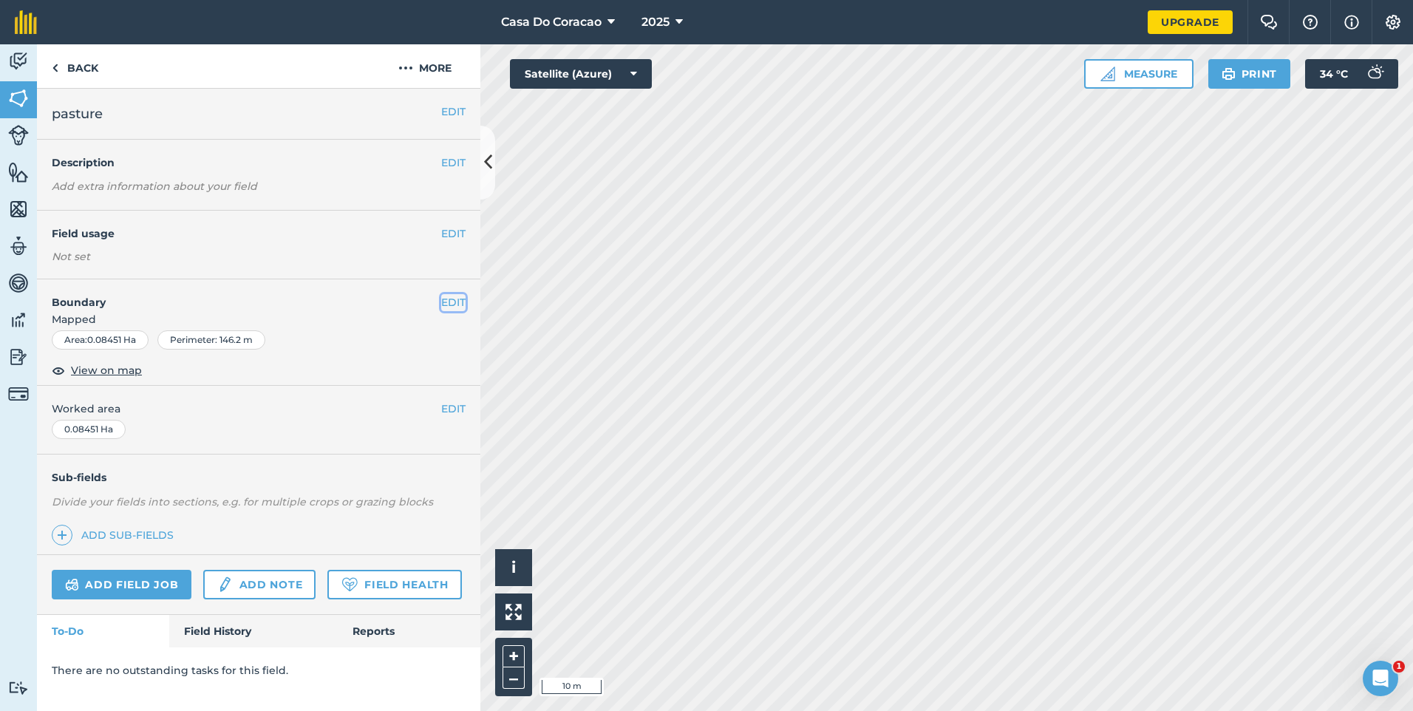
click at [452, 304] on button "EDIT" at bounding box center [453, 302] width 24 height 16
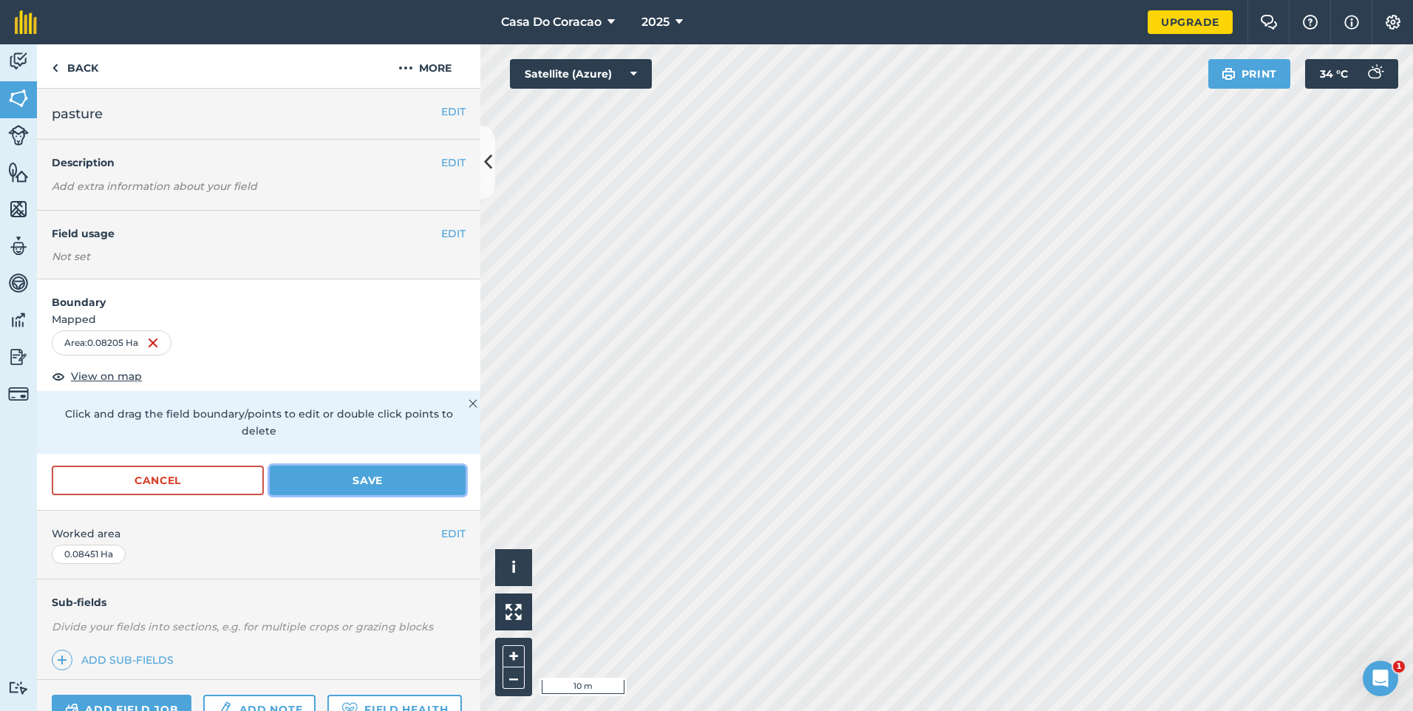
click at [379, 484] on button "Save" at bounding box center [368, 481] width 196 height 30
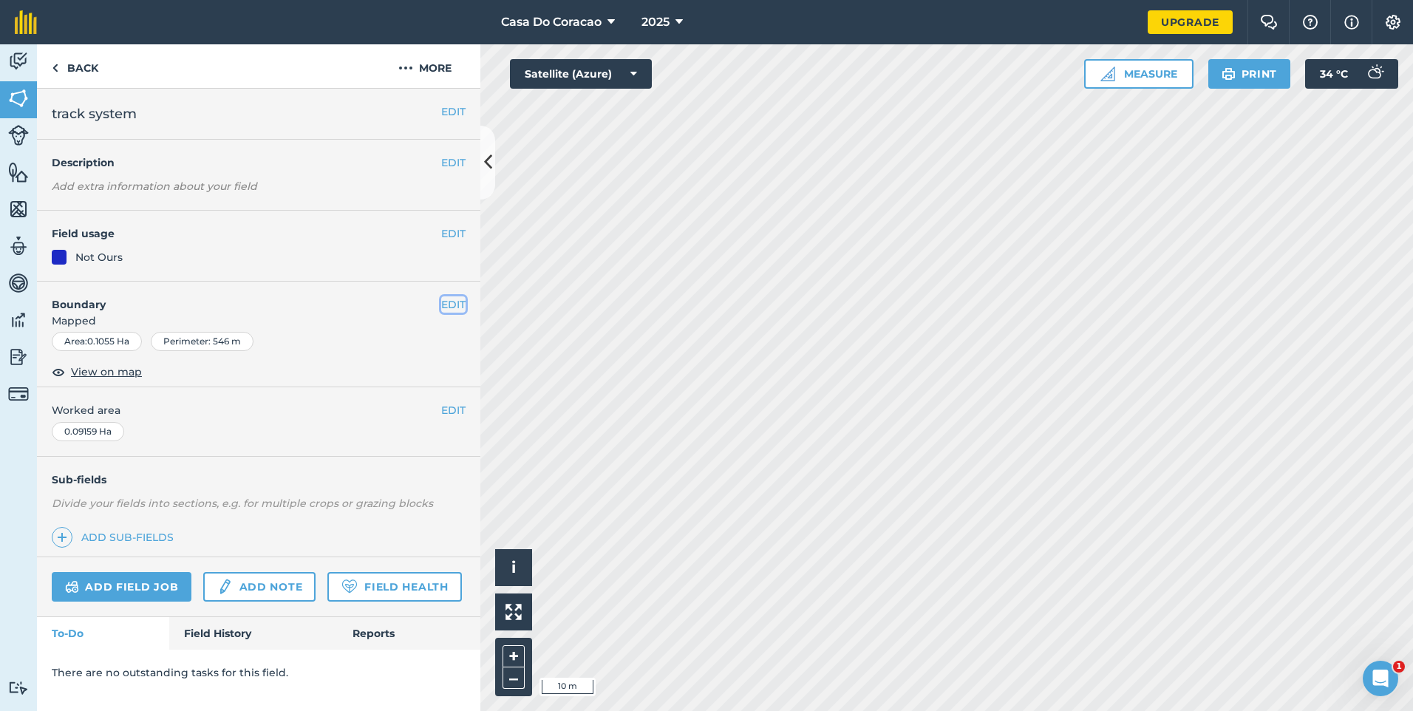
click at [459, 299] on button "EDIT" at bounding box center [453, 304] width 24 height 16
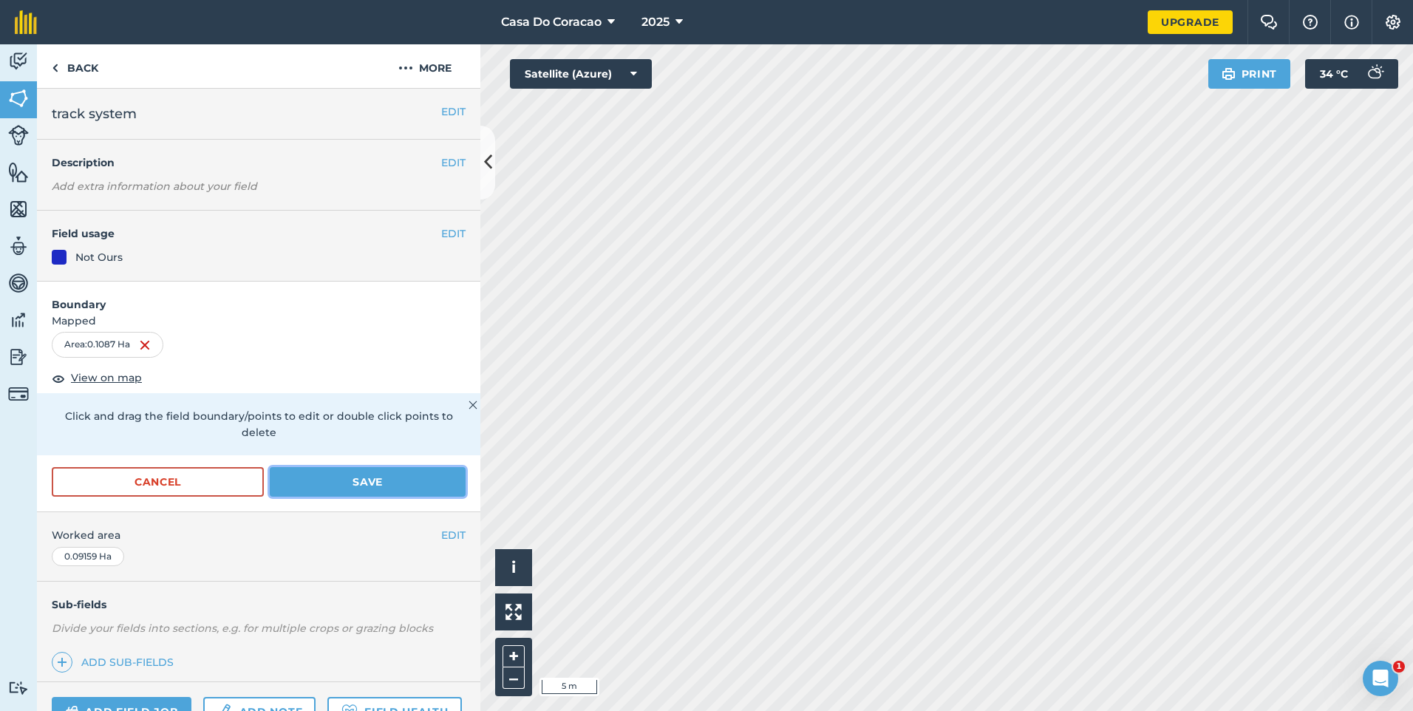
click at [403, 476] on button "Save" at bounding box center [368, 482] width 196 height 30
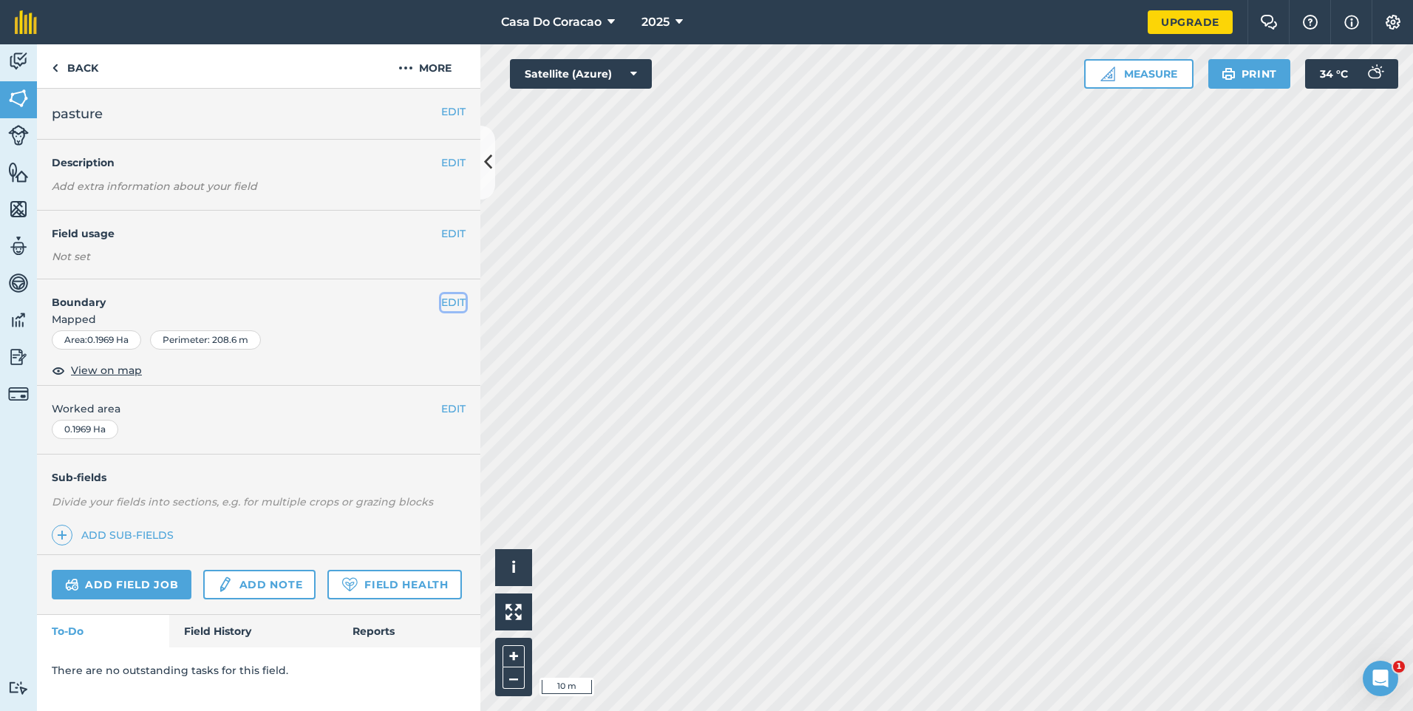
click at [452, 300] on button "EDIT" at bounding box center [453, 302] width 24 height 16
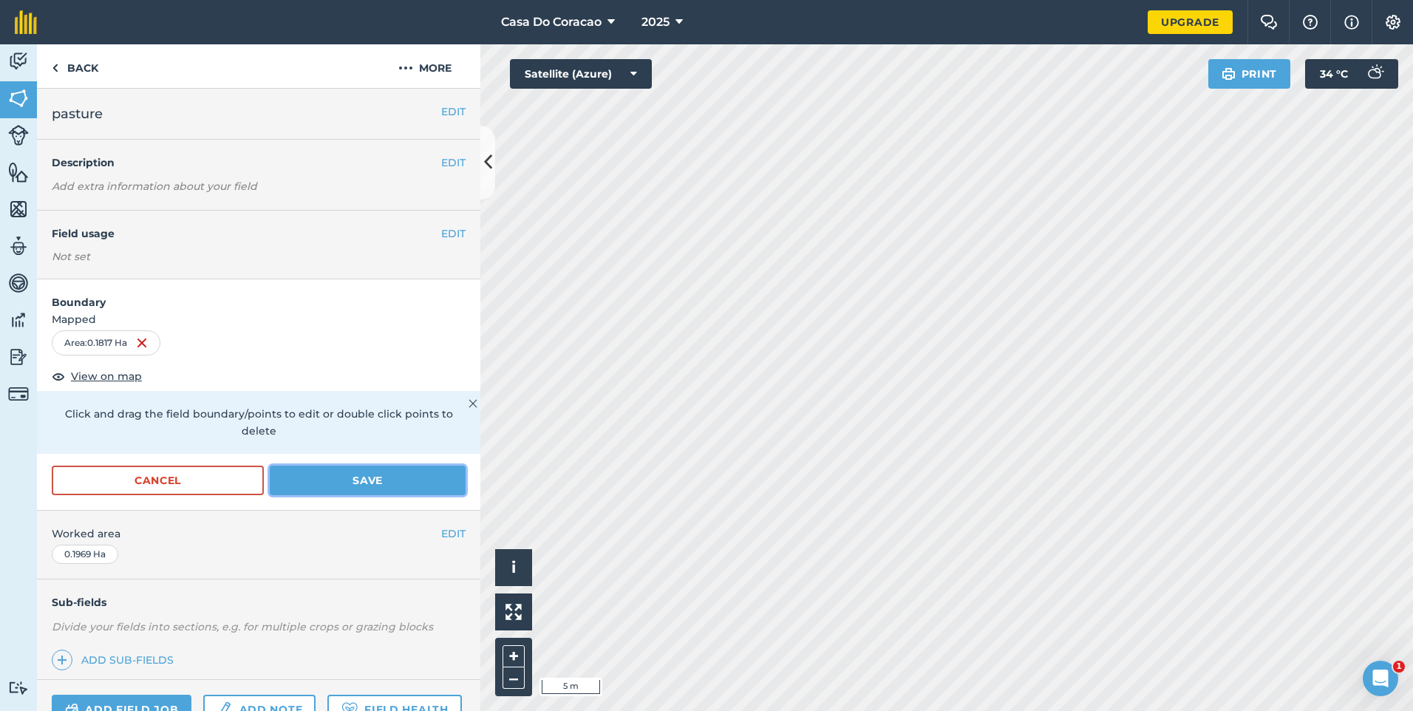
click at [387, 476] on button "Save" at bounding box center [368, 481] width 196 height 30
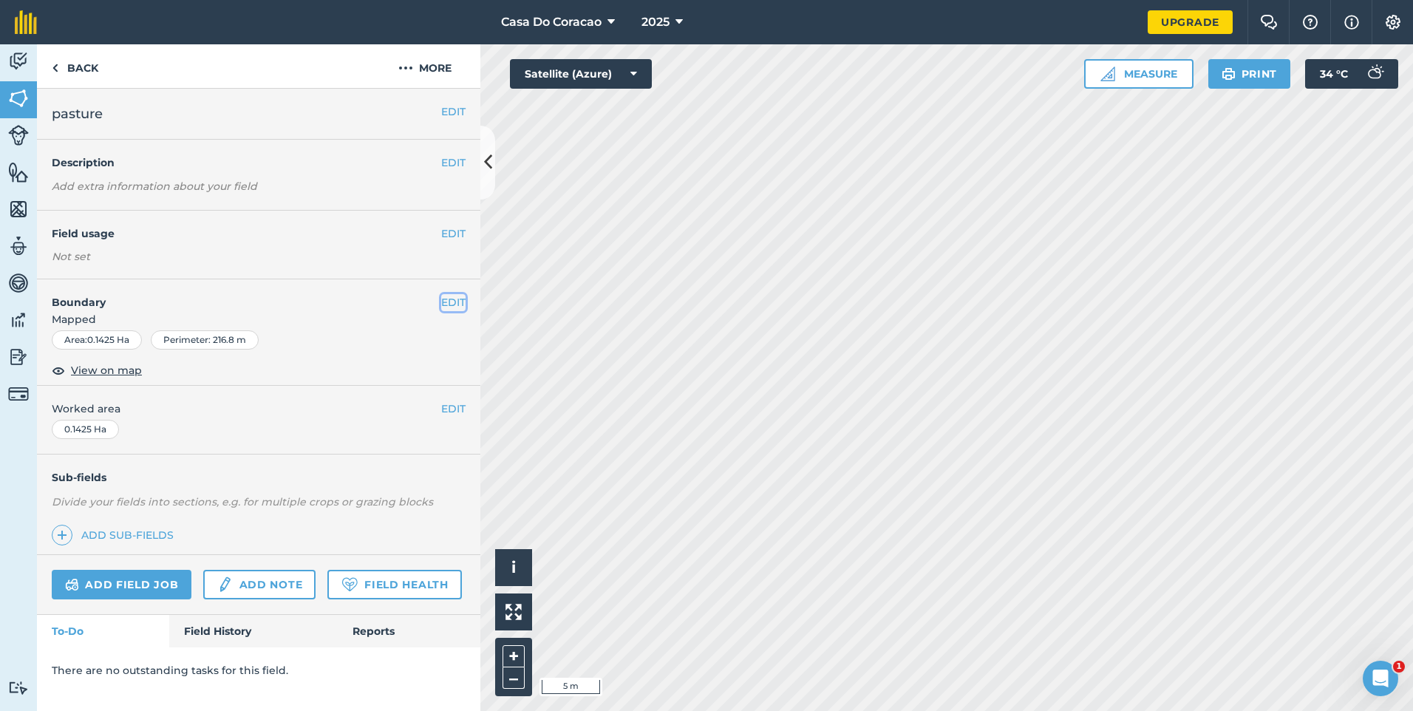
click at [459, 306] on button "EDIT" at bounding box center [453, 302] width 24 height 16
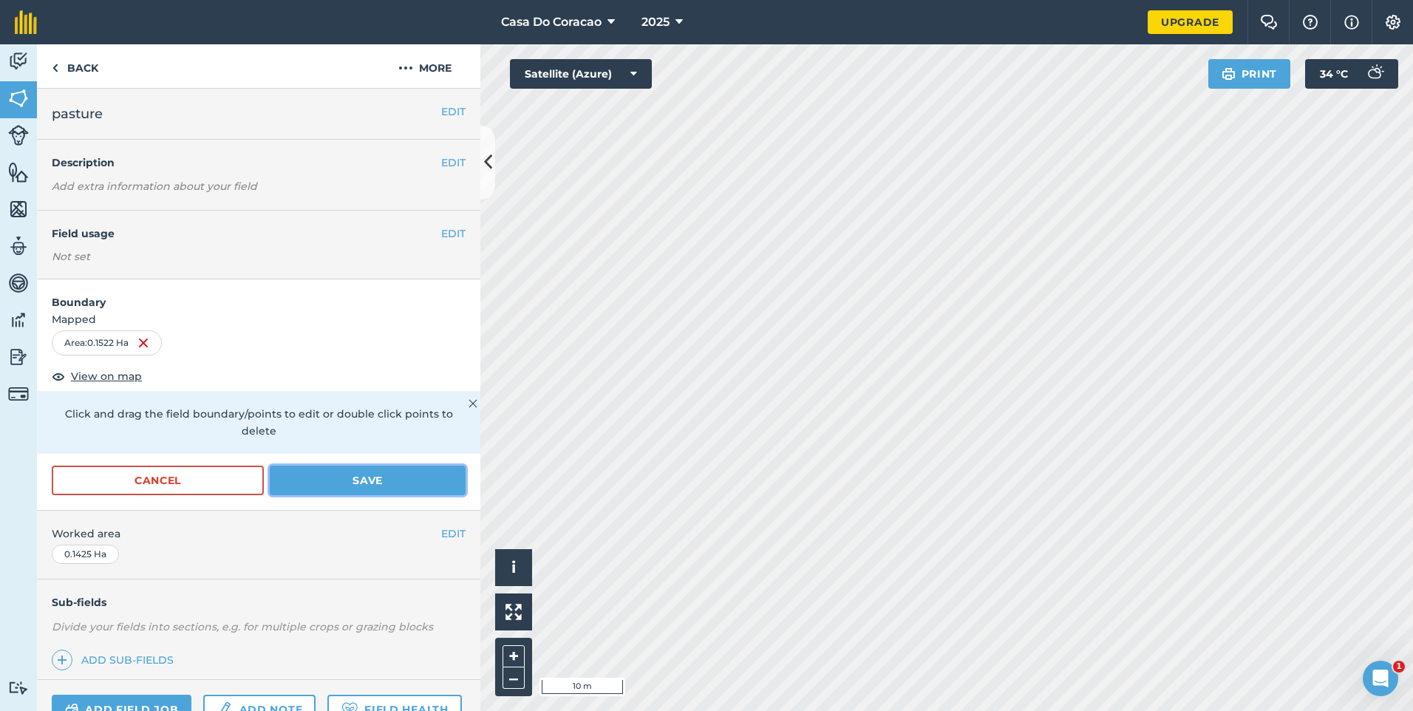
click at [371, 481] on button "Save" at bounding box center [368, 481] width 196 height 30
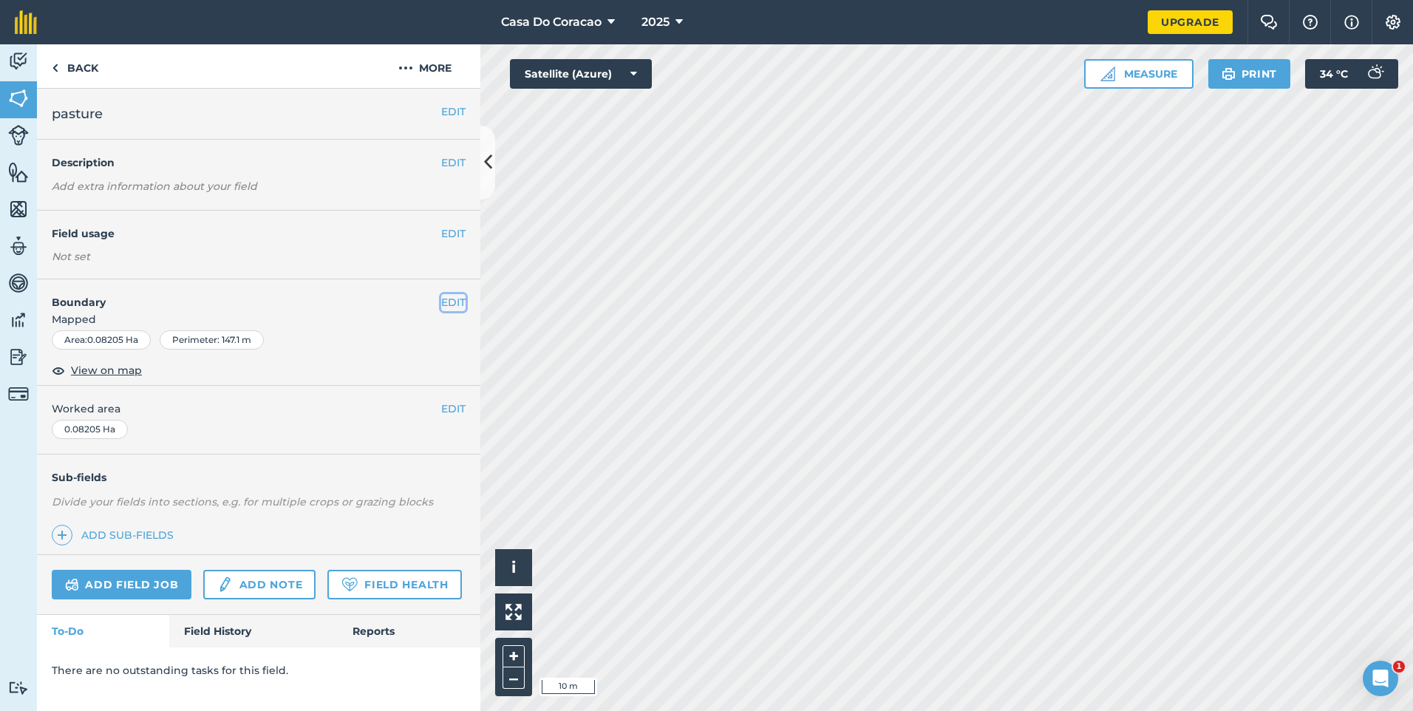
click at [455, 296] on button "EDIT" at bounding box center [453, 302] width 24 height 16
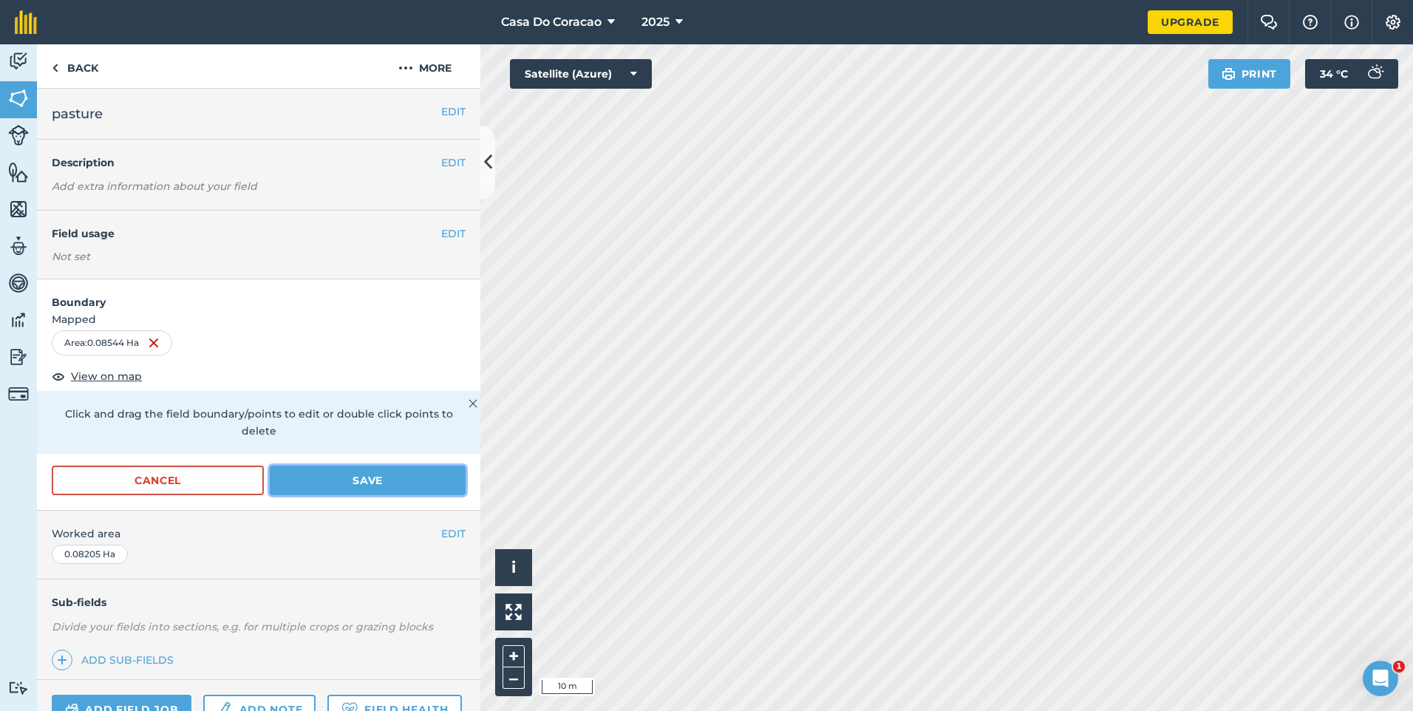
click at [370, 486] on button "Save" at bounding box center [368, 481] width 196 height 30
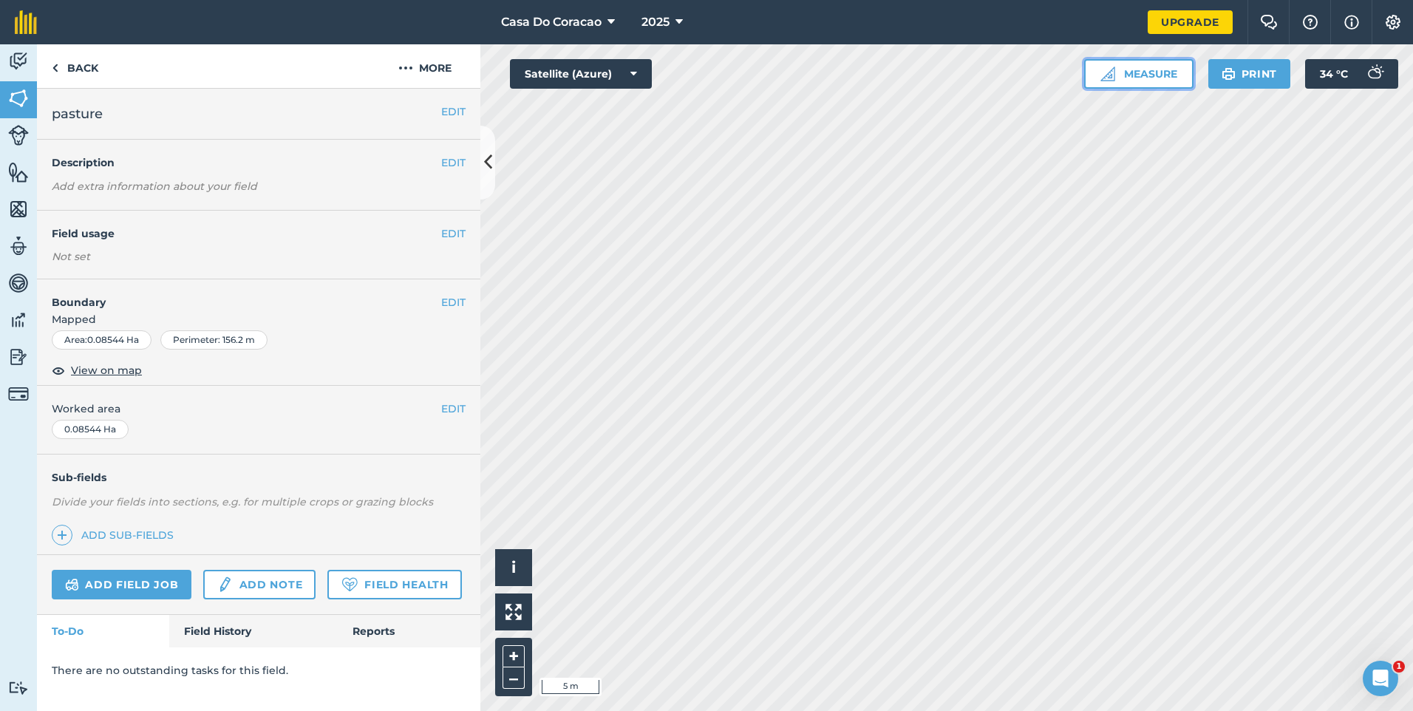
click at [1123, 86] on button "Measure" at bounding box center [1138, 74] width 109 height 30
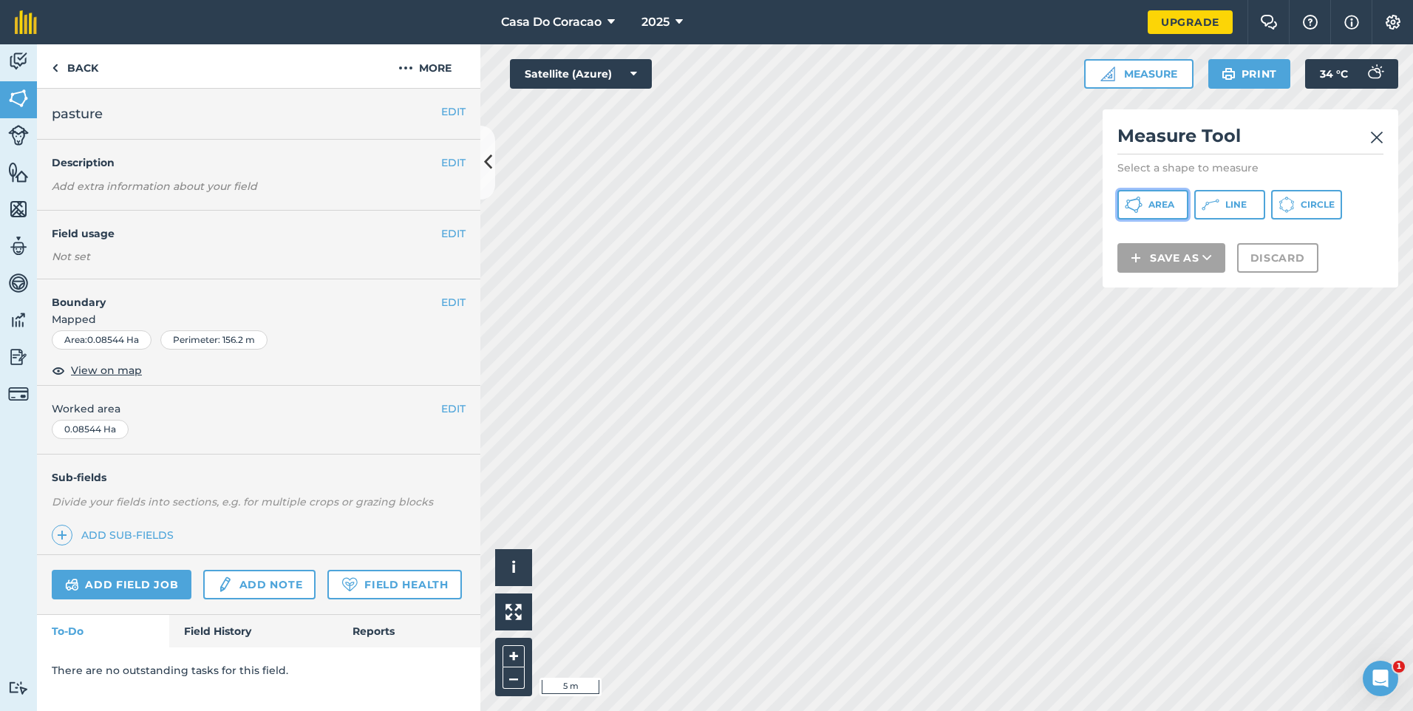
click at [1159, 201] on span "Area" at bounding box center [1161, 205] width 26 height 12
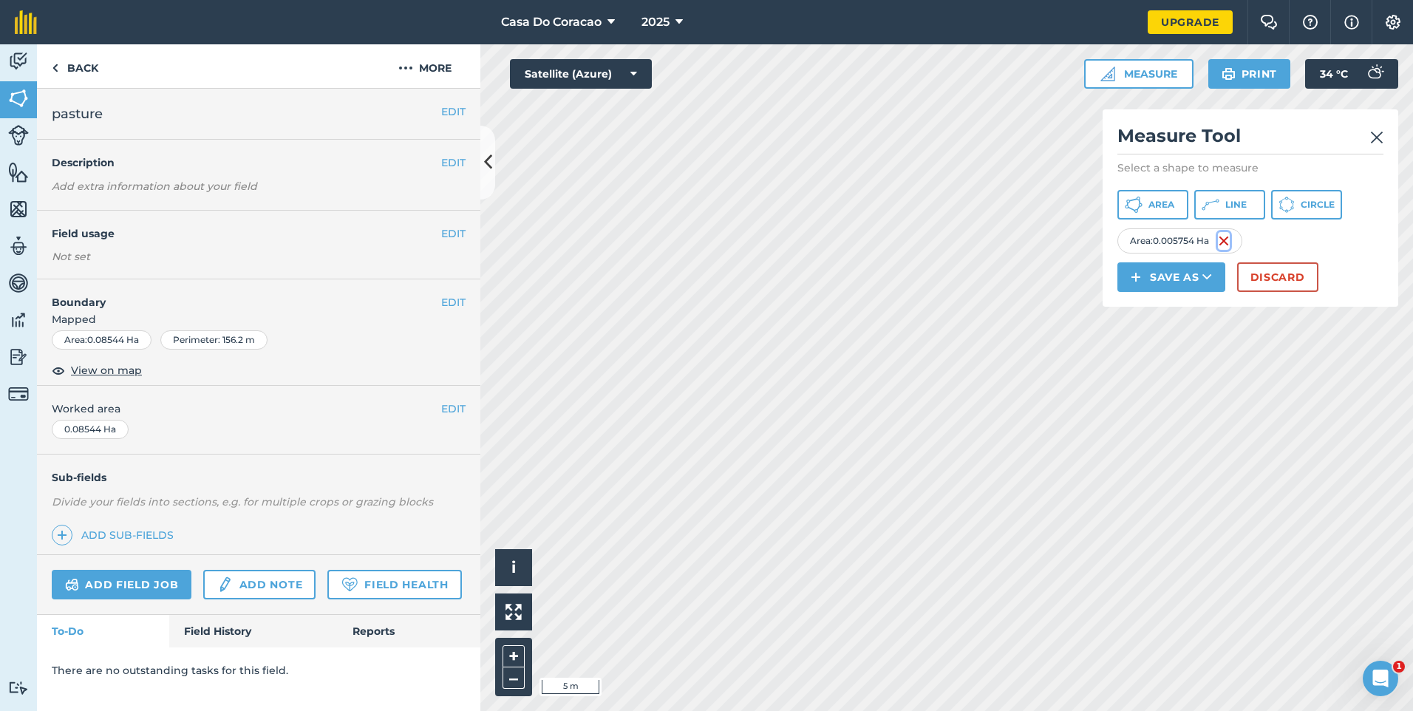
click at [1227, 250] on img at bounding box center [1224, 241] width 12 height 18
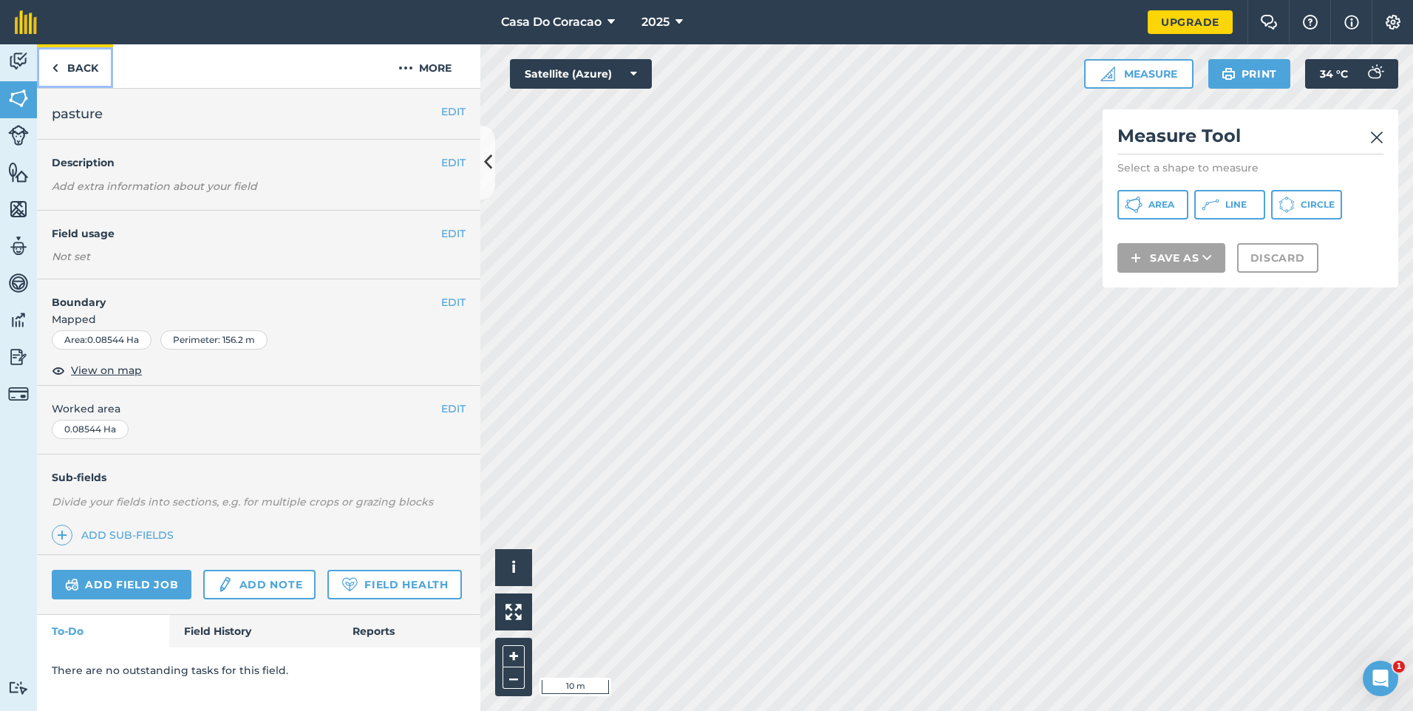
click at [81, 62] on link "Back" at bounding box center [75, 66] width 76 height 44
click at [433, 77] on button "More" at bounding box center [425, 66] width 111 height 44
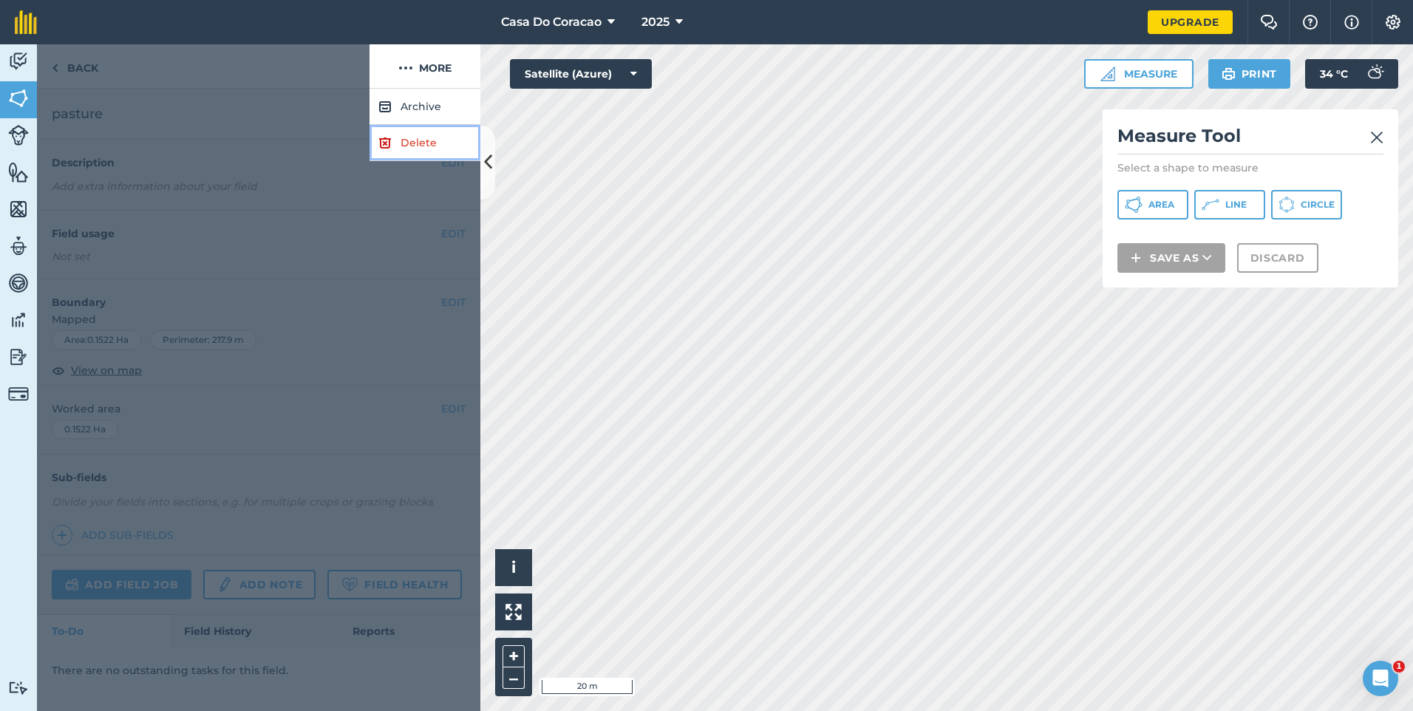
click at [457, 148] on link "Delete" at bounding box center [425, 143] width 111 height 36
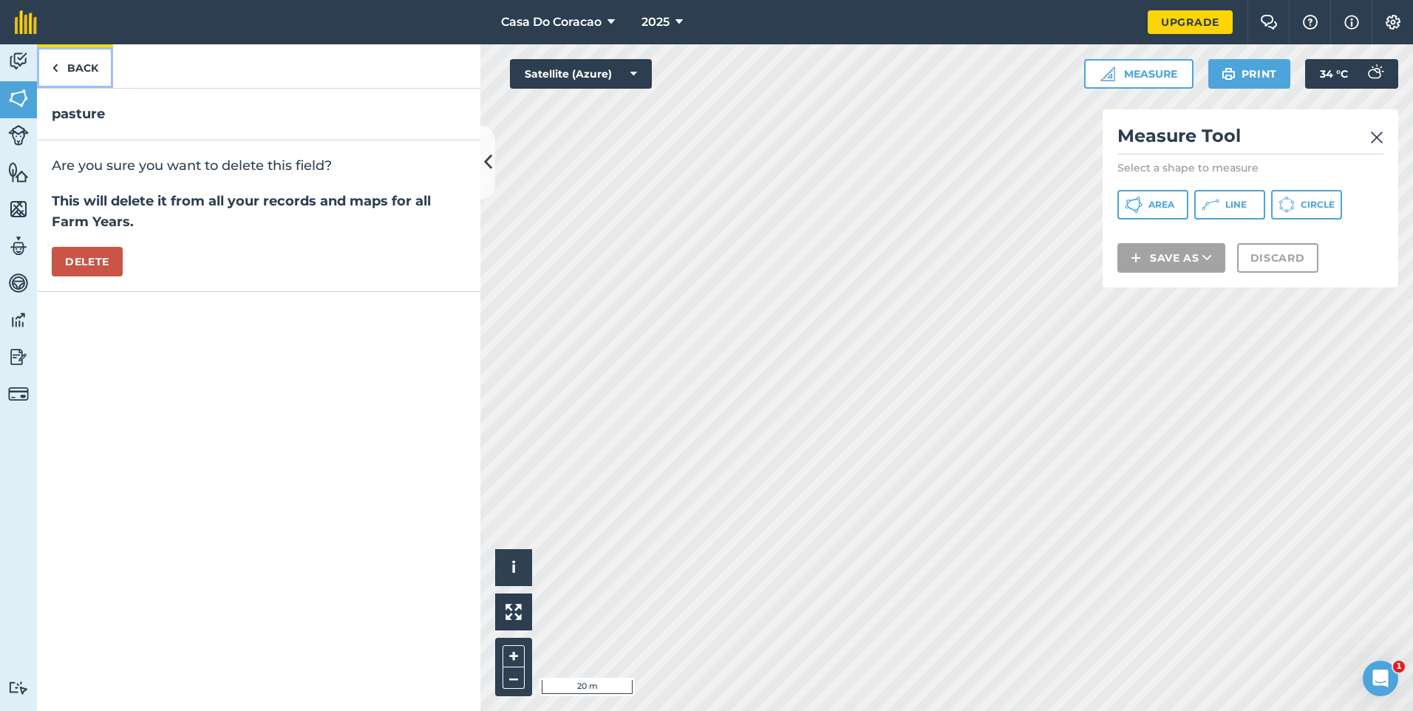
click at [86, 67] on link "Back" at bounding box center [75, 66] width 76 height 44
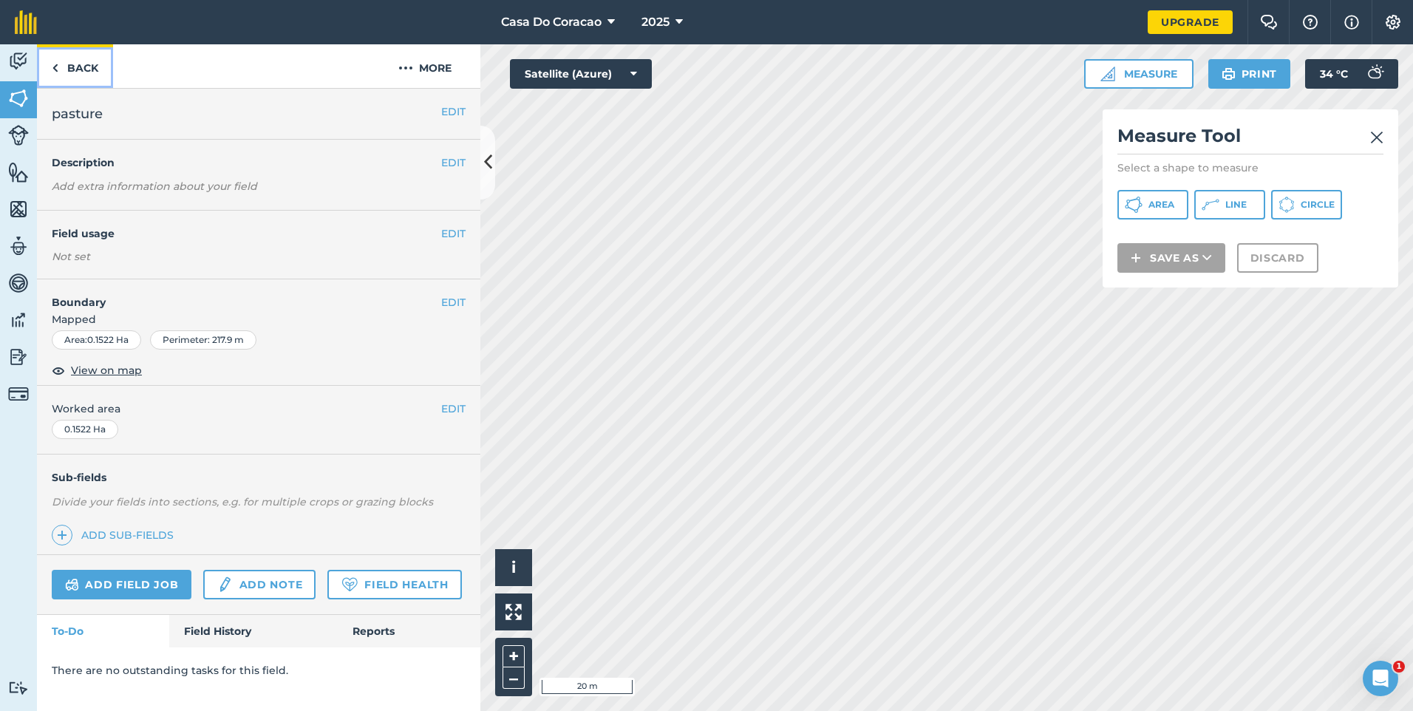
click at [86, 67] on link "Back" at bounding box center [75, 66] width 76 height 44
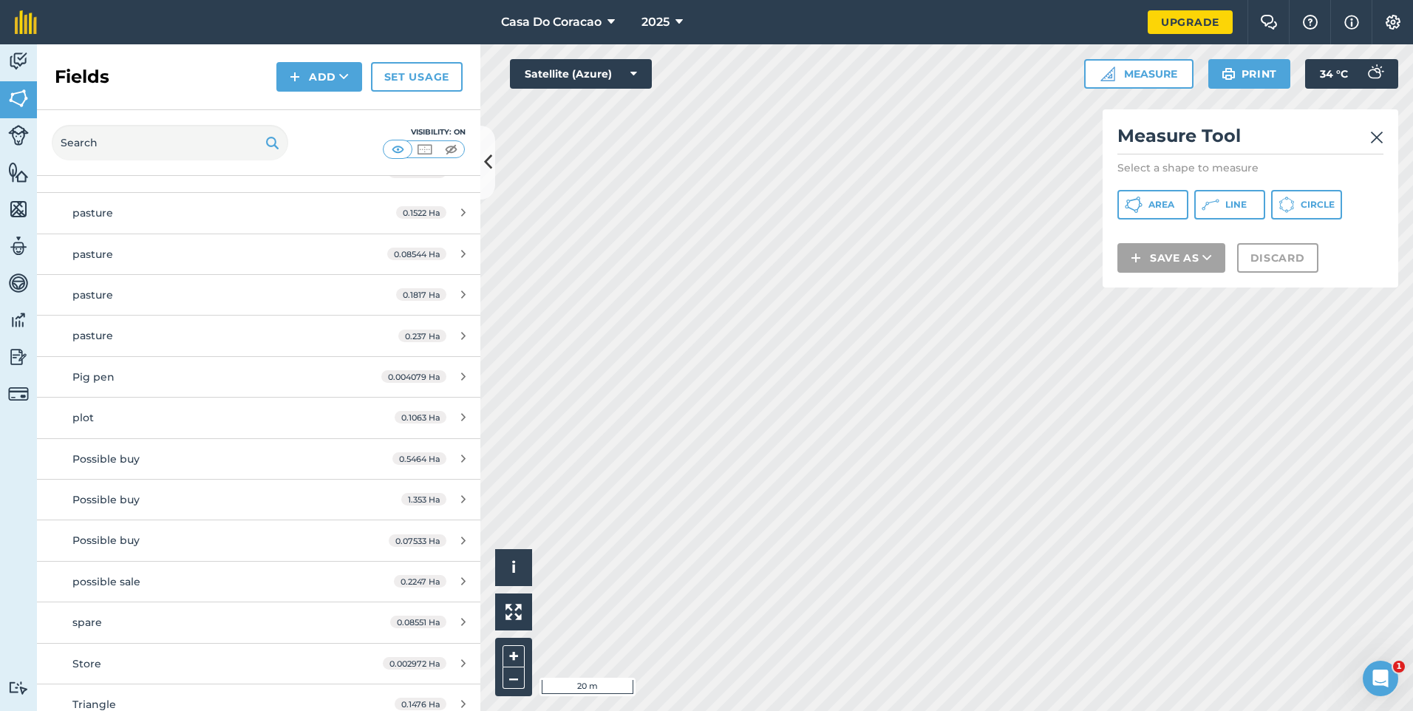
scroll to position [1552, 0]
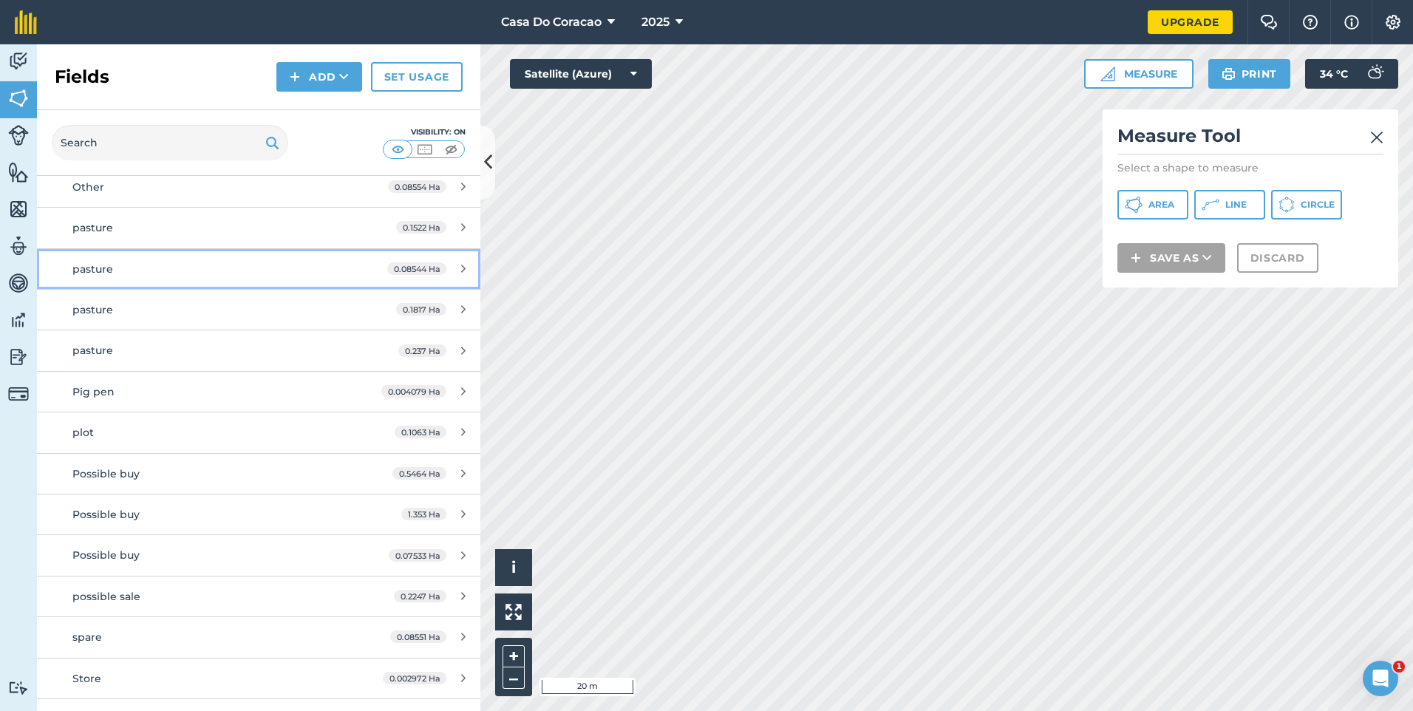
click at [157, 264] on div "pasture" at bounding box center [211, 269] width 278 height 16
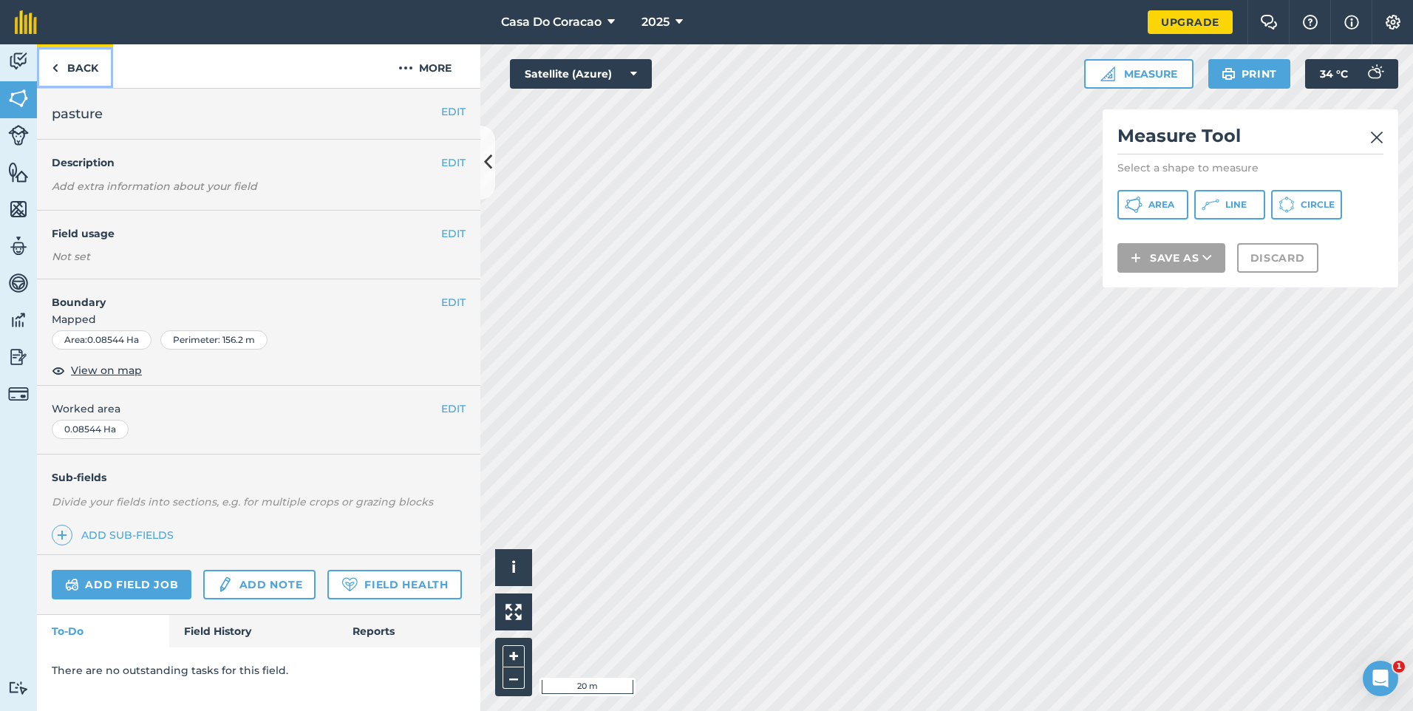
click at [76, 75] on link "Back" at bounding box center [75, 66] width 76 height 44
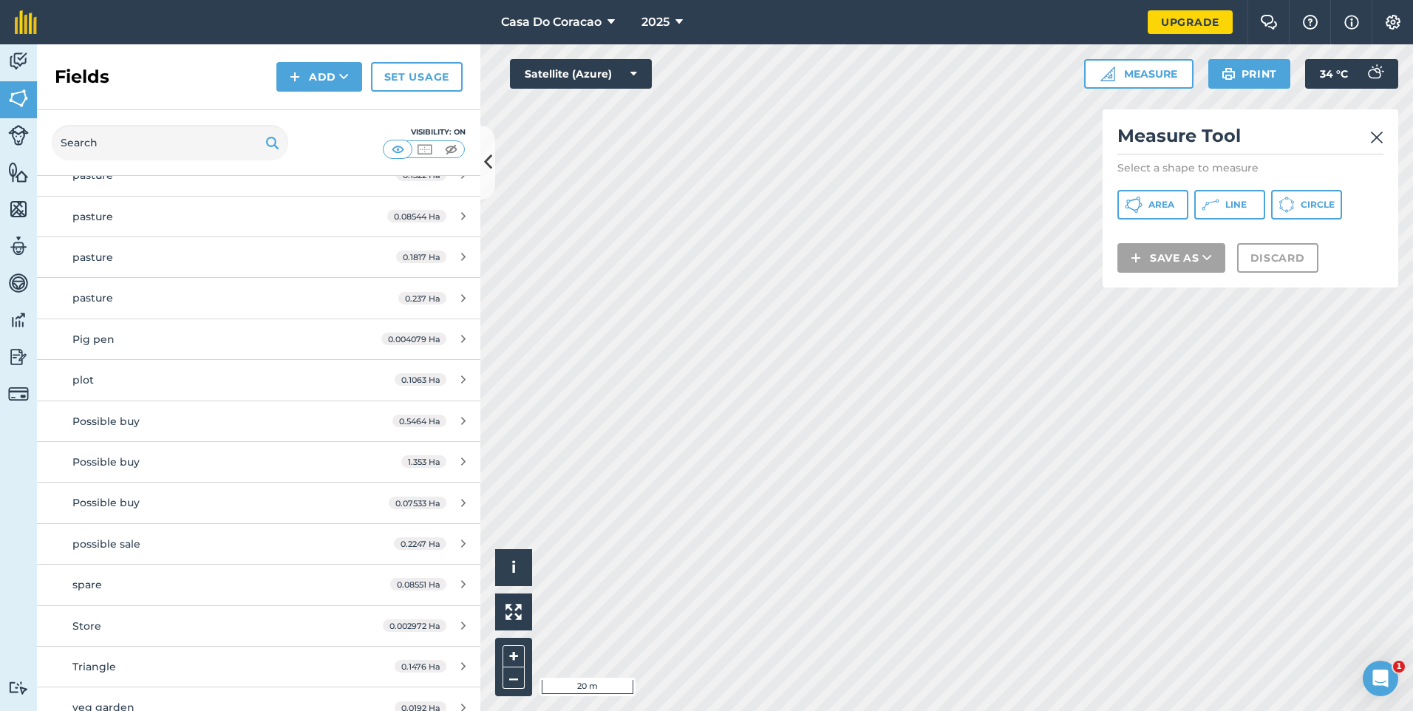
scroll to position [1531, 0]
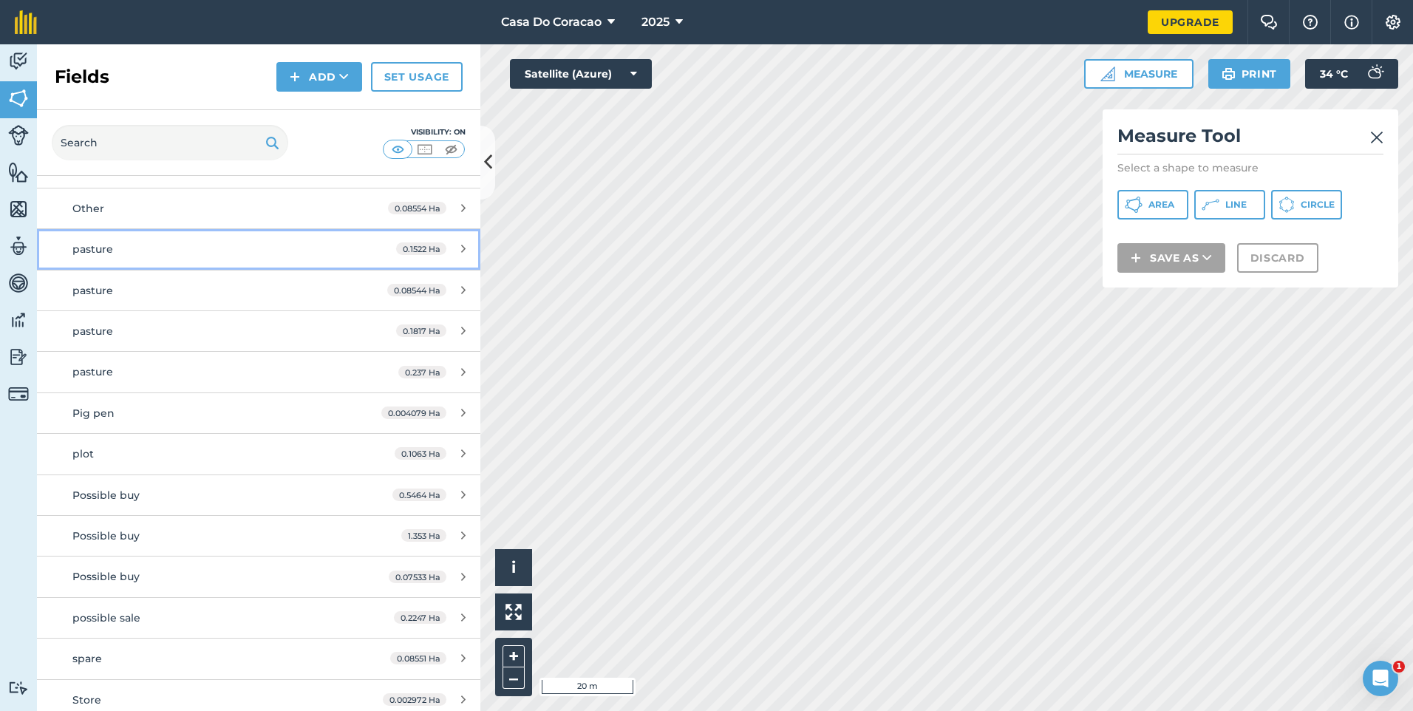
click at [145, 253] on div "pasture" at bounding box center [211, 249] width 278 height 16
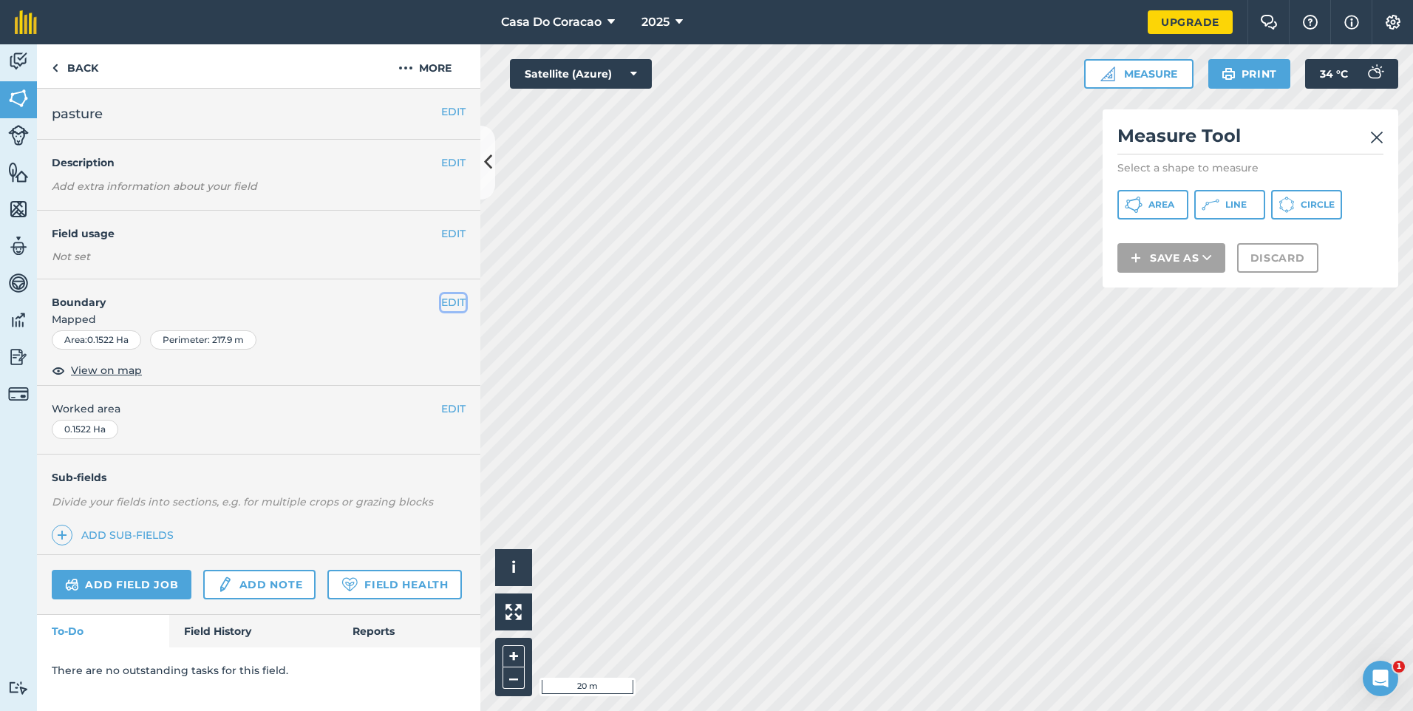
click at [452, 305] on button "EDIT" at bounding box center [453, 302] width 24 height 16
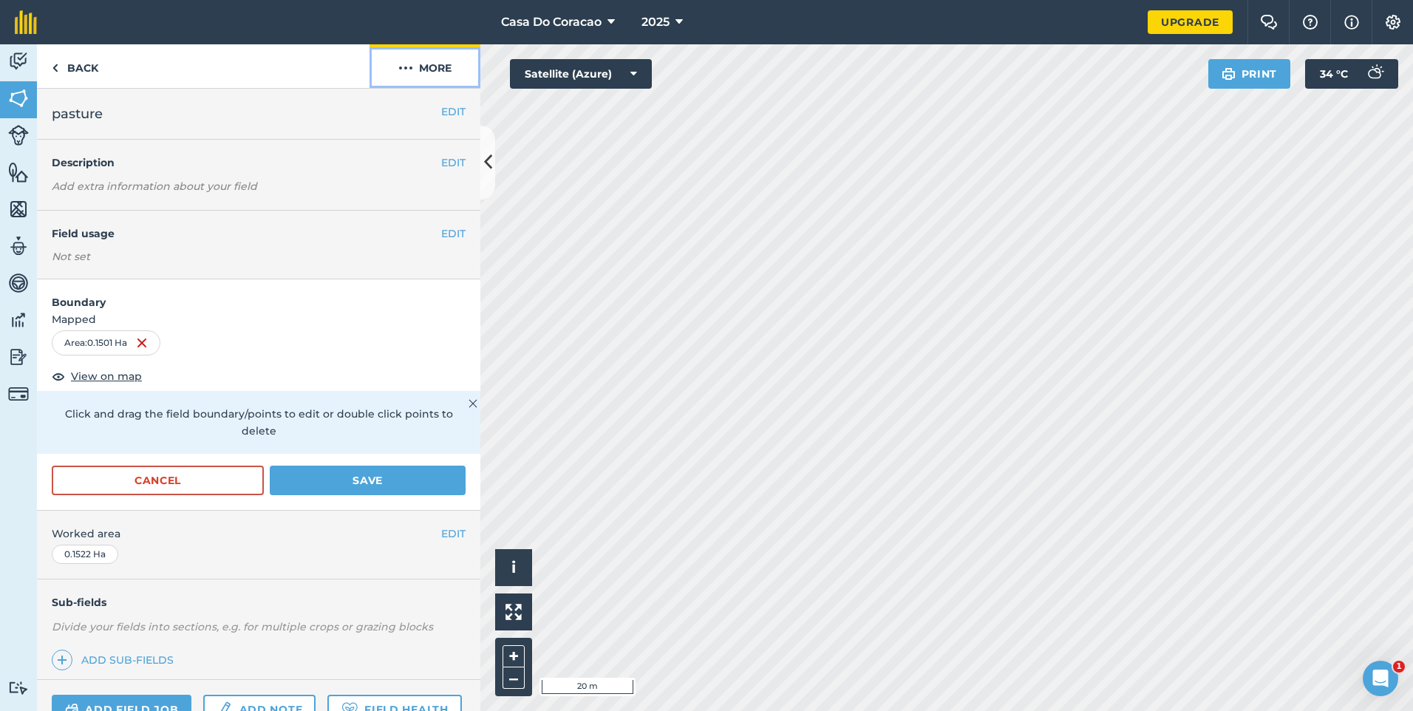
click at [407, 78] on button "More" at bounding box center [425, 66] width 111 height 44
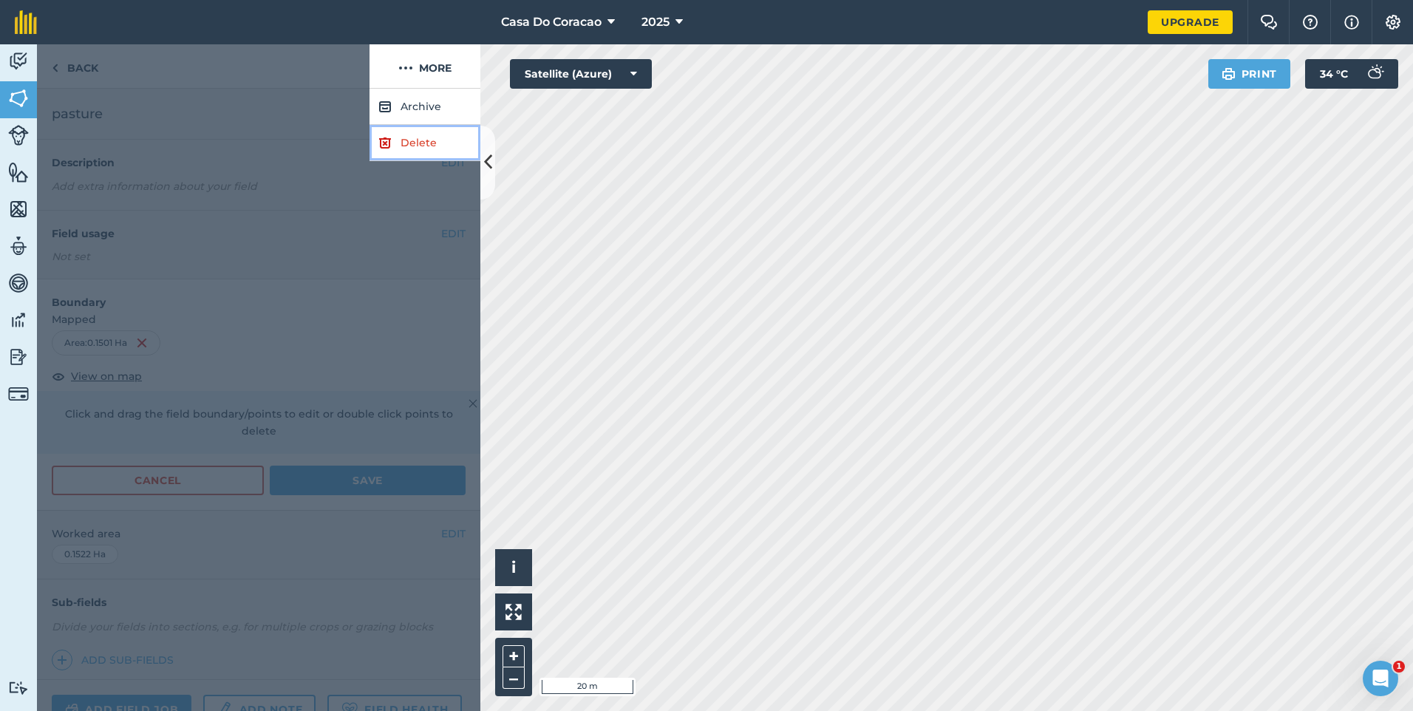
click at [426, 151] on link "Delete" at bounding box center [425, 143] width 111 height 36
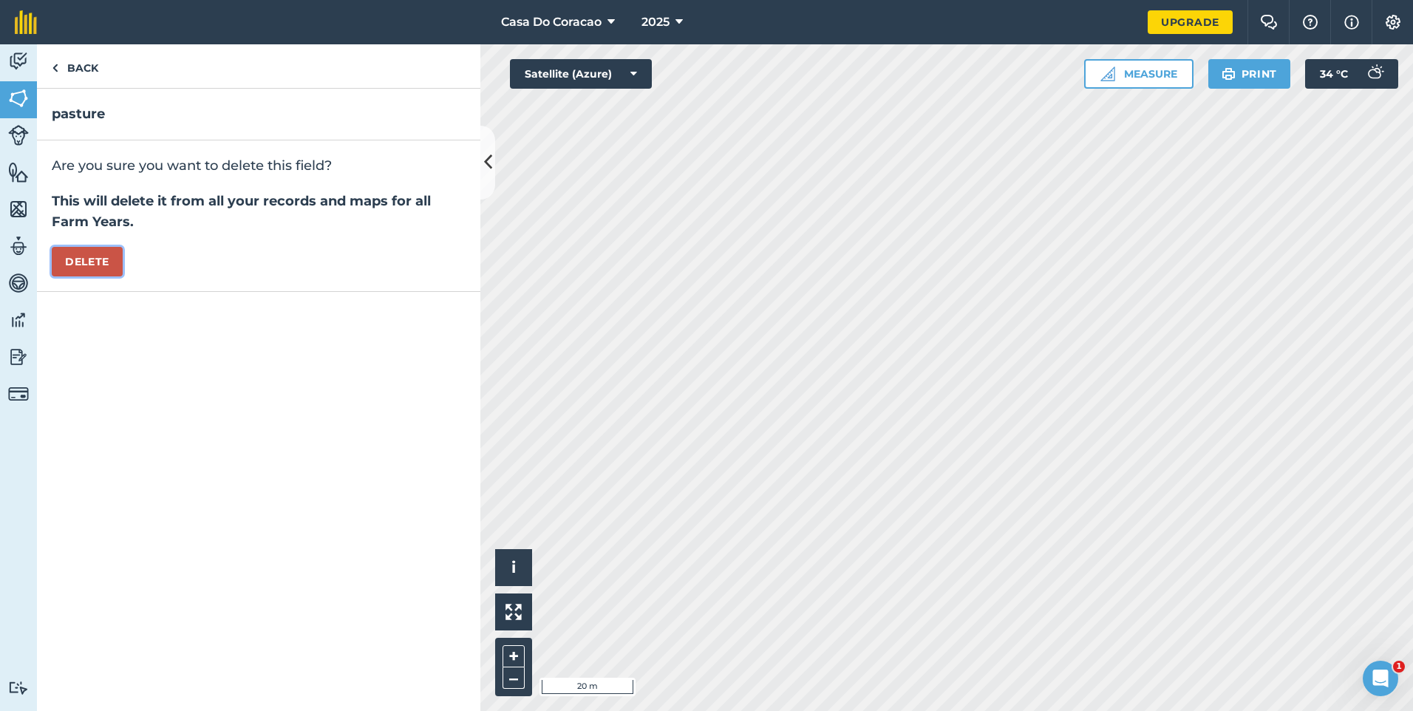
click at [106, 256] on button "Delete" at bounding box center [87, 262] width 71 height 30
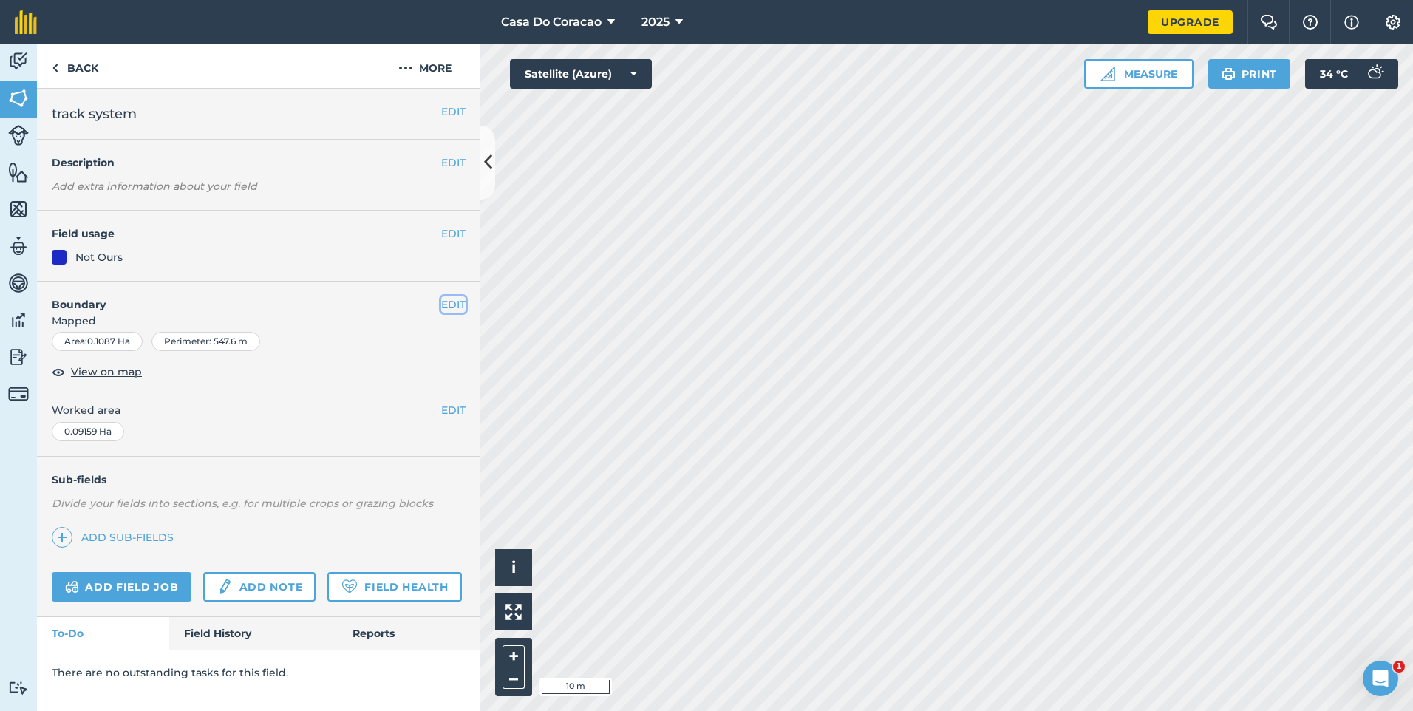
click at [457, 299] on button "EDIT" at bounding box center [453, 304] width 24 height 16
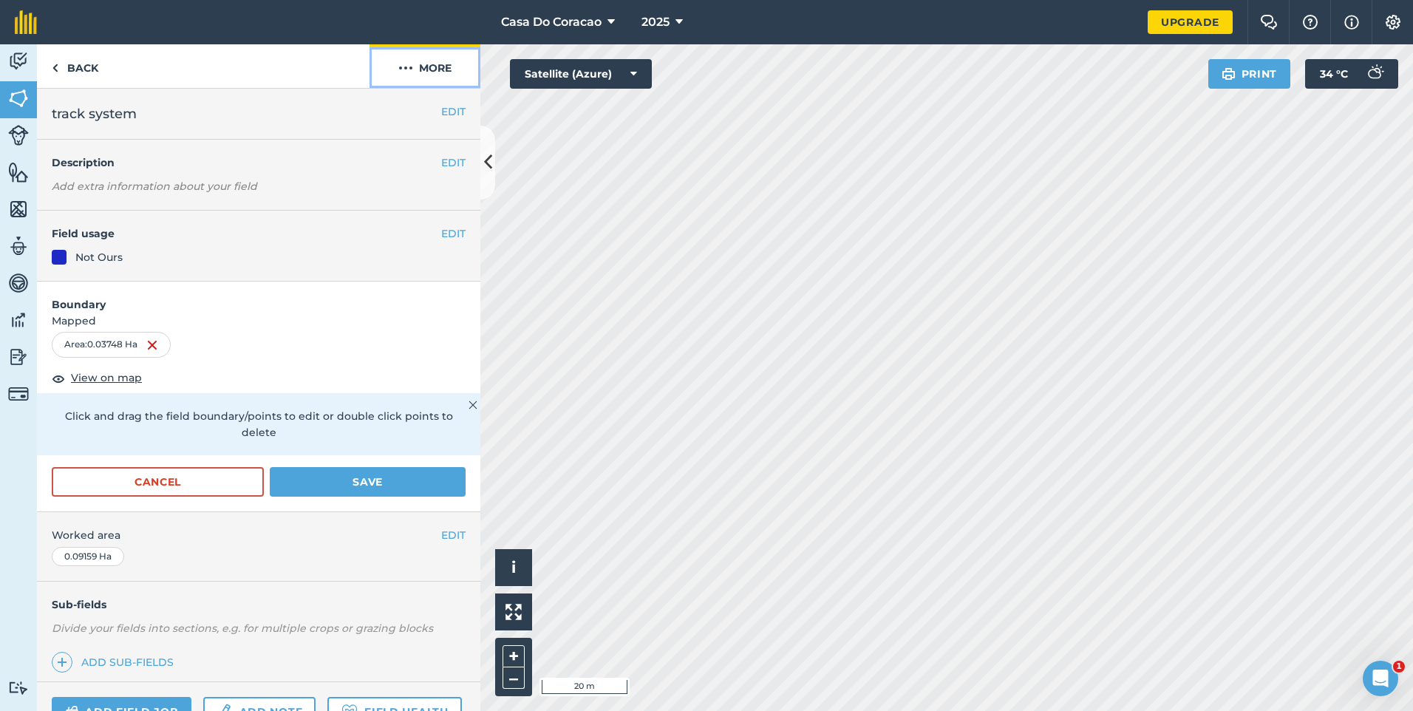
click at [411, 67] on button "More" at bounding box center [425, 66] width 111 height 44
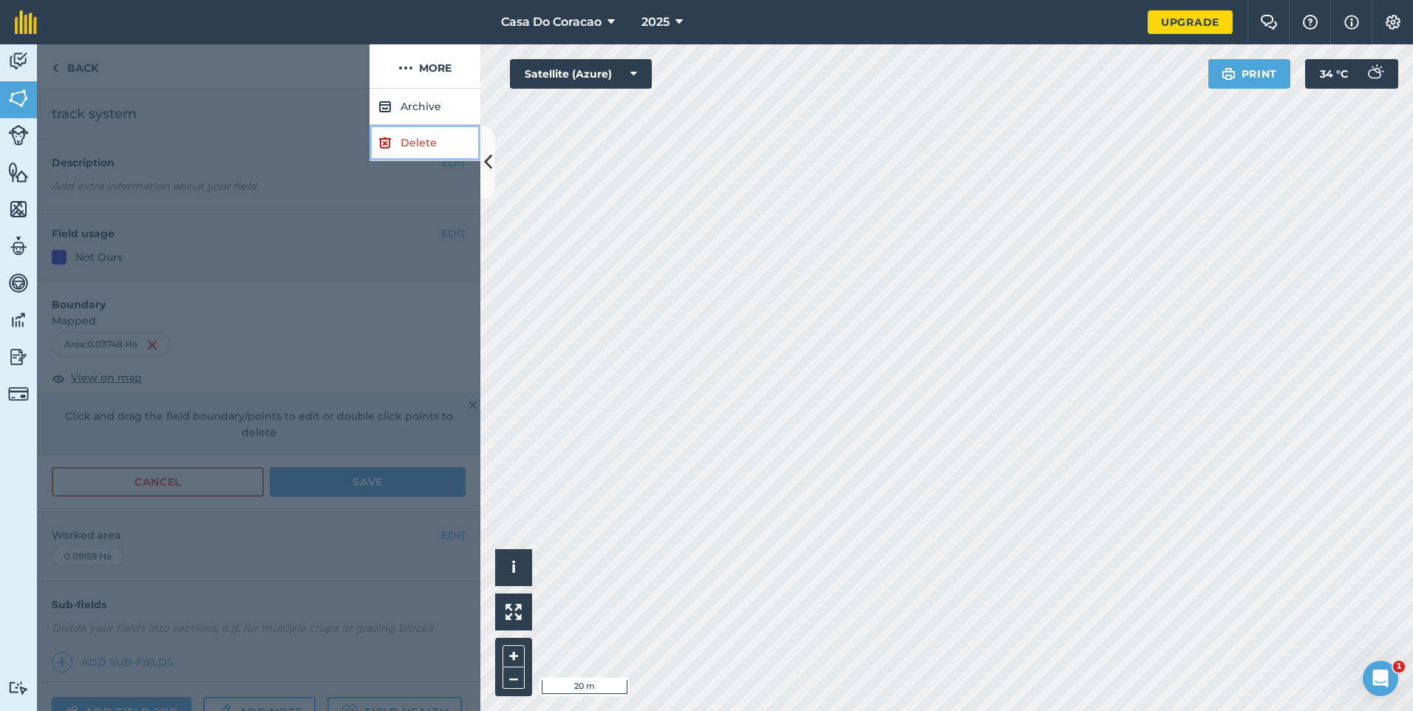
click at [409, 140] on link "Delete" at bounding box center [425, 143] width 111 height 36
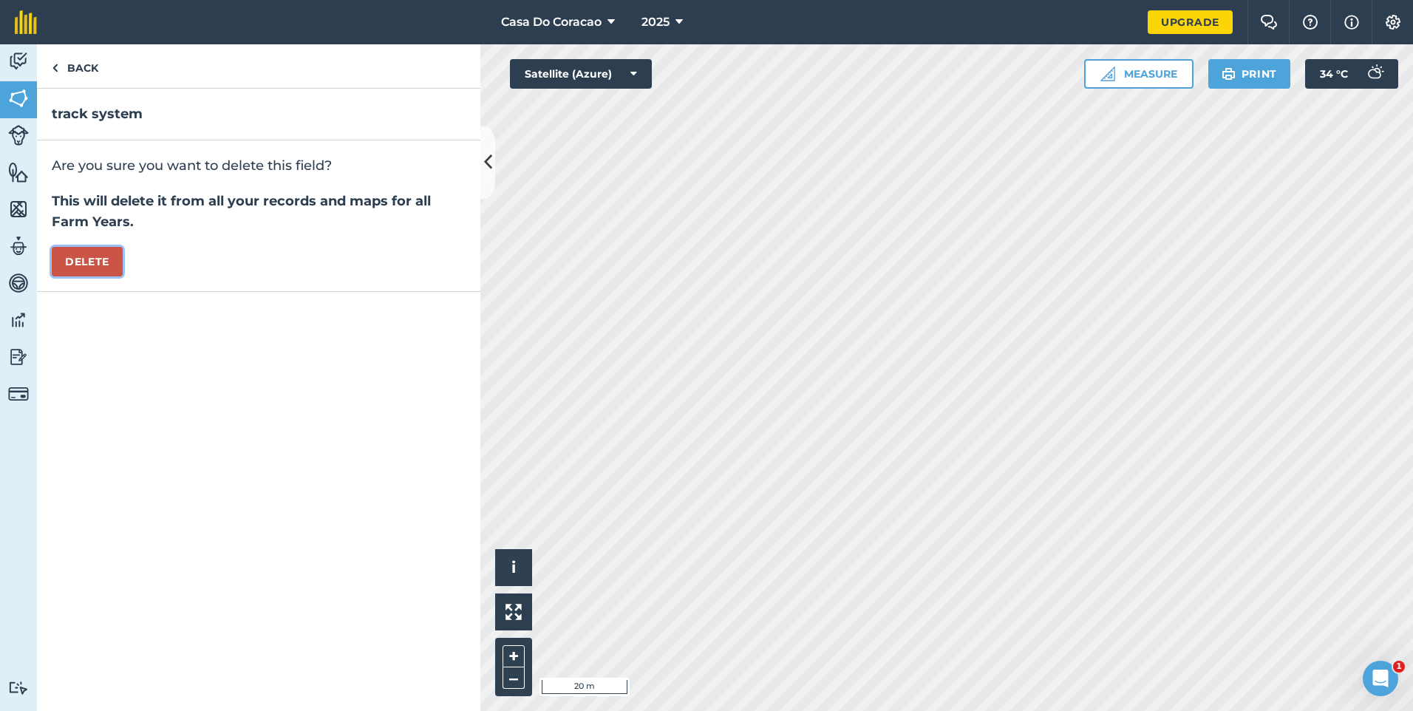
click at [103, 261] on button "Delete" at bounding box center [87, 262] width 71 height 30
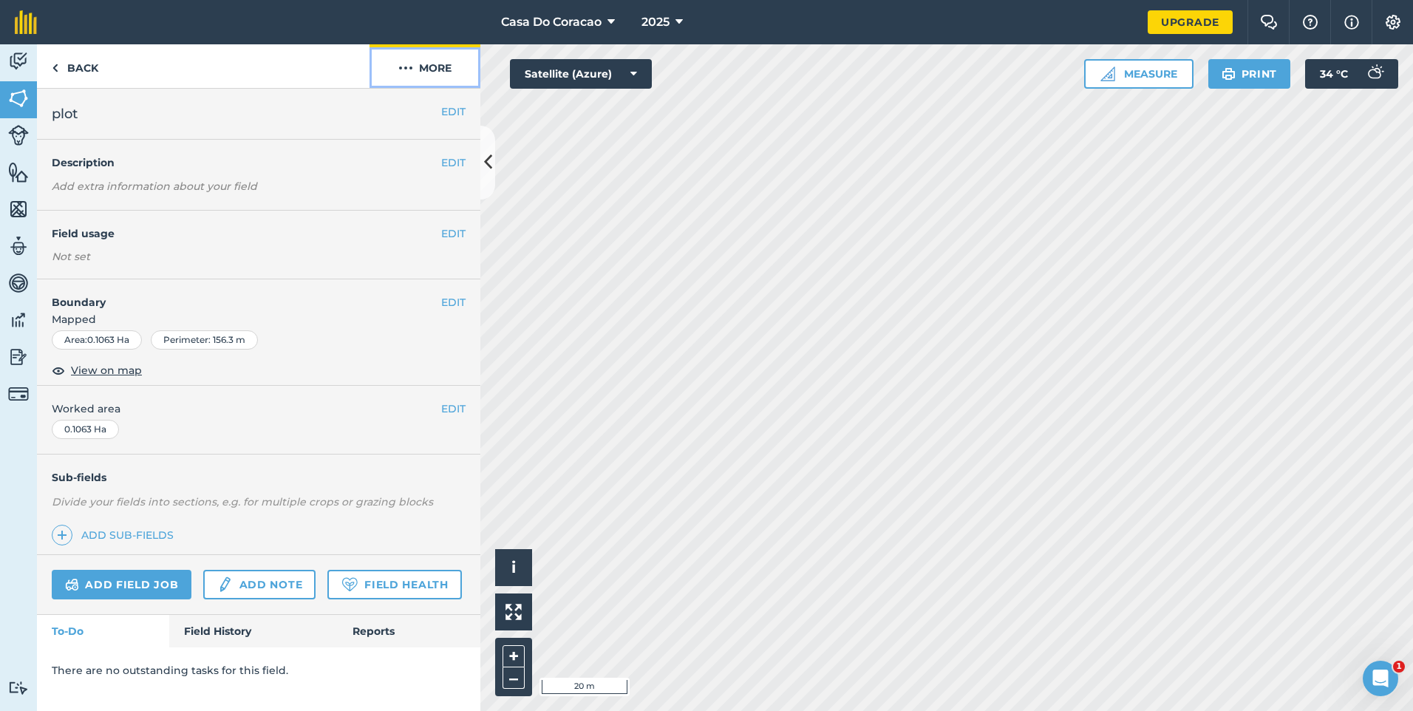
click at [421, 69] on button "More" at bounding box center [425, 66] width 111 height 44
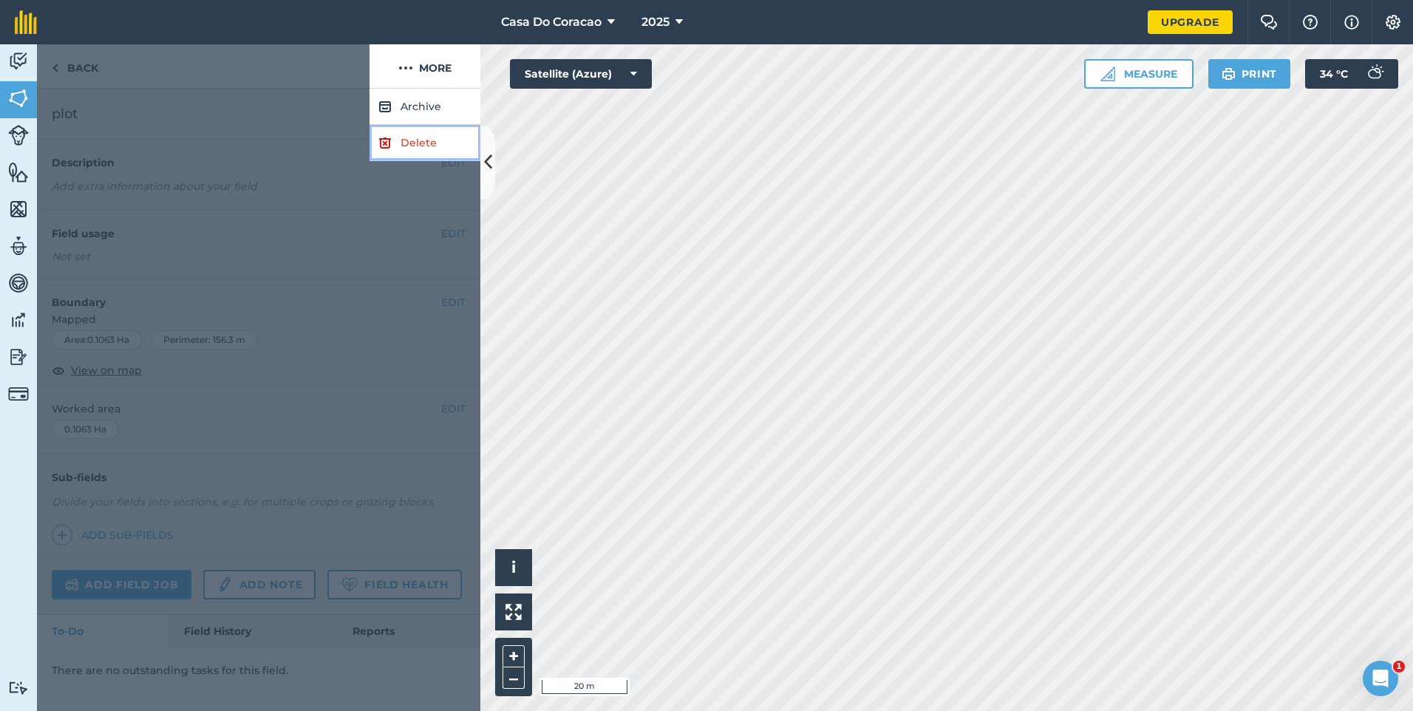
click at [423, 140] on link "Delete" at bounding box center [425, 143] width 111 height 36
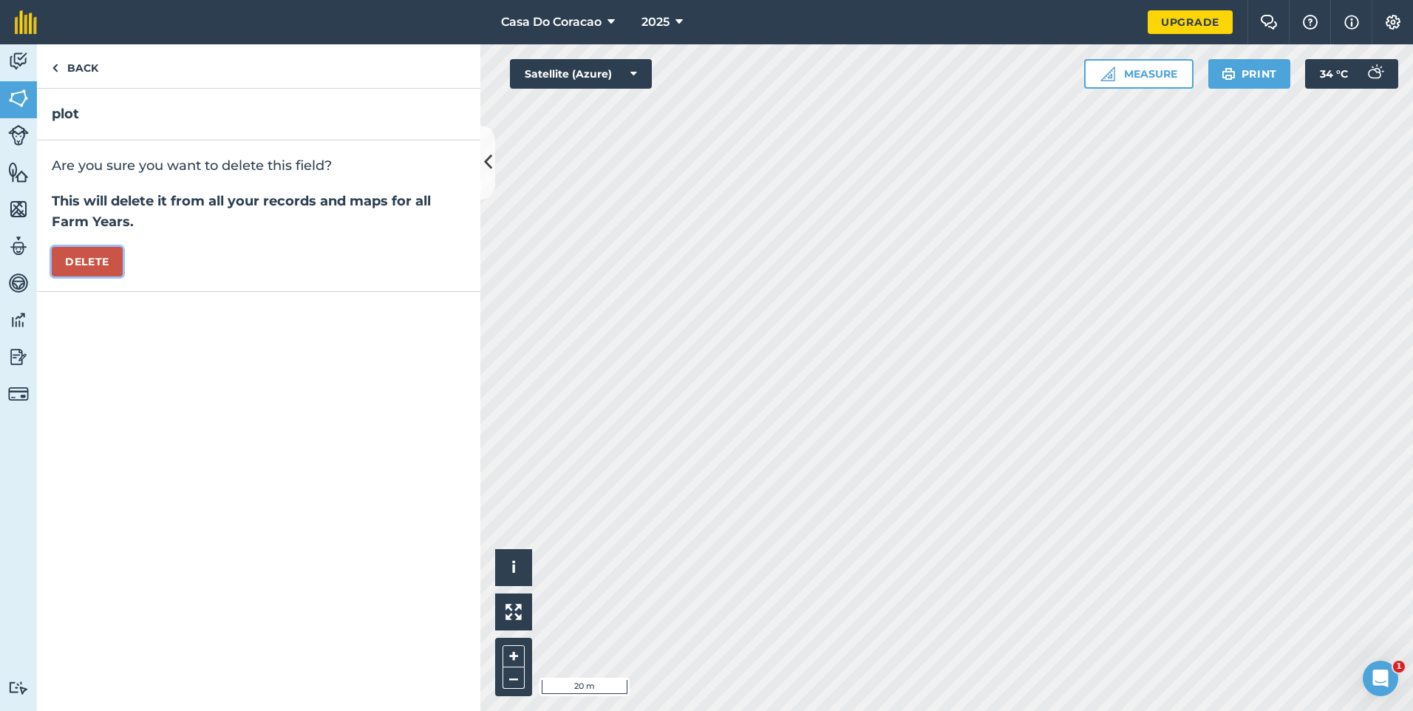
click at [102, 265] on button "Delete" at bounding box center [87, 262] width 71 height 30
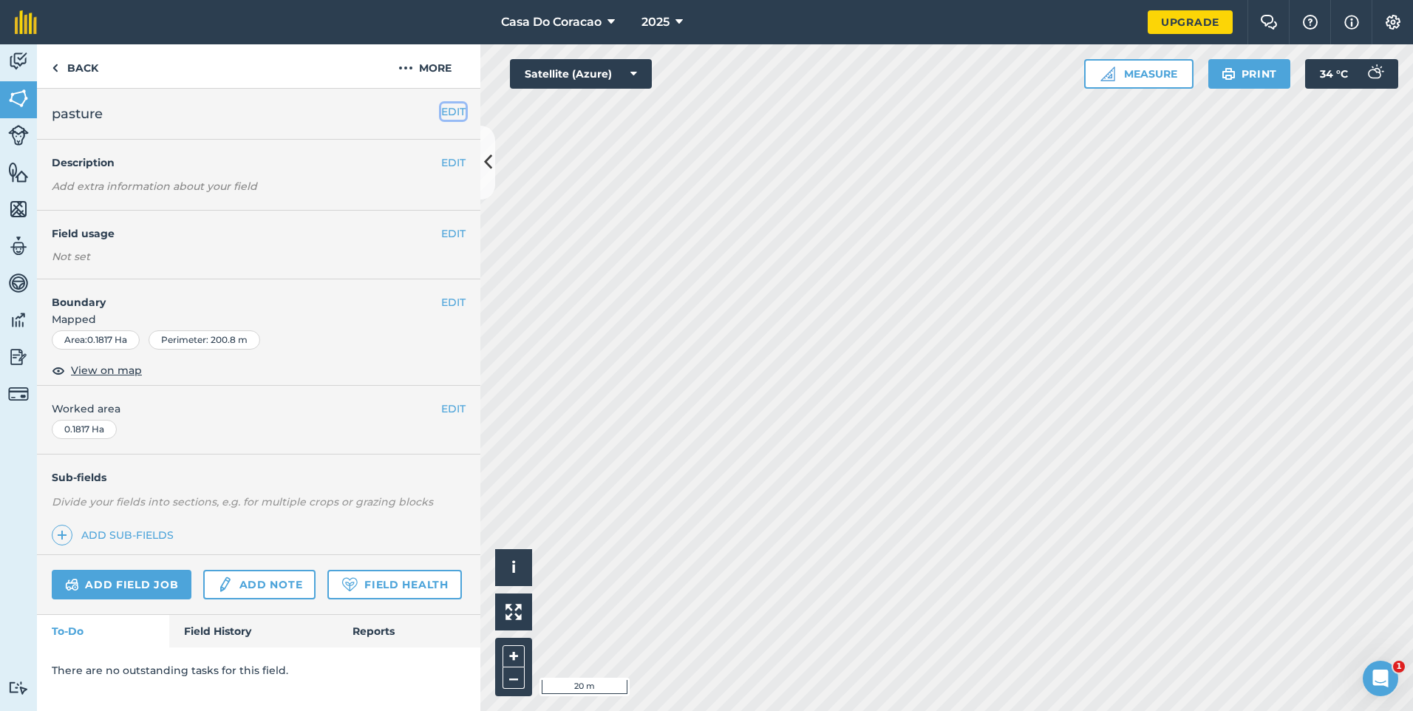
click at [452, 112] on button "EDIT" at bounding box center [453, 111] width 24 height 16
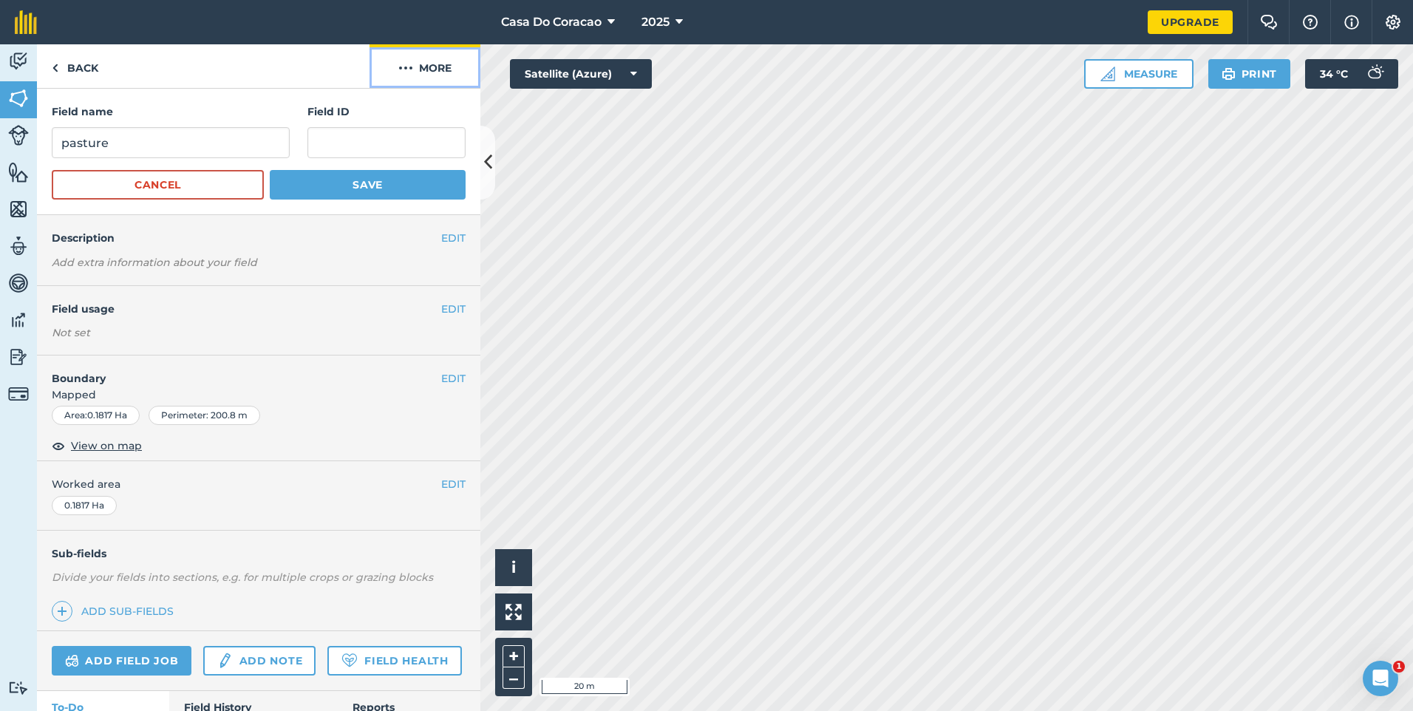
click at [413, 73] on button "More" at bounding box center [425, 66] width 111 height 44
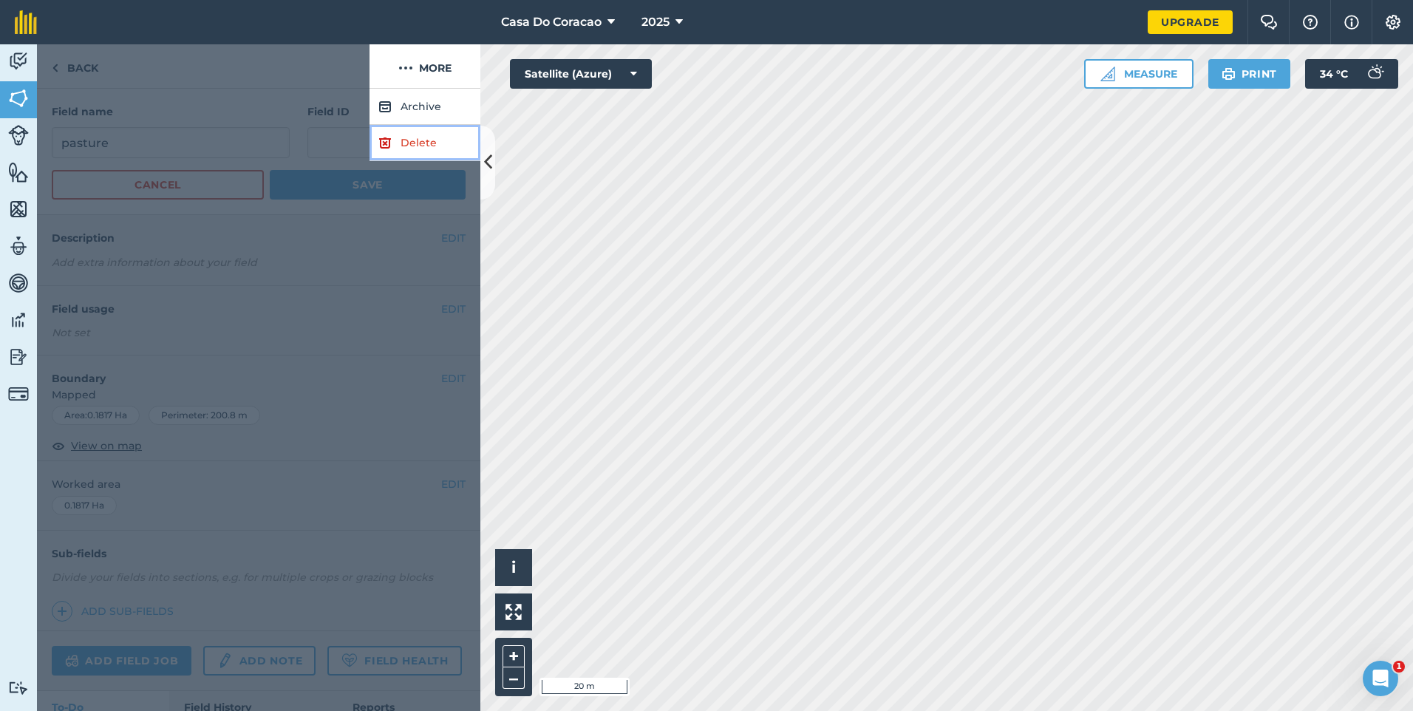
click at [412, 143] on link "Delete" at bounding box center [425, 143] width 111 height 36
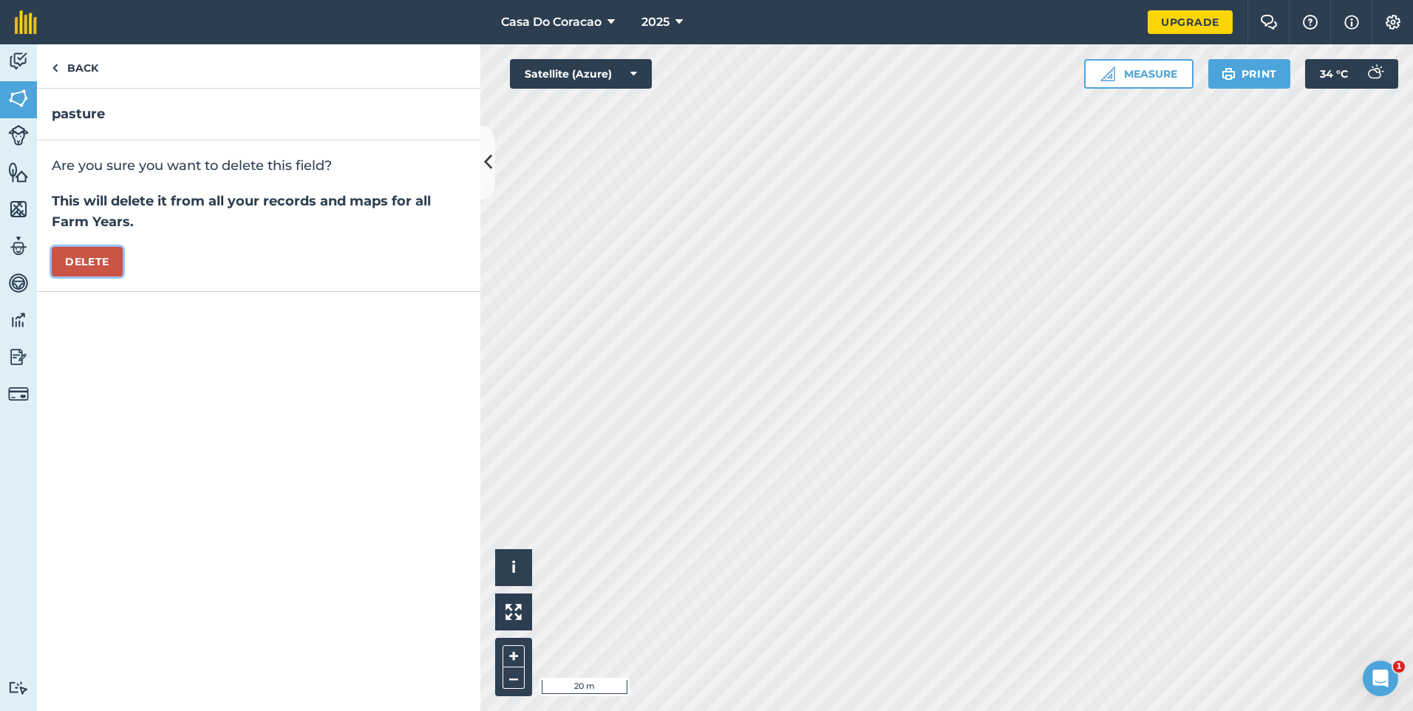
click at [87, 253] on button "Delete" at bounding box center [87, 262] width 71 height 30
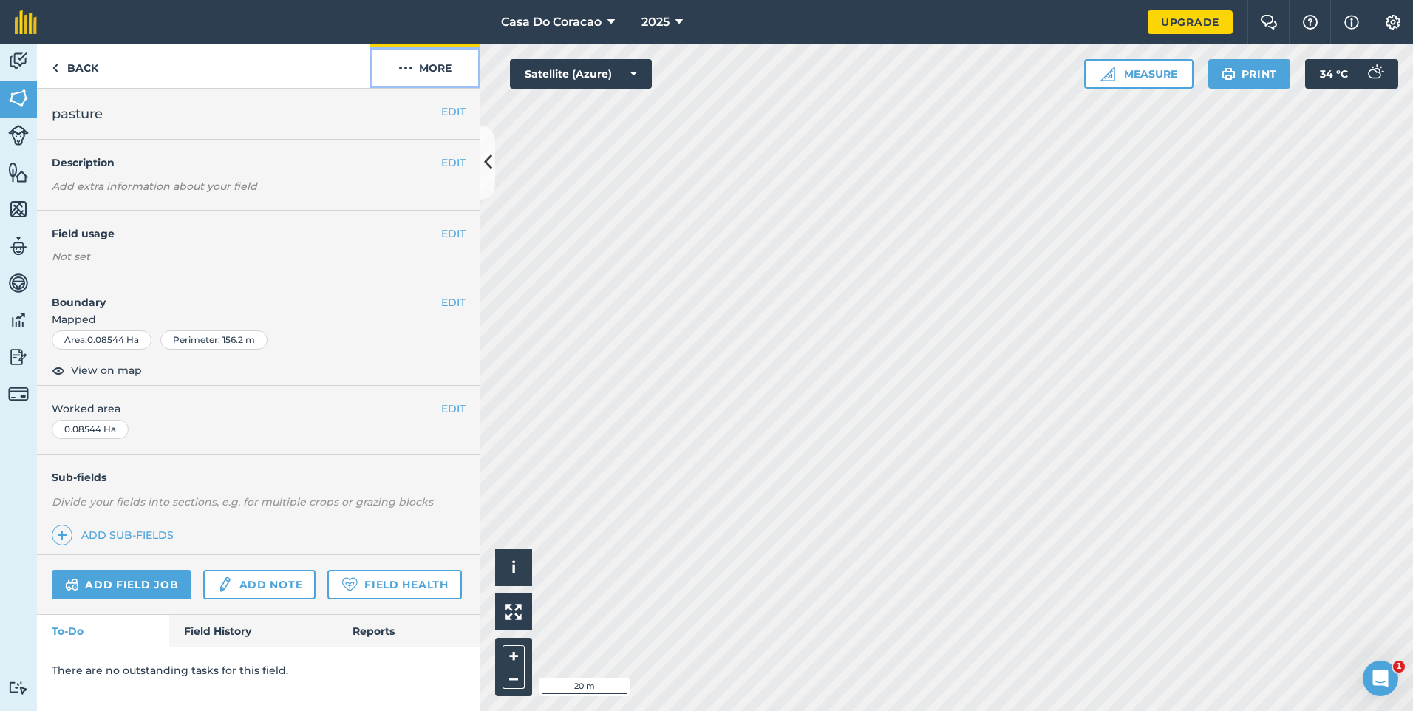
click at [422, 69] on button "More" at bounding box center [425, 66] width 111 height 44
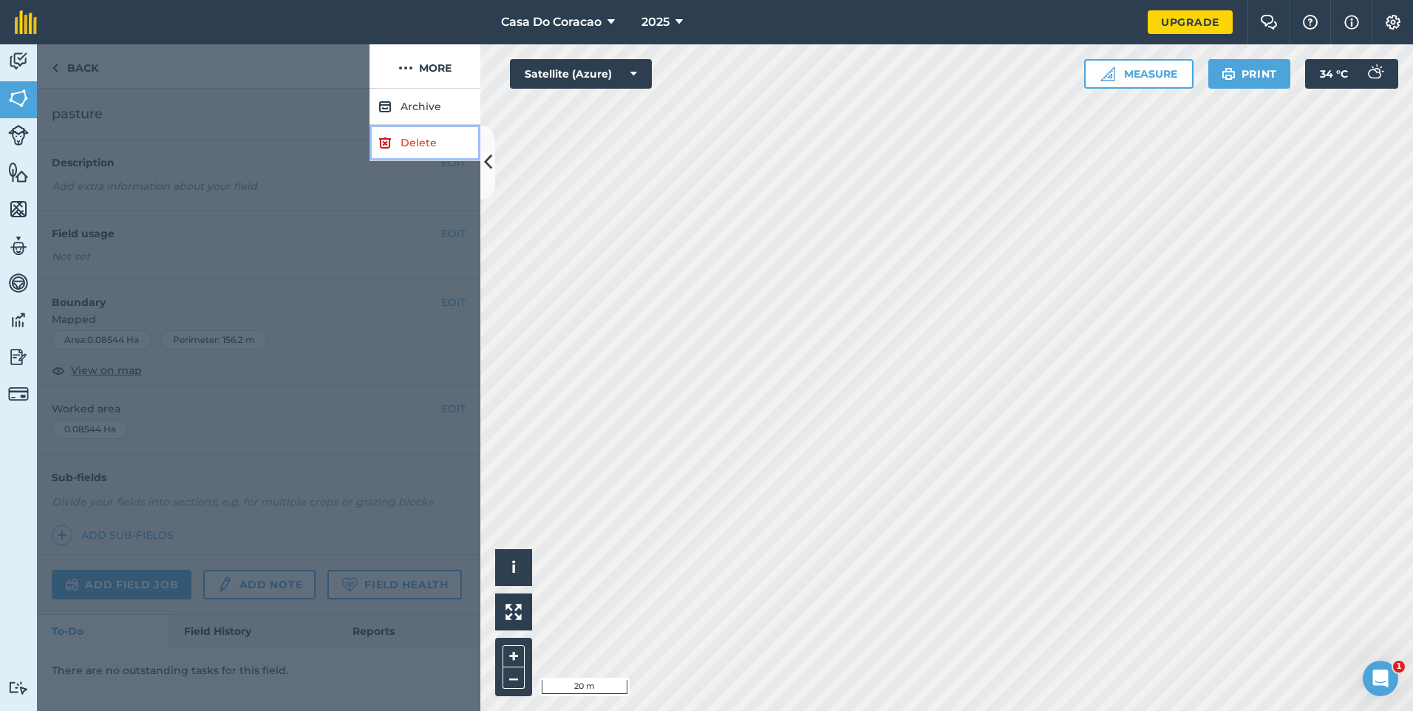
click at [425, 145] on link "Delete" at bounding box center [425, 143] width 111 height 36
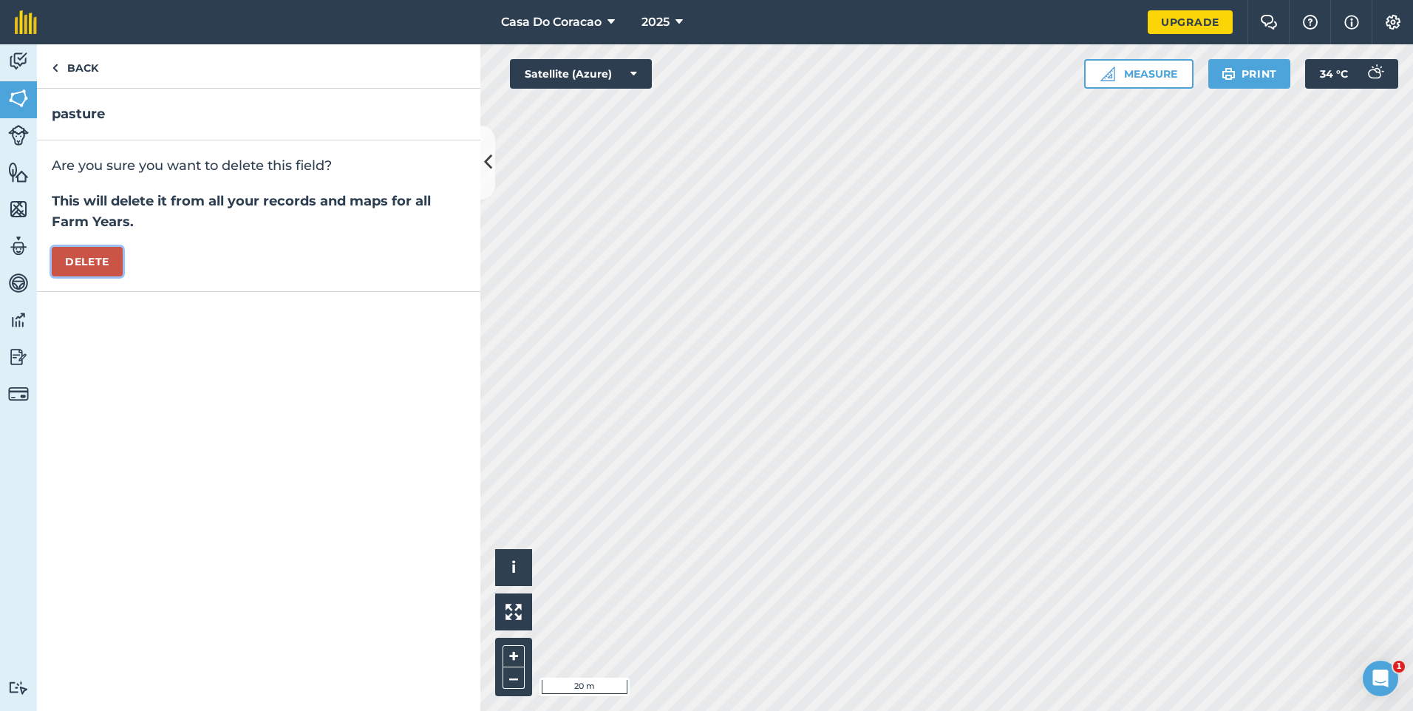
click at [90, 262] on button "Delete" at bounding box center [87, 262] width 71 height 30
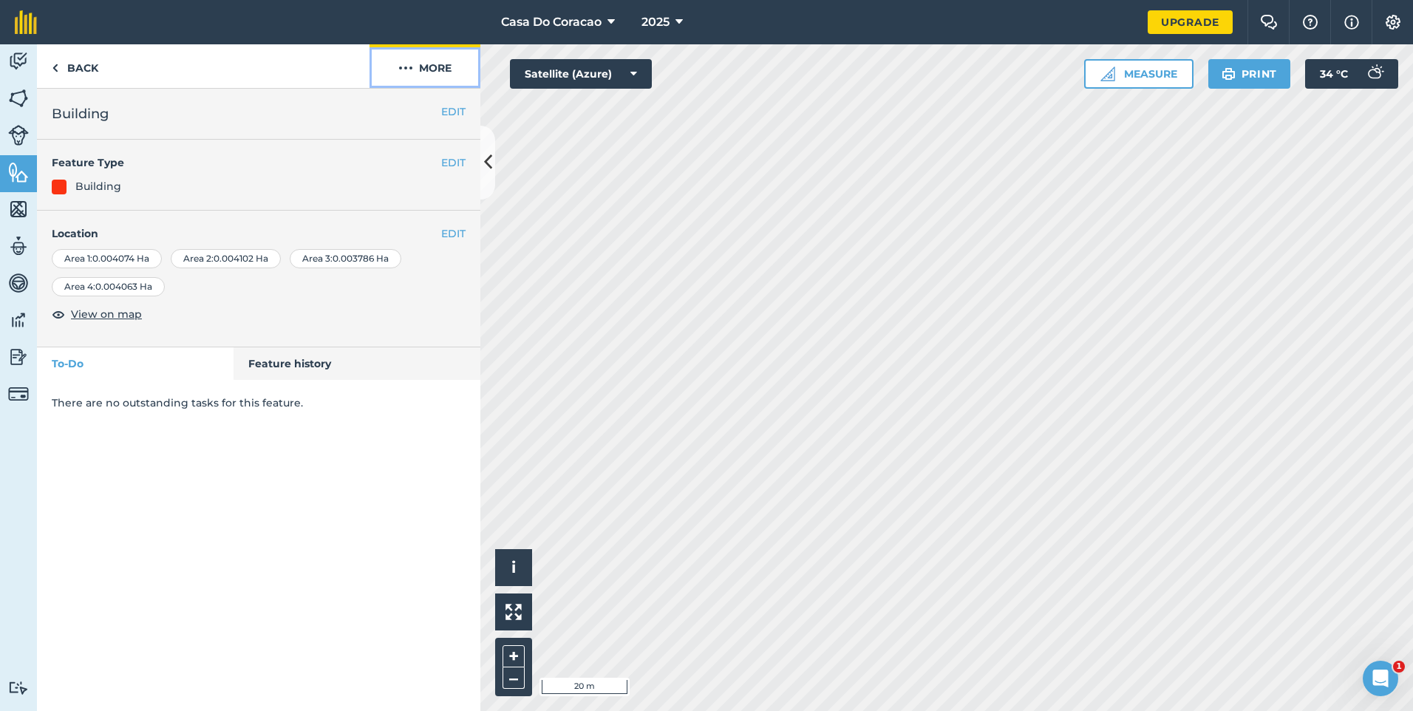
click at [429, 71] on button "More" at bounding box center [425, 66] width 111 height 44
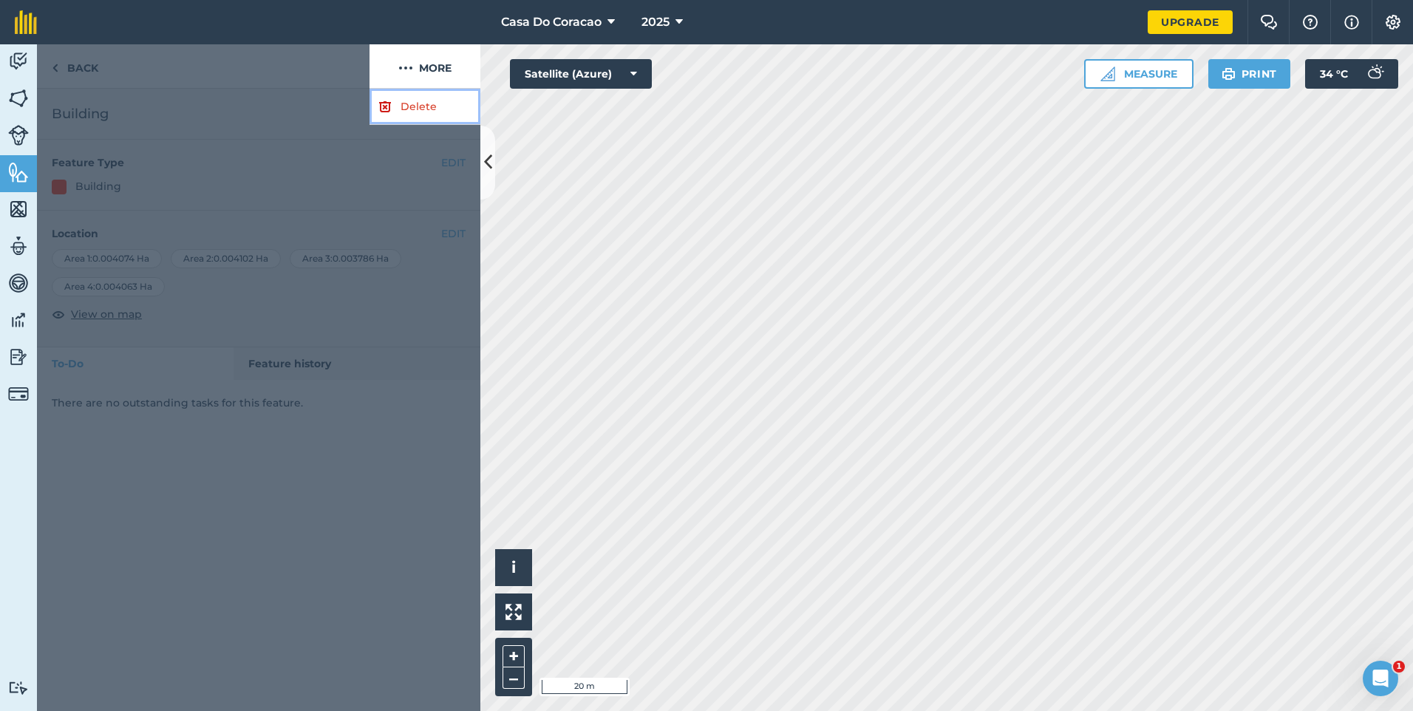
click at [438, 115] on link "Delete" at bounding box center [425, 107] width 111 height 36
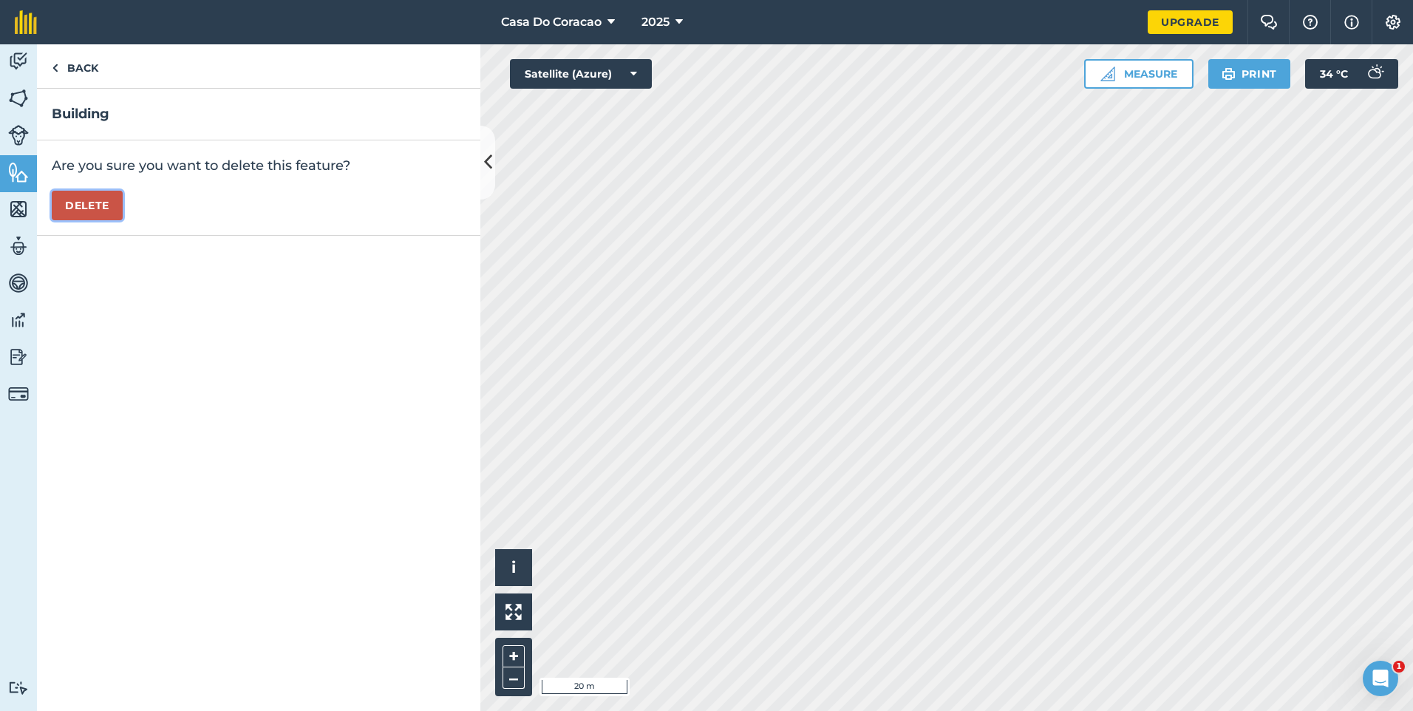
click at [82, 201] on button "Delete" at bounding box center [87, 206] width 71 height 30
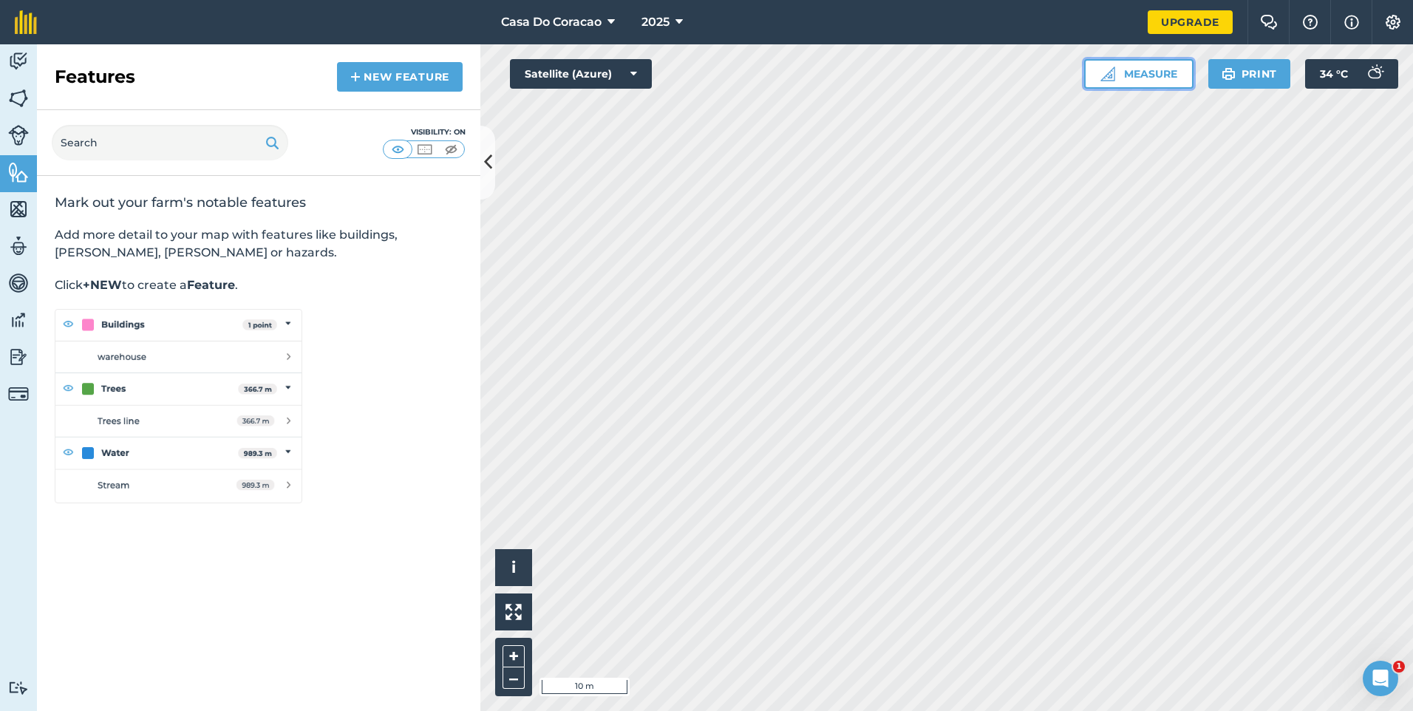
click at [1125, 77] on button "Measure" at bounding box center [1138, 74] width 109 height 30
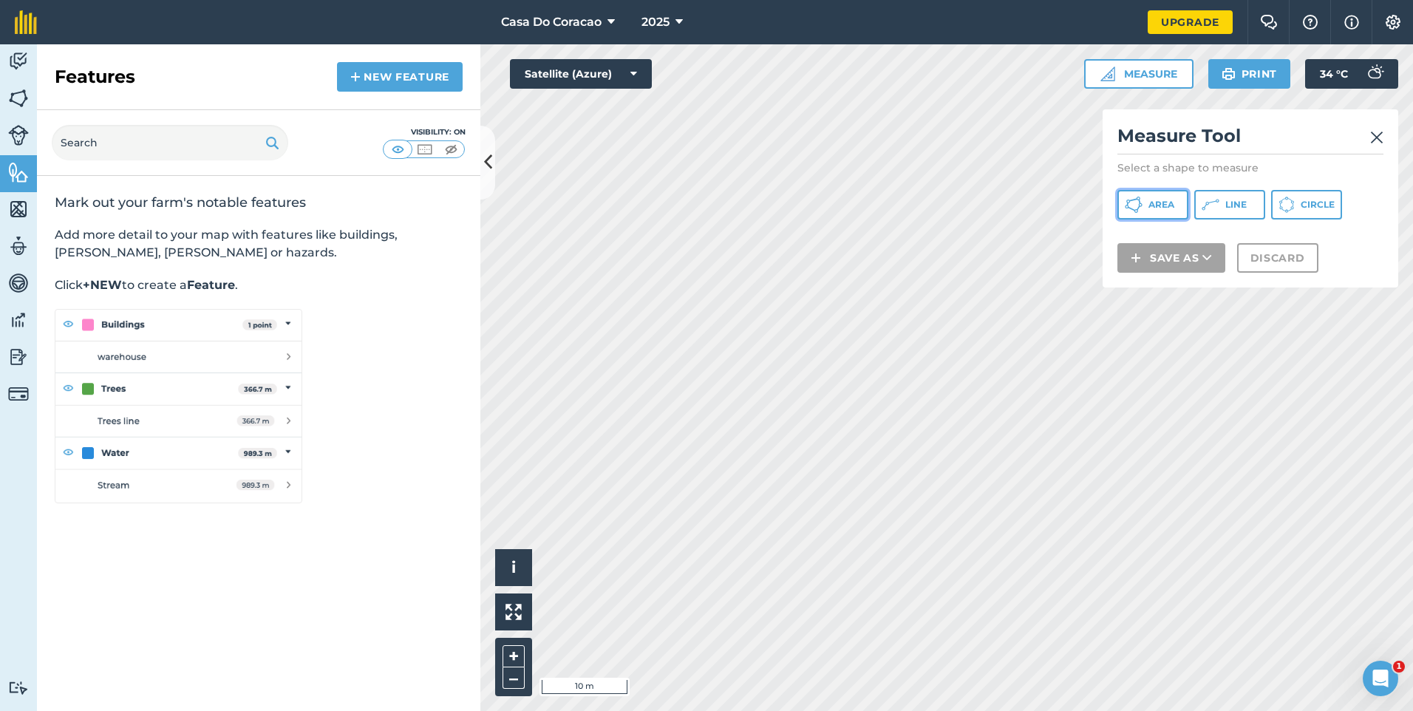
click at [1183, 206] on button "Area" at bounding box center [1152, 205] width 71 height 30
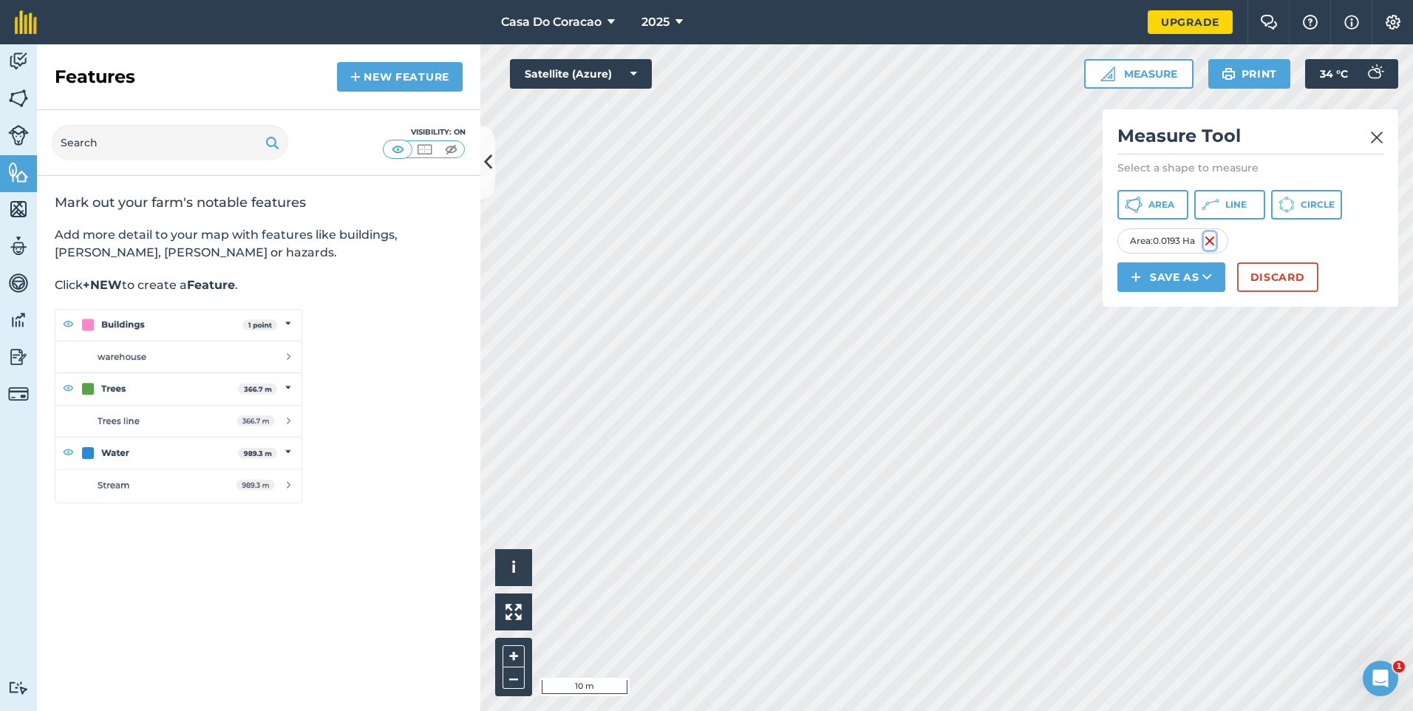
click at [1216, 250] on img at bounding box center [1210, 241] width 12 height 18
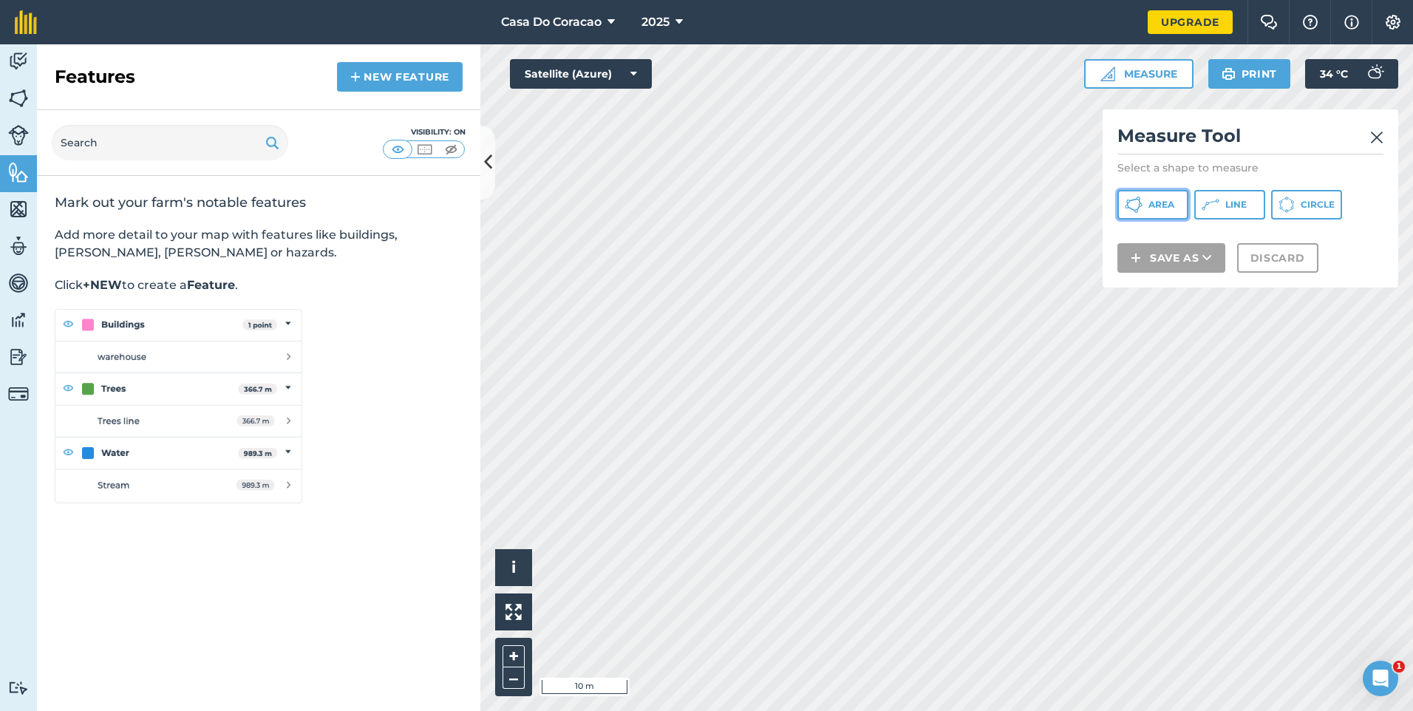
click at [1165, 205] on span "Area" at bounding box center [1161, 205] width 26 height 12
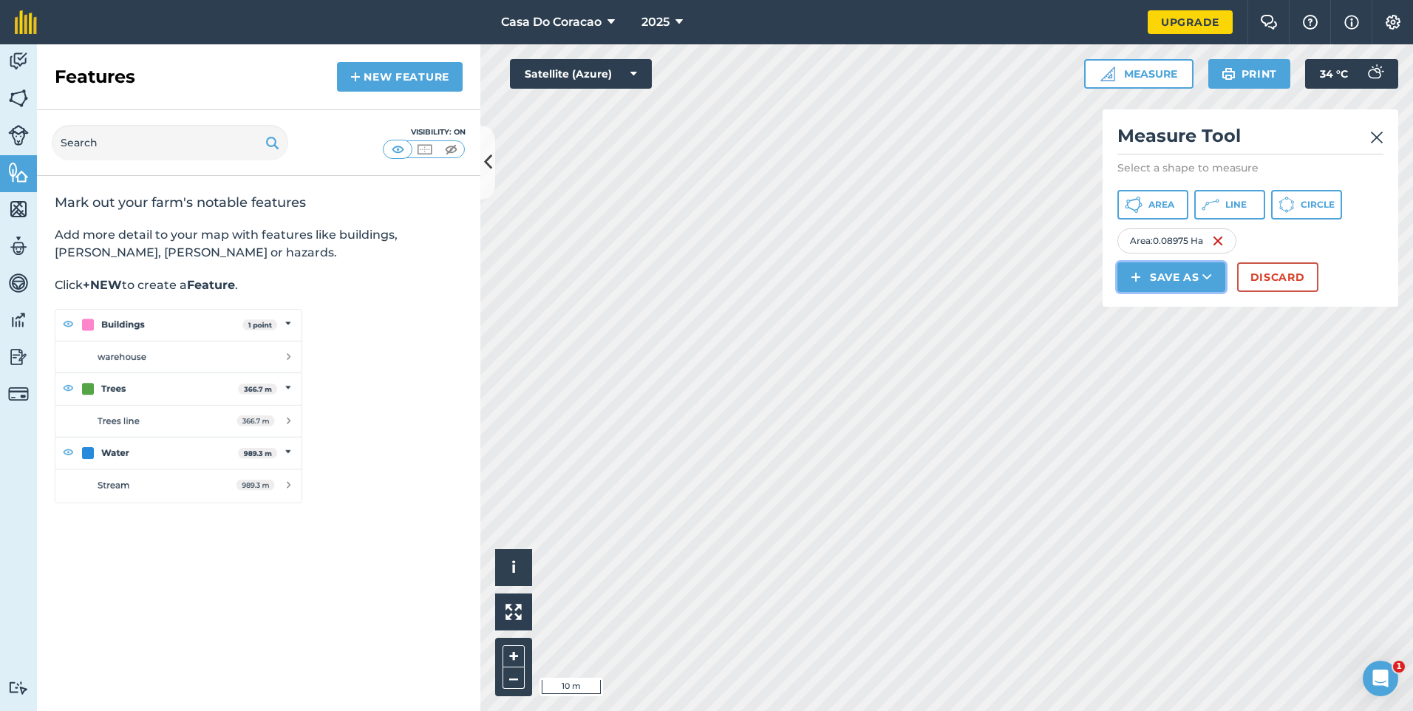
click at [1169, 292] on button "Save as" at bounding box center [1171, 277] width 108 height 30
click at [1263, 217] on button "Line" at bounding box center [1229, 205] width 71 height 30
click at [1247, 203] on span "Line" at bounding box center [1235, 205] width 21 height 12
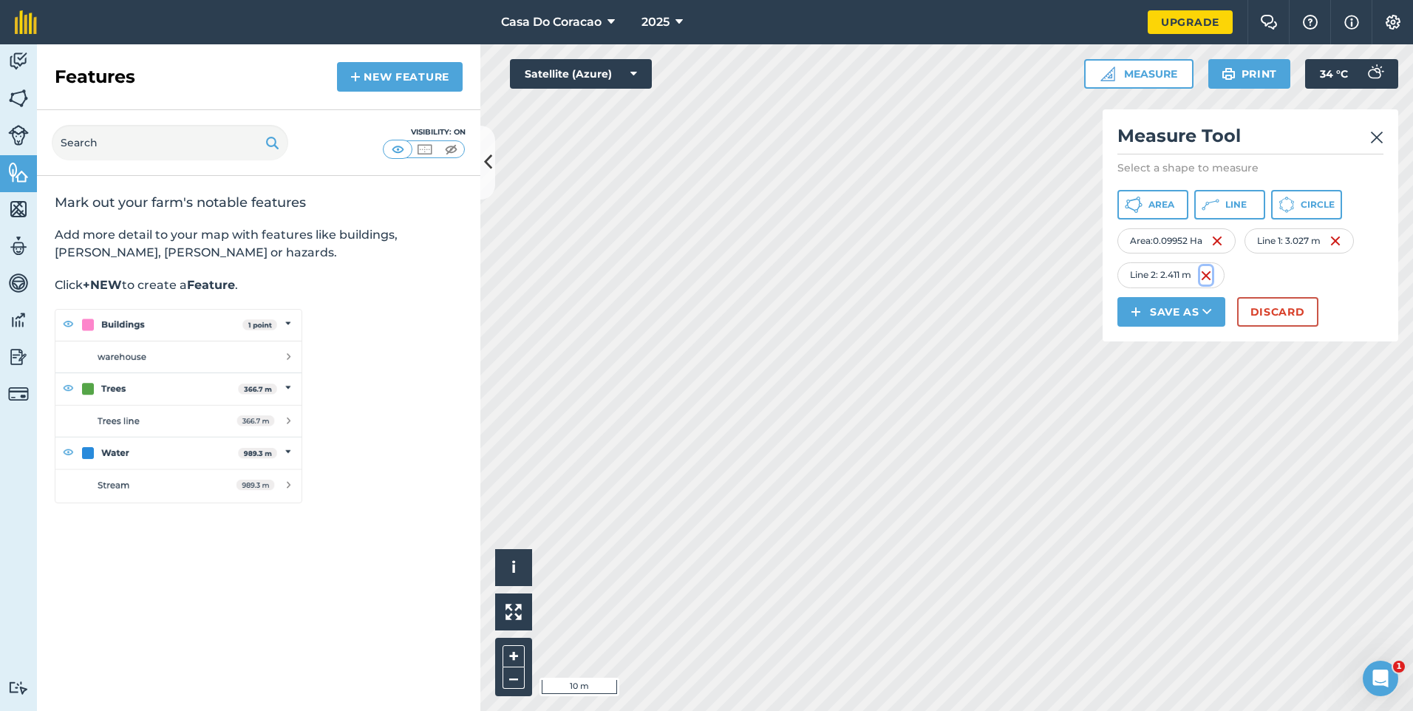
click at [1209, 285] on img at bounding box center [1206, 276] width 12 height 18
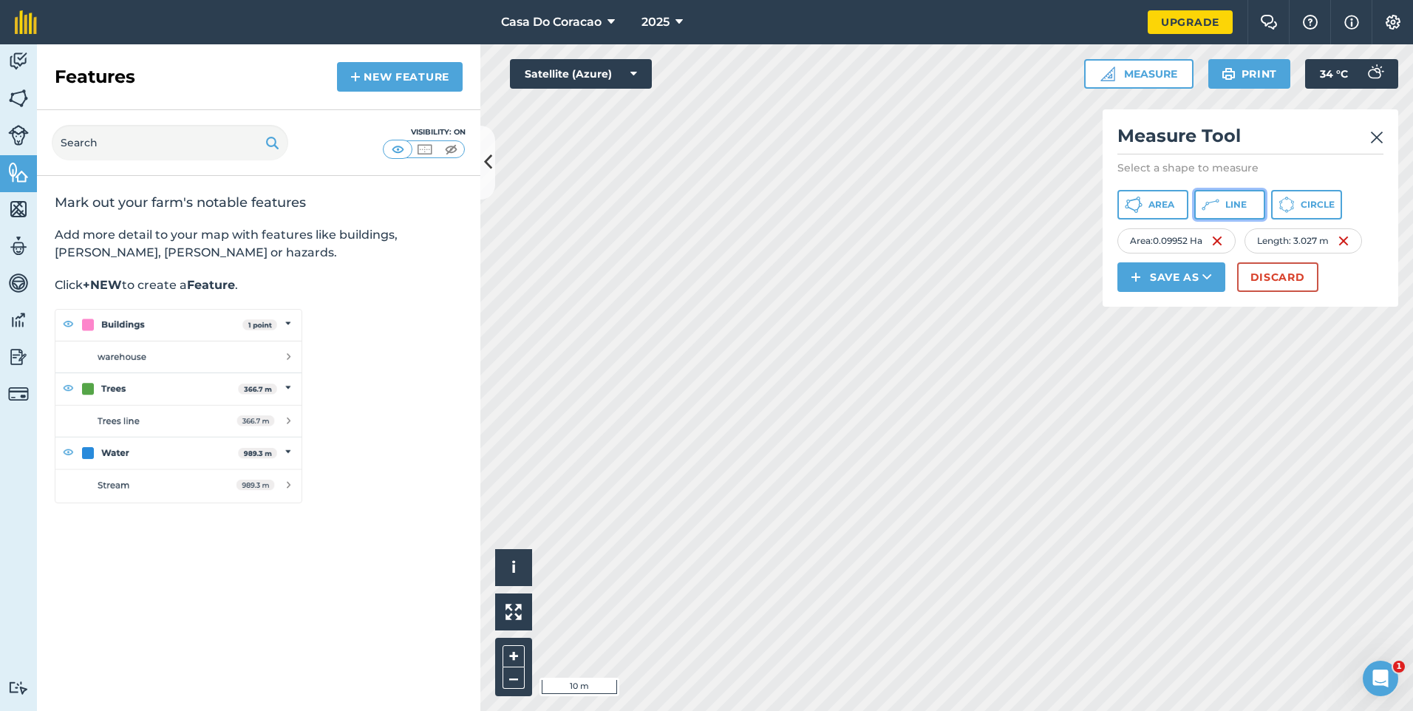
click at [1265, 210] on button "Line" at bounding box center [1229, 205] width 71 height 30
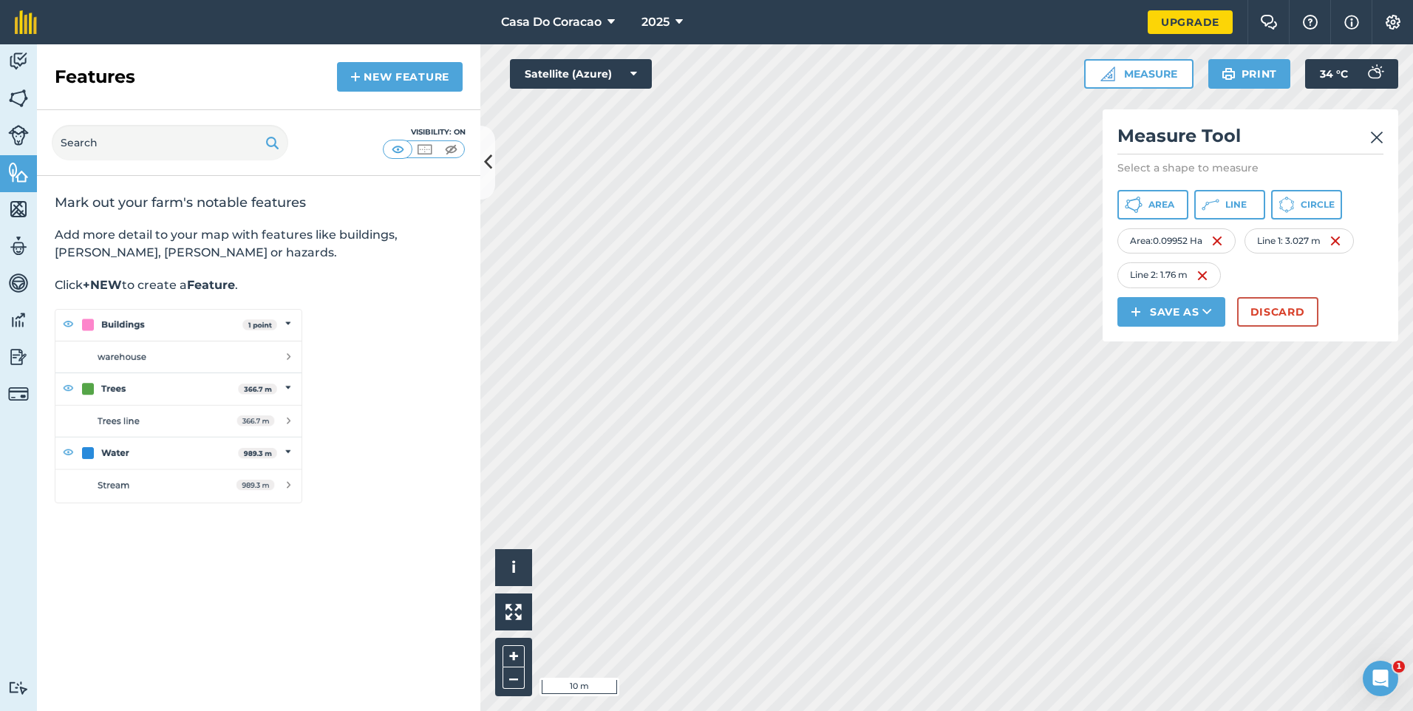
click at [1211, 287] on div "Line 2 : 1.76 m" at bounding box center [1168, 274] width 103 height 25
click at [1202, 285] on img at bounding box center [1203, 276] width 12 height 18
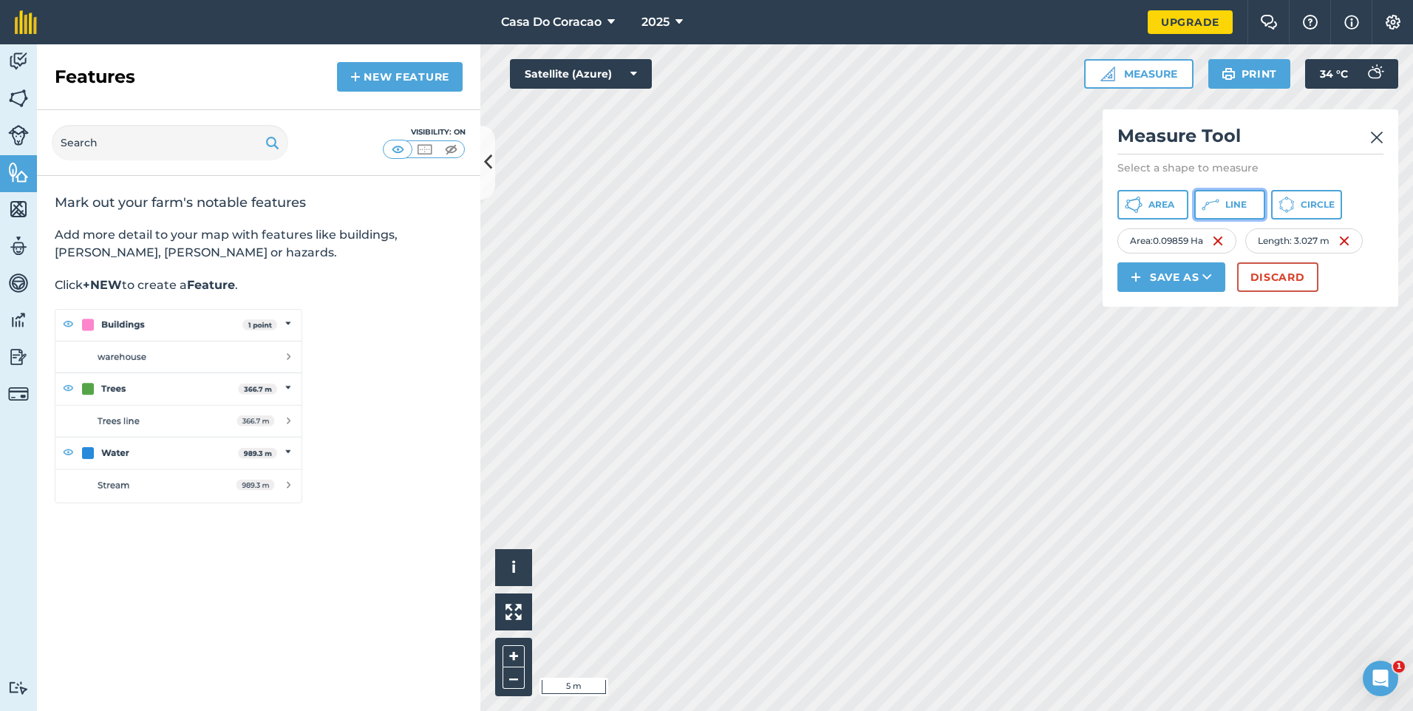
click at [1239, 208] on button "Line" at bounding box center [1229, 205] width 71 height 30
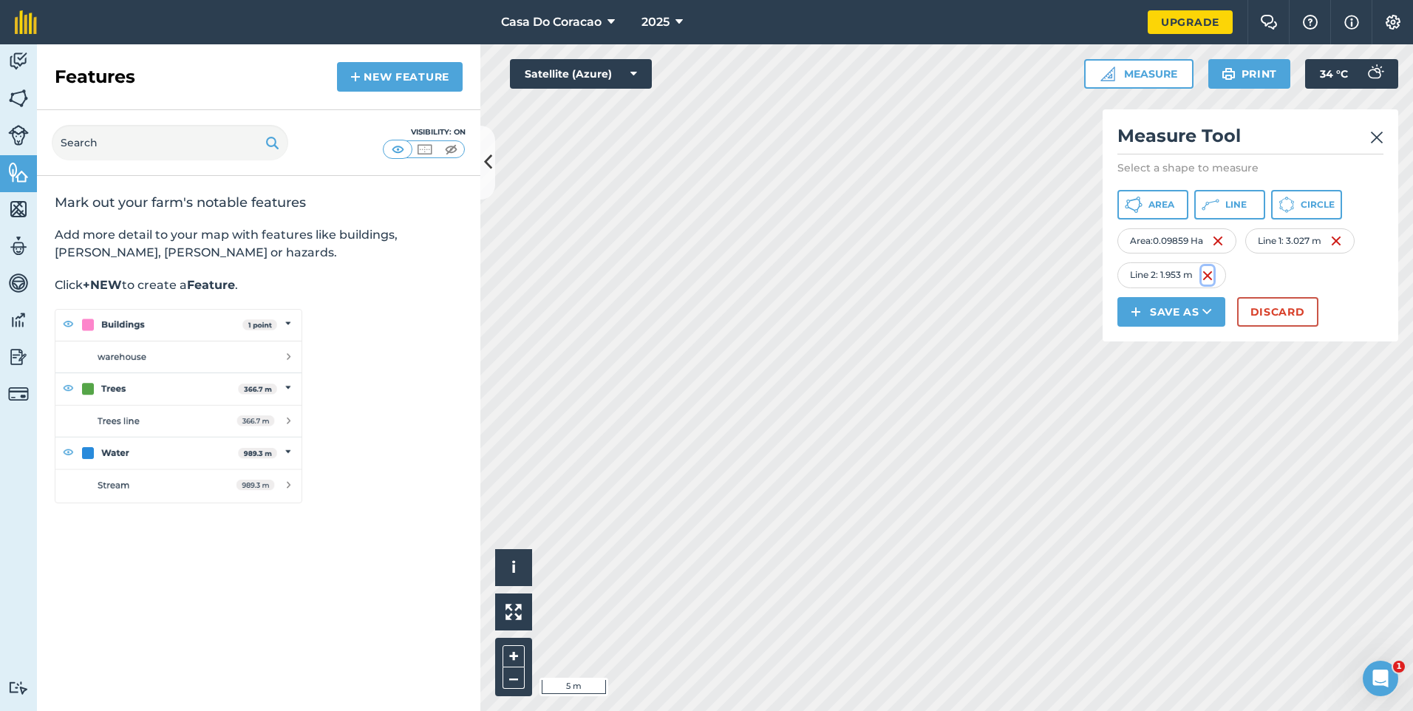
click at [1211, 285] on img at bounding box center [1208, 276] width 12 height 18
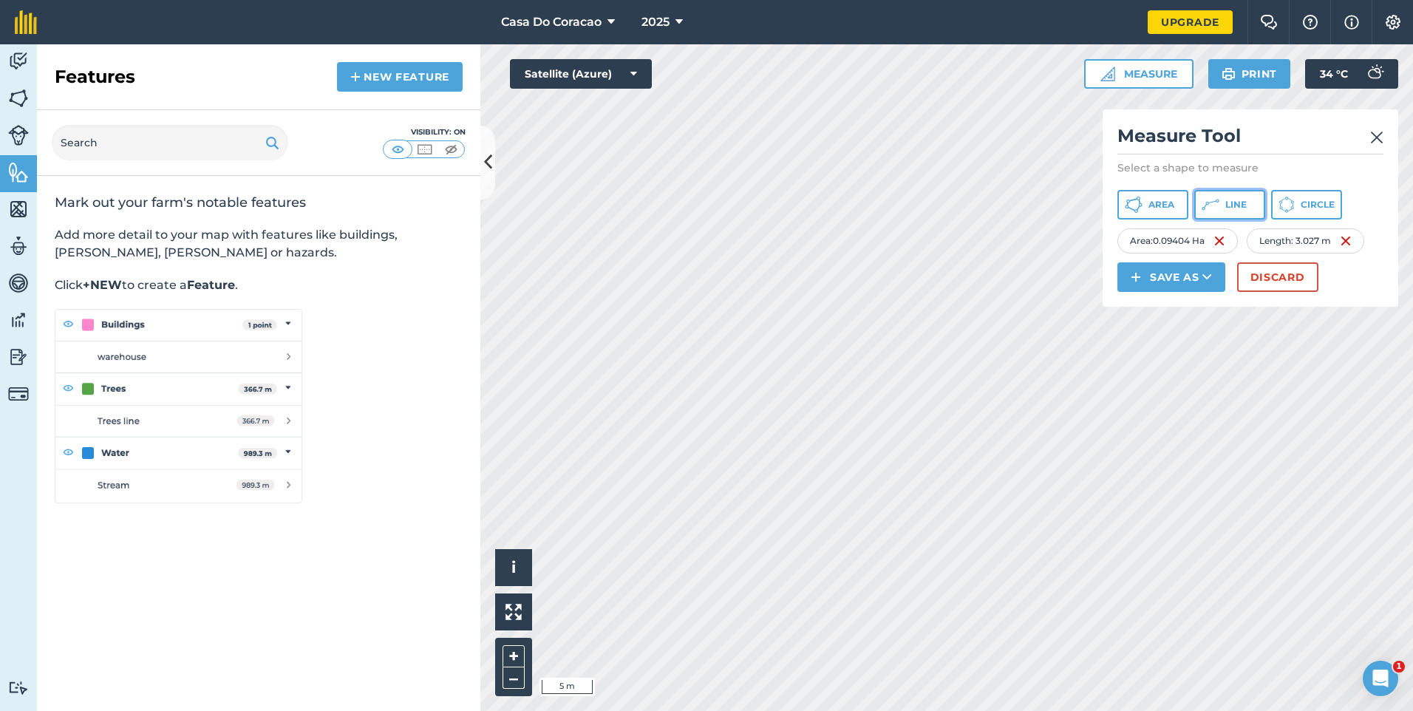
click at [1247, 201] on span "Line" at bounding box center [1235, 205] width 21 height 12
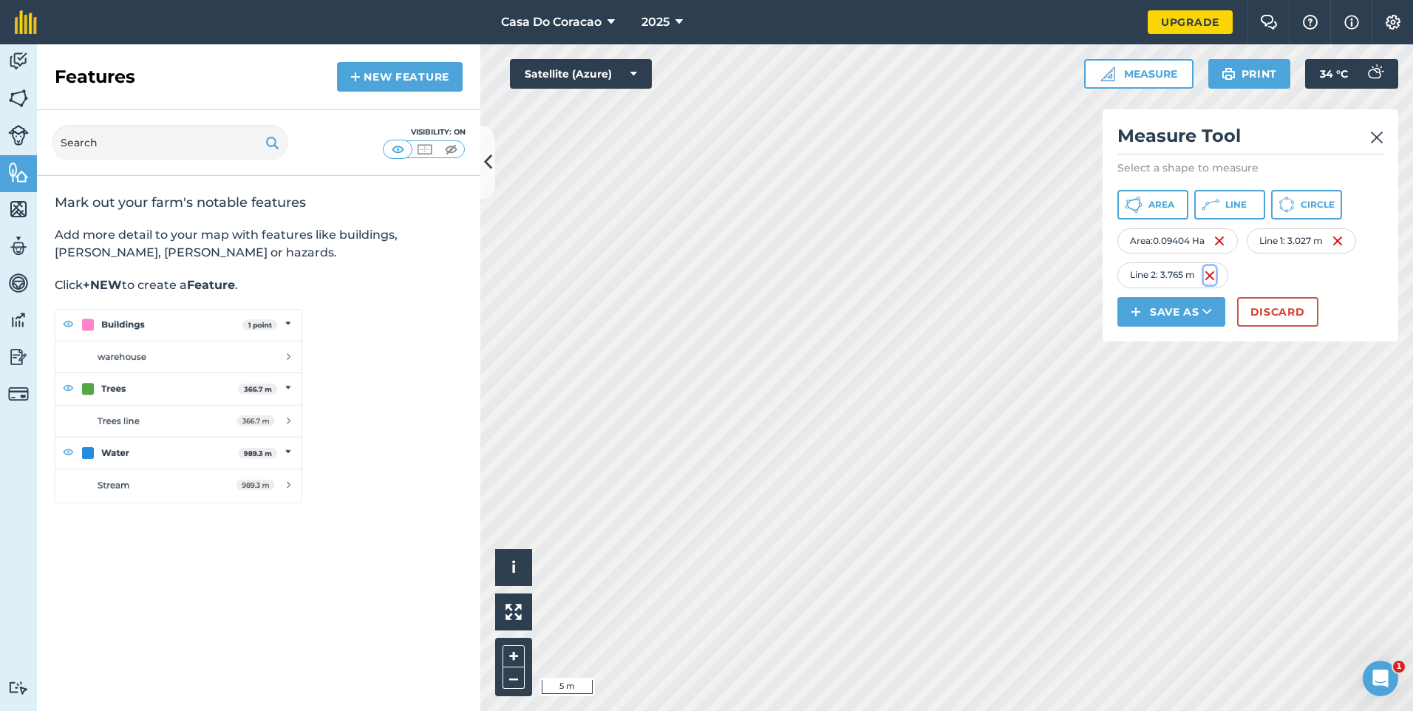
click at [1212, 285] on img at bounding box center [1210, 276] width 12 height 18
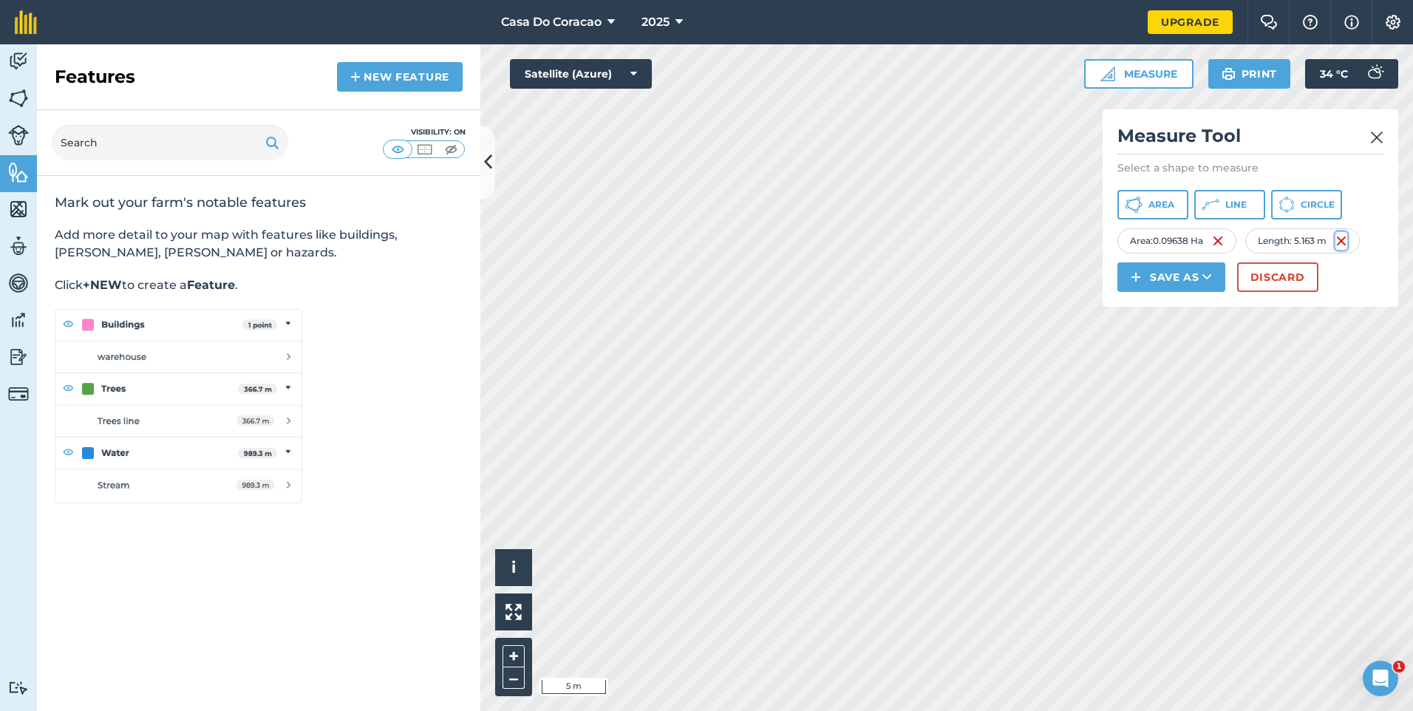
click at [1347, 250] on img at bounding box center [1341, 241] width 12 height 18
click at [1265, 213] on button "Line" at bounding box center [1229, 205] width 71 height 30
click at [1345, 250] on img at bounding box center [1343, 241] width 12 height 18
click at [1260, 212] on button "Line" at bounding box center [1229, 205] width 71 height 30
click at [1335, 250] on img at bounding box center [1336, 241] width 12 height 18
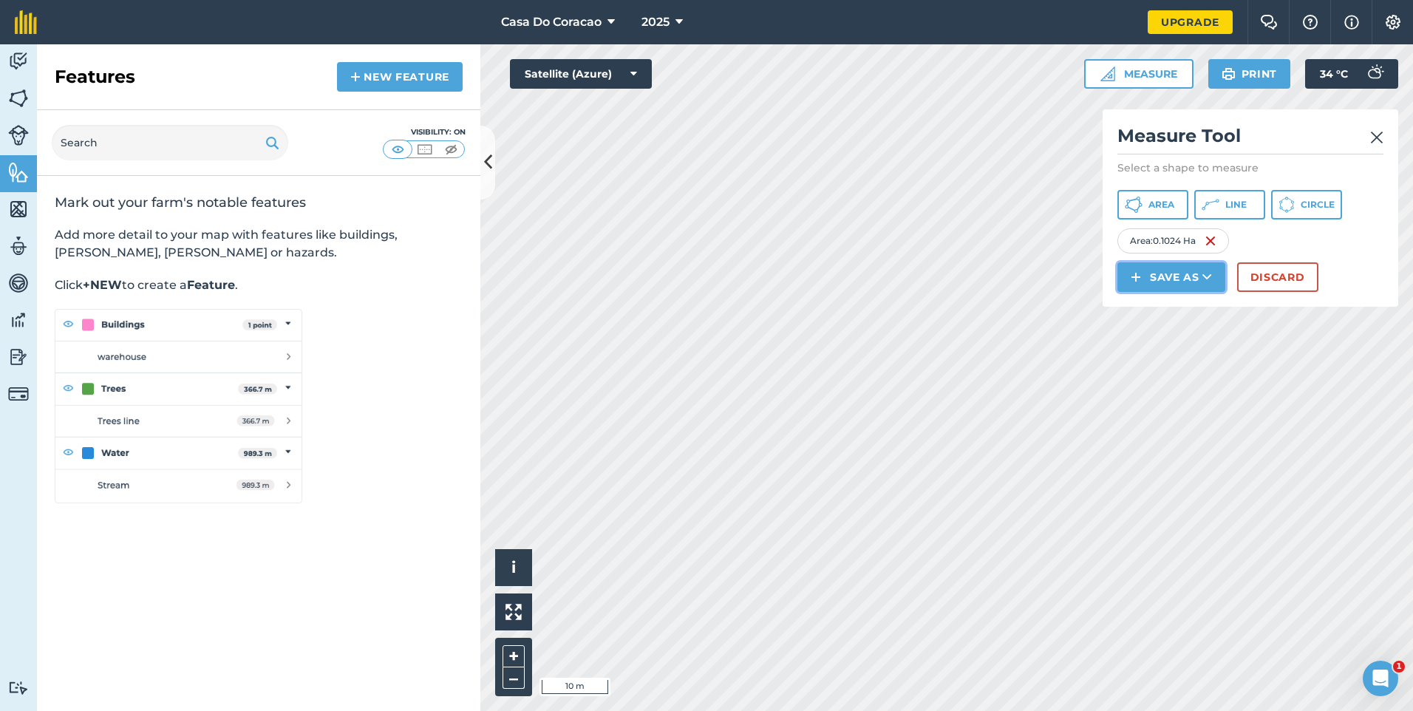
click at [1163, 292] on button "Save as" at bounding box center [1171, 277] width 108 height 30
click at [1174, 327] on link "Field" at bounding box center [1171, 310] width 103 height 33
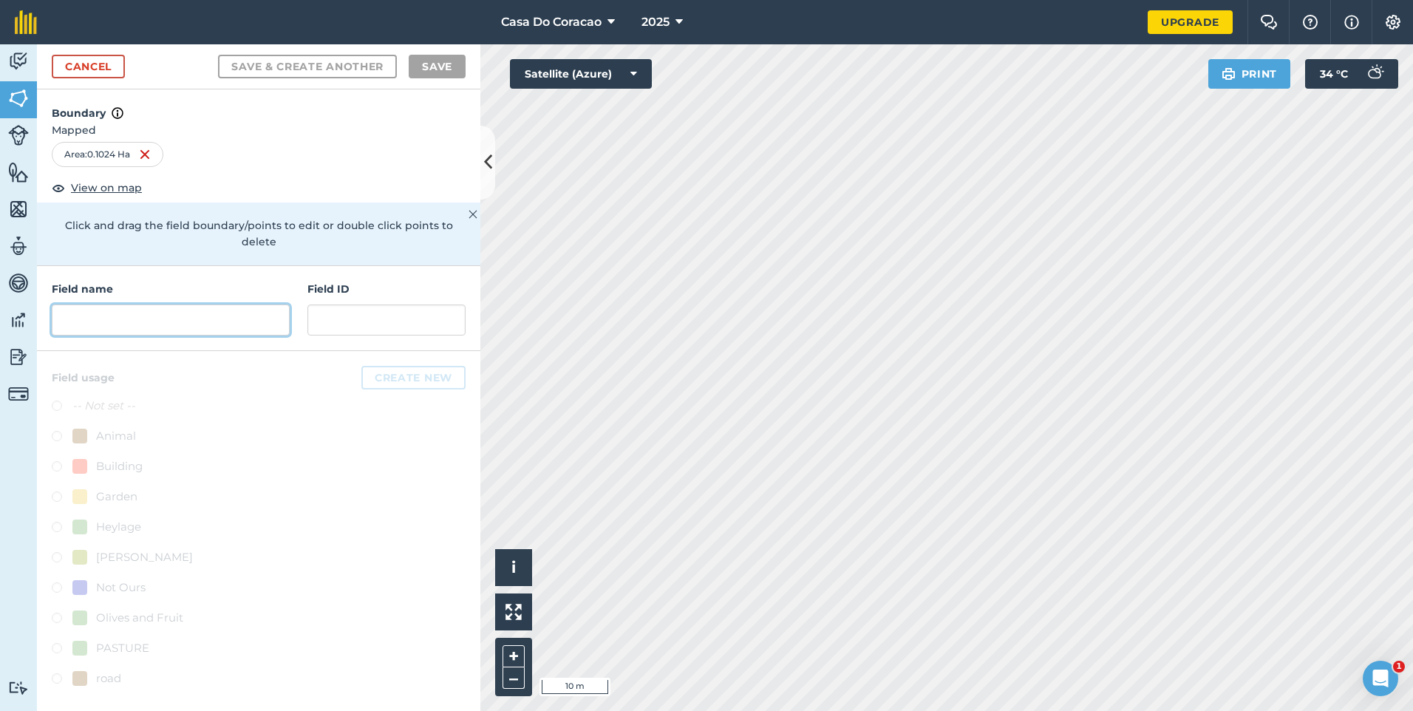
click at [250, 304] on input "text" at bounding box center [171, 319] width 238 height 31
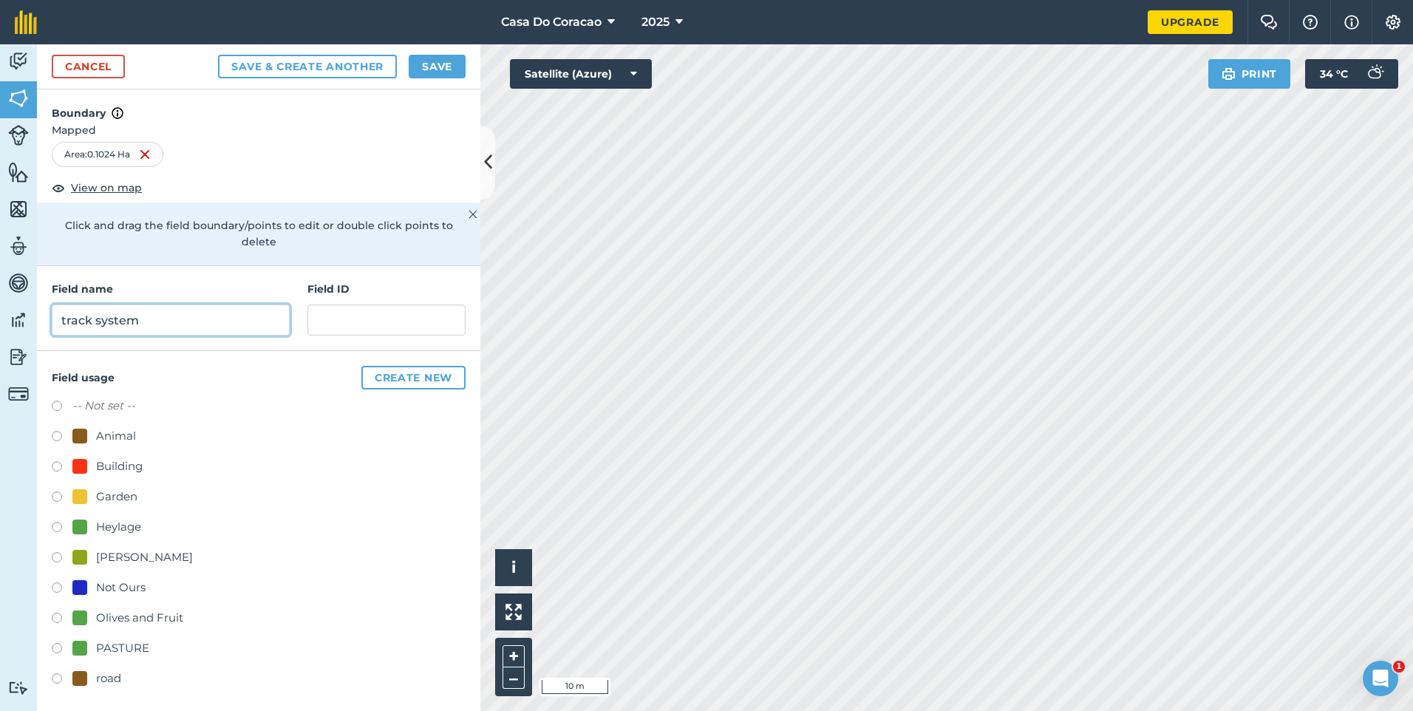
type input "track system"
click at [78, 580] on div at bounding box center [79, 587] width 15 height 15
radio input "true"
click at [440, 72] on button "Save" at bounding box center [437, 67] width 57 height 24
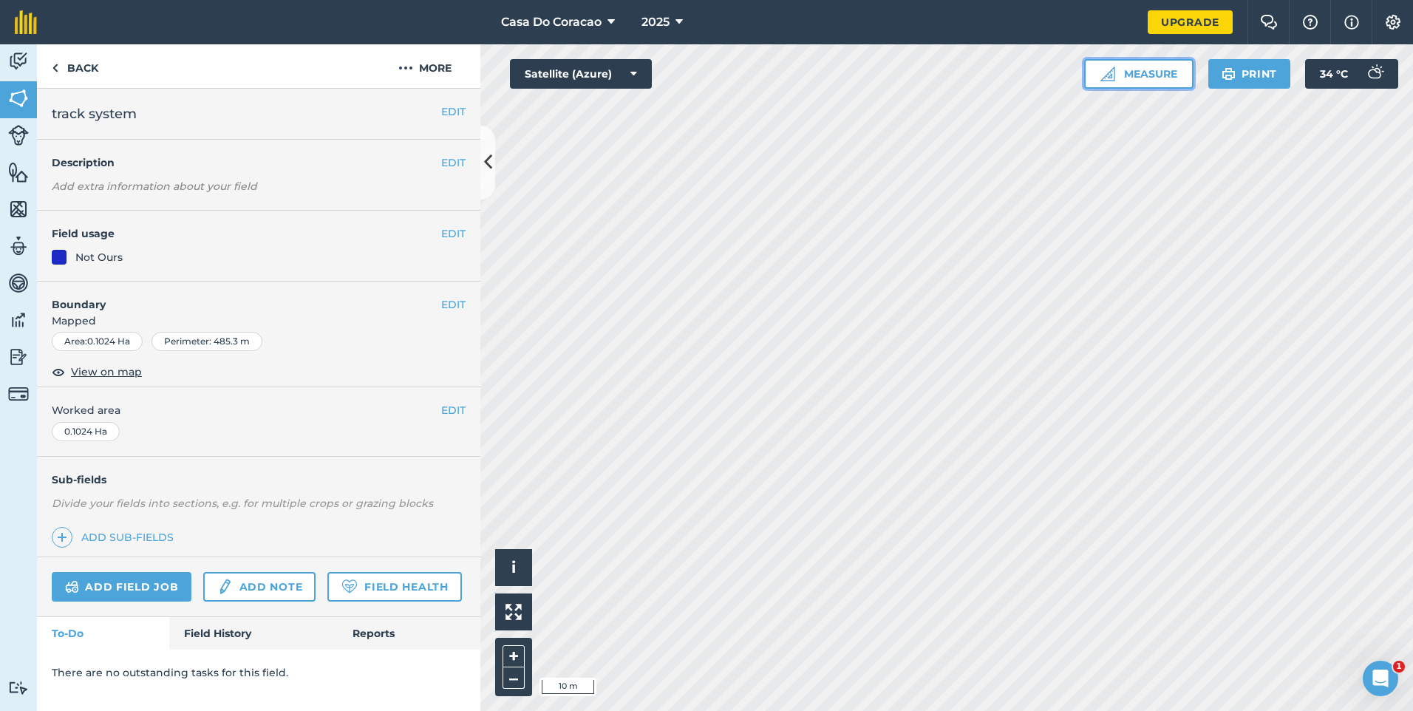
click at [1151, 77] on button "Measure" at bounding box center [1138, 74] width 109 height 30
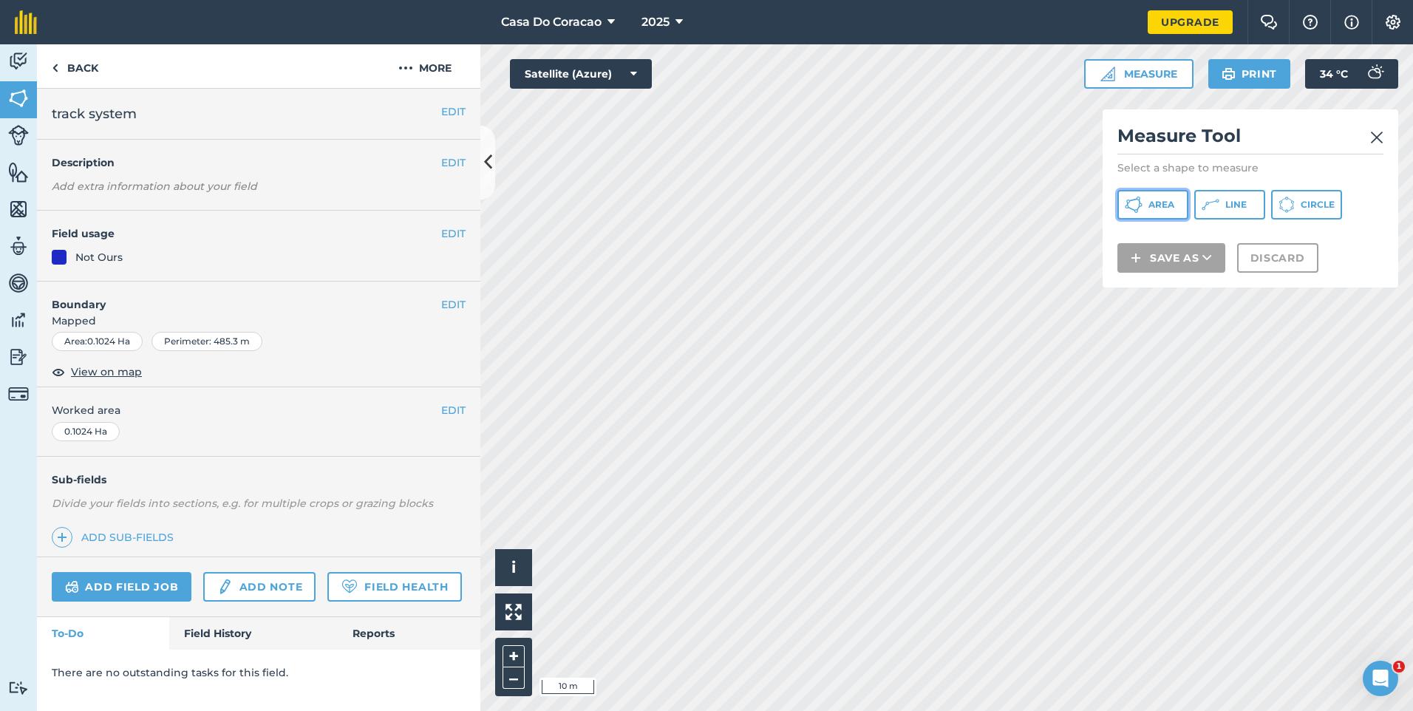
click at [1166, 214] on button "Area" at bounding box center [1152, 205] width 71 height 30
click at [1161, 307] on div "Click to start drawing i © 2025 TomTom, Microsoft 5 m + – Satellite (Azure) Mea…" at bounding box center [946, 377] width 933 height 667
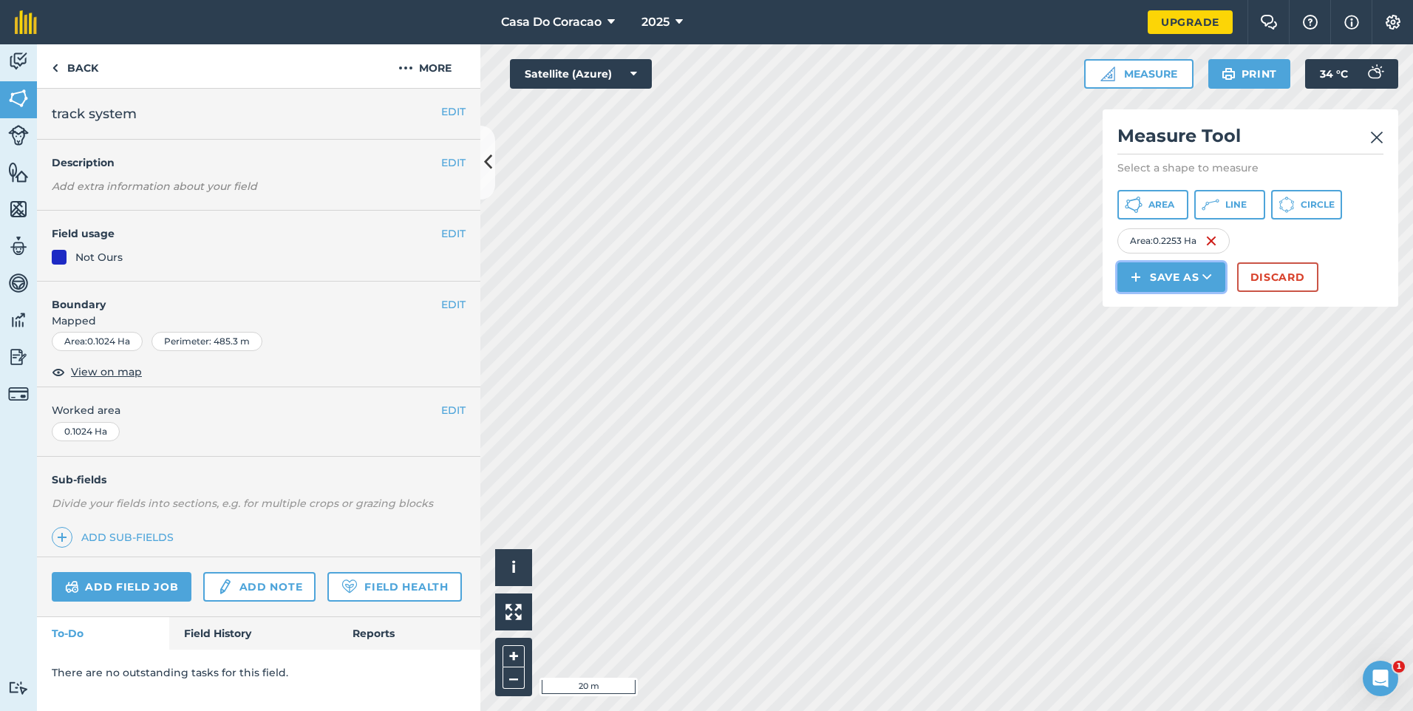
click at [1160, 292] on button "Save as" at bounding box center [1171, 277] width 108 height 30
click at [1177, 327] on link "Field" at bounding box center [1171, 310] width 103 height 33
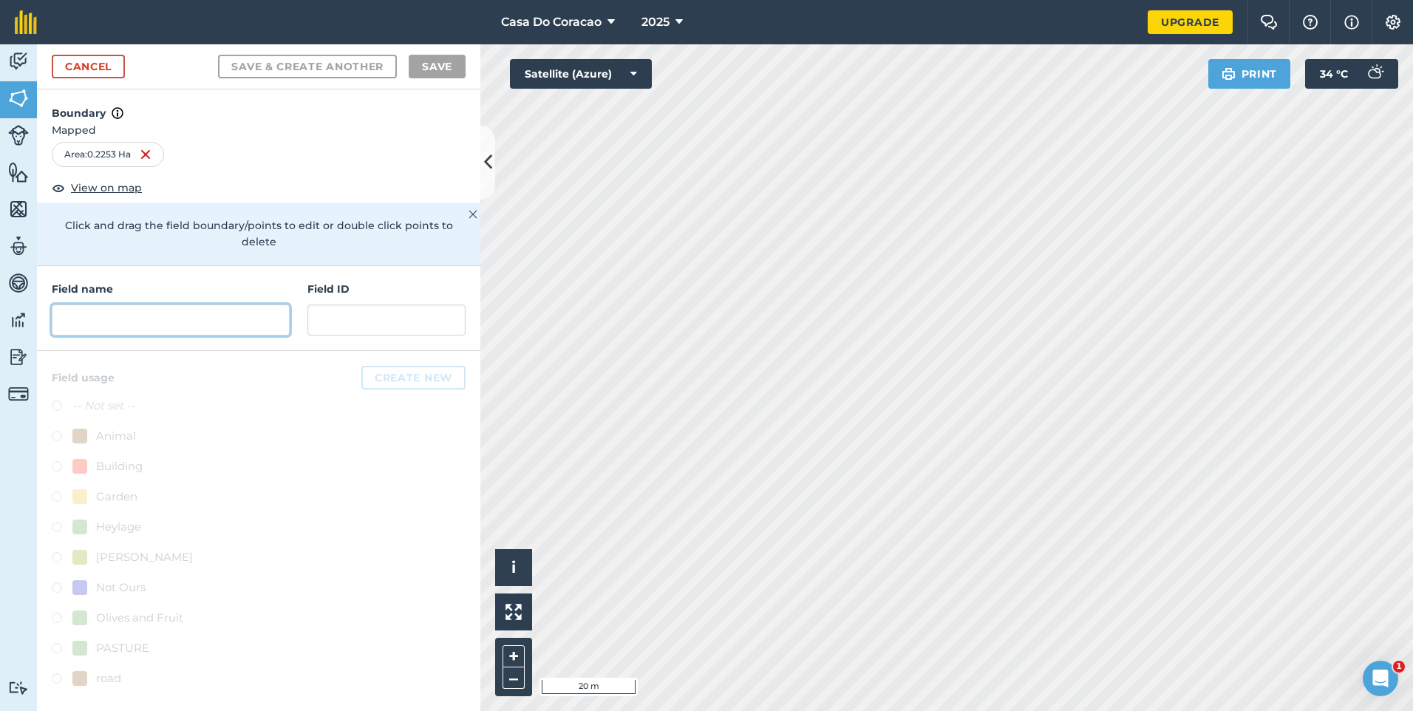
click at [191, 310] on input "text" at bounding box center [171, 319] width 238 height 31
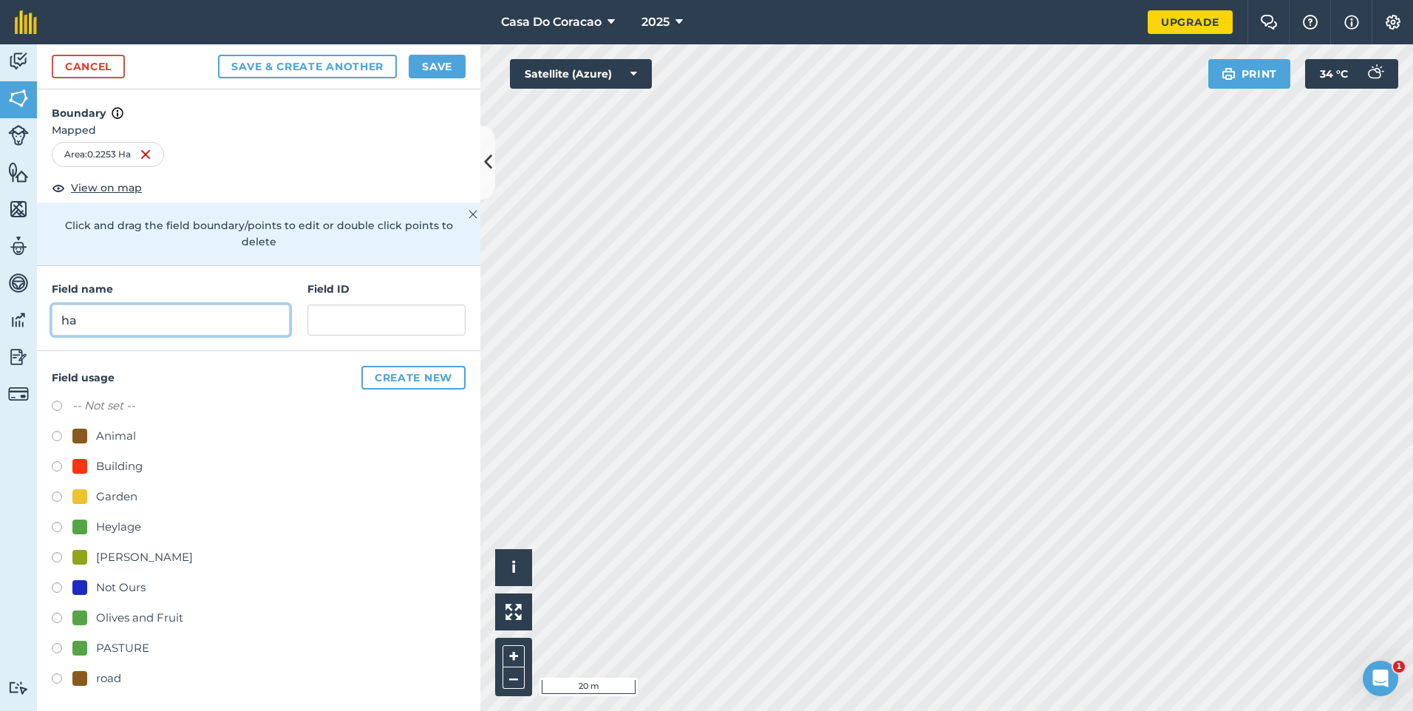
type input "h"
type input "pasture"
click at [424, 69] on button "Save" at bounding box center [437, 67] width 57 height 24
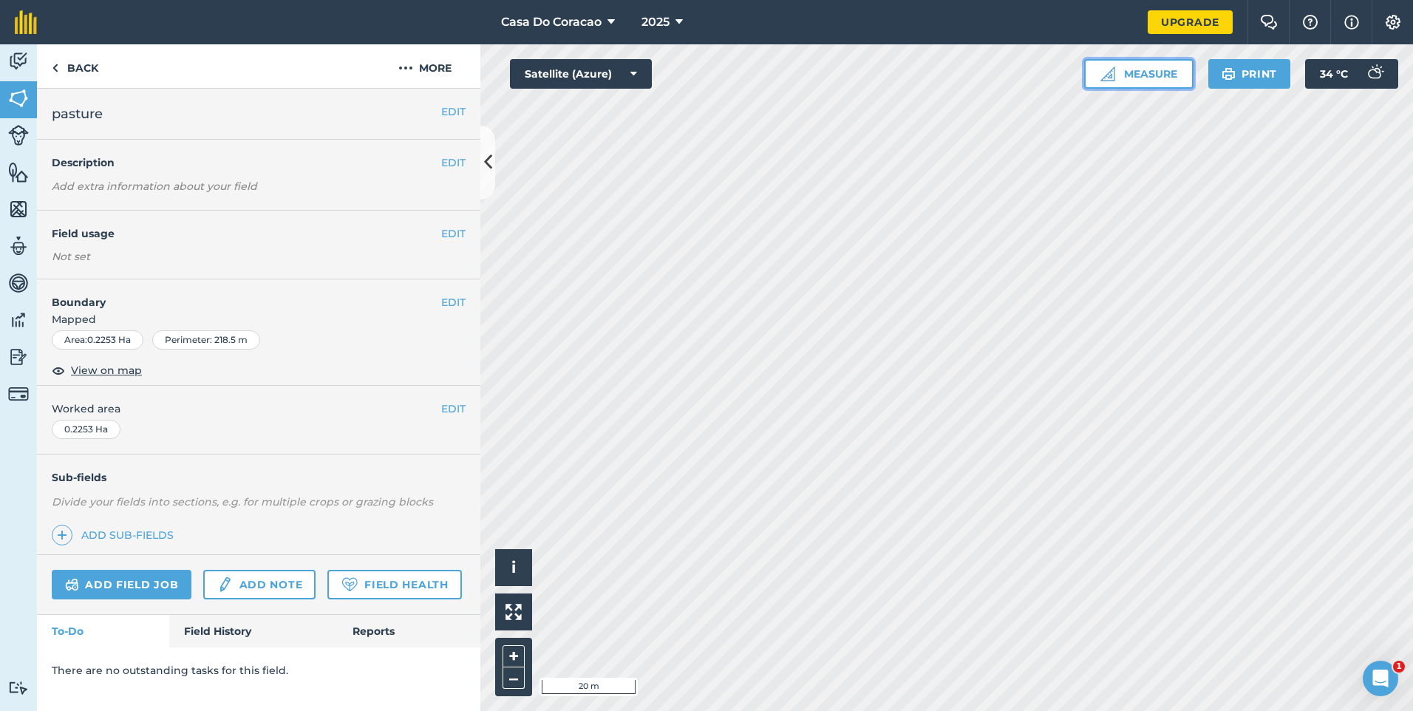
click at [1133, 65] on button "Measure" at bounding box center [1138, 74] width 109 height 30
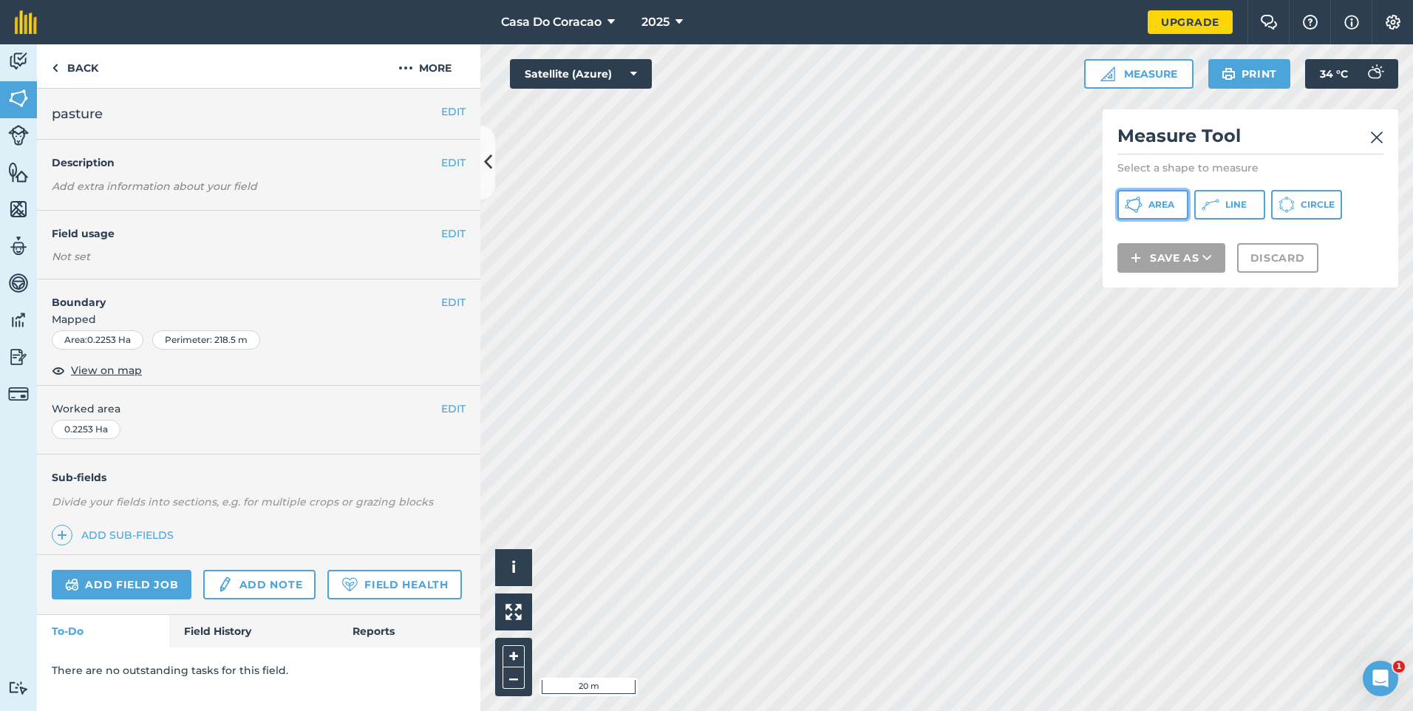
click at [1162, 205] on span "Area" at bounding box center [1161, 205] width 26 height 12
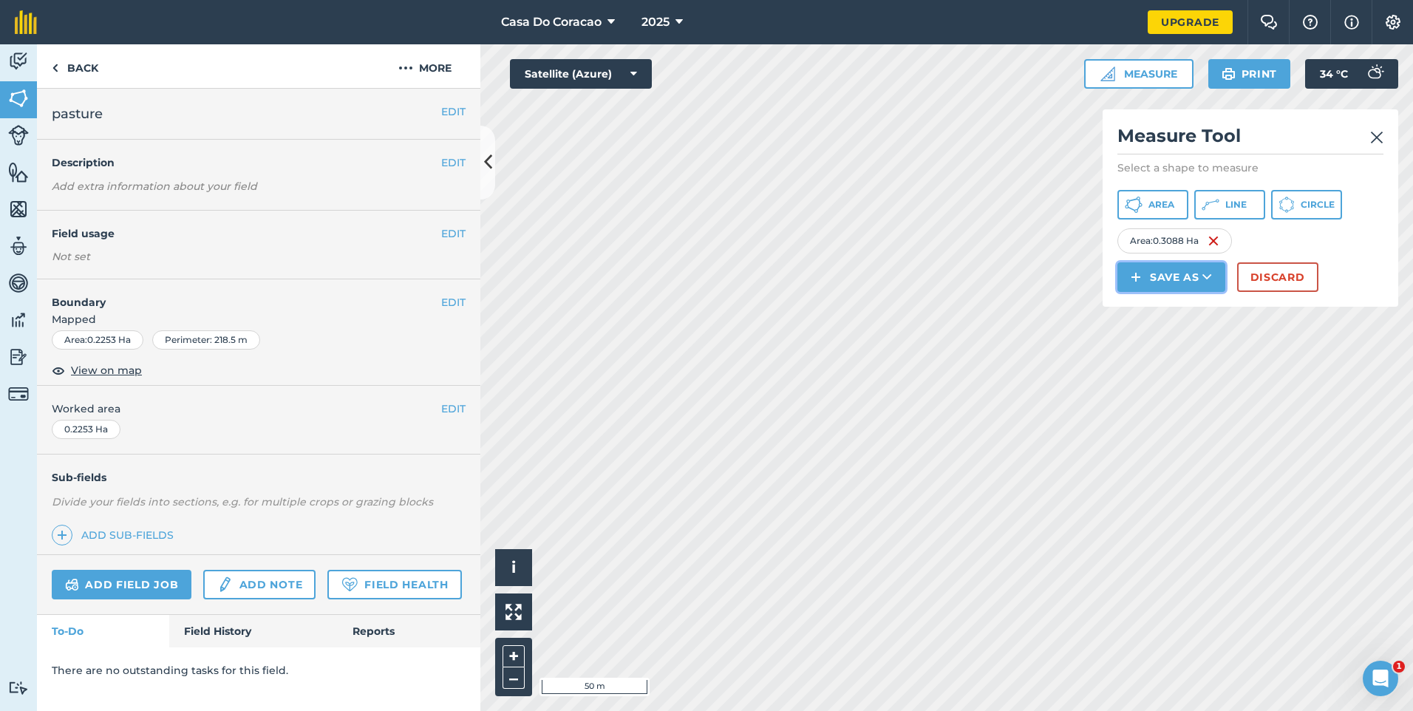
click at [1152, 292] on button "Save as" at bounding box center [1171, 277] width 108 height 30
click at [1192, 327] on link "Field" at bounding box center [1171, 310] width 103 height 33
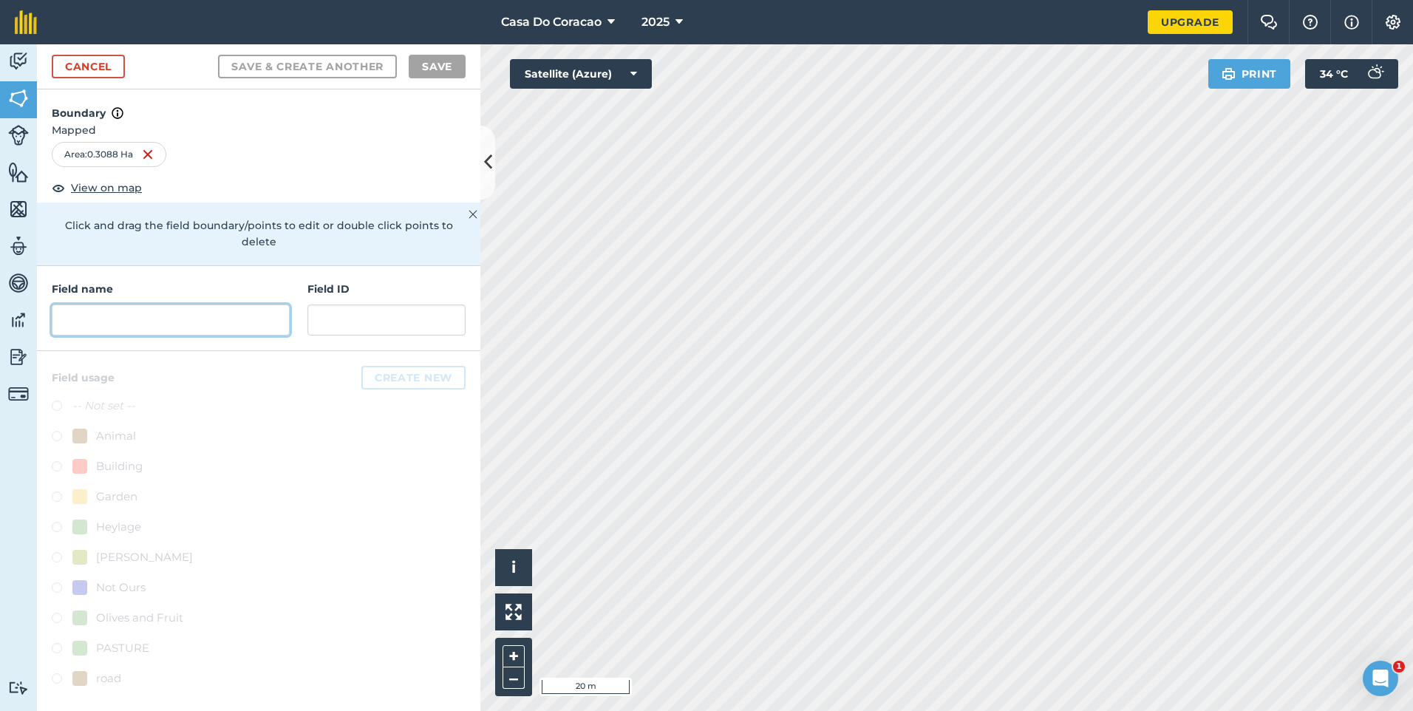
click at [200, 304] on input "text" at bounding box center [171, 319] width 238 height 31
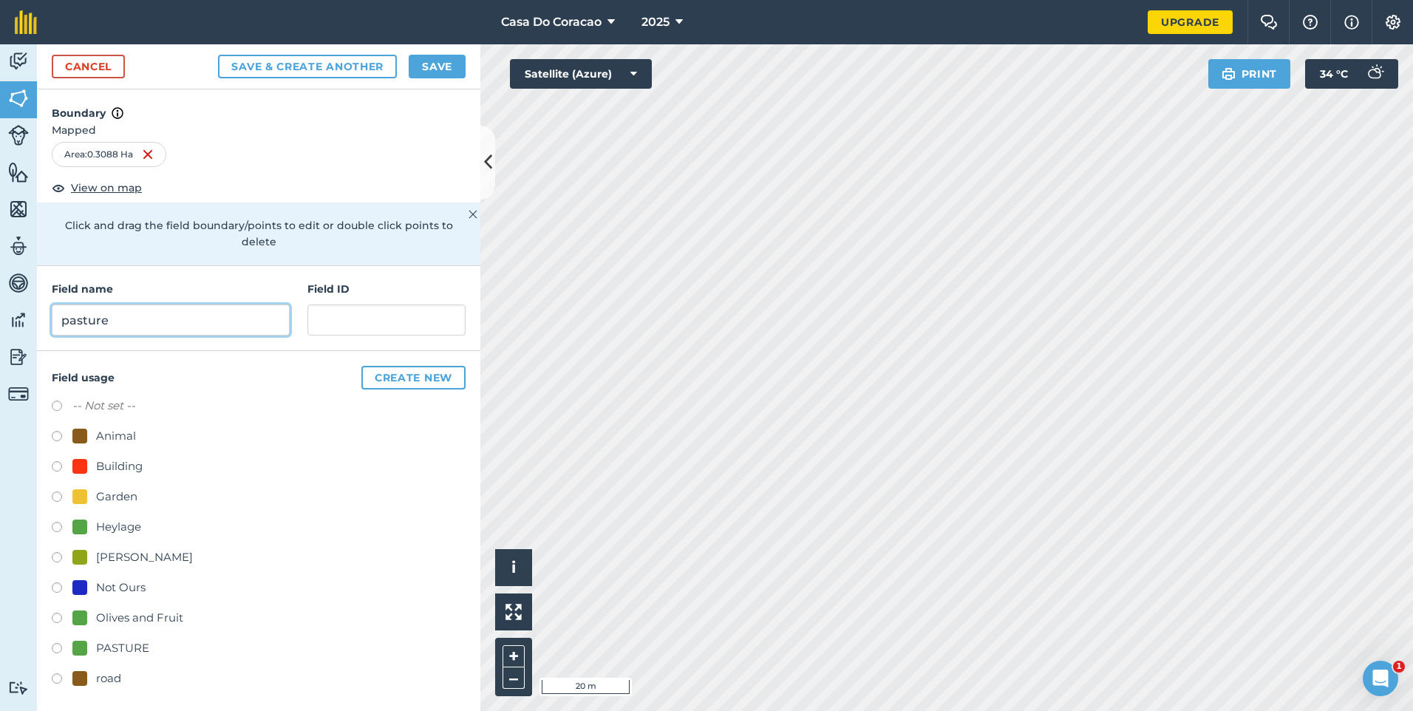
type input "pasture"
click at [445, 59] on button "Save" at bounding box center [437, 67] width 57 height 24
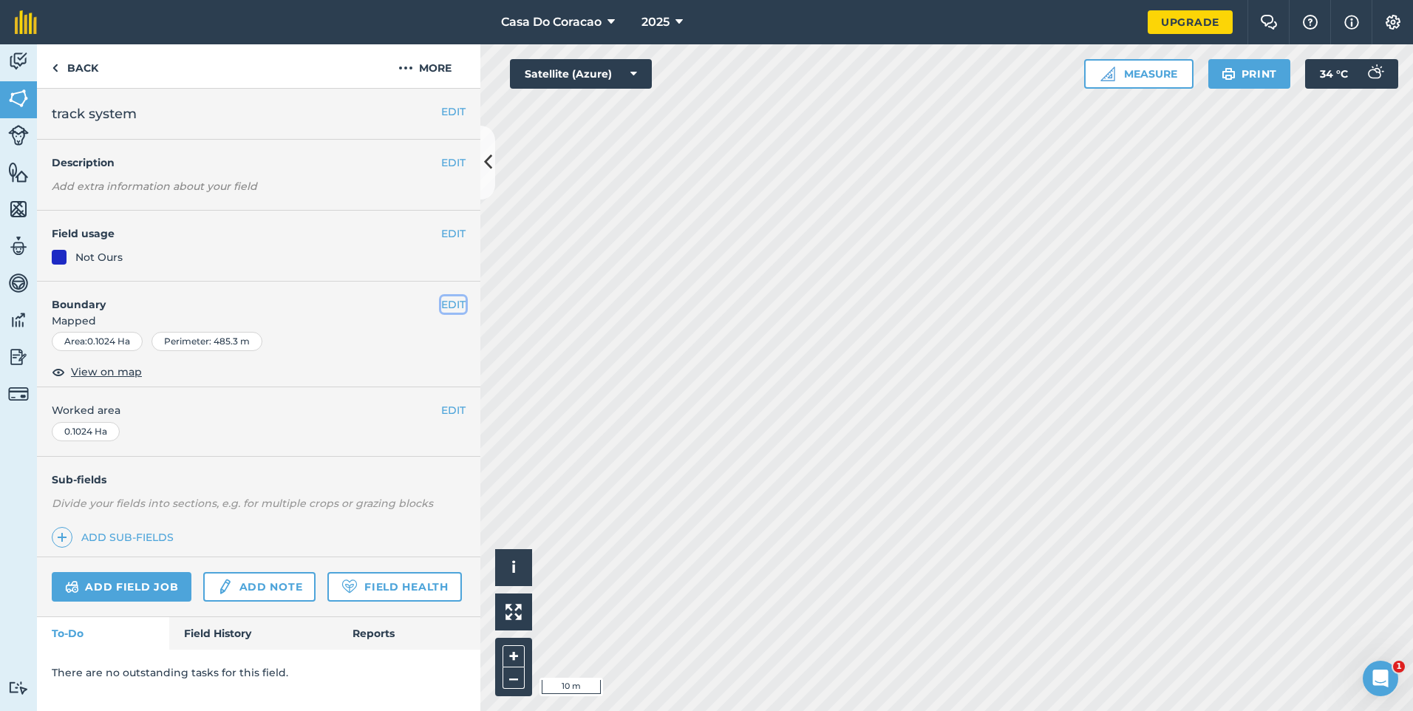
click at [451, 310] on button "EDIT" at bounding box center [453, 304] width 24 height 16
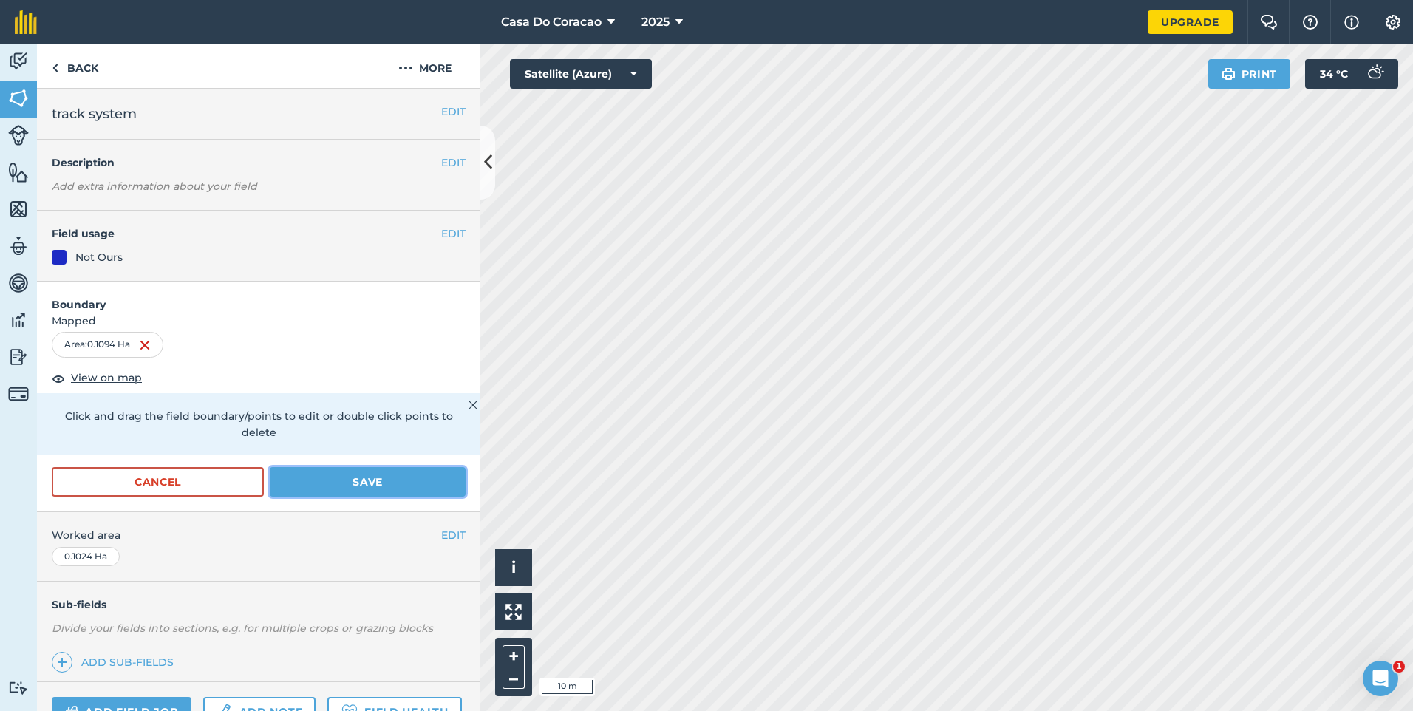
click at [319, 480] on button "Save" at bounding box center [368, 482] width 196 height 30
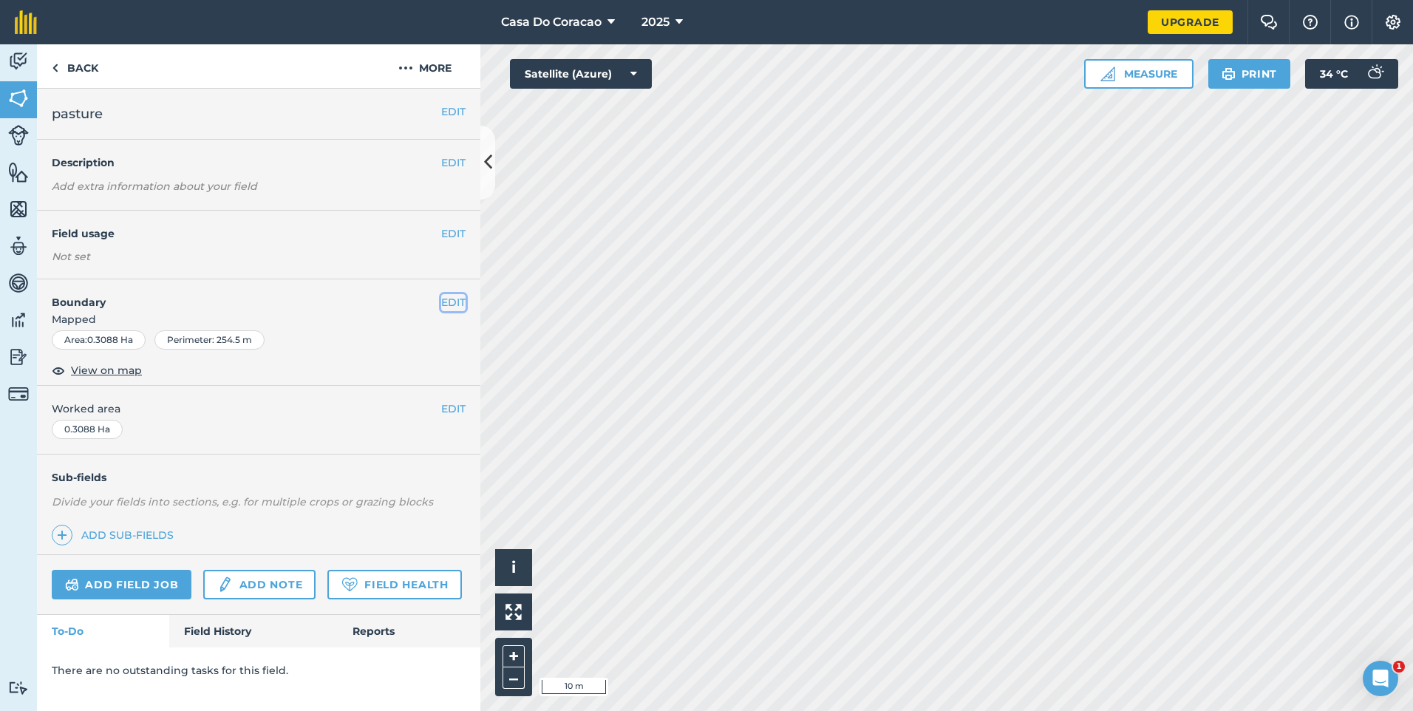
click at [452, 303] on button "EDIT" at bounding box center [453, 302] width 24 height 16
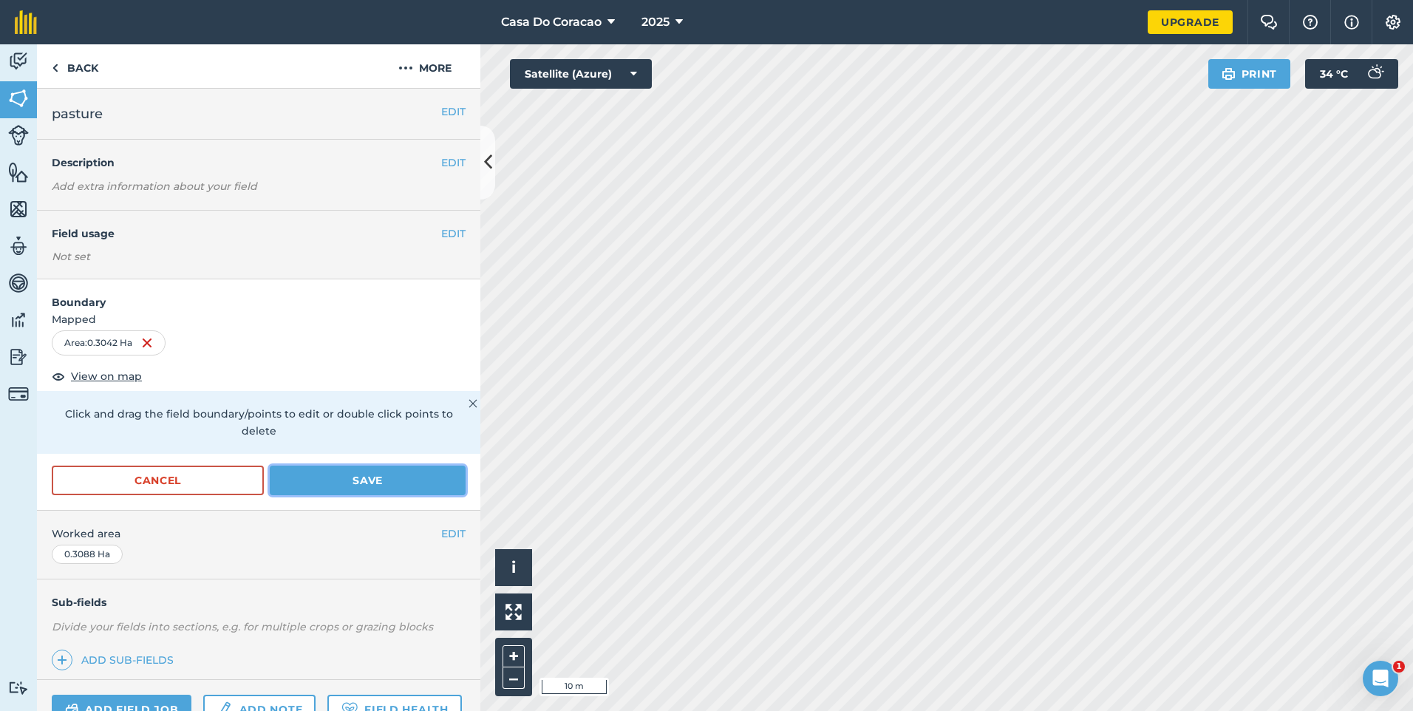
click at [376, 474] on button "Save" at bounding box center [368, 481] width 196 height 30
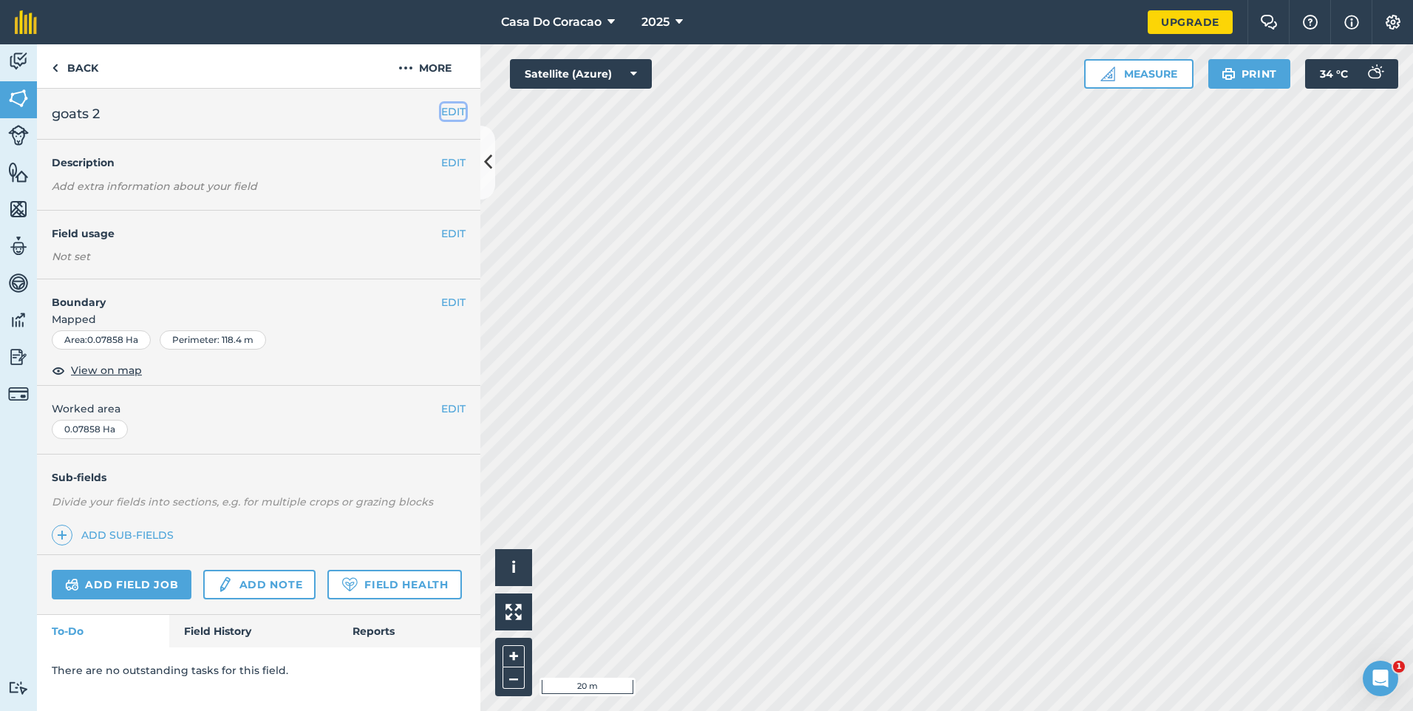
click at [443, 114] on button "EDIT" at bounding box center [453, 111] width 24 height 16
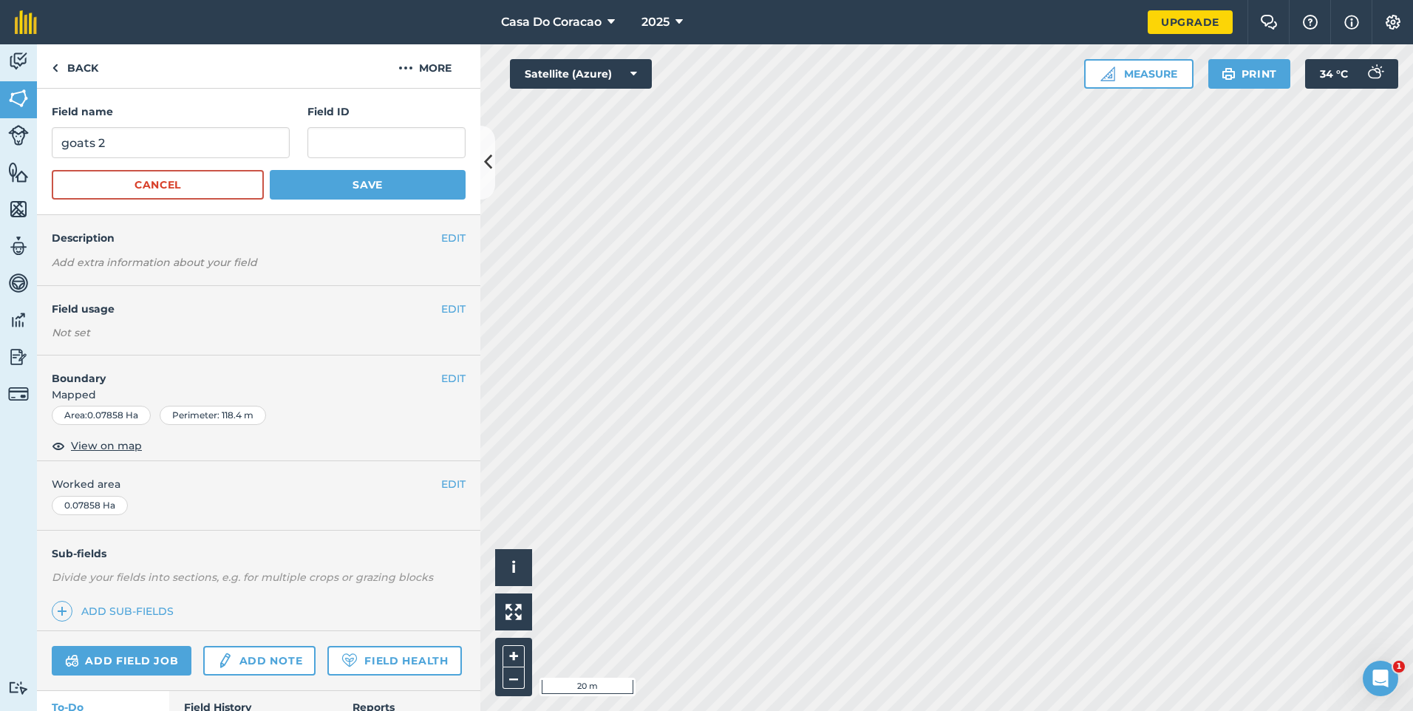
click at [425, 382] on h4 "Boundary" at bounding box center [239, 370] width 404 height 31
click at [441, 379] on button "EDIT" at bounding box center [453, 378] width 24 height 16
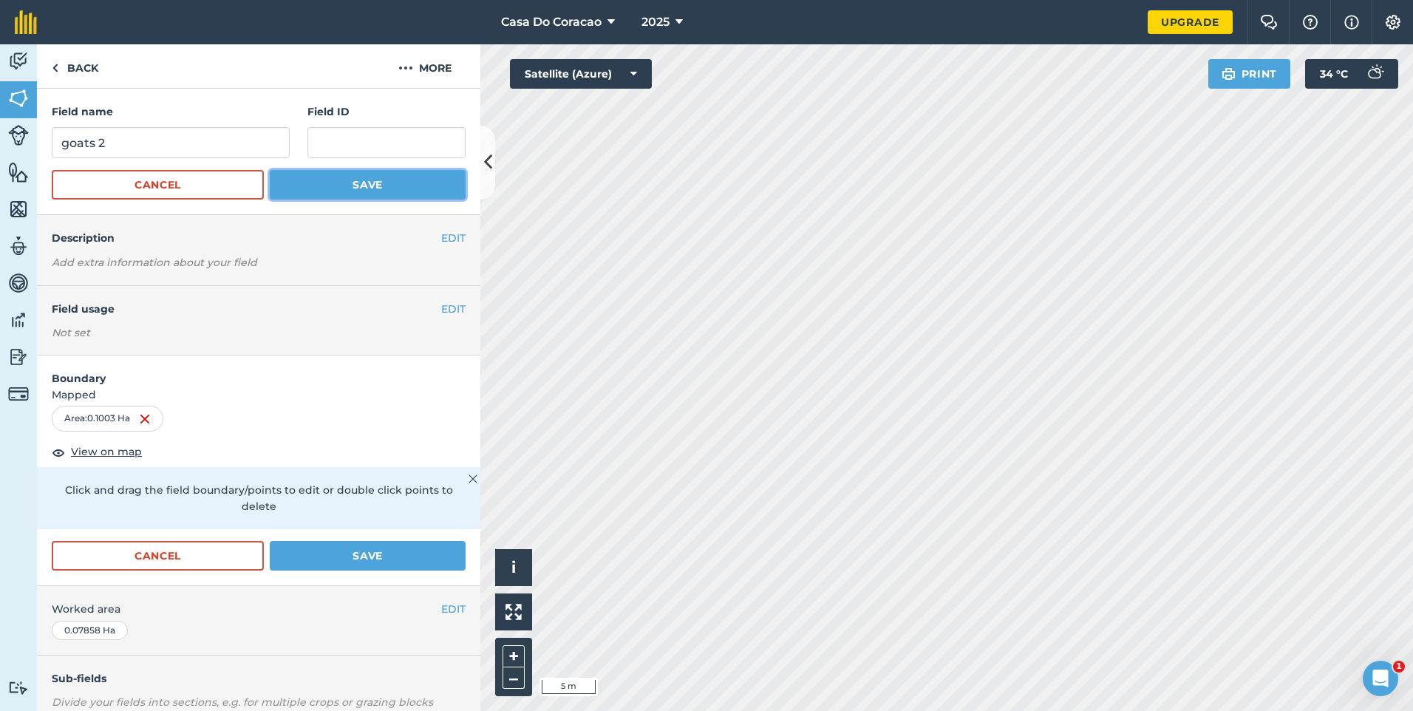
click at [410, 186] on button "Save" at bounding box center [368, 185] width 196 height 30
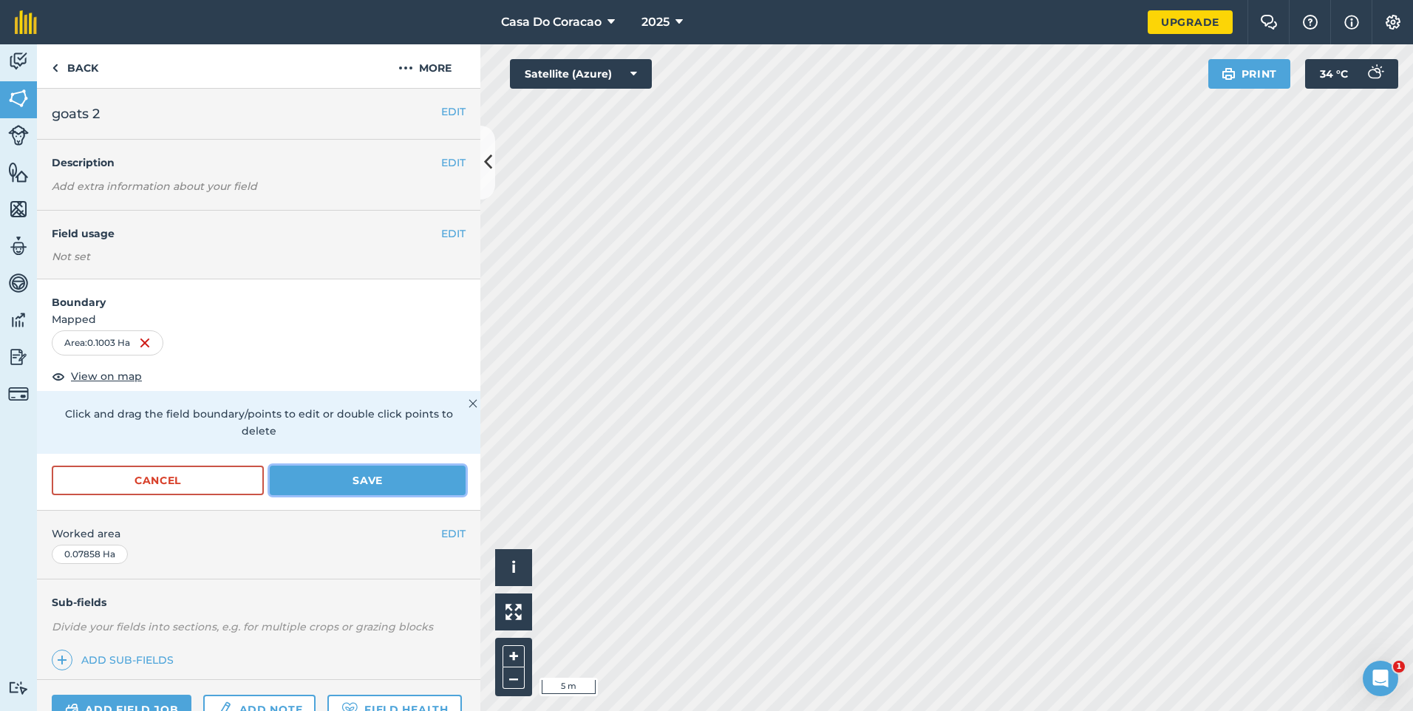
click at [363, 481] on button "Save" at bounding box center [368, 481] width 196 height 30
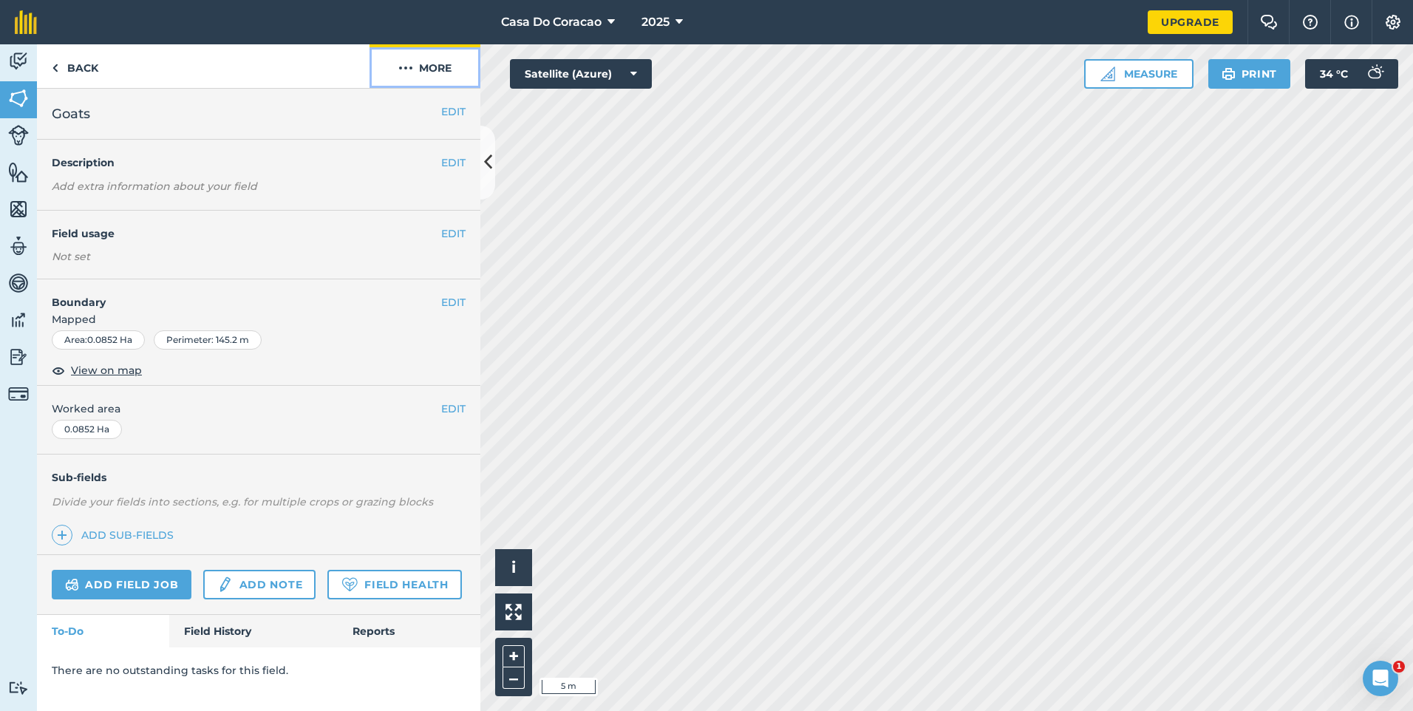
click at [432, 72] on button "More" at bounding box center [425, 66] width 111 height 44
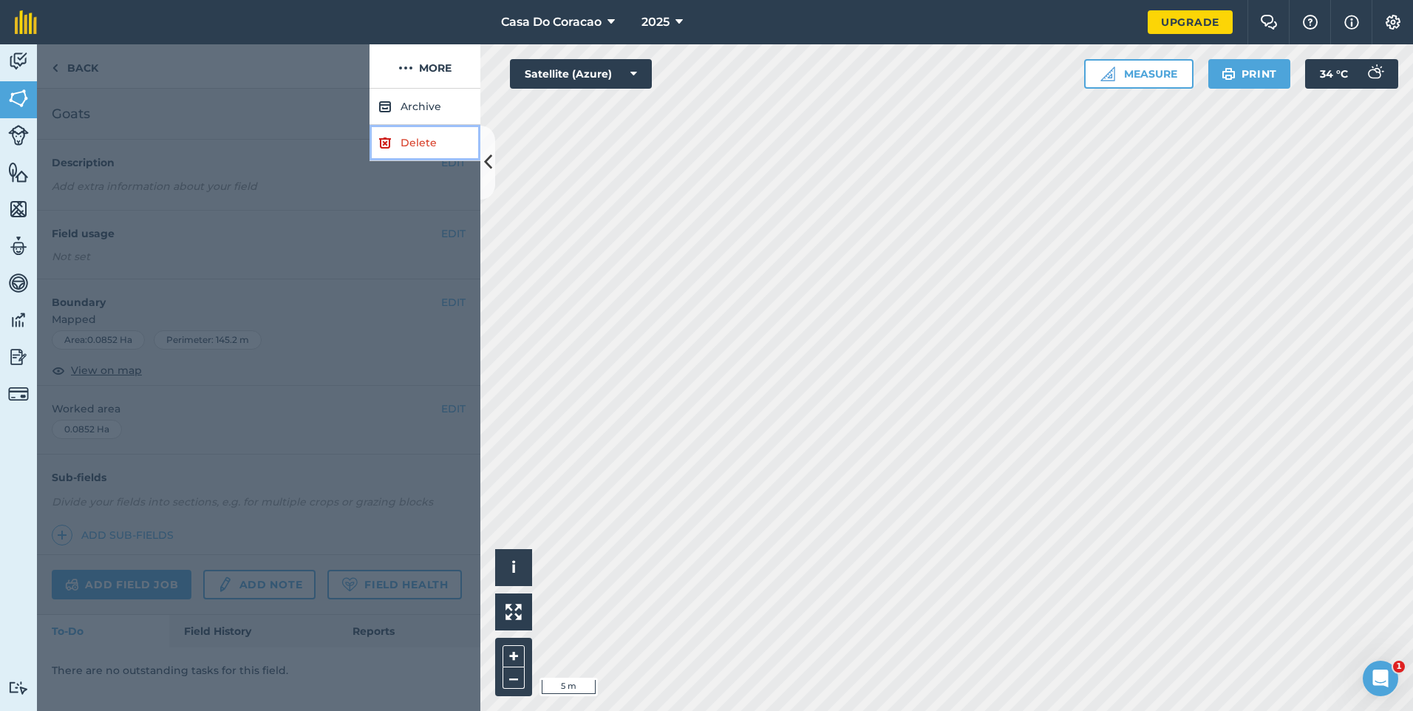
click at [426, 148] on link "Delete" at bounding box center [425, 143] width 111 height 36
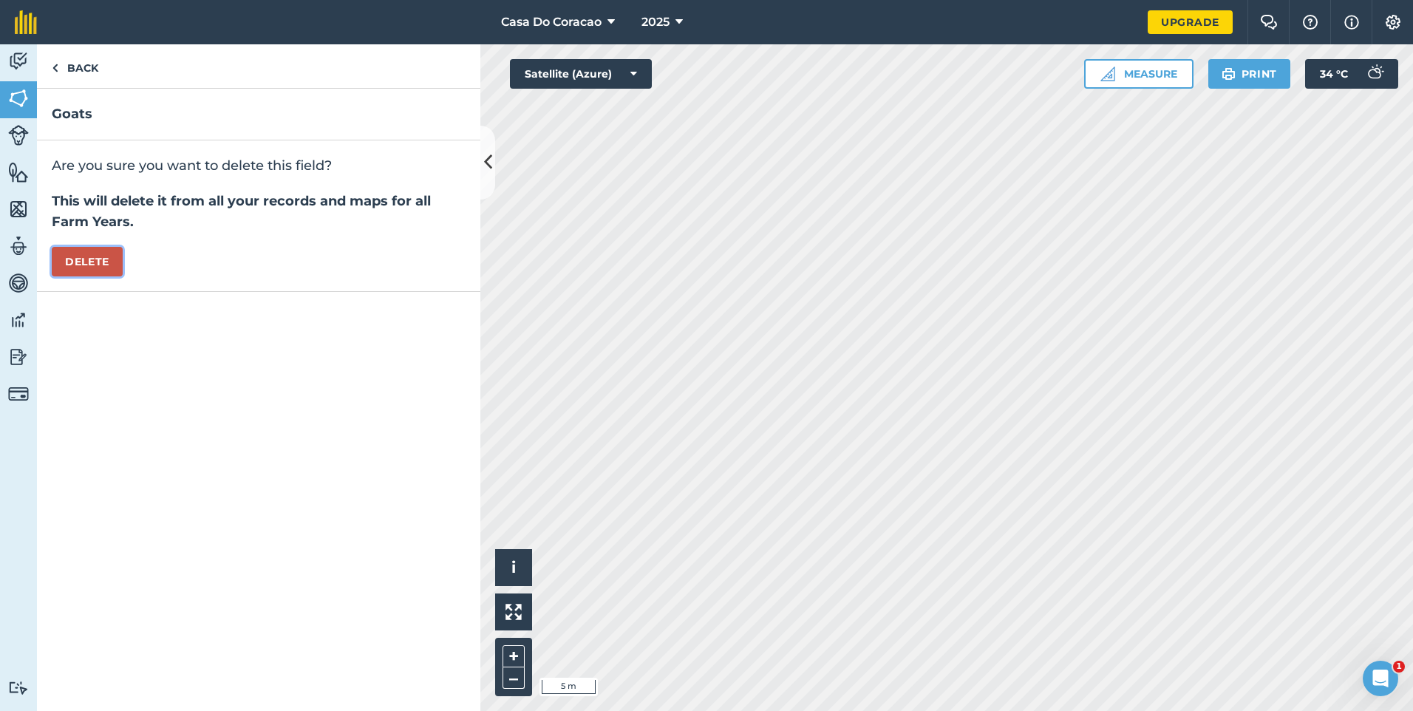
click at [110, 256] on button "Delete" at bounding box center [87, 262] width 71 height 30
